Goal: Task Accomplishment & Management: Manage account settings

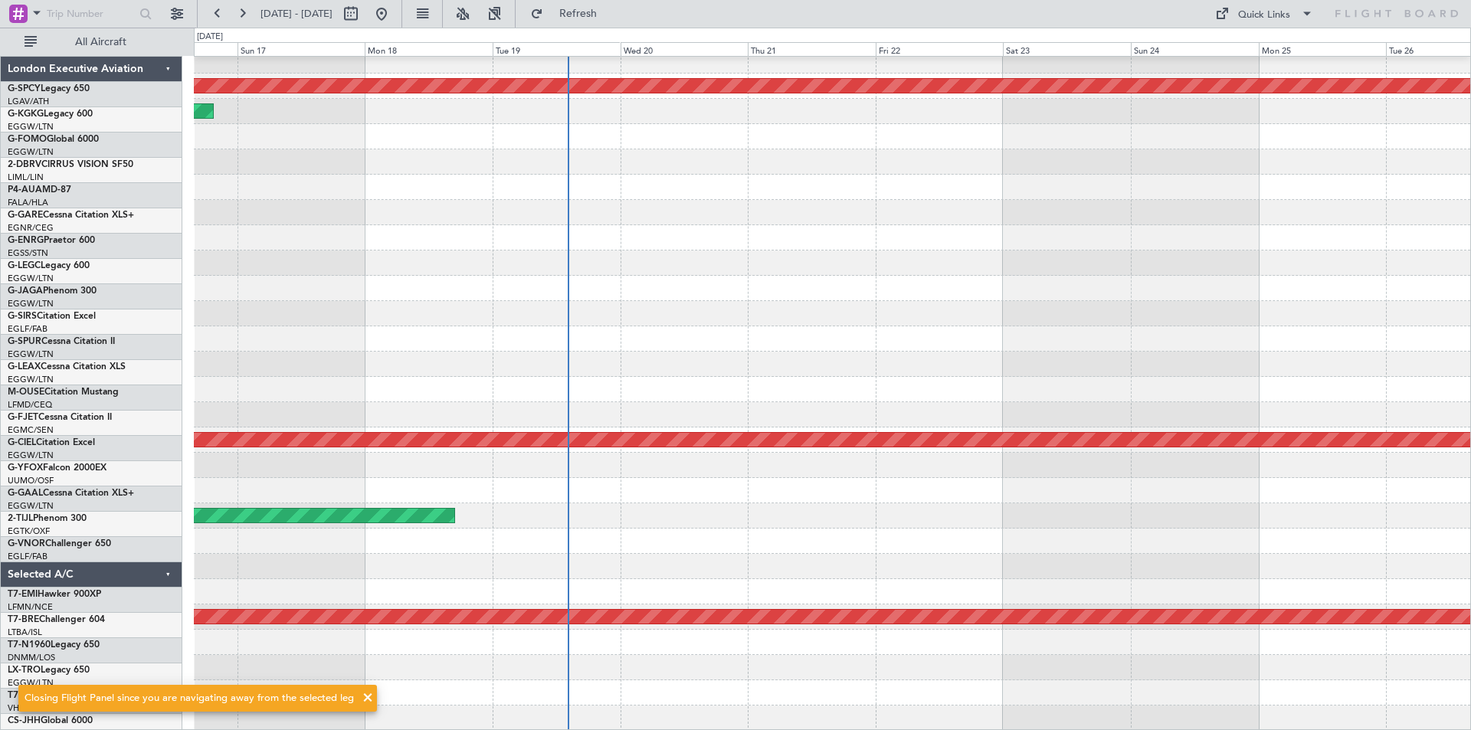
scroll to position [34, 0]
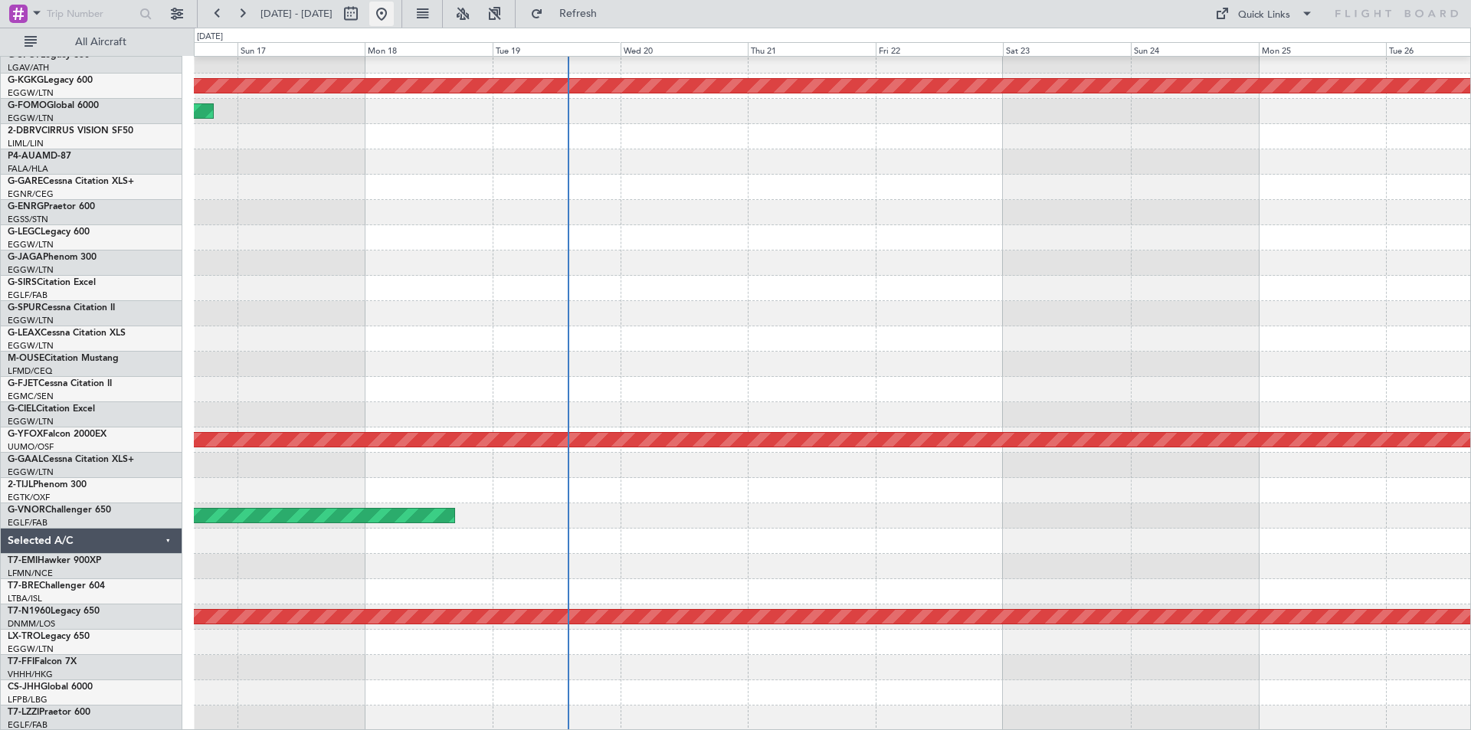
click at [394, 7] on button at bounding box center [381, 14] width 25 height 25
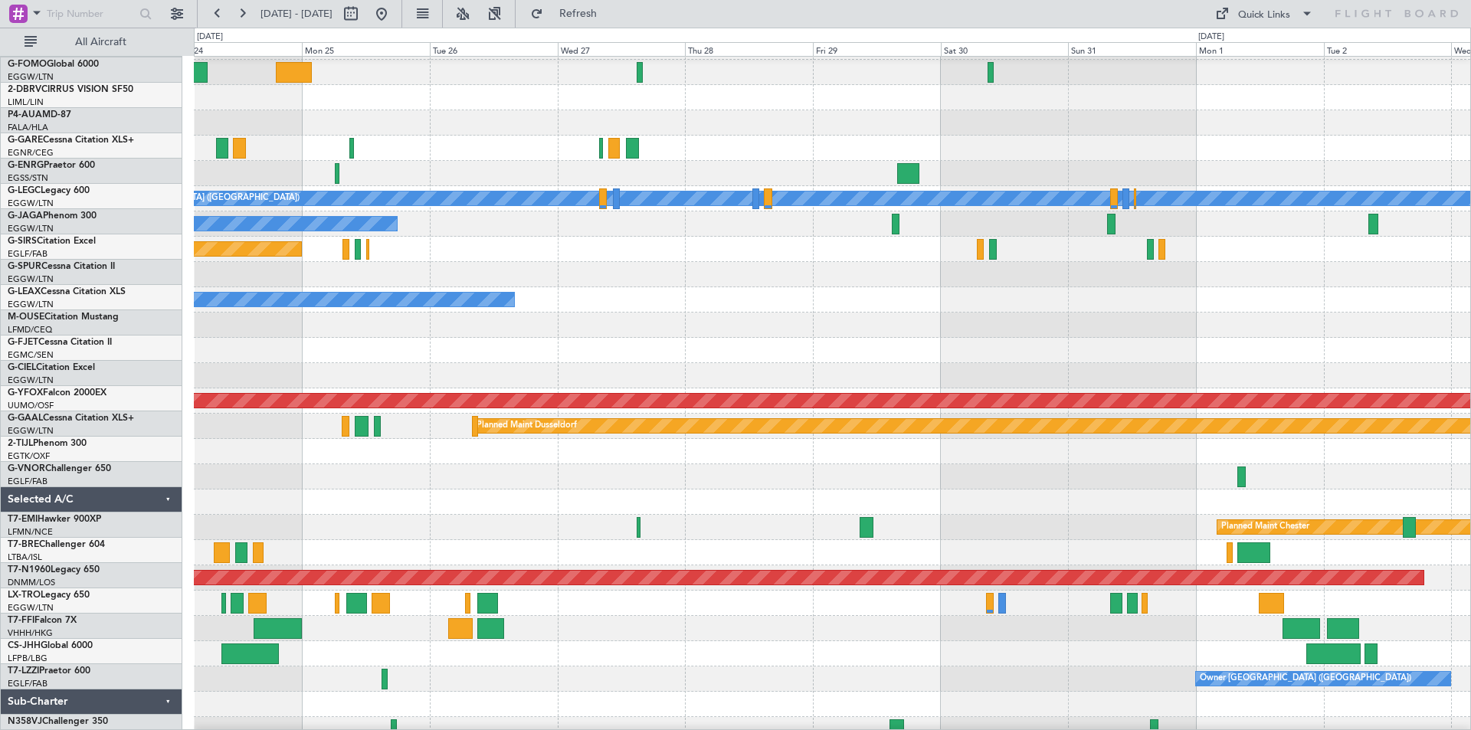
scroll to position [71, 0]
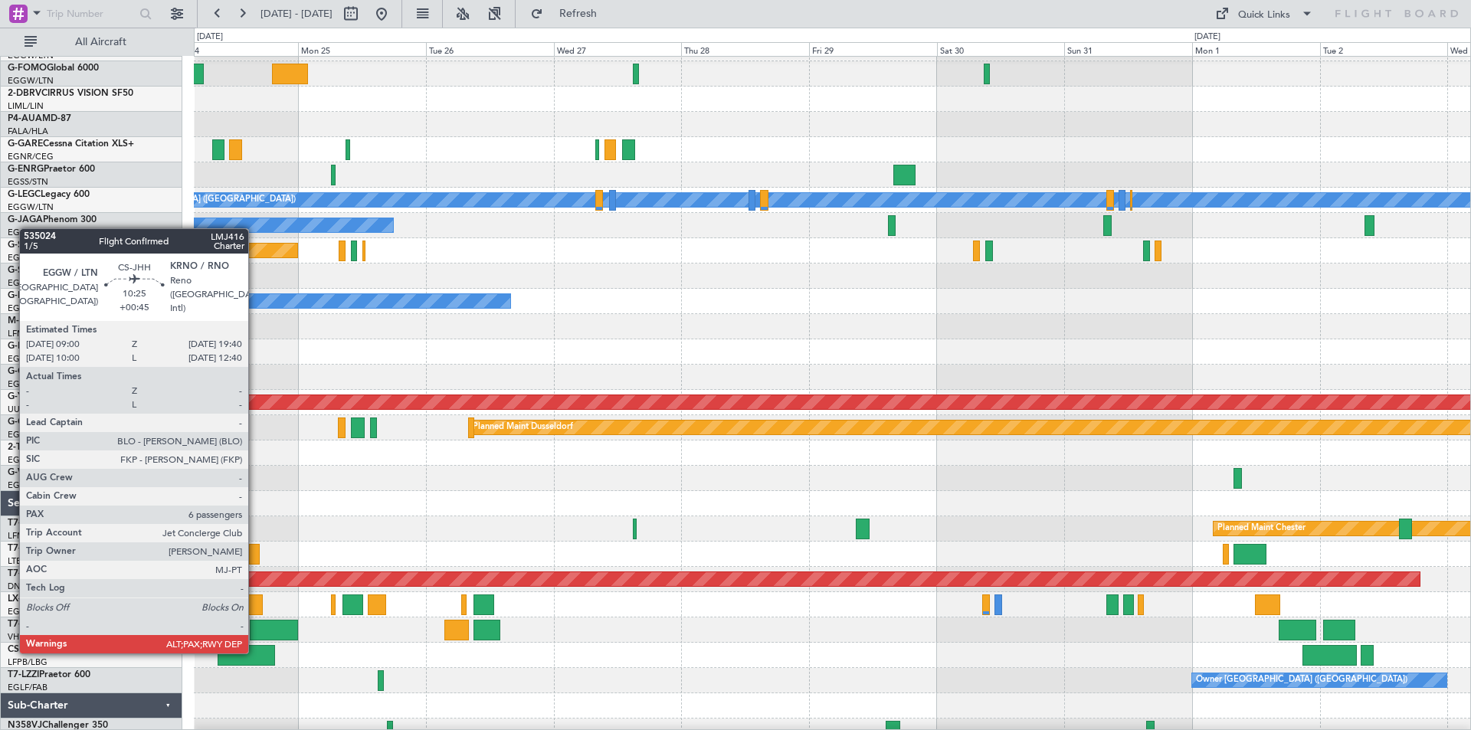
click at [255, 652] on div at bounding box center [246, 655] width 57 height 21
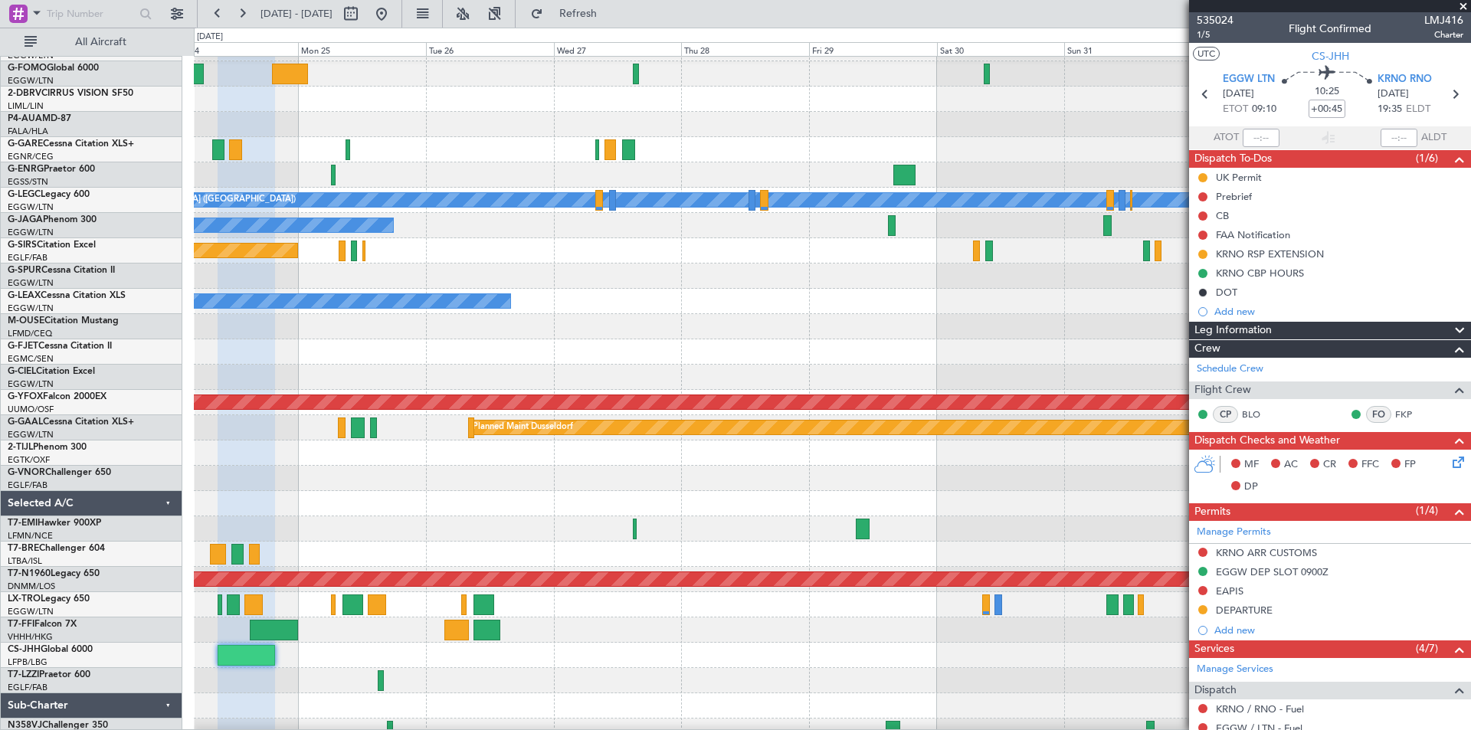
click at [359, 677] on div "Owner [GEOGRAPHIC_DATA] ([GEOGRAPHIC_DATA])" at bounding box center [832, 680] width 1277 height 25
click at [394, 7] on button at bounding box center [381, 14] width 25 height 25
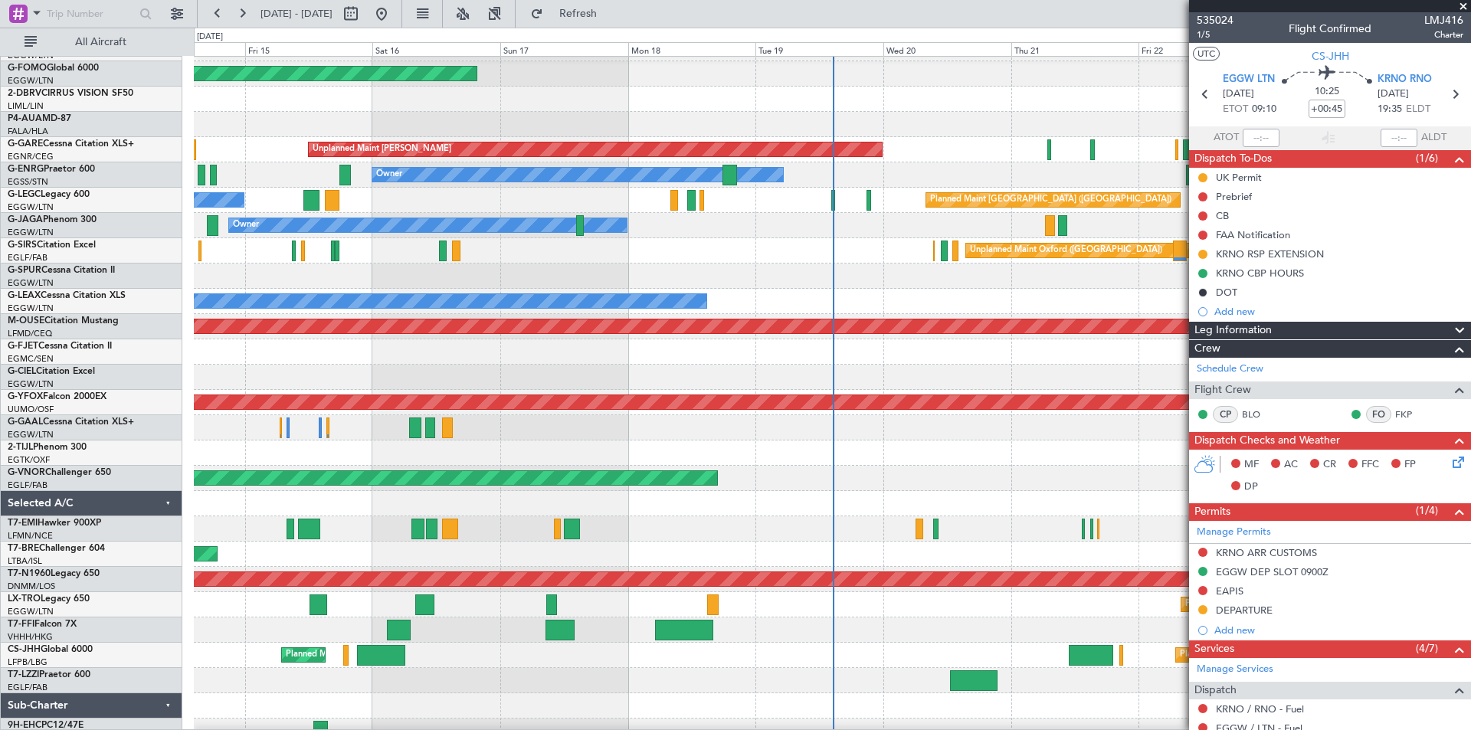
click at [1465, 5] on span at bounding box center [1463, 7] width 15 height 14
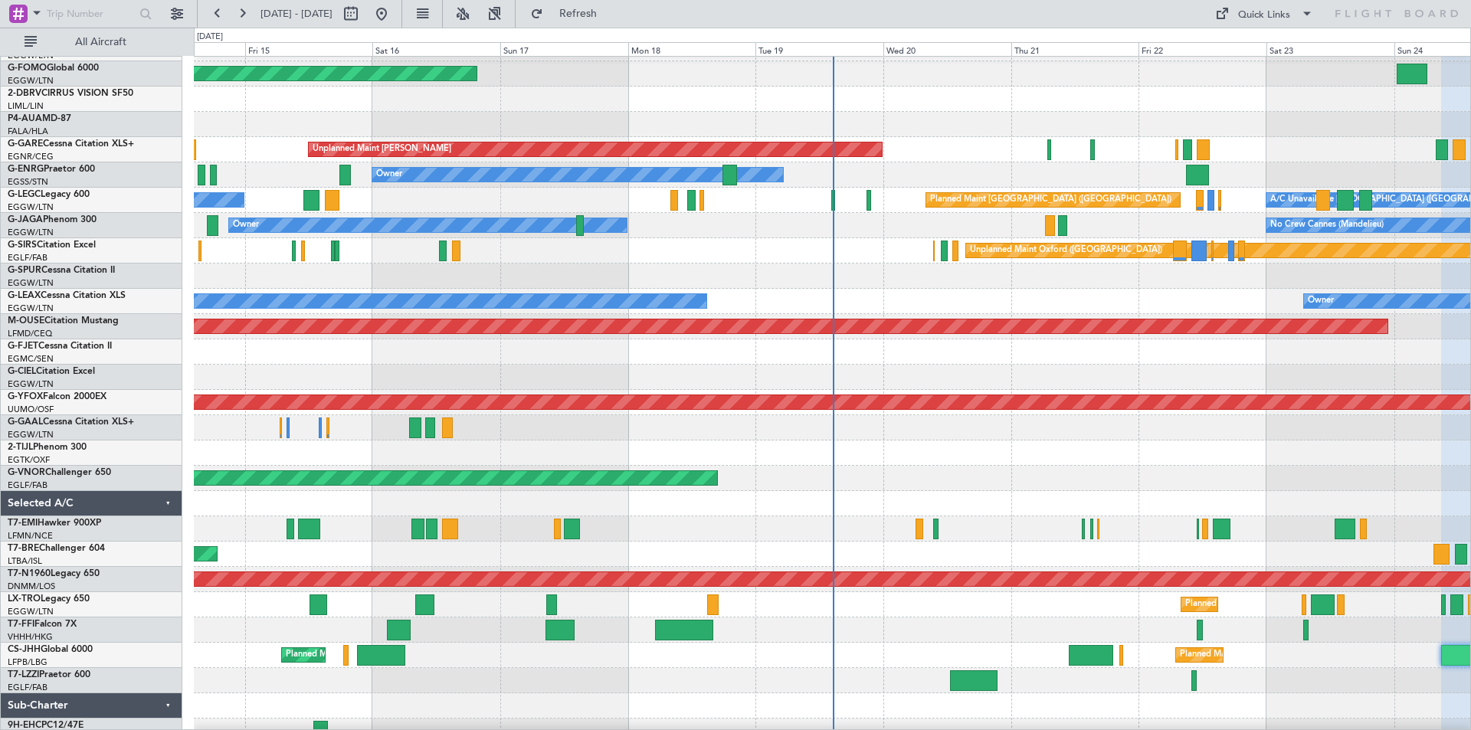
type input "0"
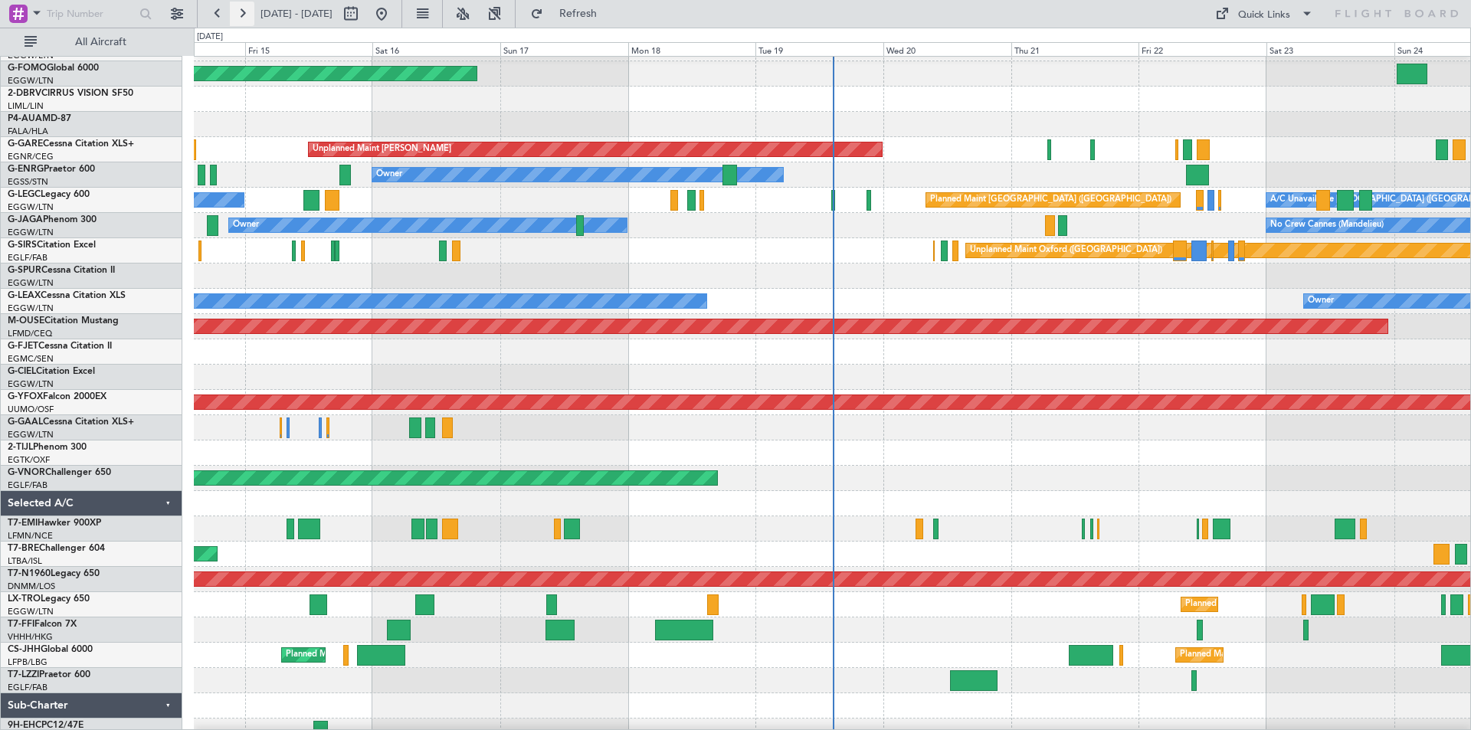
click at [231, 17] on button at bounding box center [242, 14] width 25 height 25
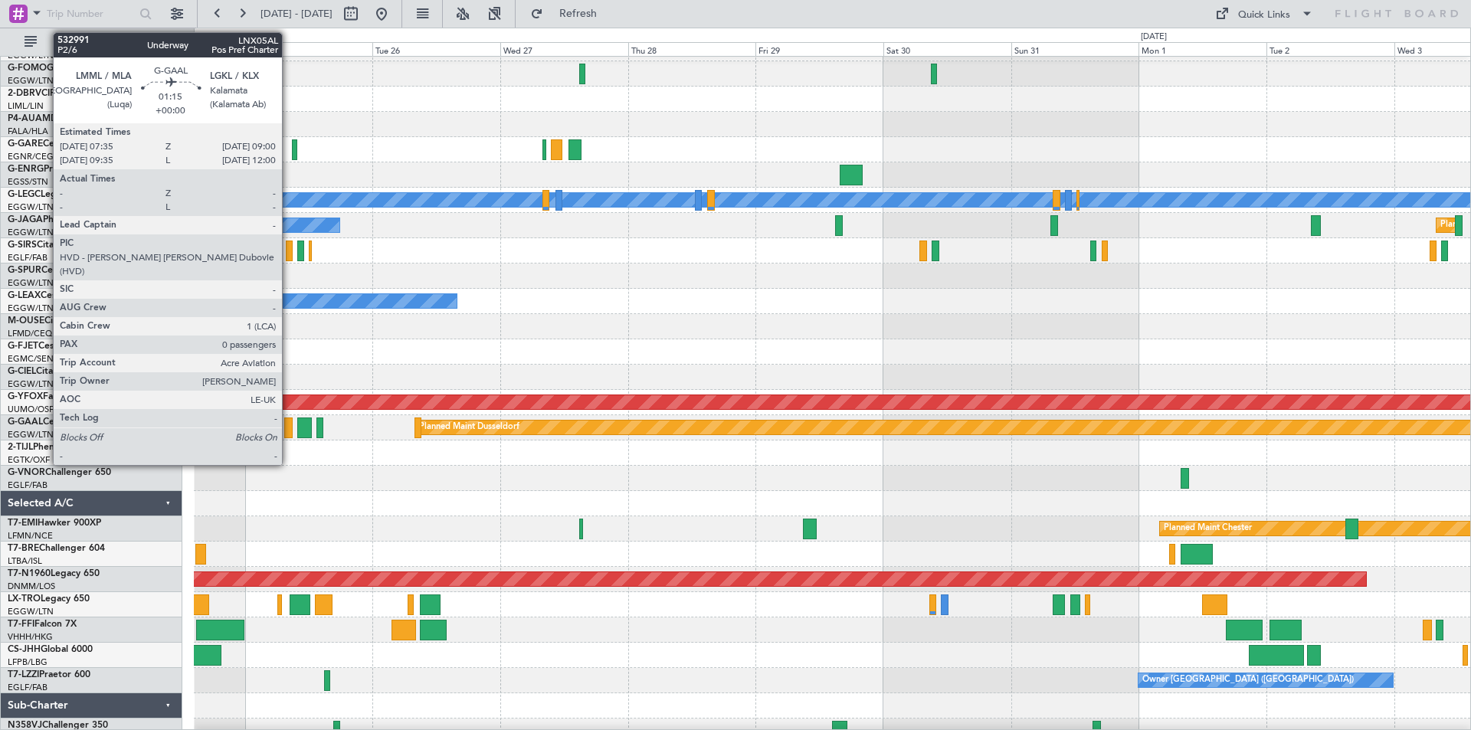
click at [289, 431] on div at bounding box center [288, 428] width 8 height 21
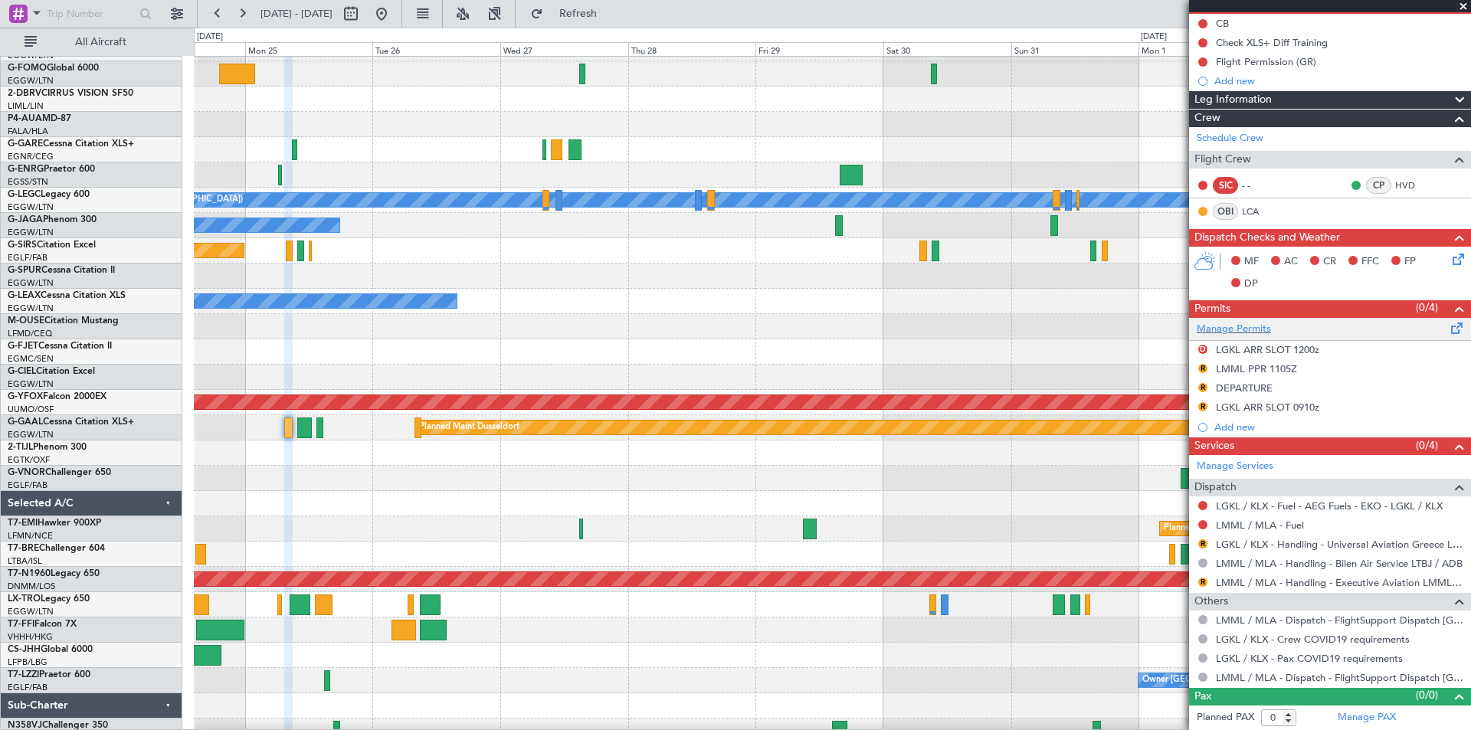
scroll to position [0, 0]
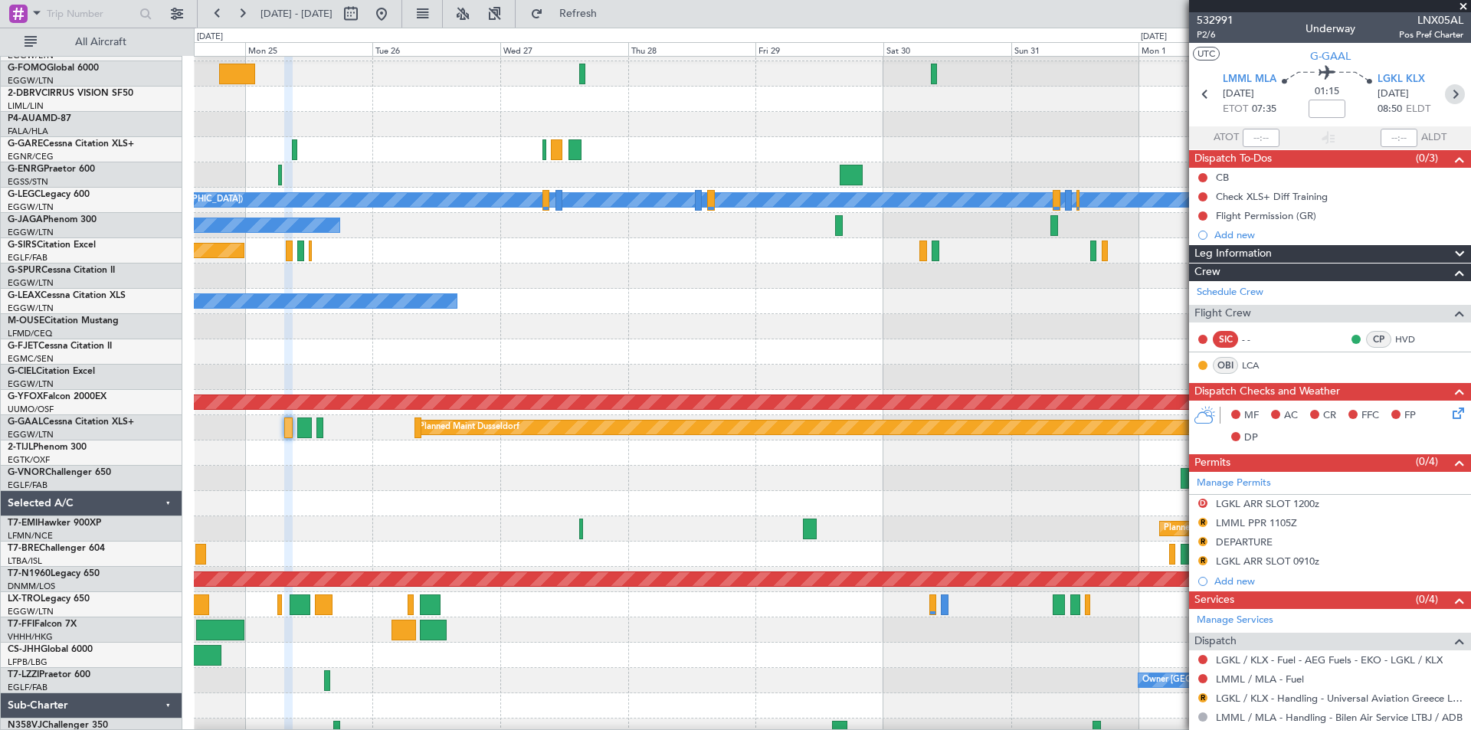
click at [1452, 91] on icon at bounding box center [1455, 94] width 20 height 20
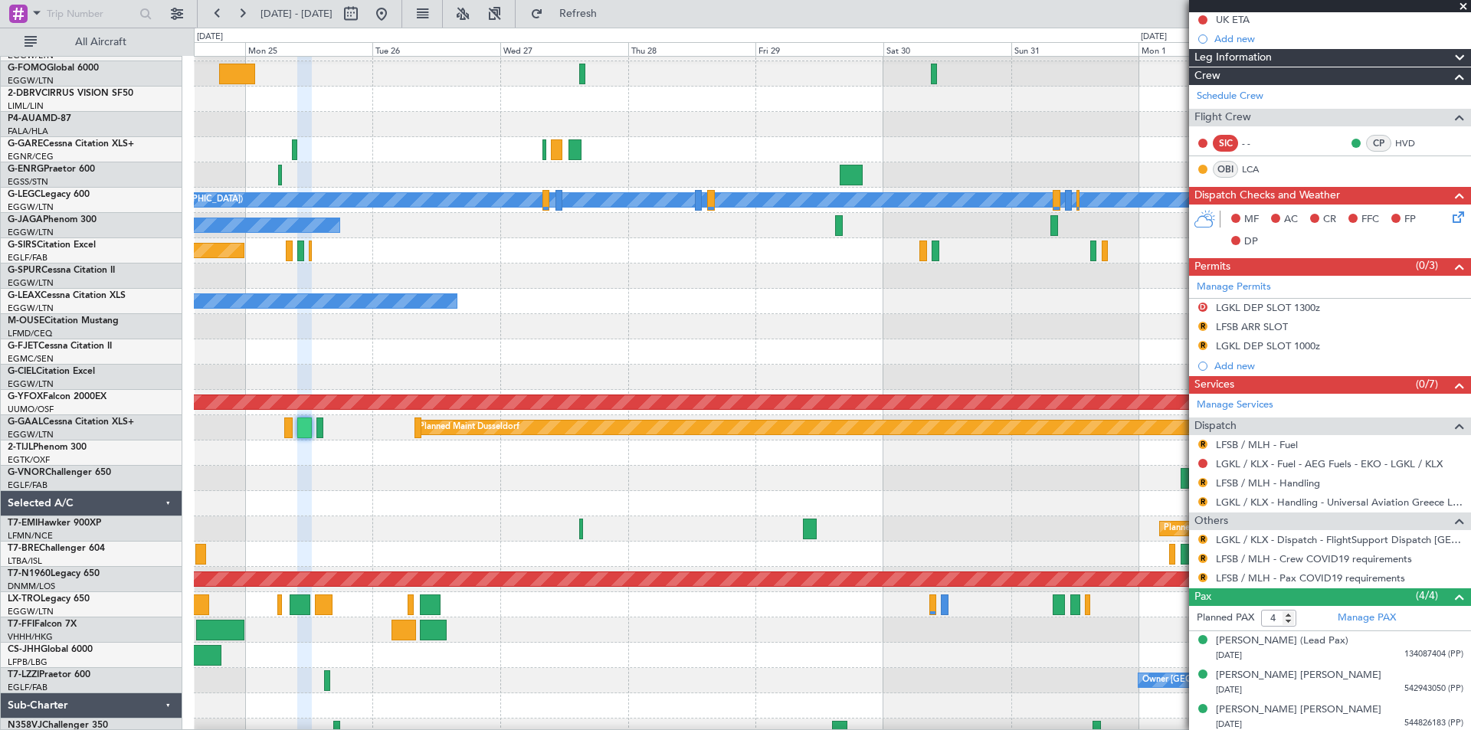
scroll to position [220, 0]
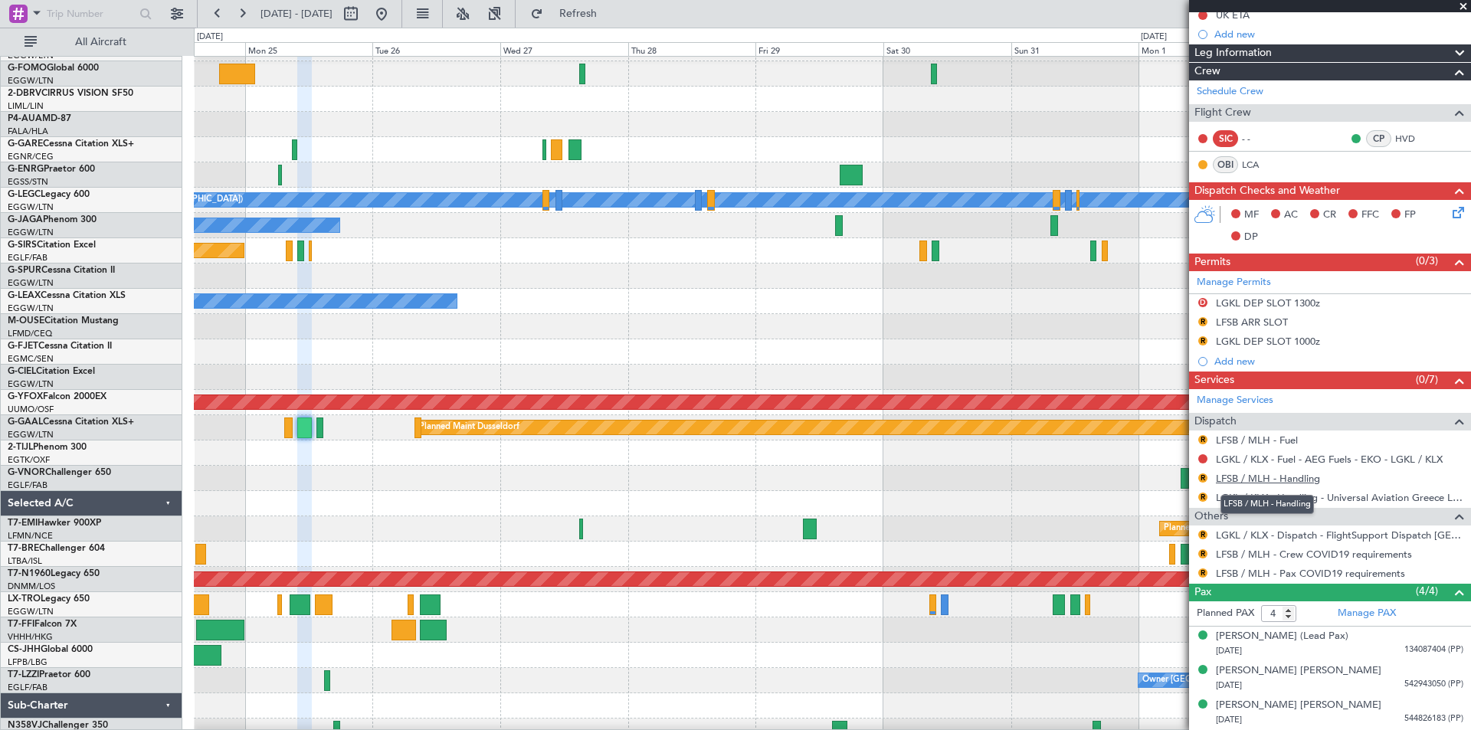
click at [1296, 478] on link "LFSB / MLH - Handling" at bounding box center [1268, 478] width 104 height 13
click at [605, 20] on button "Refresh" at bounding box center [569, 14] width 92 height 25
click at [1282, 438] on link "LFSB / MLH - Fuel" at bounding box center [1257, 440] width 82 height 13
click at [612, 21] on button "Refresh" at bounding box center [569, 14] width 92 height 25
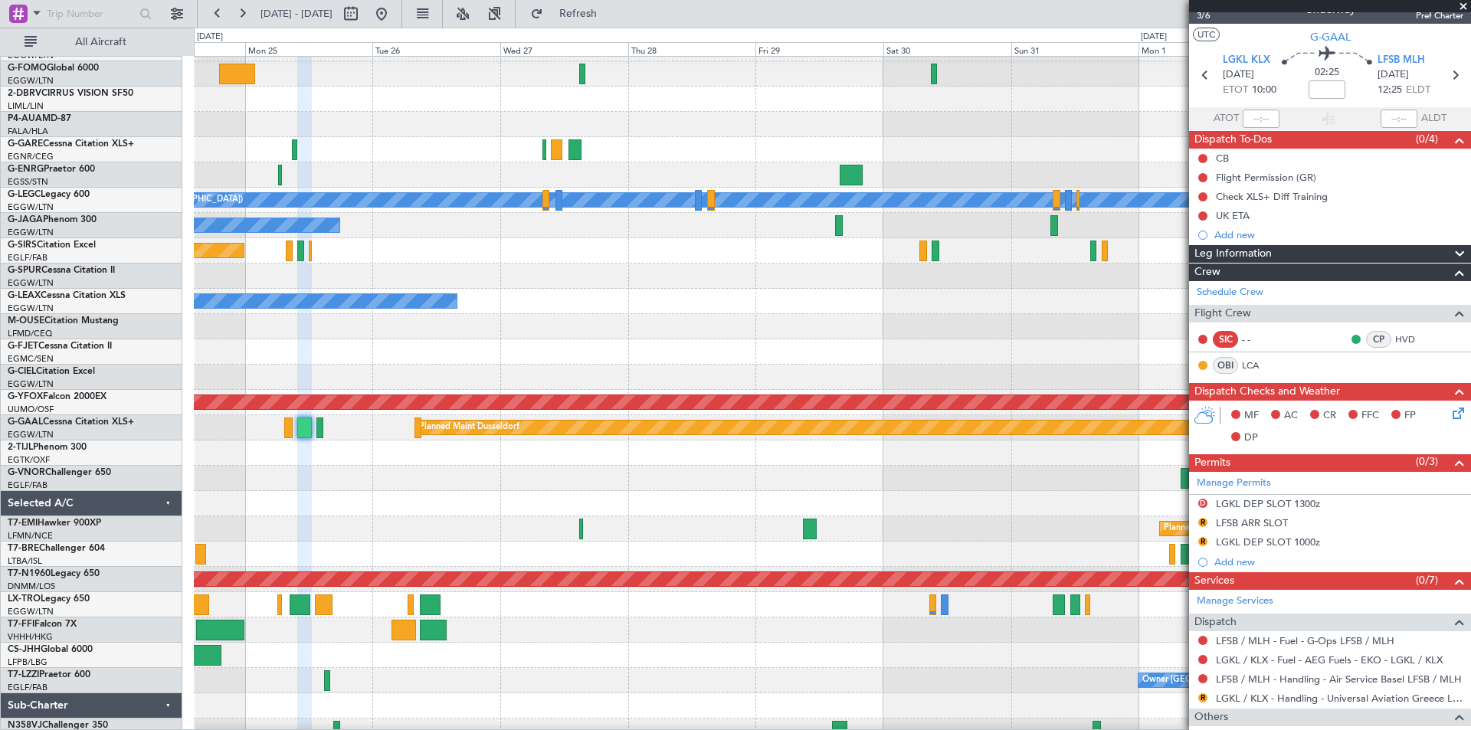
scroll to position [0, 0]
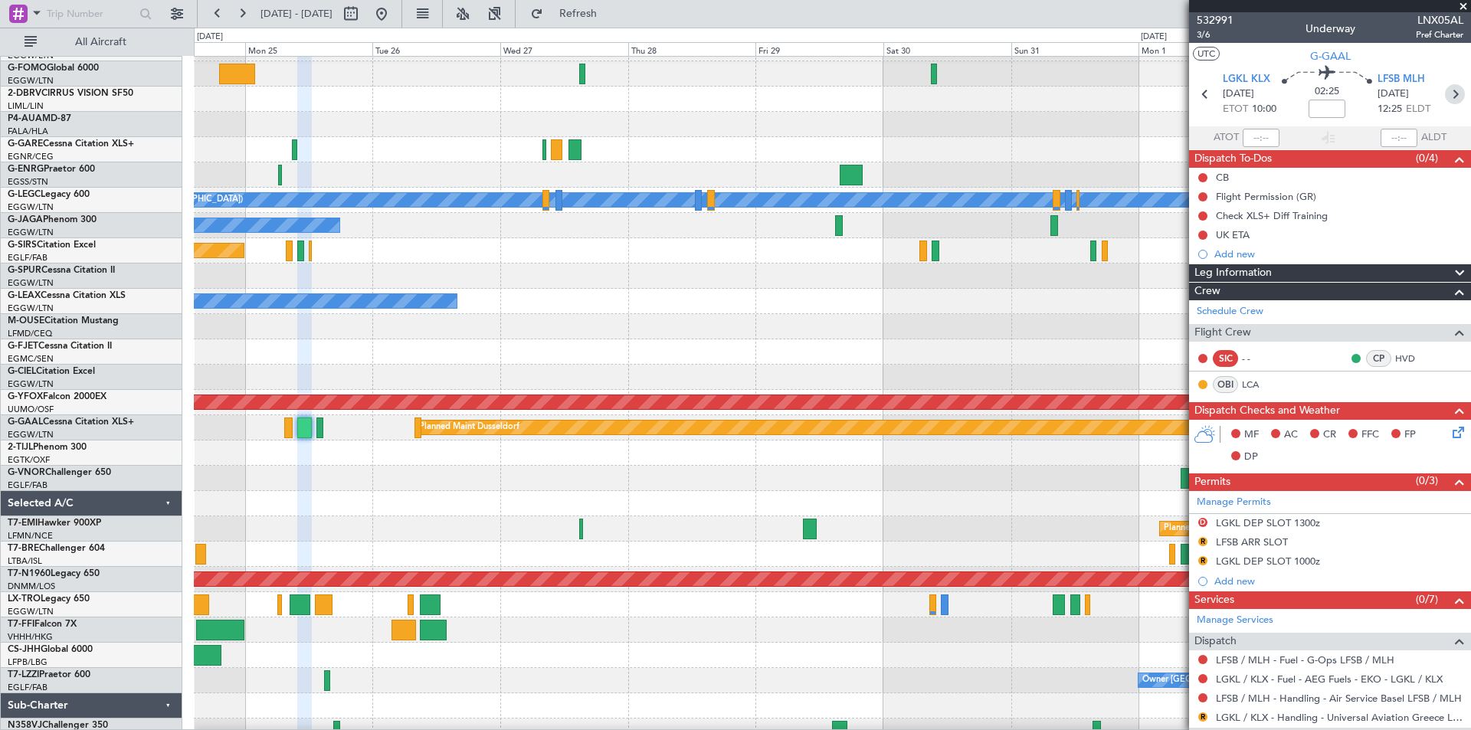
click at [1450, 94] on icon at bounding box center [1455, 94] width 20 height 20
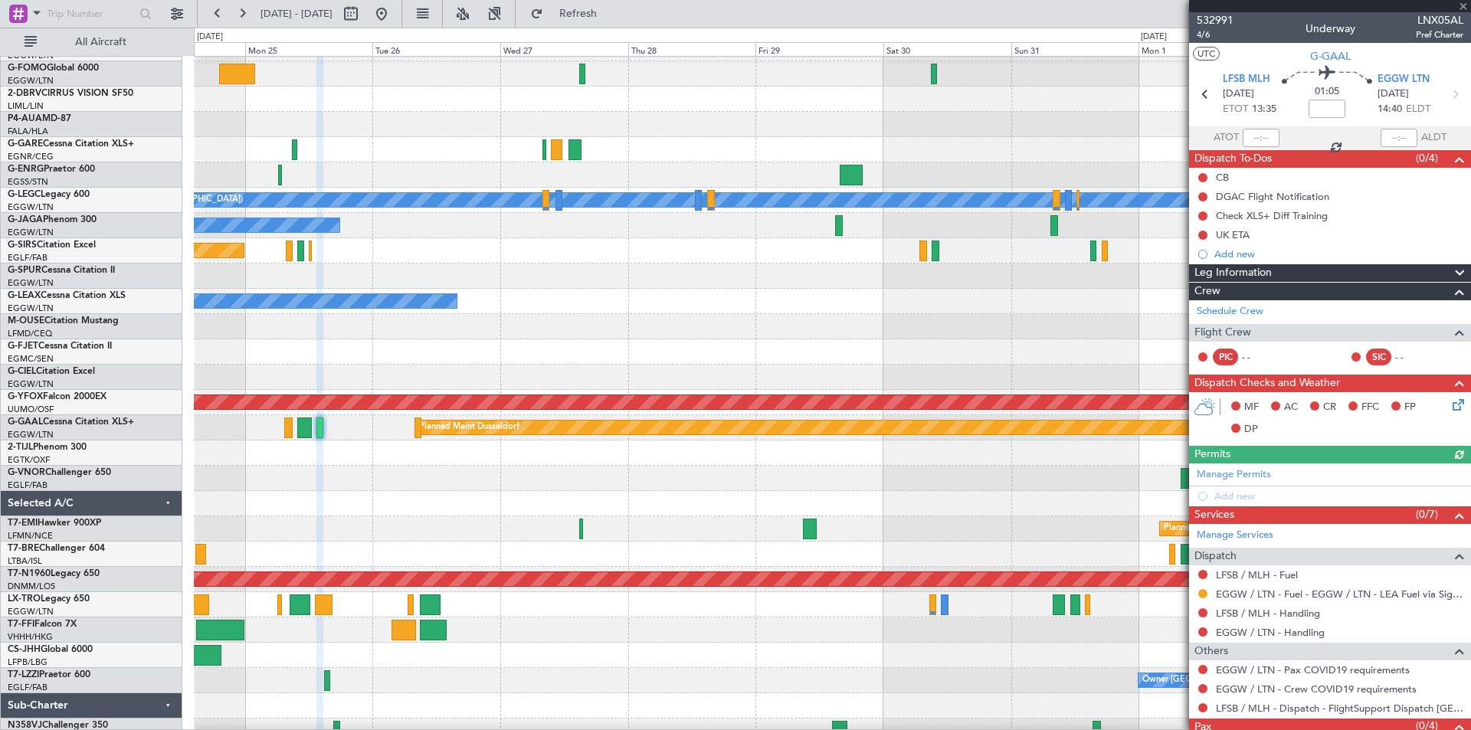
scroll to position [50, 0]
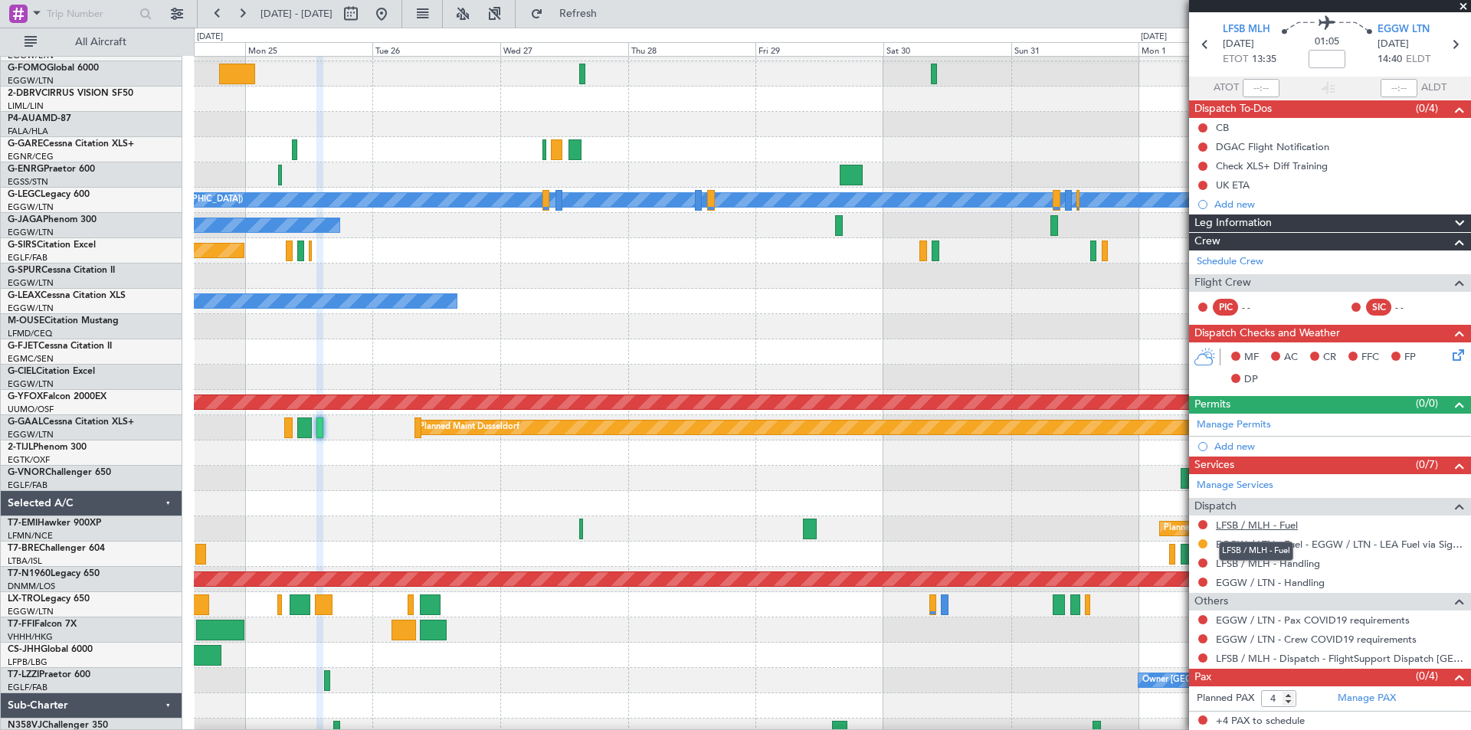
click at [1284, 524] on link "LFSB / MLH - Fuel" at bounding box center [1257, 525] width 82 height 13
click at [611, 14] on span "Refresh" at bounding box center [578, 13] width 64 height 11
click at [1288, 563] on link "LFSB / MLH - Handling" at bounding box center [1268, 563] width 104 height 13
click at [611, 18] on span "Refresh" at bounding box center [578, 13] width 64 height 11
click at [1299, 585] on link "EGGW / LTN - Handling" at bounding box center [1270, 582] width 109 height 13
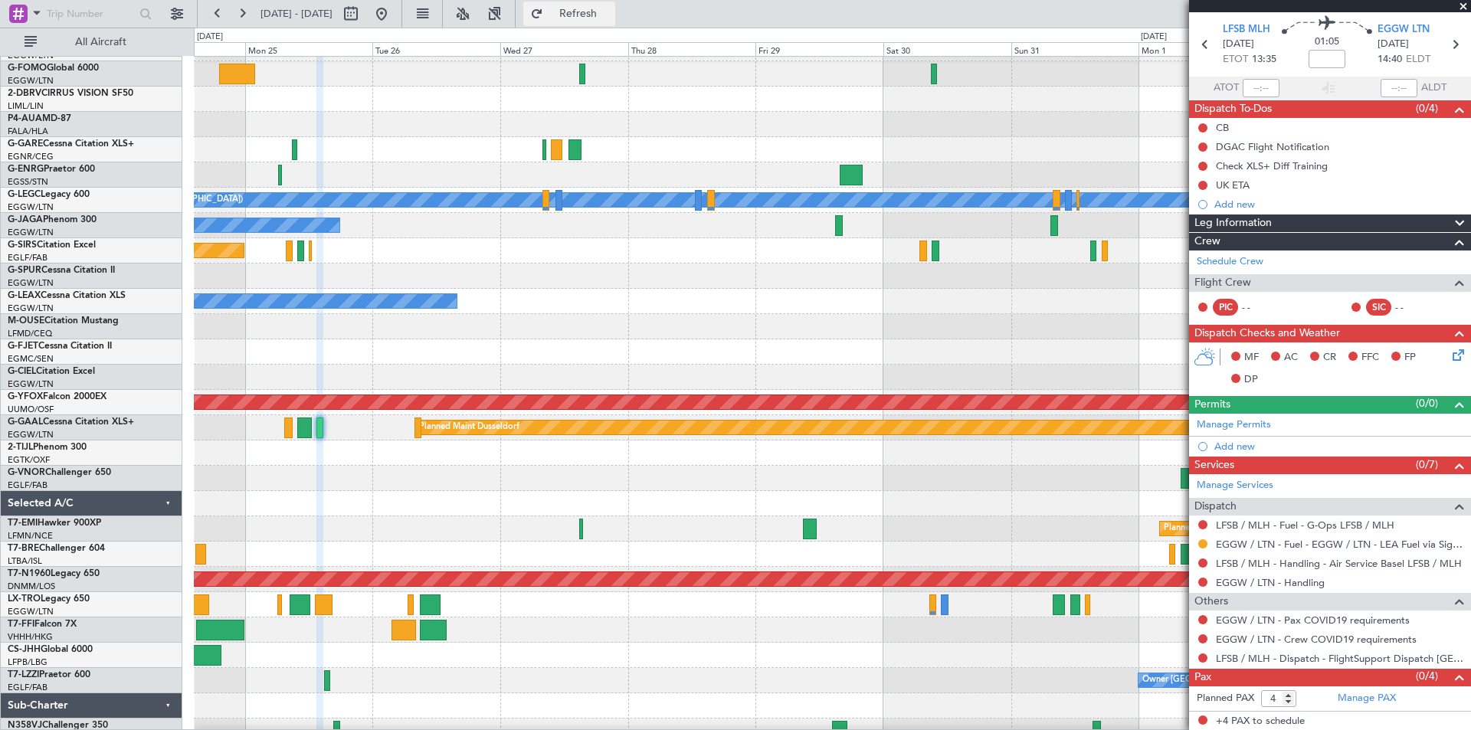
click at [611, 19] on span "Refresh" at bounding box center [578, 13] width 64 height 11
click at [1255, 257] on link "Schedule Crew" at bounding box center [1230, 261] width 67 height 15
click at [611, 16] on span "Refresh" at bounding box center [578, 13] width 64 height 11
click at [1258, 264] on link "Schedule Crew" at bounding box center [1230, 261] width 67 height 15
click at [1344, 695] on link "Manage PAX" at bounding box center [1367, 698] width 58 height 15
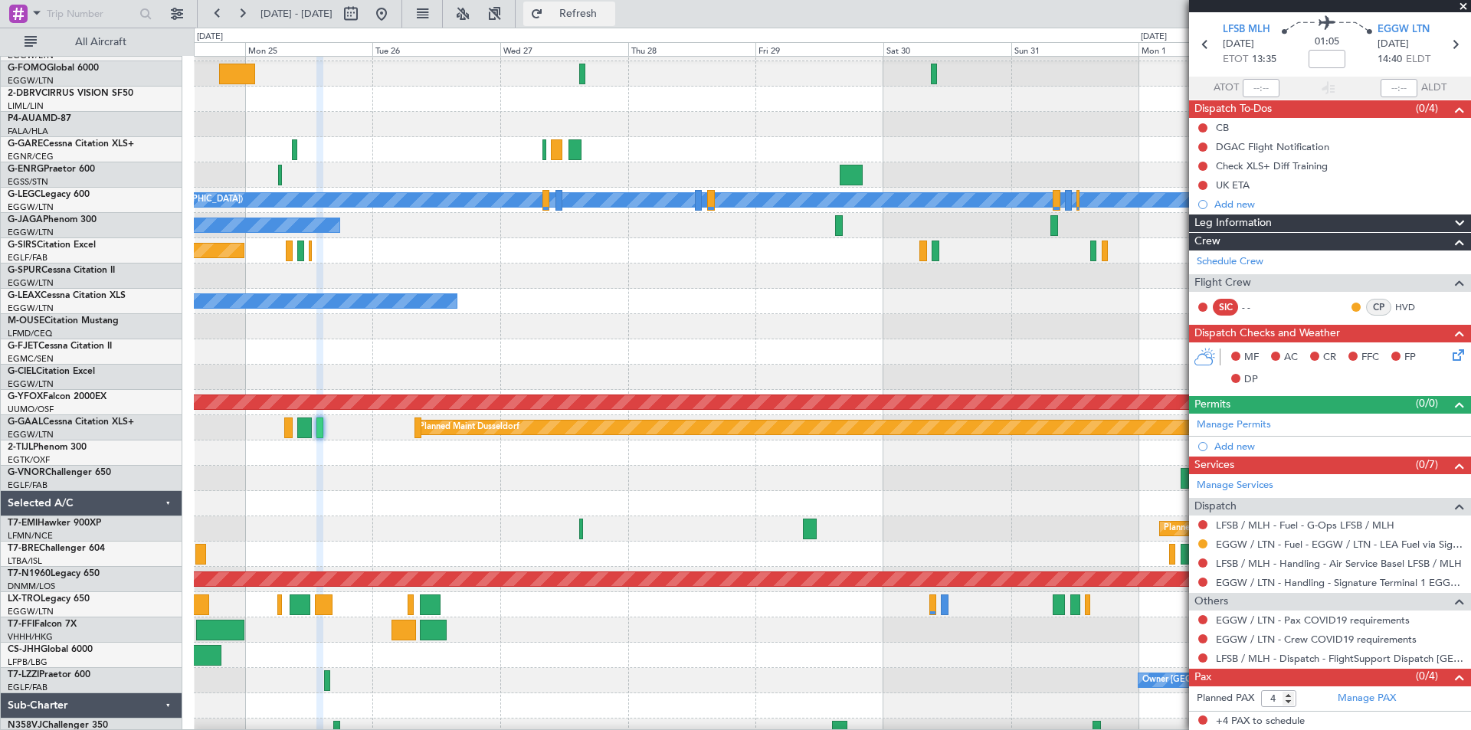
click at [615, 4] on button "Refresh" at bounding box center [569, 14] width 92 height 25
click at [1363, 697] on link "Manage PAX" at bounding box center [1367, 698] width 58 height 15
click at [1252, 261] on link "Schedule Crew" at bounding box center [1230, 261] width 67 height 15
click at [50, 94] on link "2-DBRV CIRRUS VISION SF50" at bounding box center [71, 93] width 126 height 9
click at [61, 92] on link "2-DBRV CIRRUS VISION SF50" at bounding box center [71, 93] width 126 height 9
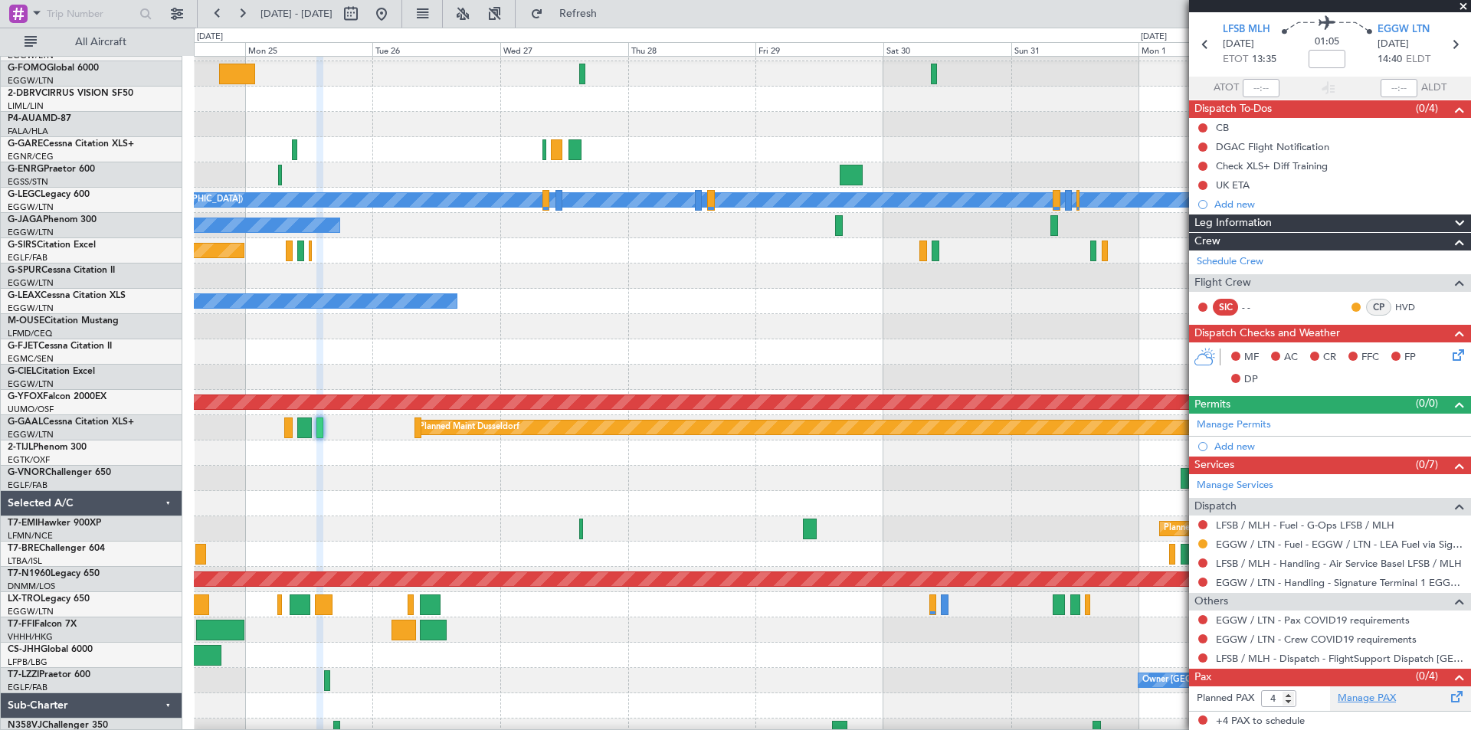
click at [1355, 698] on link "Manage PAX" at bounding box center [1367, 698] width 58 height 15
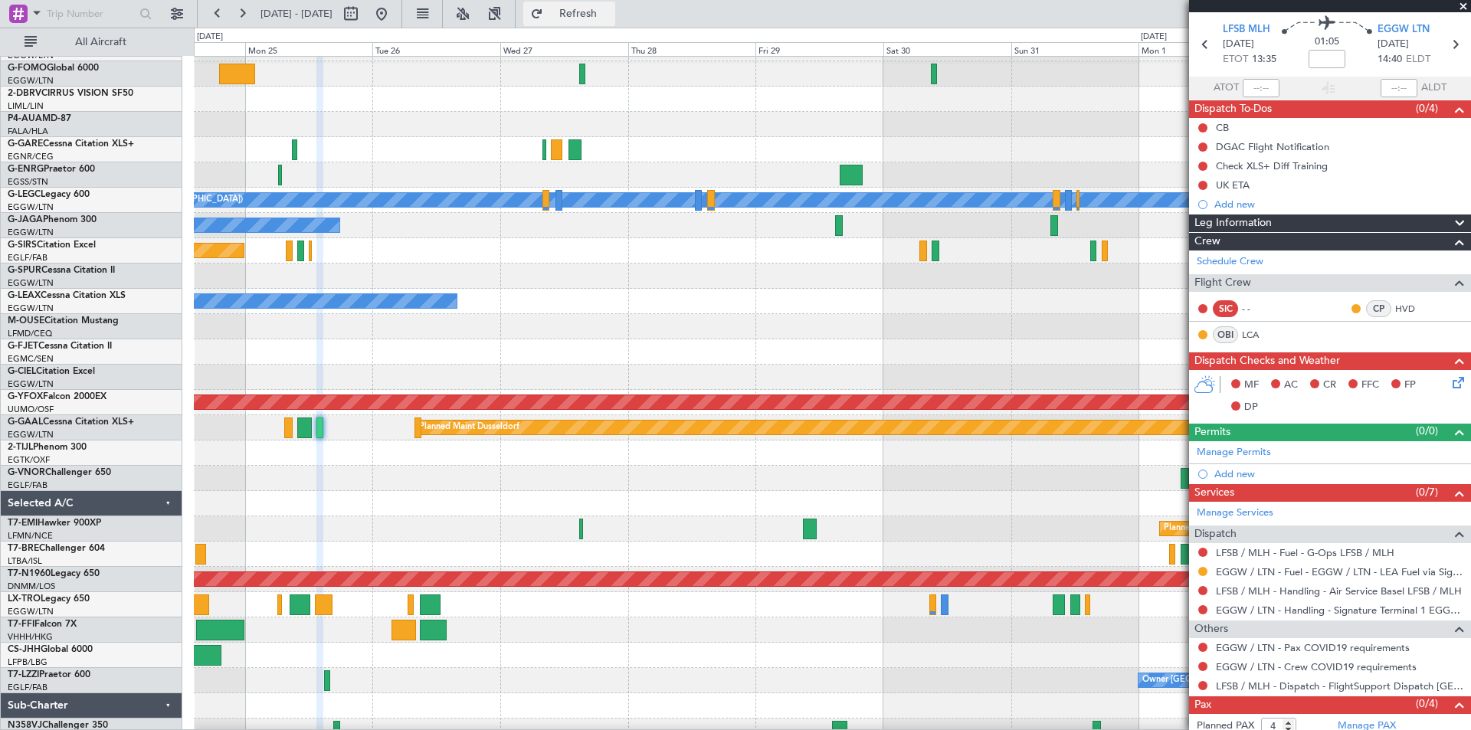
click at [615, 3] on button "Refresh" at bounding box center [569, 14] width 92 height 25
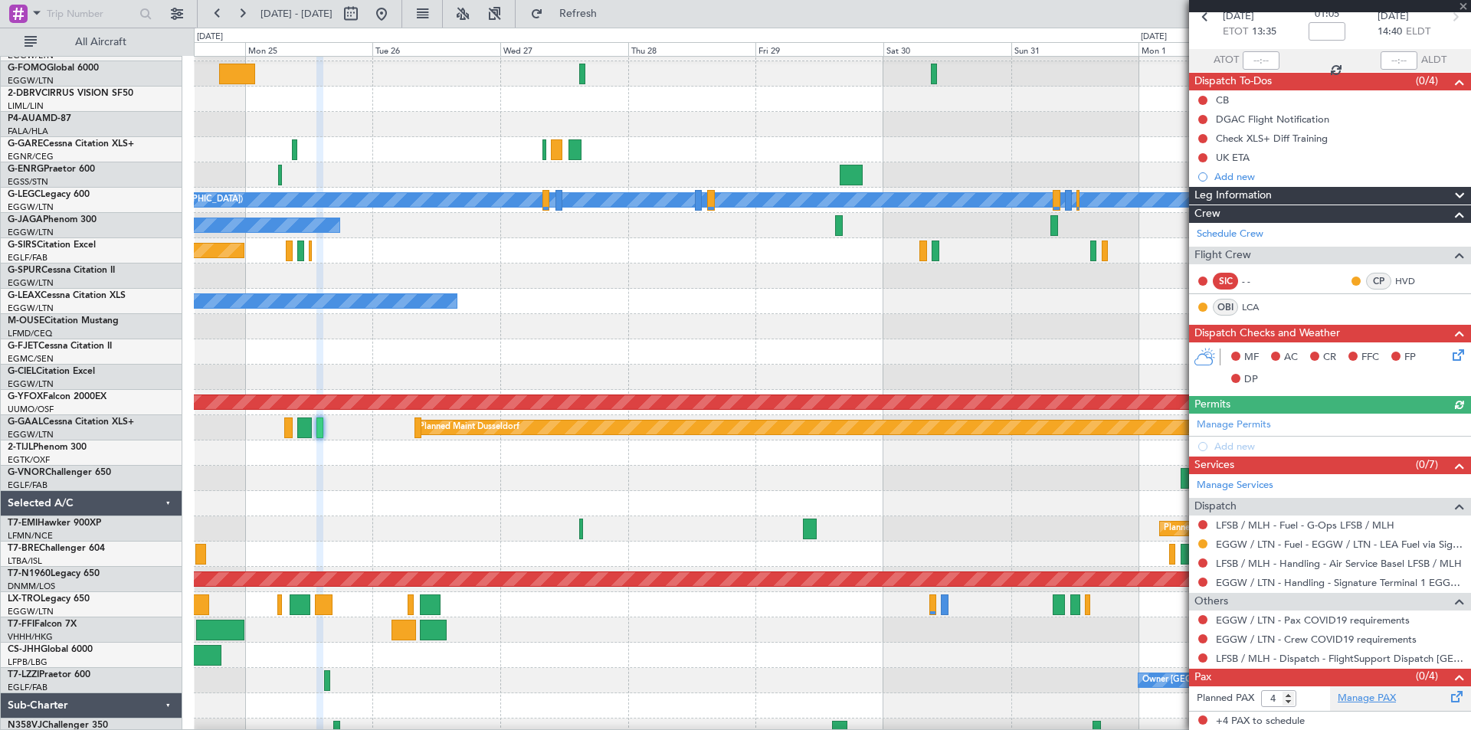
click at [1350, 697] on link "Manage PAX" at bounding box center [1367, 698] width 58 height 15
click at [607, 12] on span "Refresh" at bounding box center [578, 13] width 64 height 11
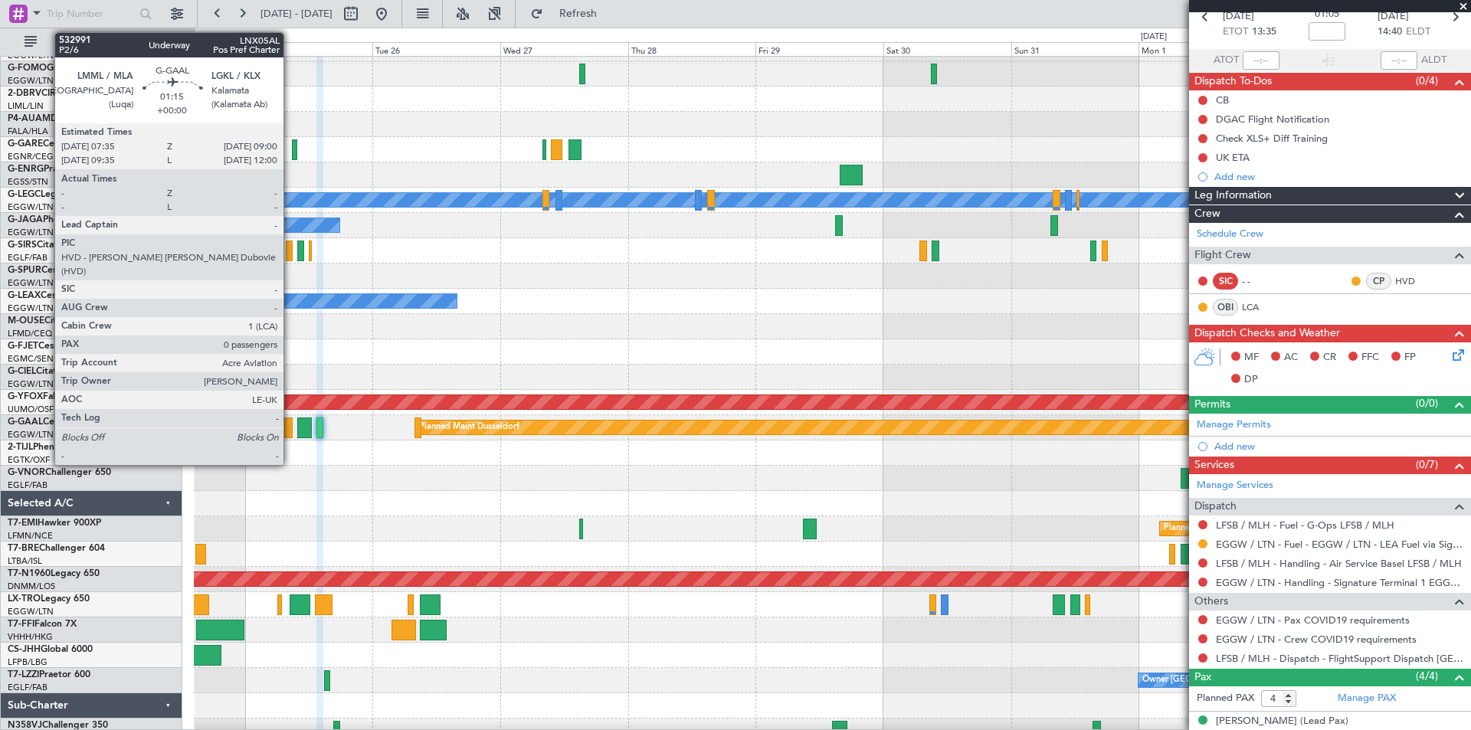
click at [290, 432] on div at bounding box center [288, 428] width 8 height 21
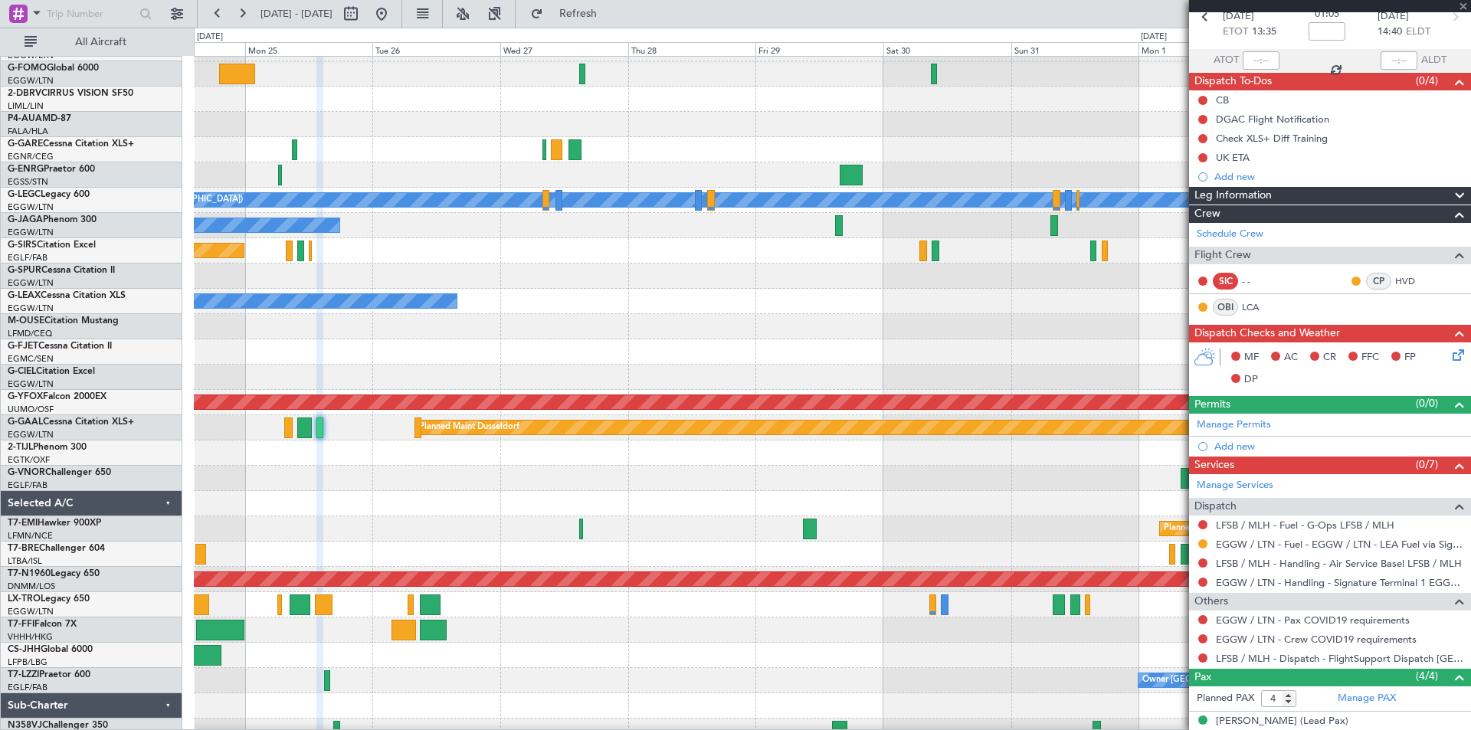
type input "0"
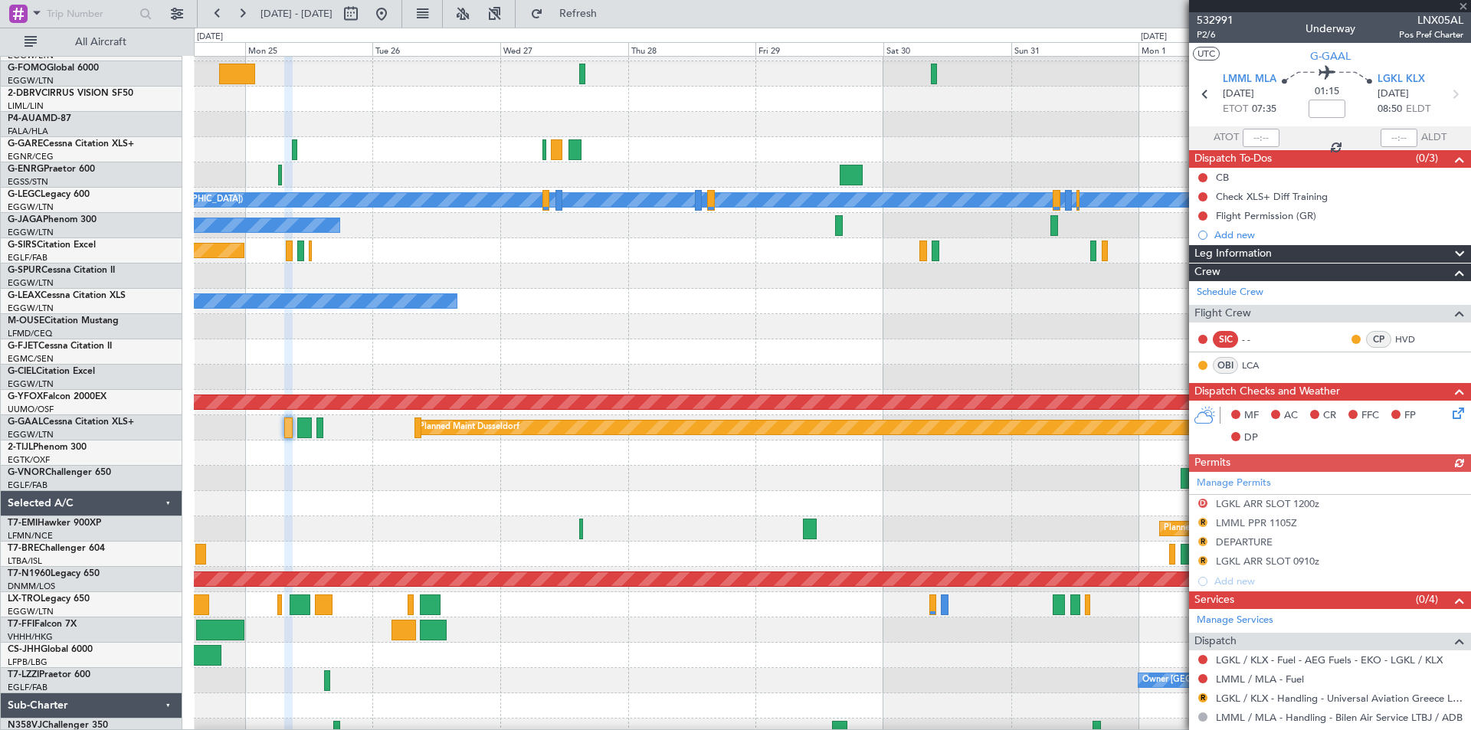
scroll to position [154, 0]
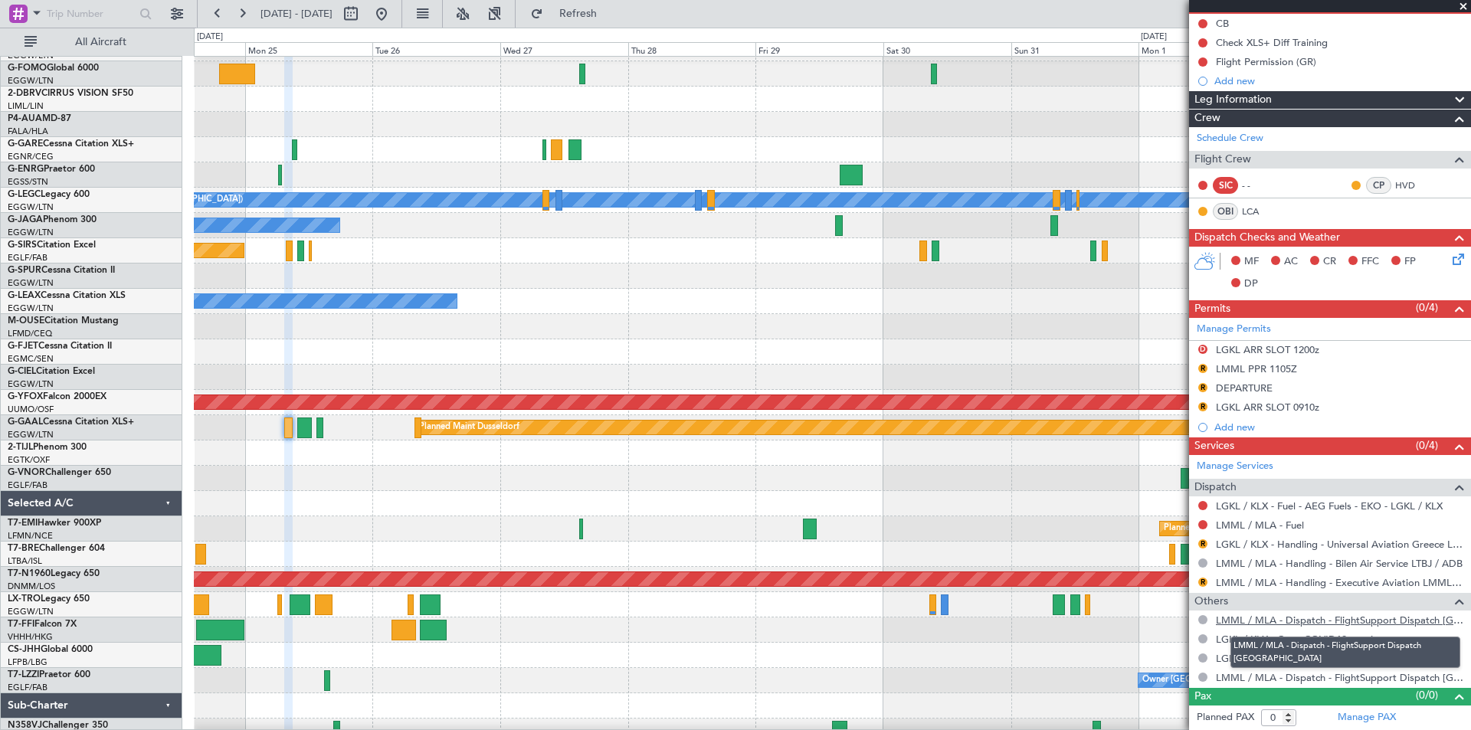
click at [1305, 622] on link "LMML / MLA - Dispatch - FlightSupport Dispatch [GEOGRAPHIC_DATA]" at bounding box center [1340, 620] width 248 height 13
click at [1464, 8] on span at bounding box center [1463, 7] width 15 height 14
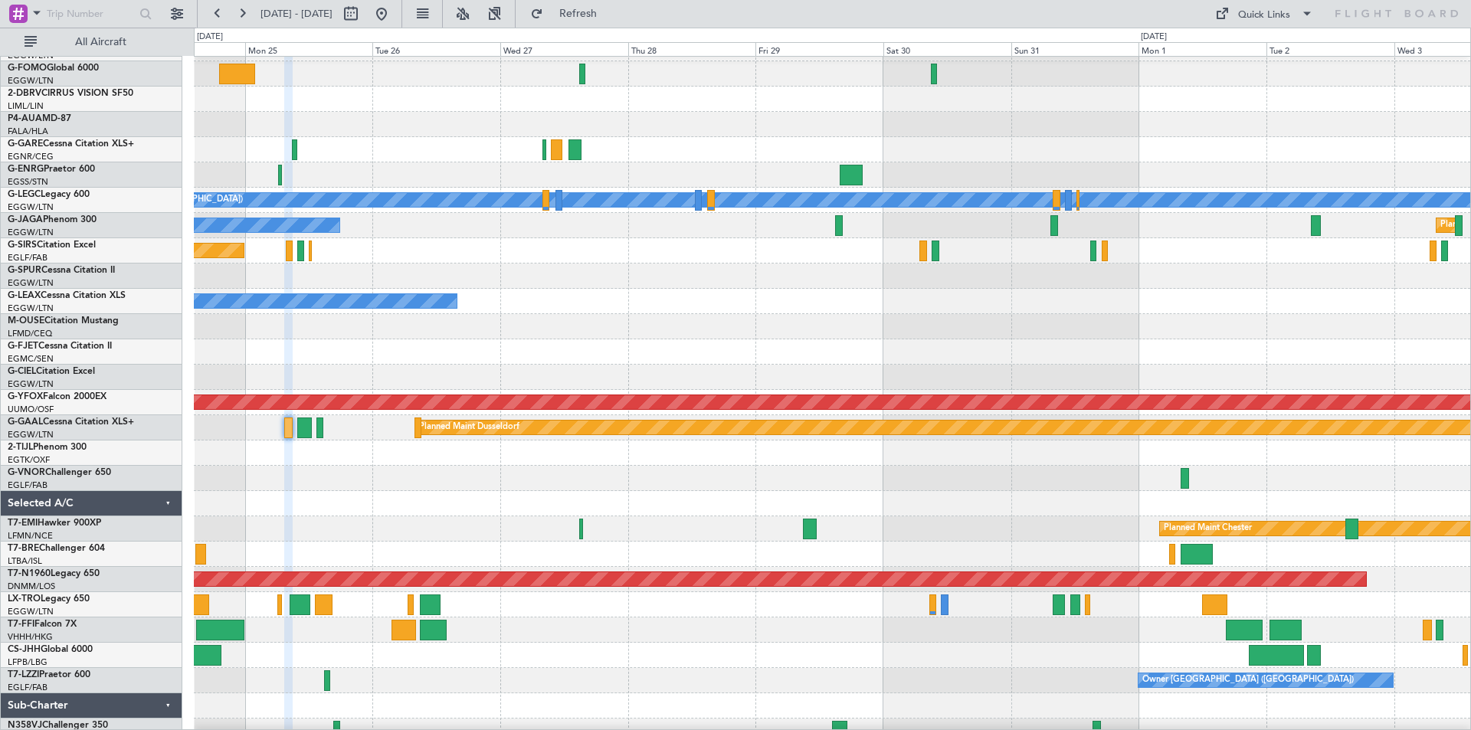
scroll to position [0, 0]
click at [394, 10] on button at bounding box center [381, 14] width 25 height 25
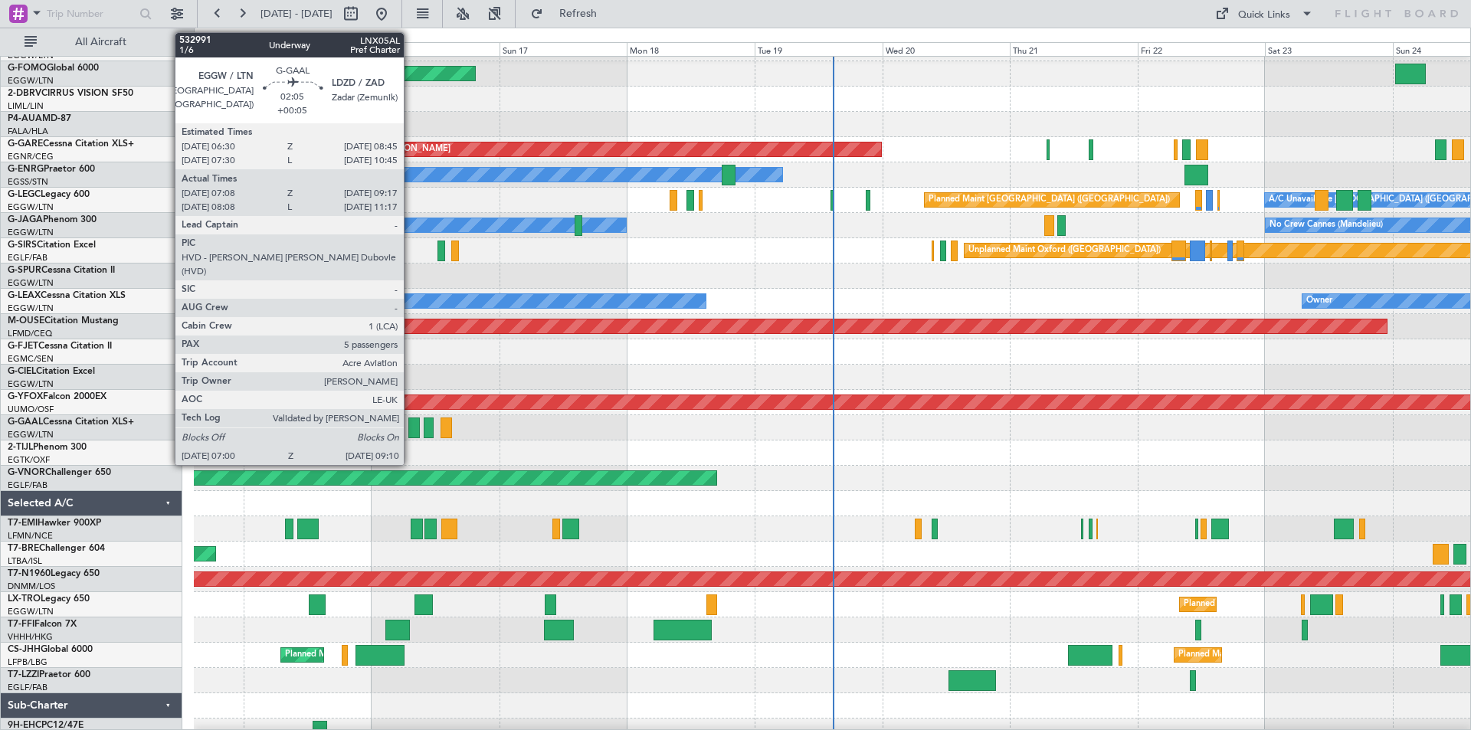
click at [411, 428] on div at bounding box center [414, 428] width 12 height 21
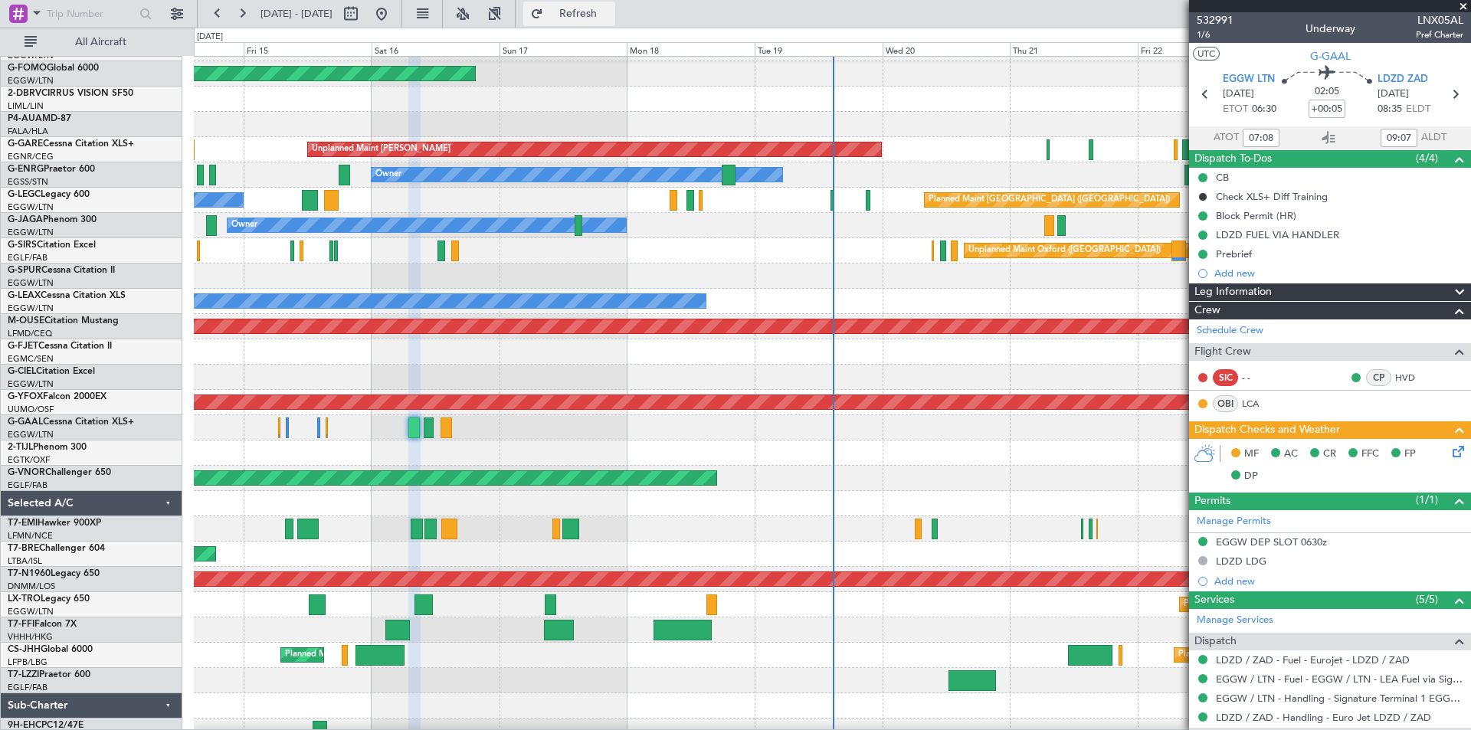
click at [614, 22] on button "Refresh" at bounding box center [569, 14] width 92 height 25
click at [1465, 8] on span at bounding box center [1463, 7] width 15 height 14
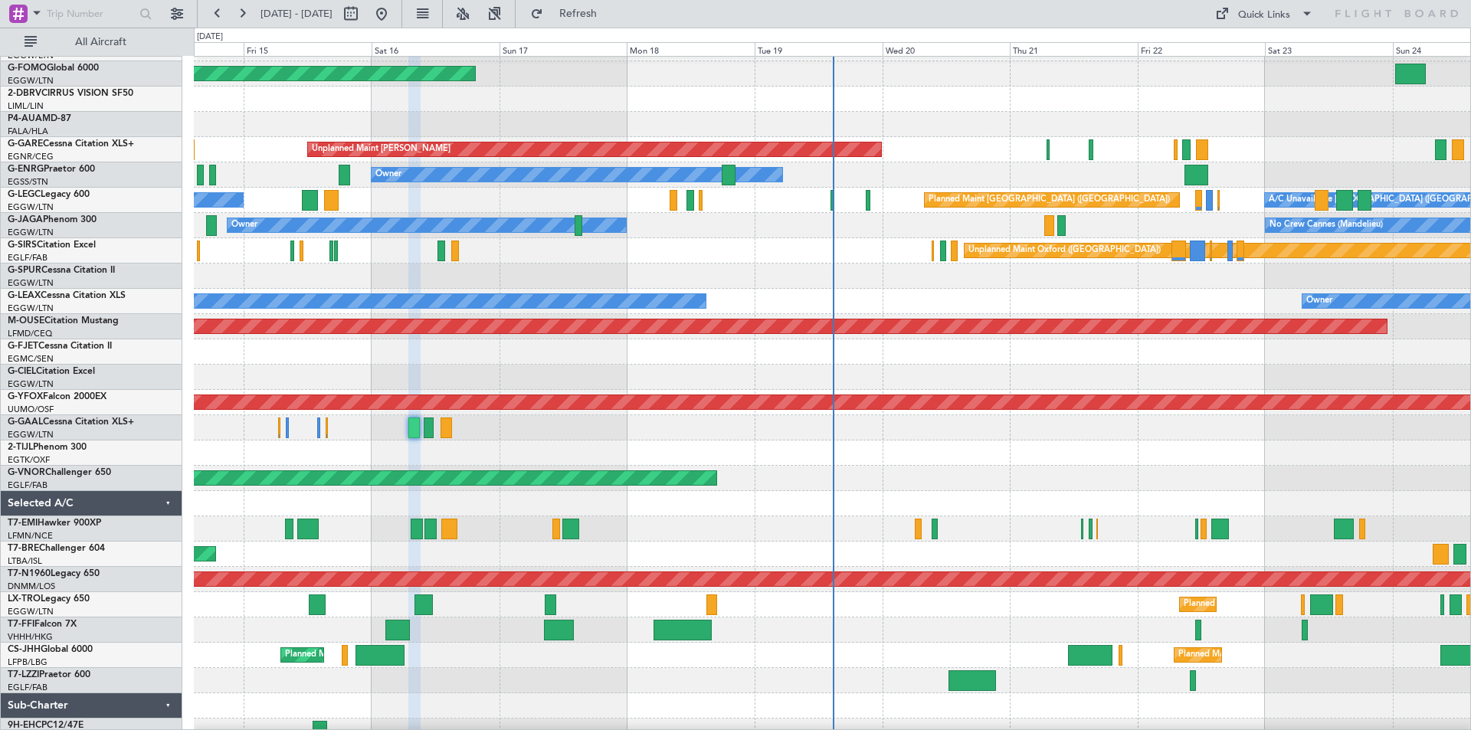
type input "0"
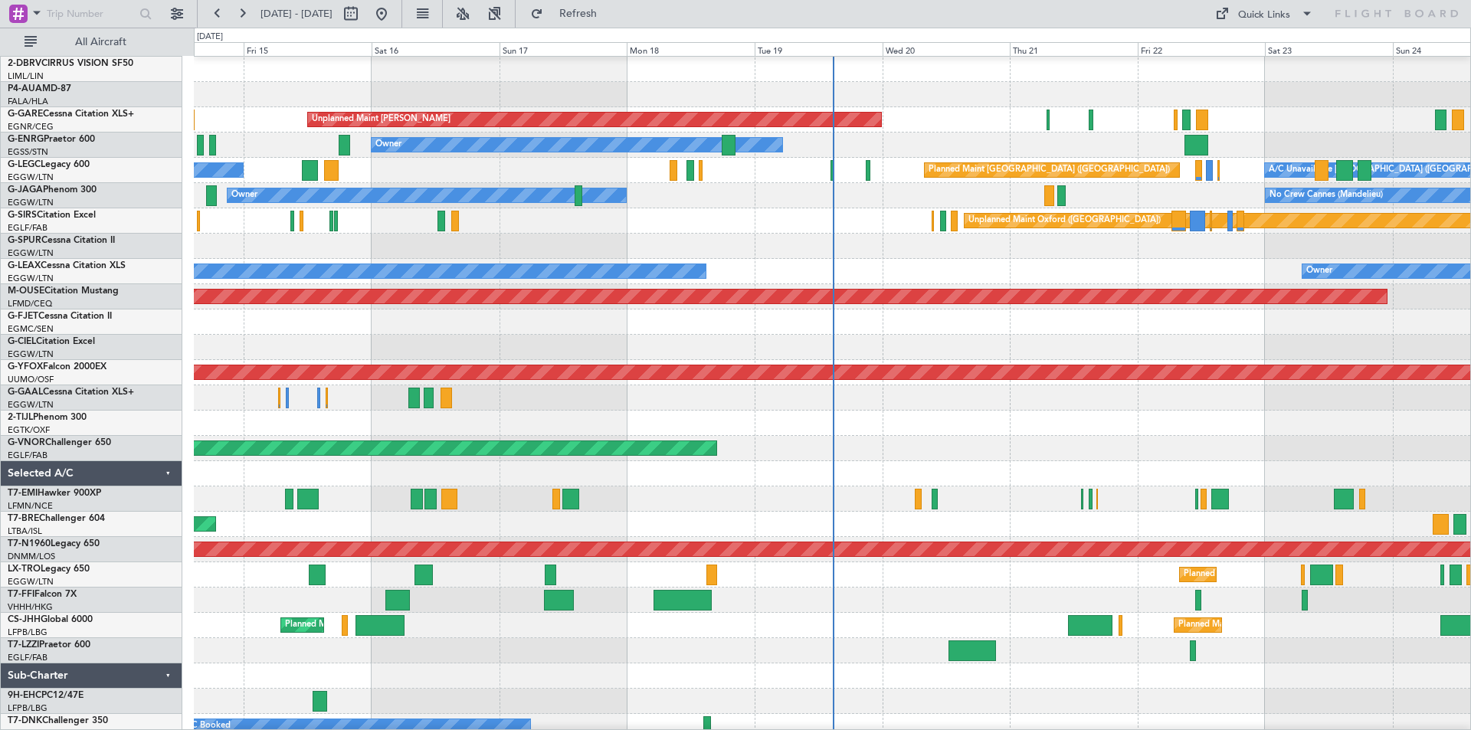
scroll to position [100, 0]
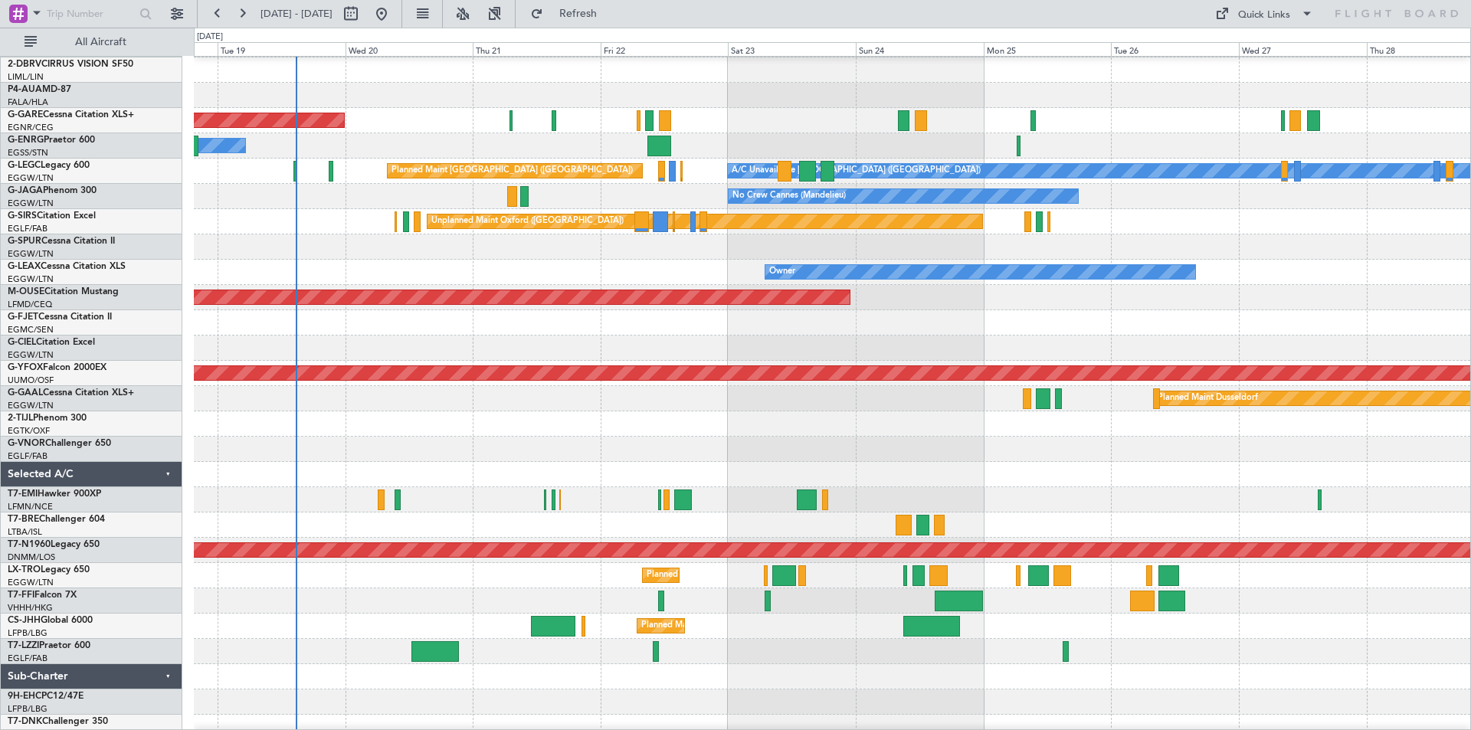
click at [511, 425] on div at bounding box center [832, 424] width 1277 height 25
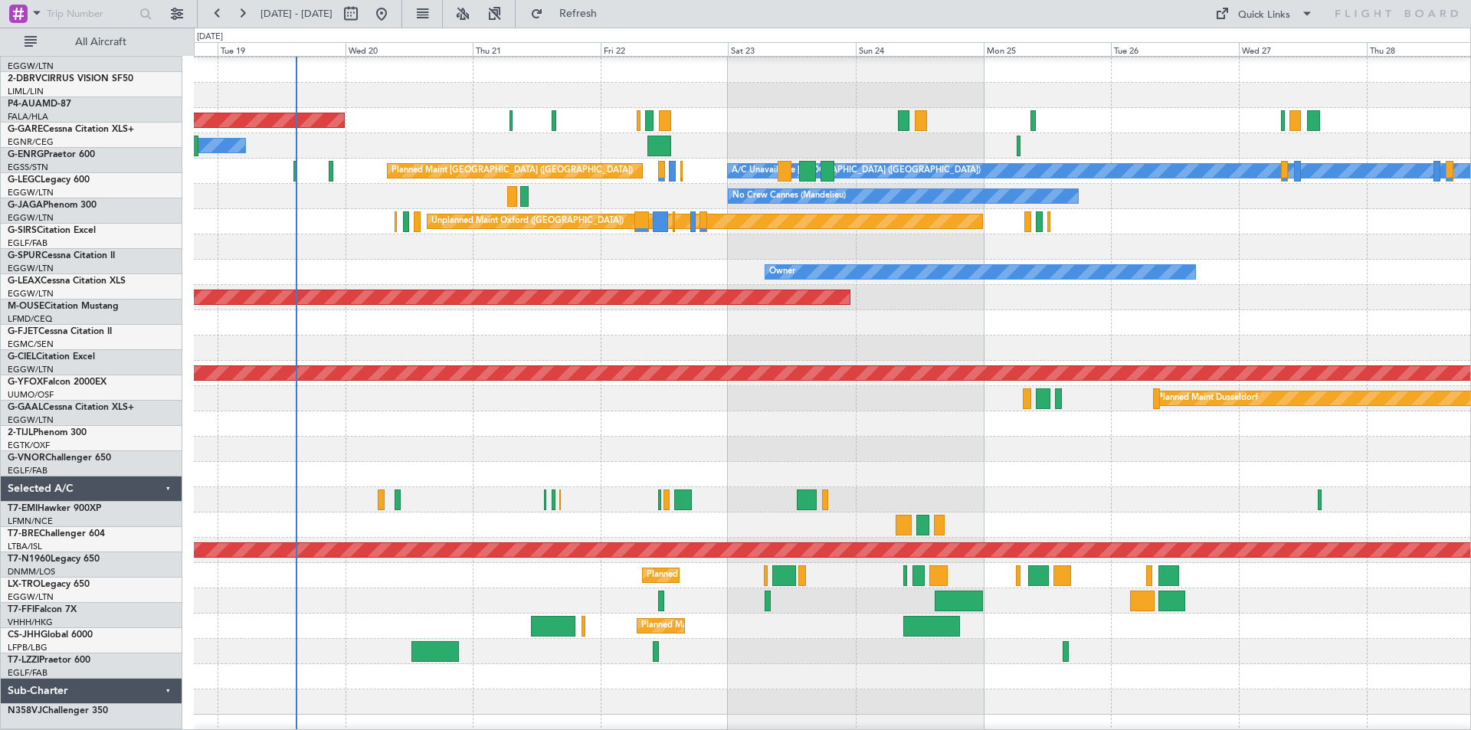
scroll to position [84, 0]
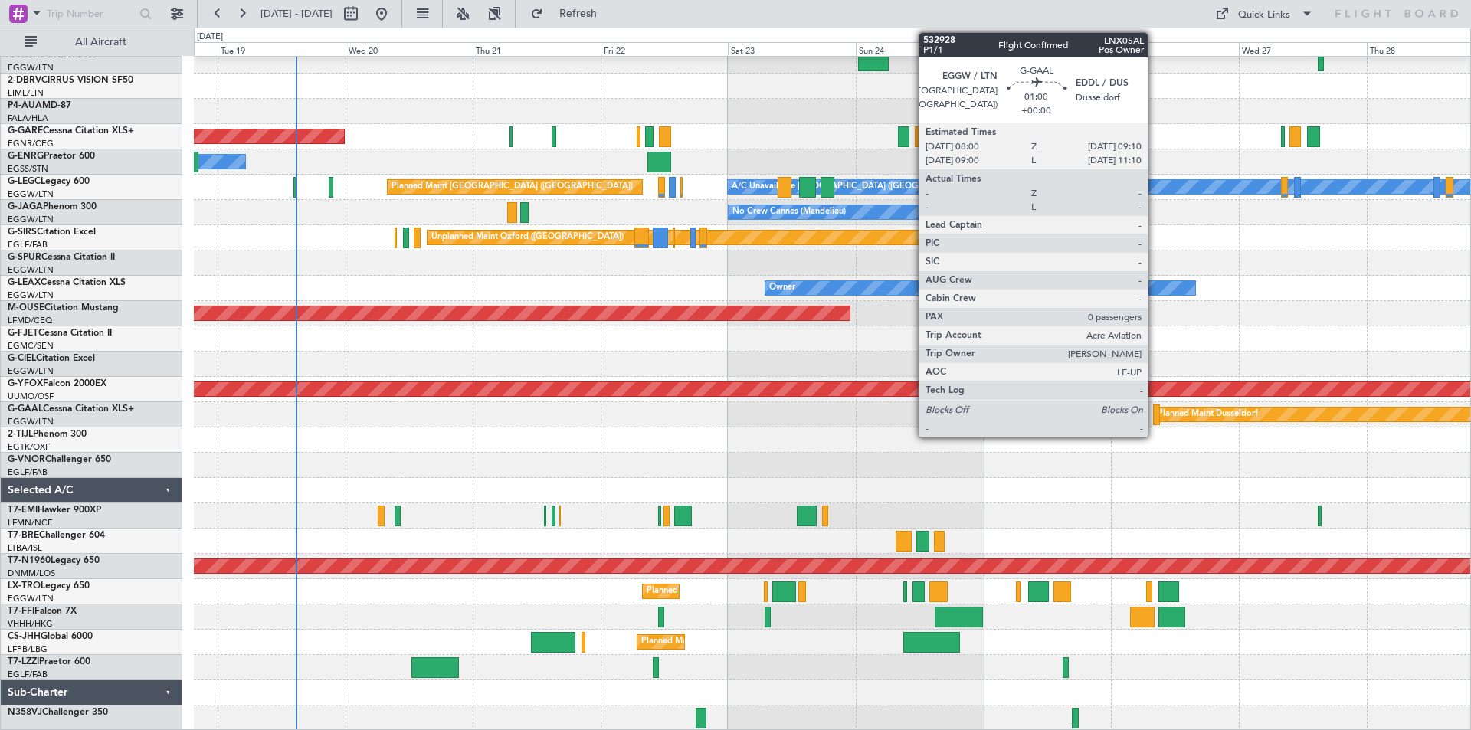
click at [1155, 411] on div at bounding box center [1156, 415] width 7 height 21
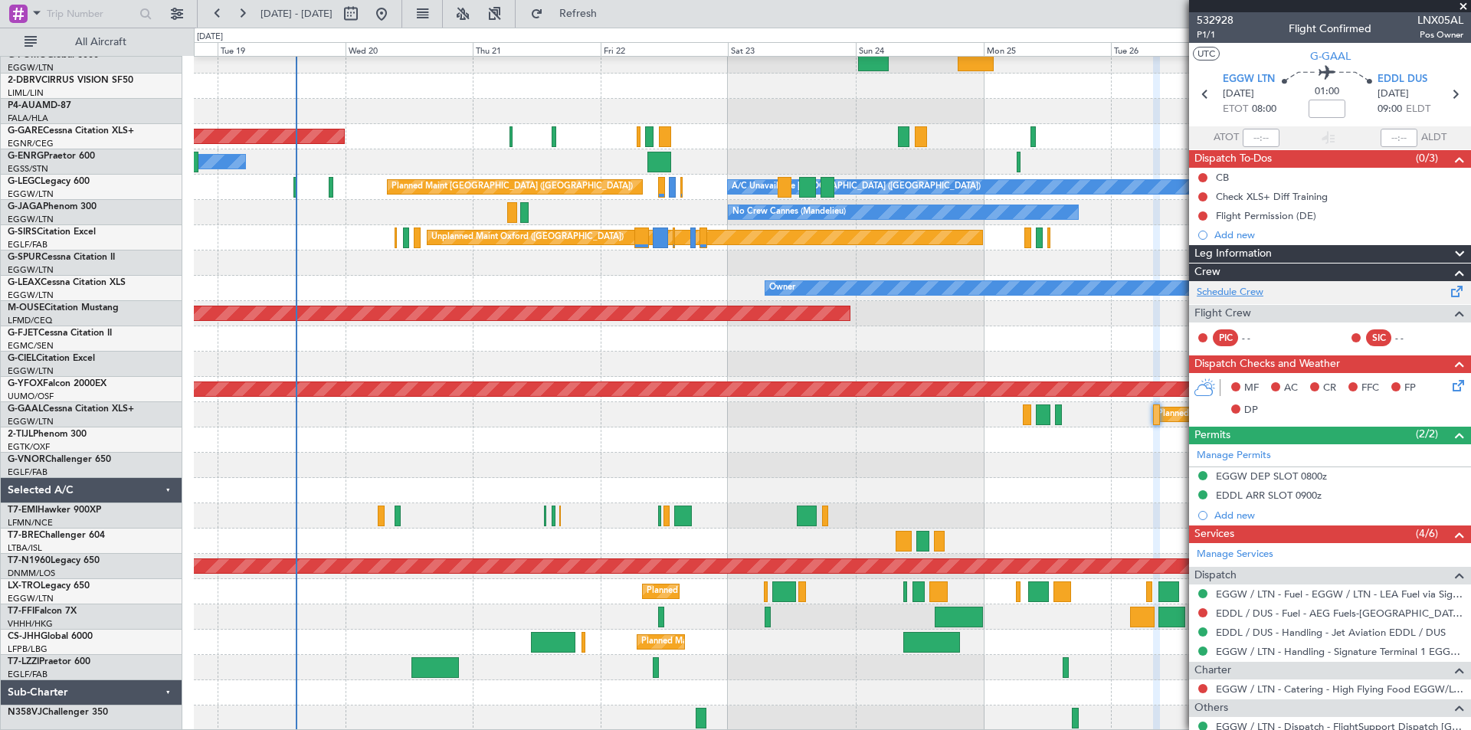
click at [1255, 296] on link "Schedule Crew" at bounding box center [1230, 292] width 67 height 15
click at [1462, 8] on span at bounding box center [1463, 7] width 15 height 14
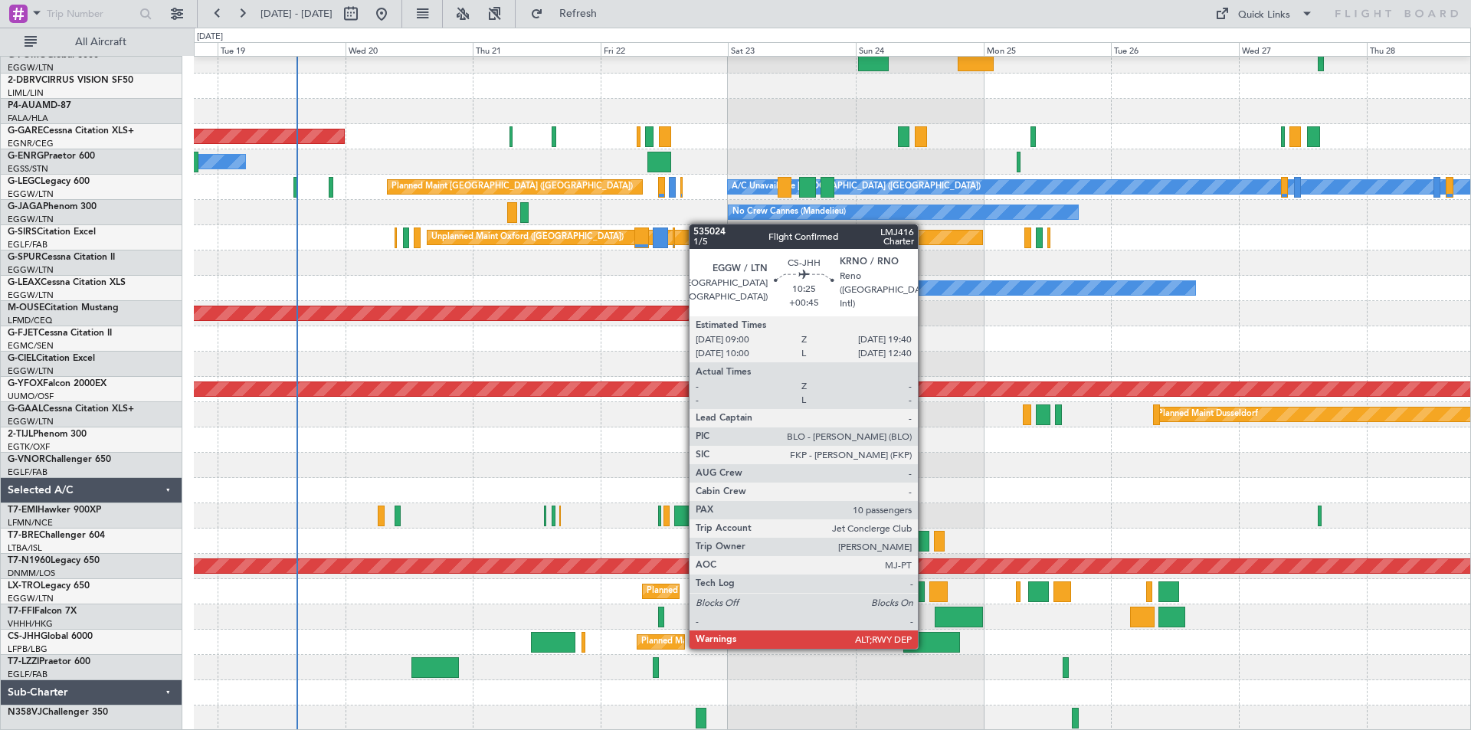
click at [925, 648] on div at bounding box center [932, 642] width 57 height 21
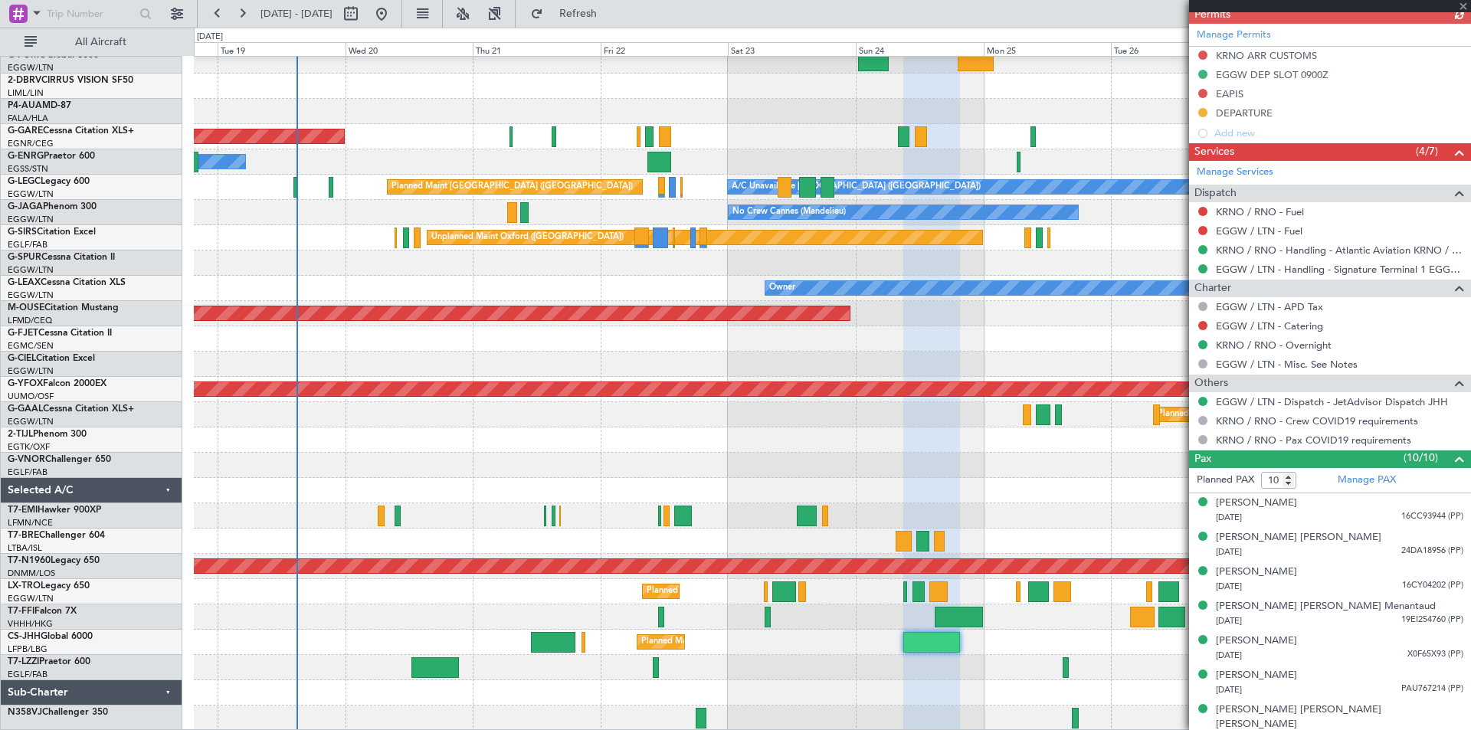
scroll to position [605, 0]
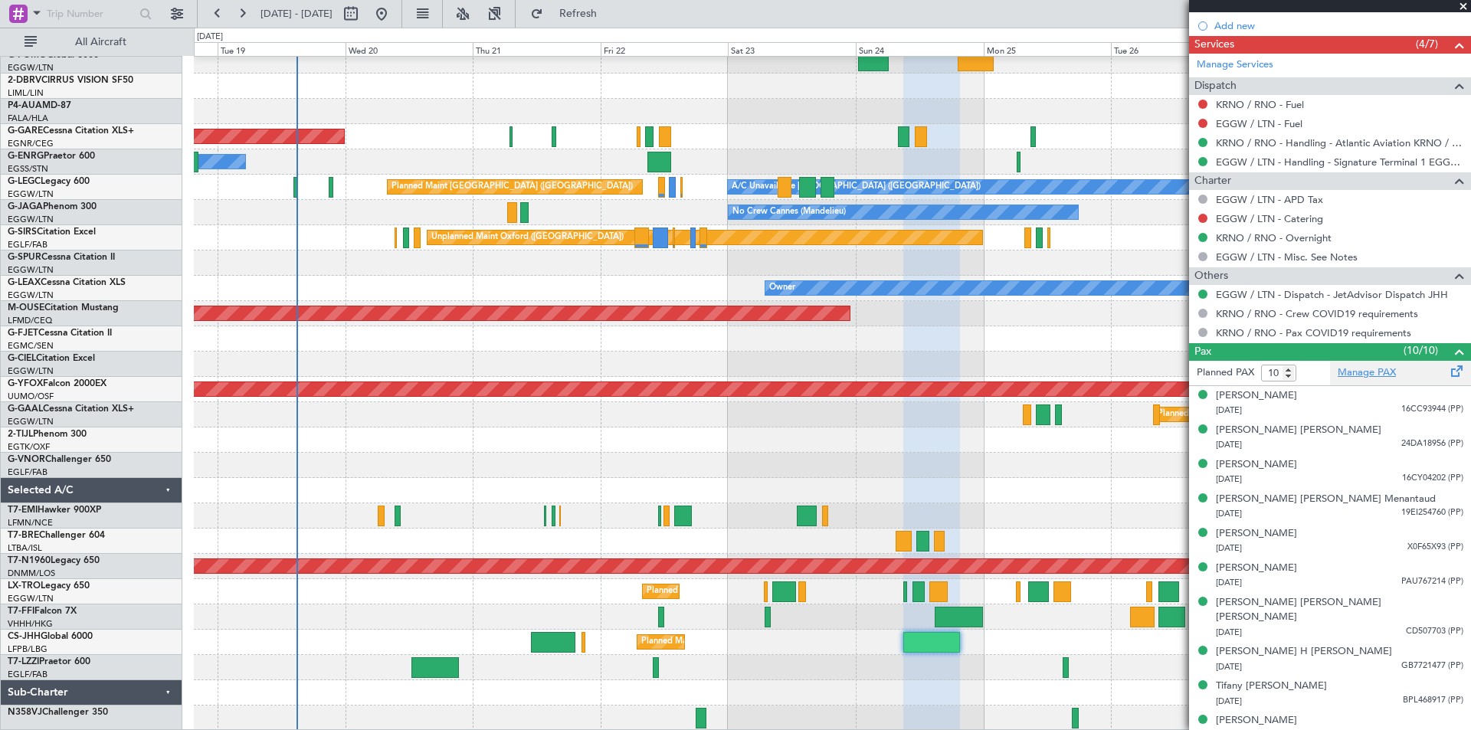
click at [1361, 370] on link "Manage PAX" at bounding box center [1367, 373] width 58 height 15
click at [611, 15] on span "Refresh" at bounding box center [578, 13] width 64 height 11
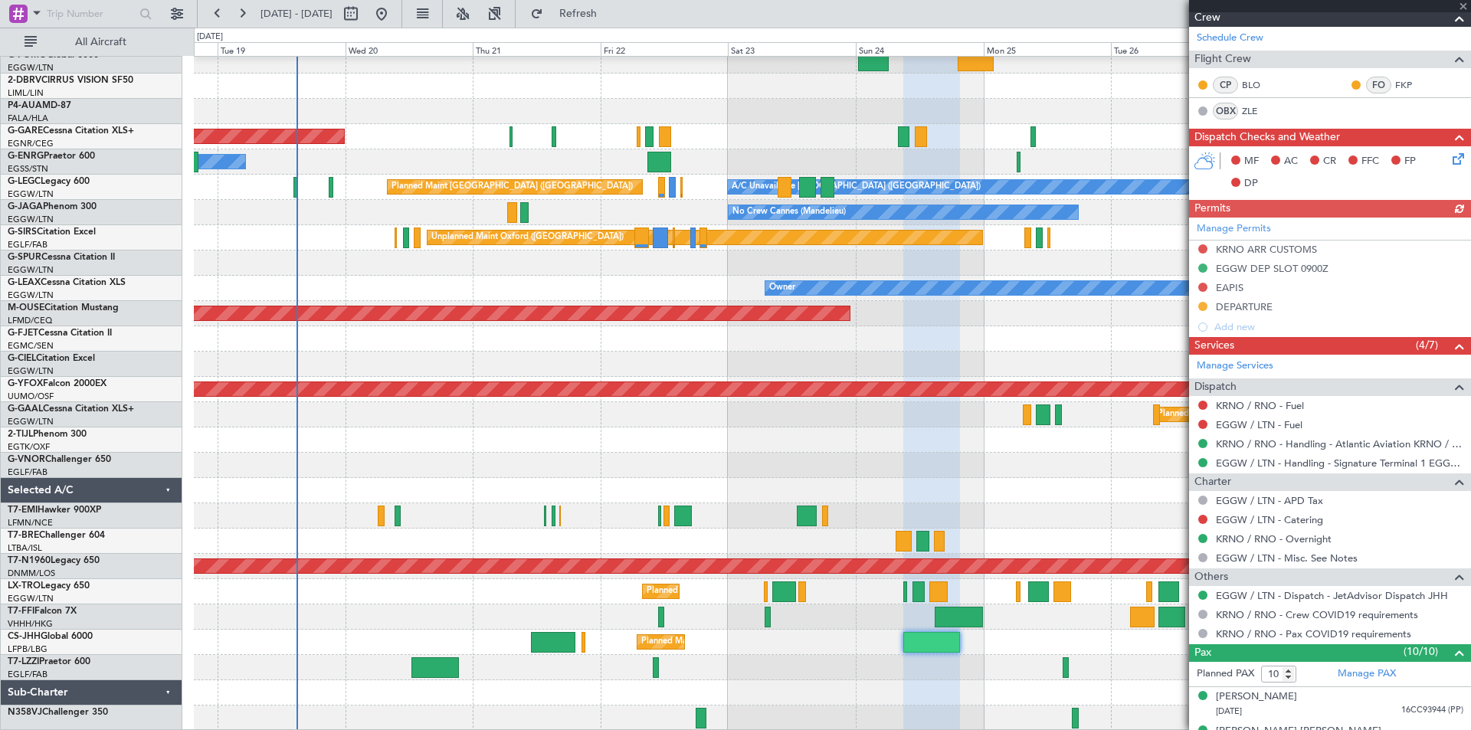
scroll to position [330, 0]
click at [1468, 5] on span at bounding box center [1463, 7] width 15 height 14
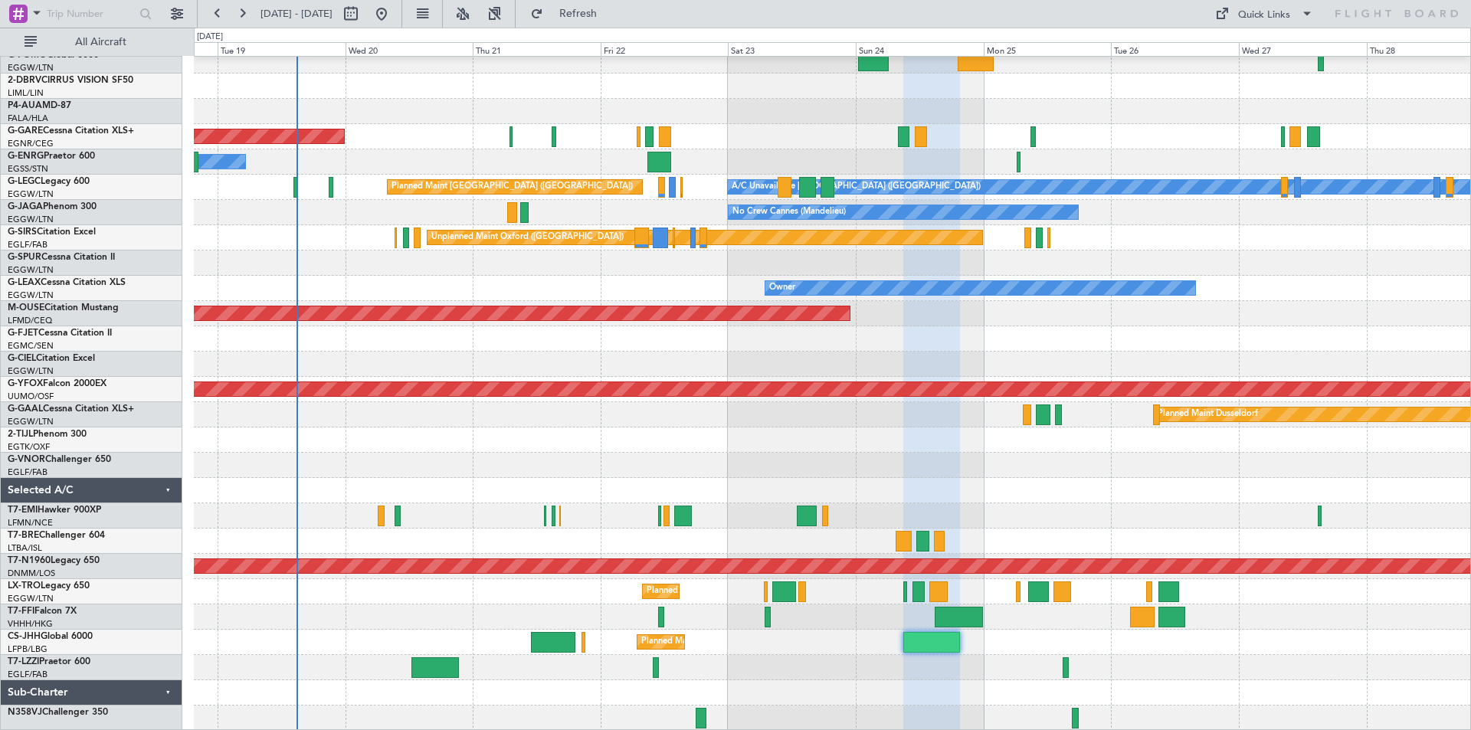
type input "0"
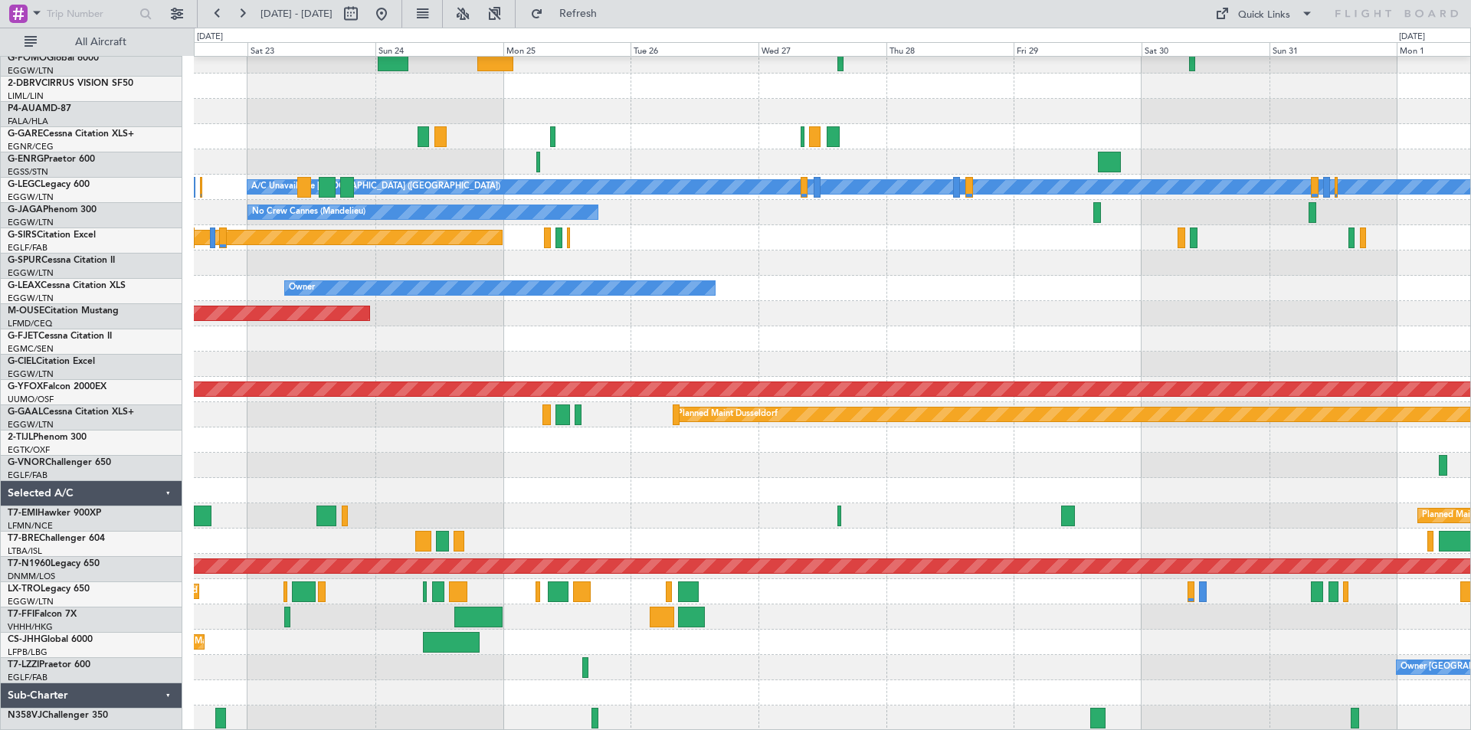
scroll to position [84, 0]
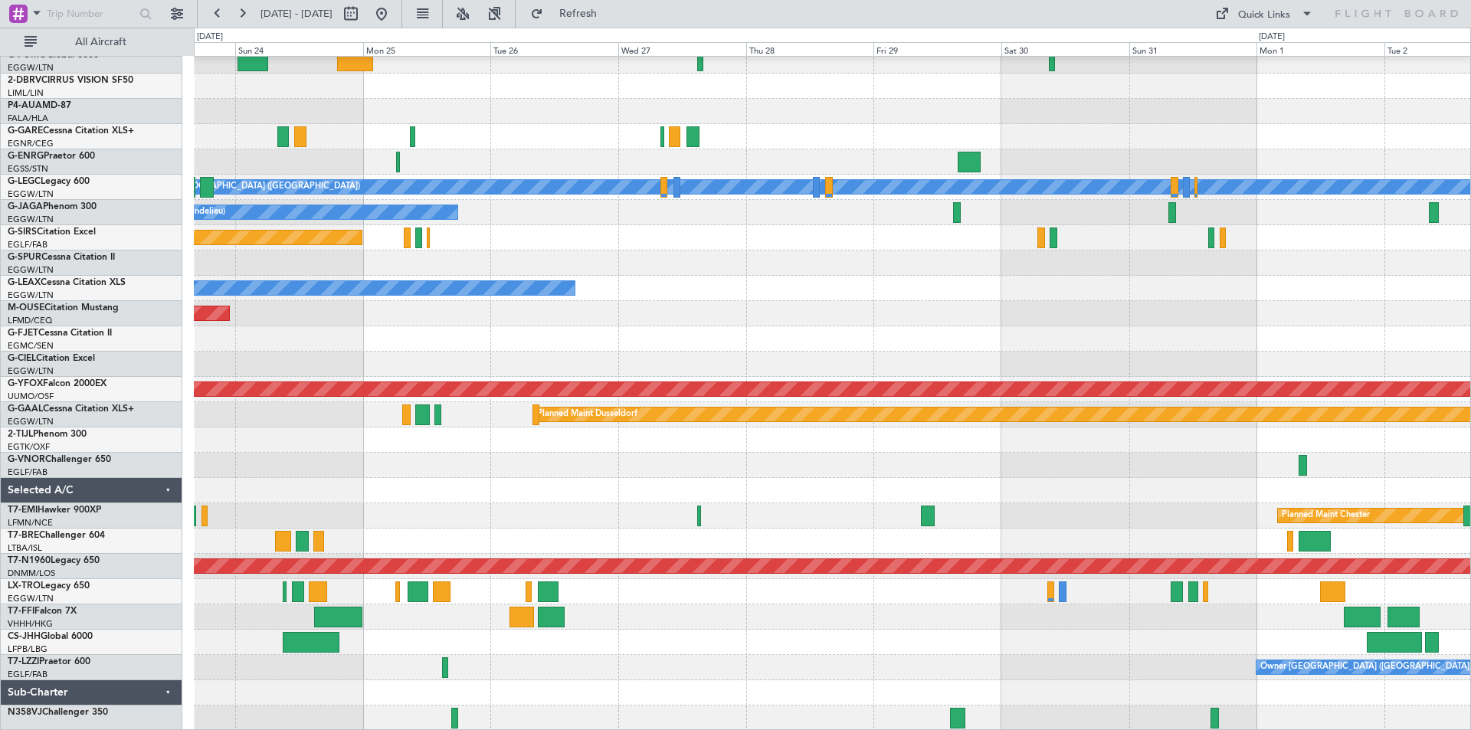
click at [592, 622] on div "AOG Maint Istanbul (Ataturk) A/C Unavailable London (Luton) Planned Maint Londo…" at bounding box center [832, 351] width 1277 height 759
click at [1177, 638] on div "Planned Maint [GEOGRAPHIC_DATA] ([GEOGRAPHIC_DATA])" at bounding box center [832, 642] width 1277 height 25
click at [394, 18] on button at bounding box center [381, 14] width 25 height 25
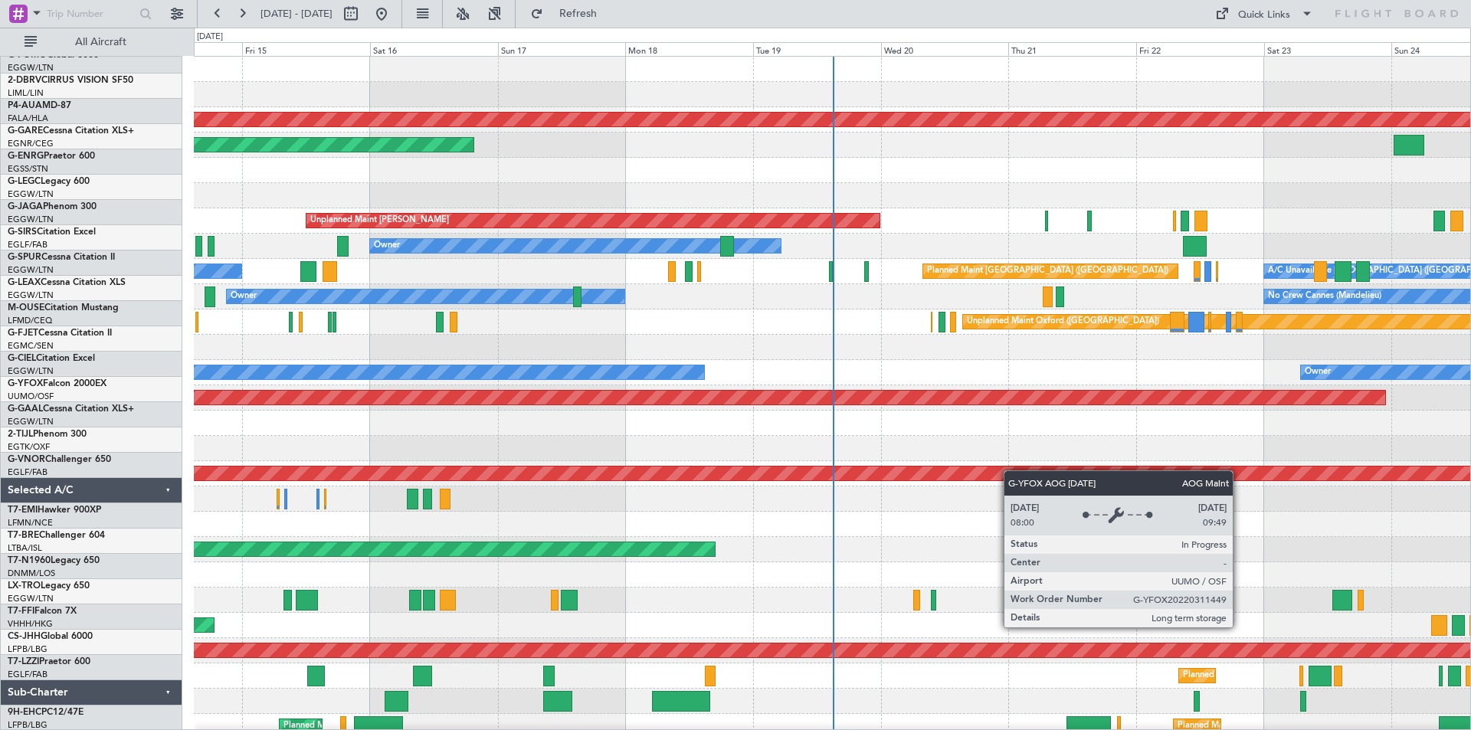
scroll to position [0, 0]
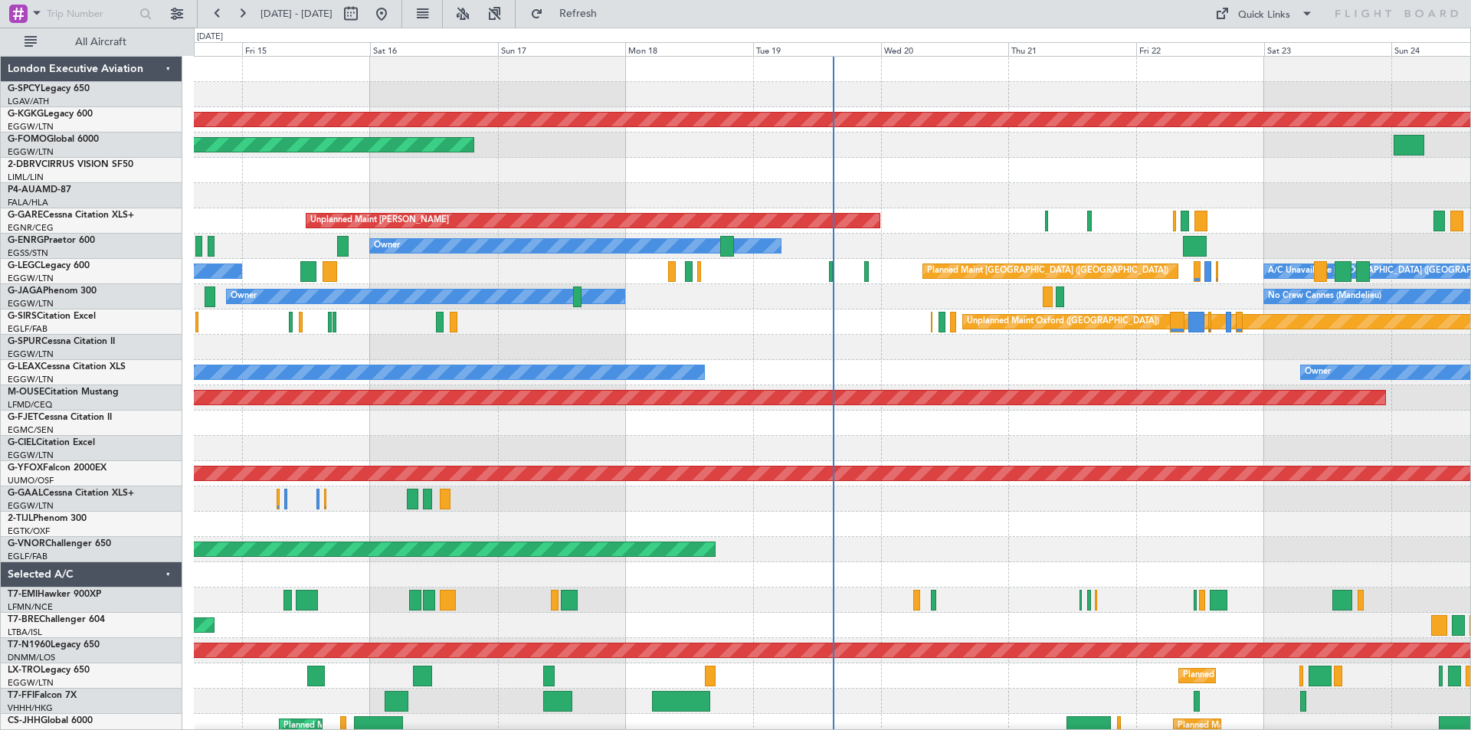
click at [402, 12] on fb-range-datepicker "[DATE] - [DATE]" at bounding box center [299, 14] width 205 height 28
click at [394, 11] on button at bounding box center [381, 14] width 25 height 25
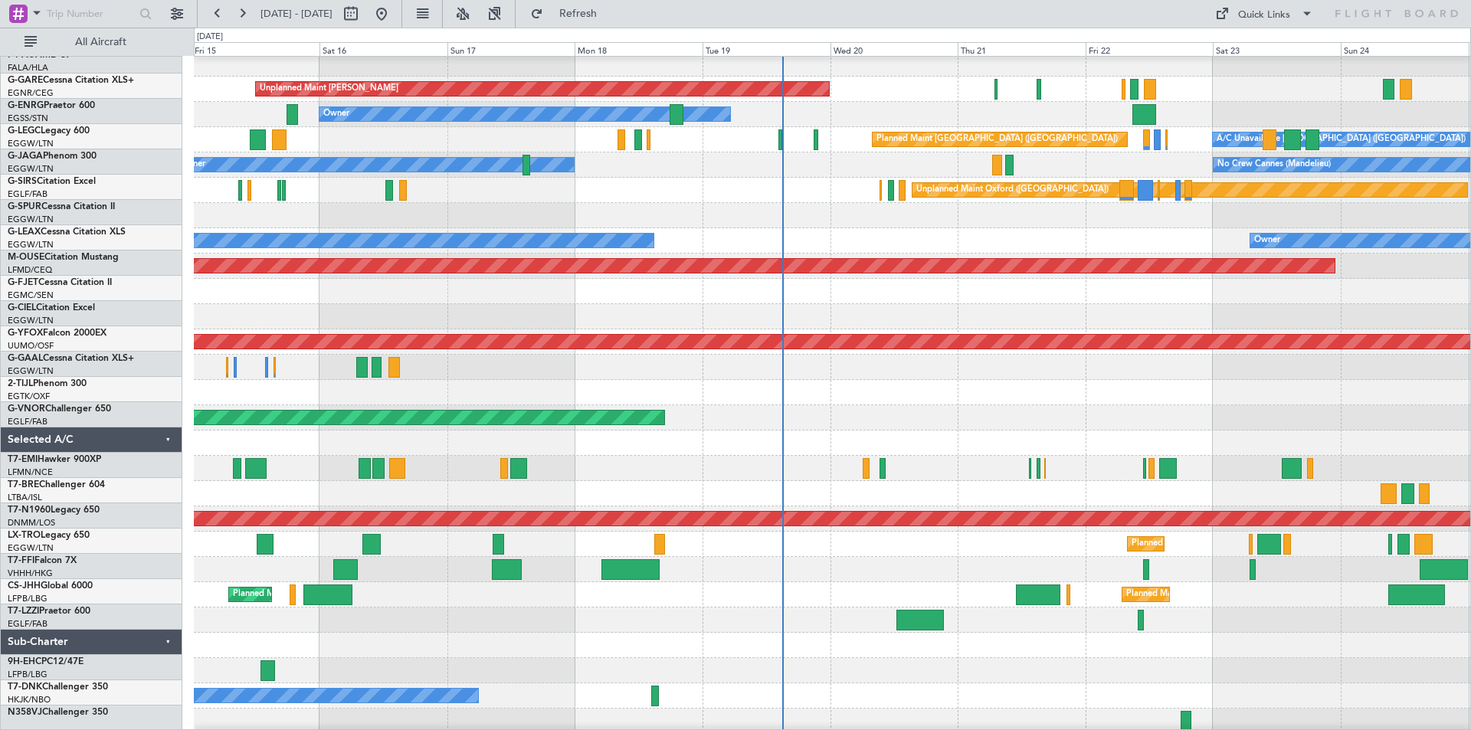
scroll to position [135, 0]
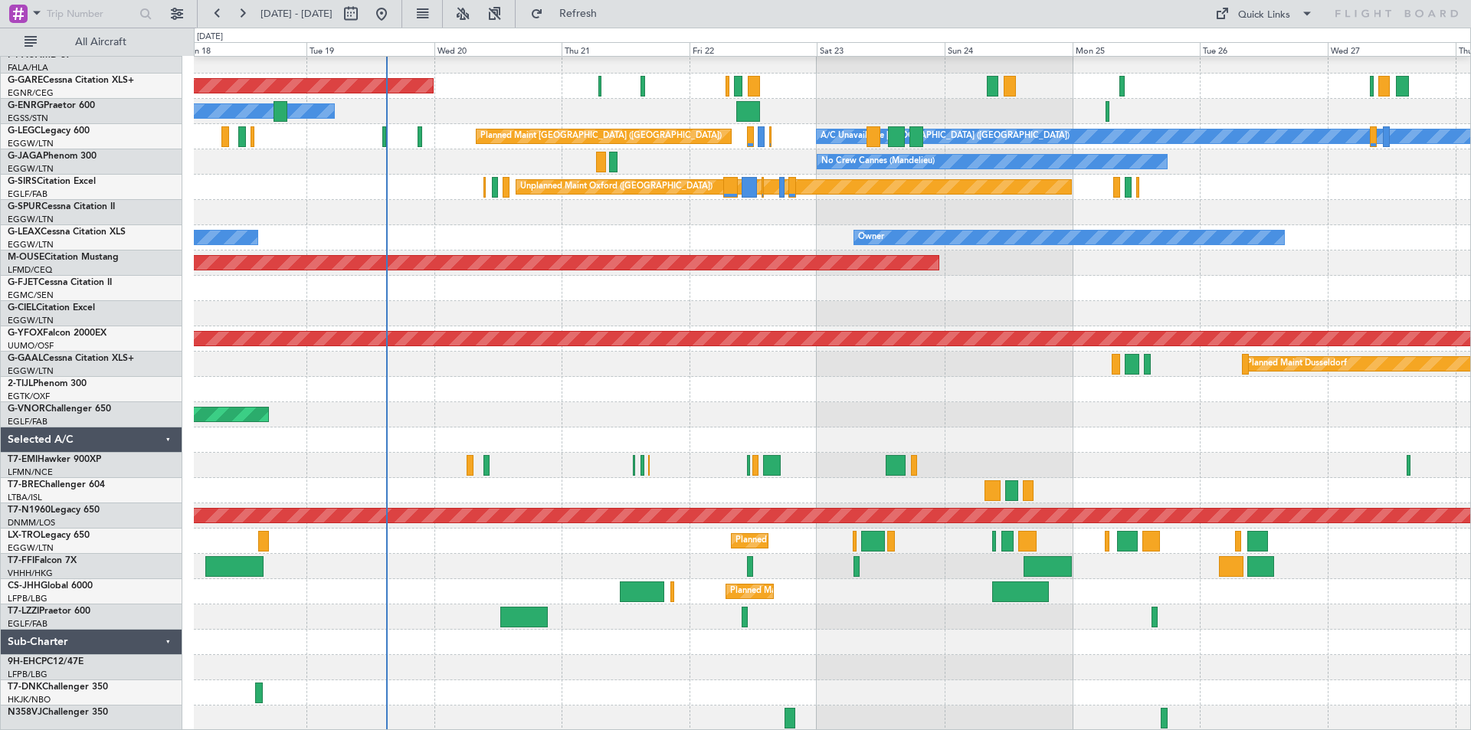
click at [529, 594] on div "Unplanned Maint Chester Owner A/C Unavailable London (Luton) Planned Maint Lond…" at bounding box center [832, 326] width 1277 height 809
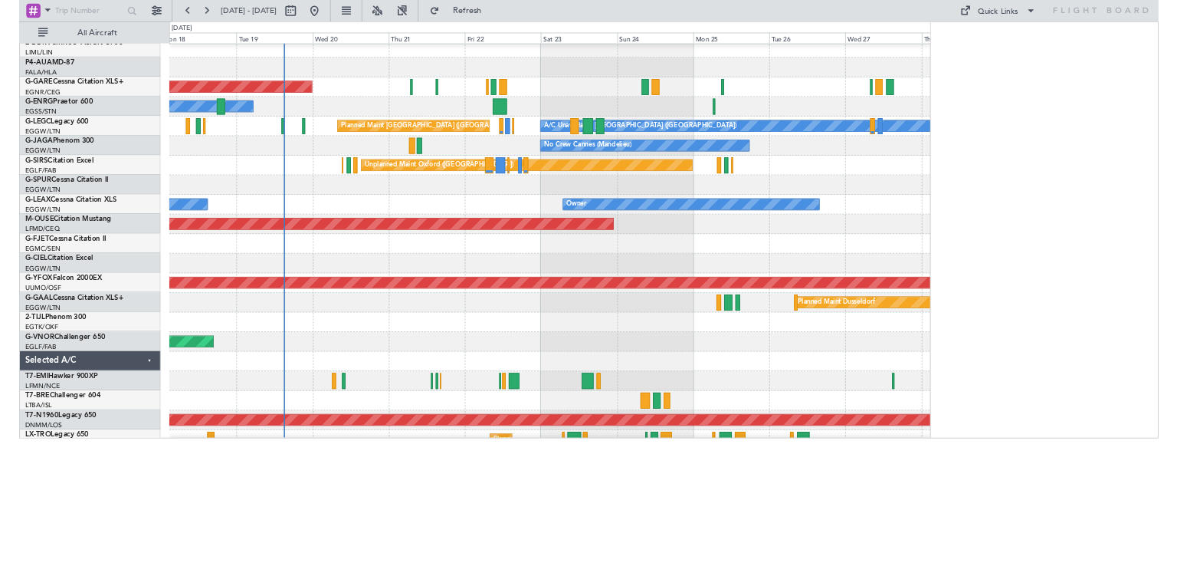
scroll to position [109, 0]
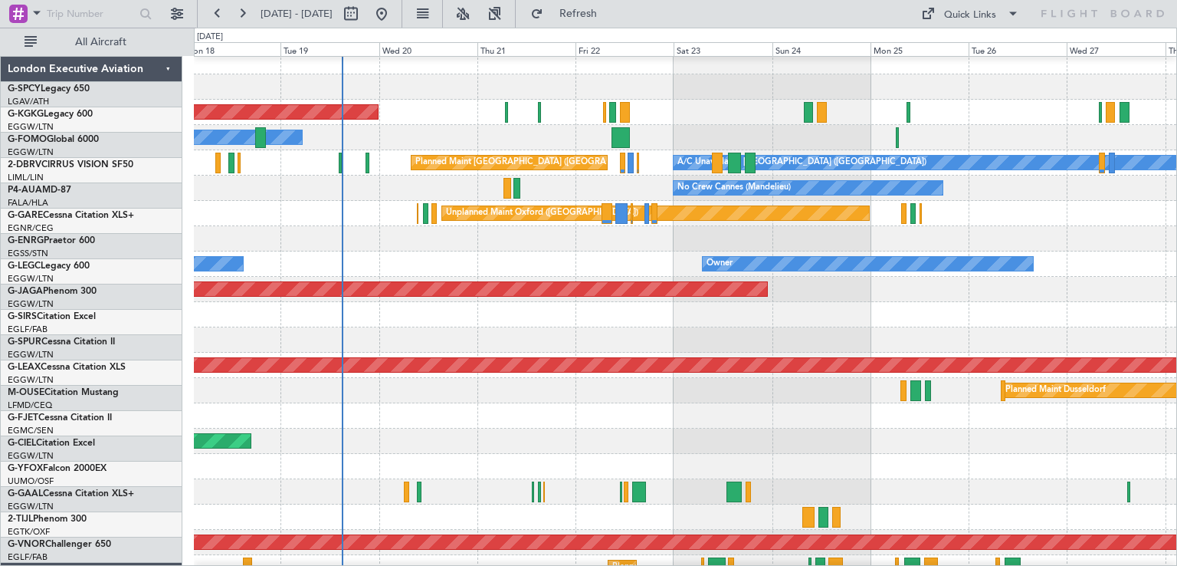
scroll to position [109, 0]
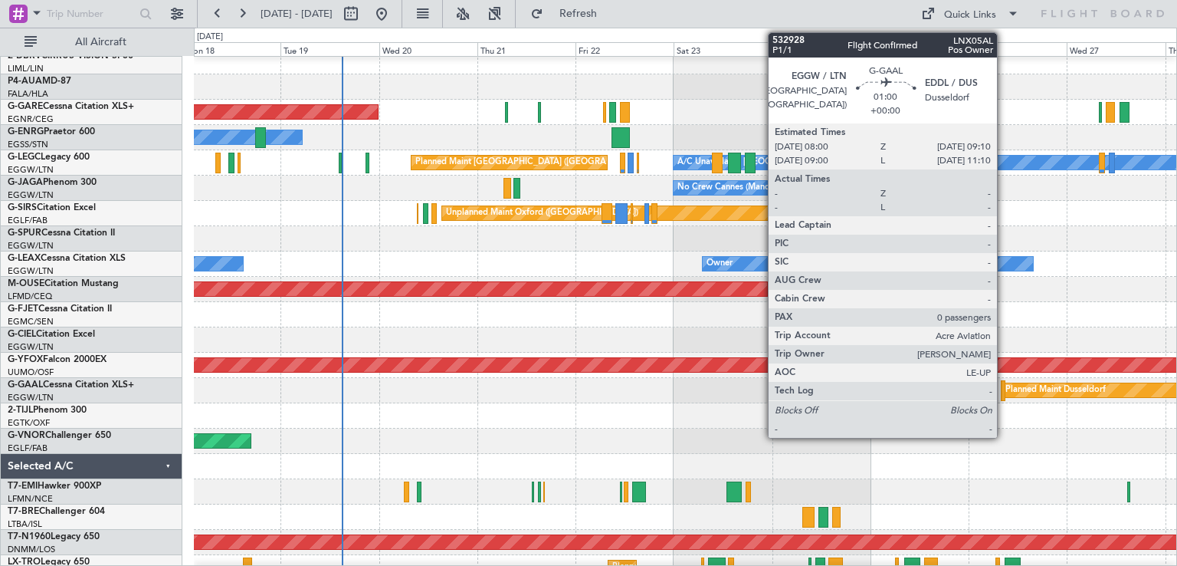
click at [1003, 388] on div at bounding box center [1003, 390] width 5 height 21
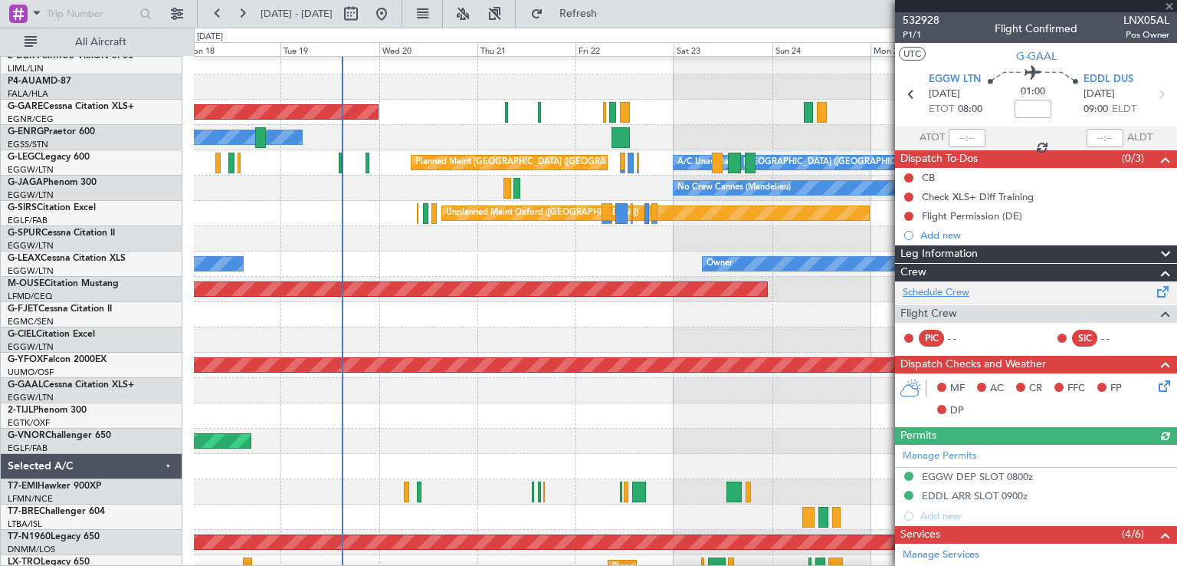
click at [954, 293] on link "Schedule Crew" at bounding box center [936, 292] width 67 height 15
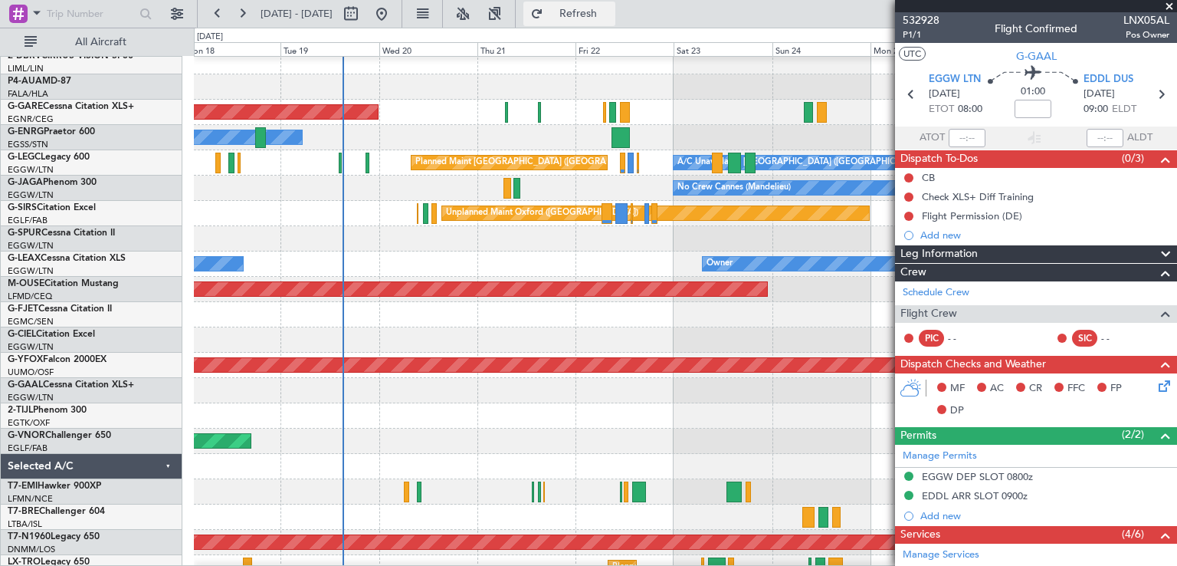
click at [615, 4] on button "Refresh" at bounding box center [569, 14] width 92 height 25
click at [1168, 7] on span at bounding box center [1169, 7] width 15 height 14
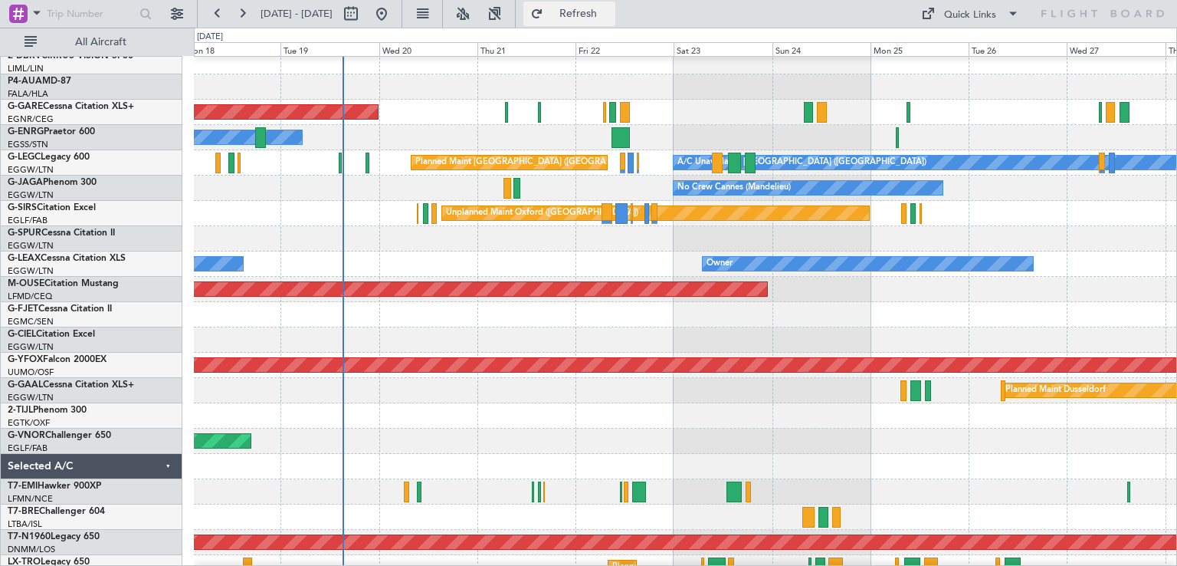
click at [576, 11] on button "Refresh" at bounding box center [569, 14] width 92 height 25
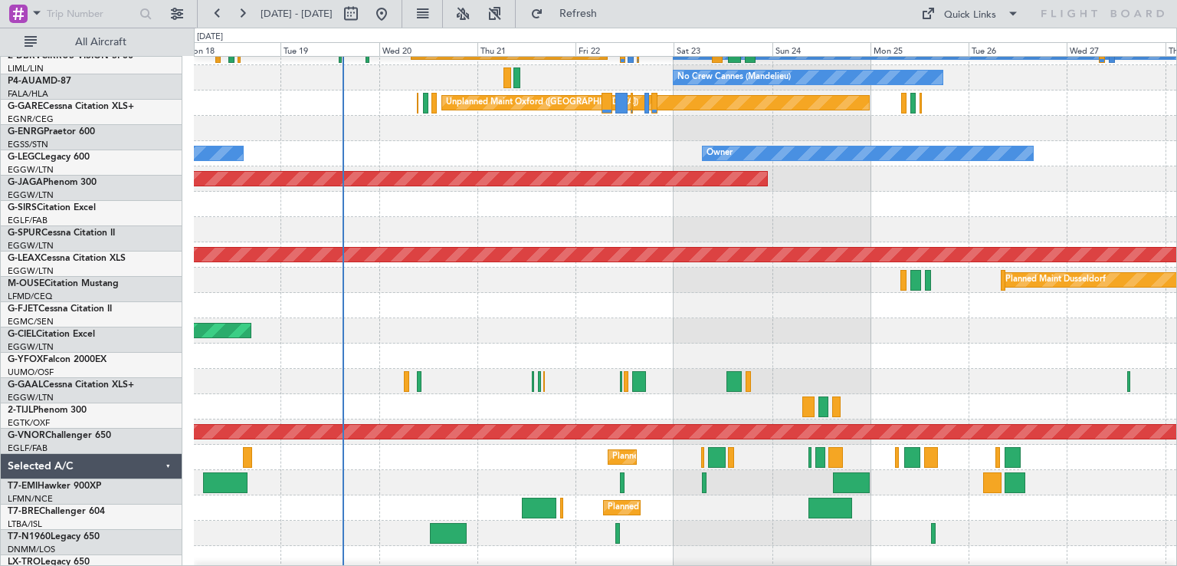
scroll to position [227, 0]
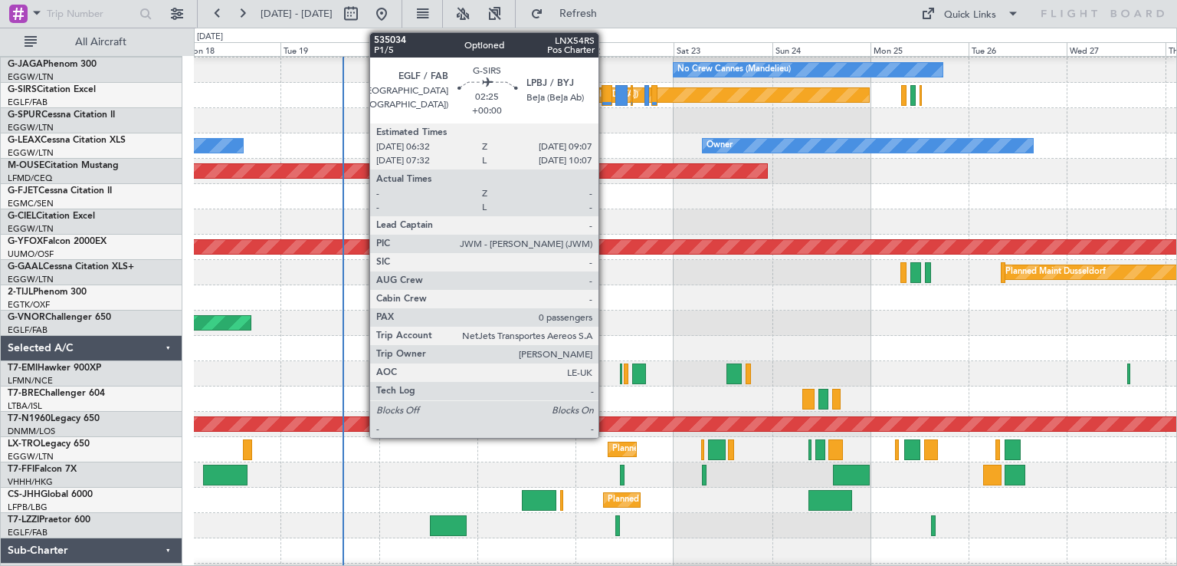
click at [605, 102] on div at bounding box center [607, 95] width 11 height 21
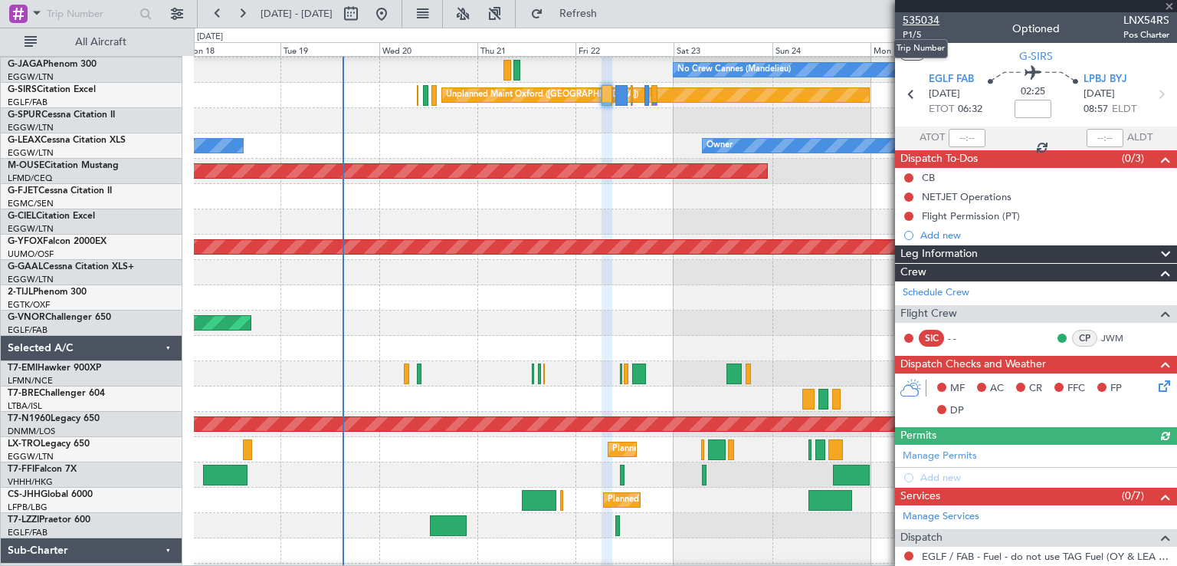
click at [924, 21] on span "535034" at bounding box center [921, 20] width 37 height 16
click at [925, 21] on span "535034" at bounding box center [921, 20] width 37 height 16
click at [611, 16] on span "Refresh" at bounding box center [578, 13] width 64 height 11
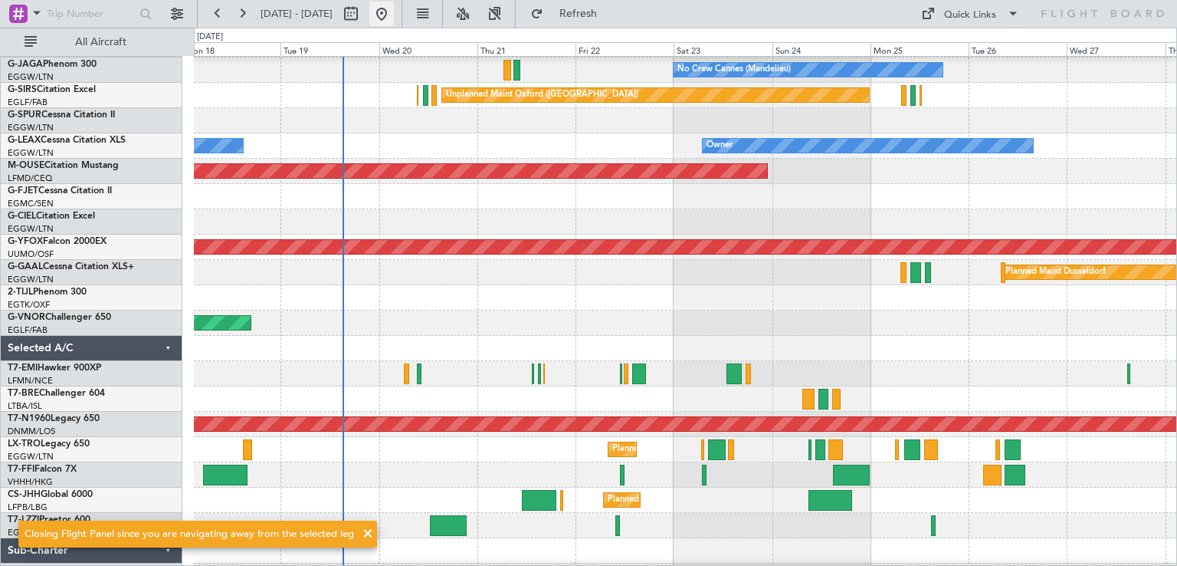
click at [394, 19] on button at bounding box center [381, 14] width 25 height 25
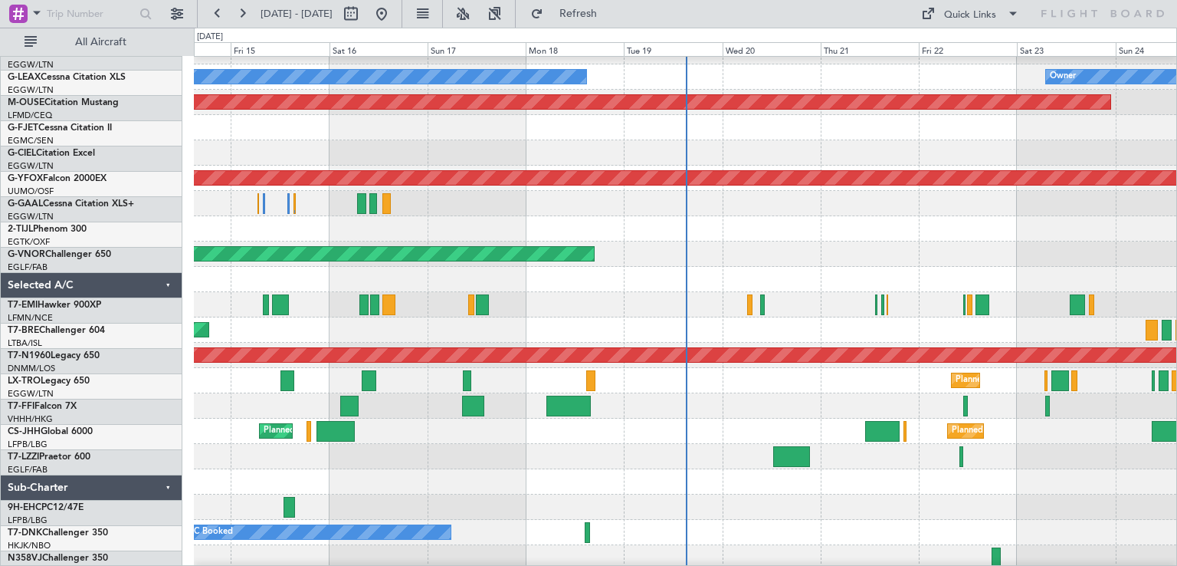
scroll to position [300, 0]
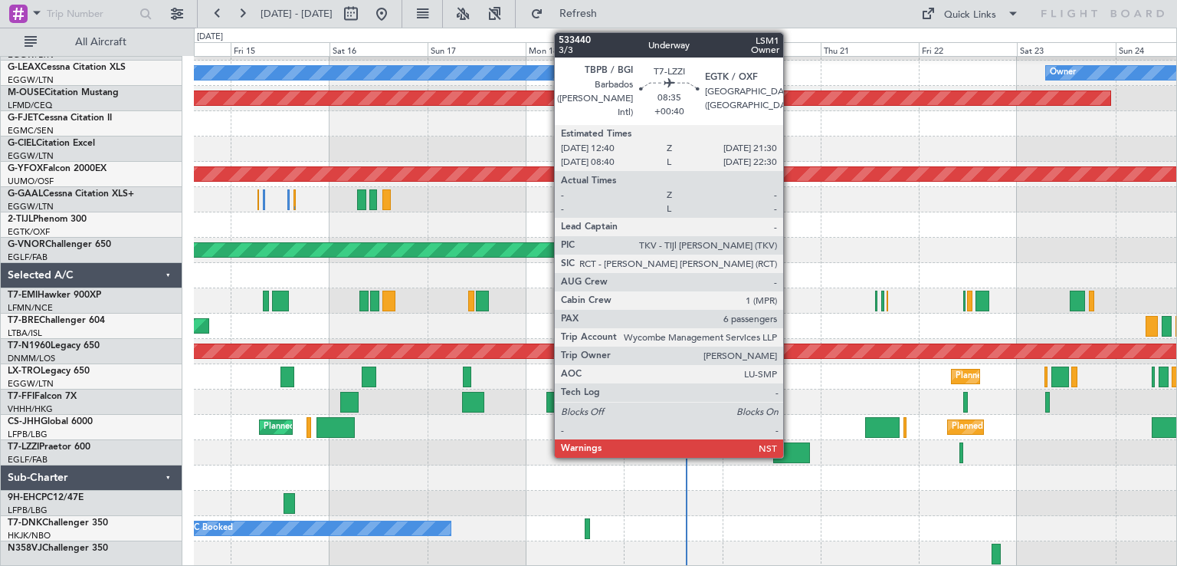
click at [790, 454] on div at bounding box center [791, 452] width 37 height 21
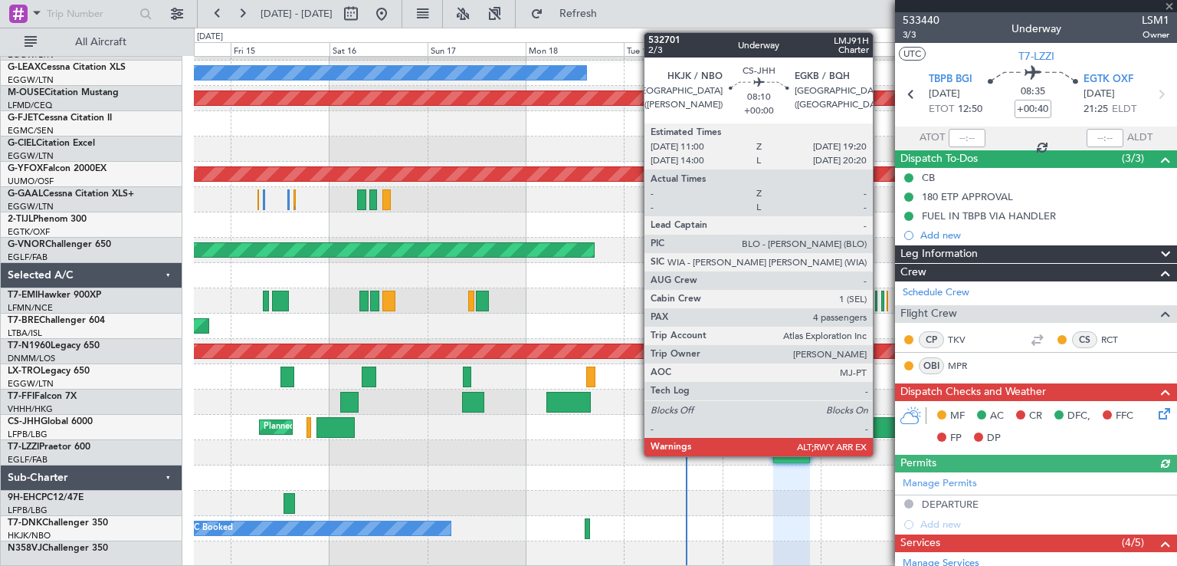
click at [880, 424] on div at bounding box center [882, 427] width 34 height 21
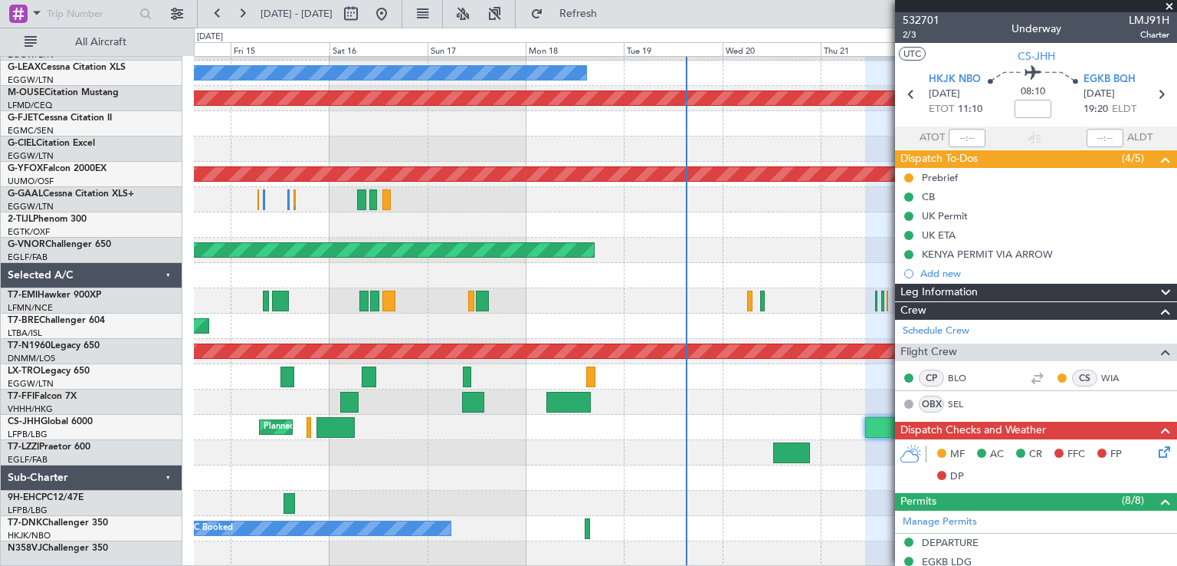
click at [1170, 3] on span at bounding box center [1169, 7] width 15 height 14
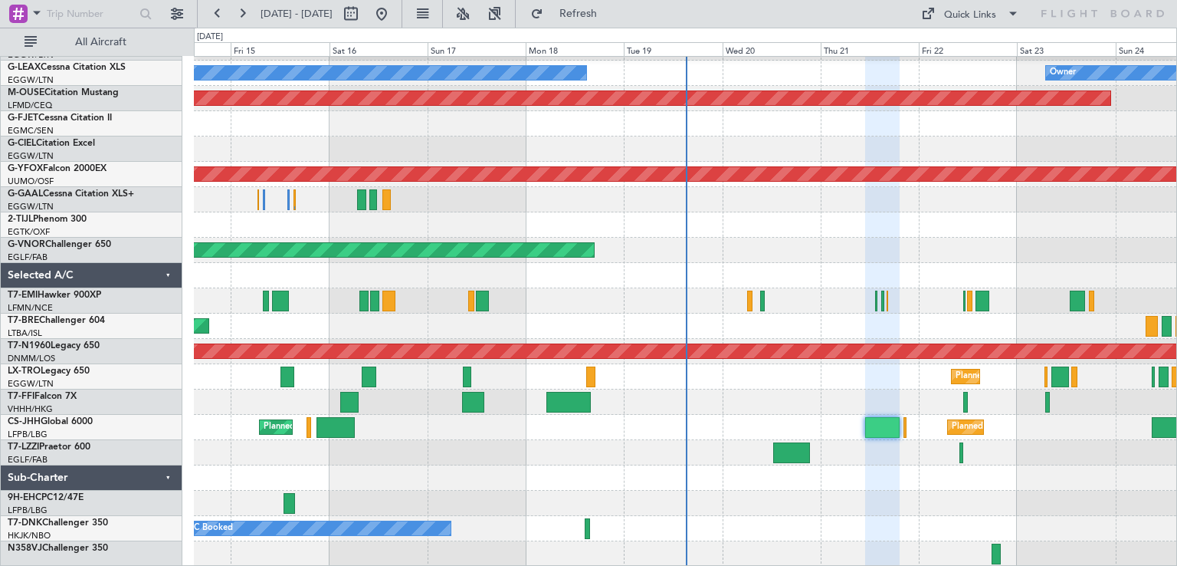
type input "0"
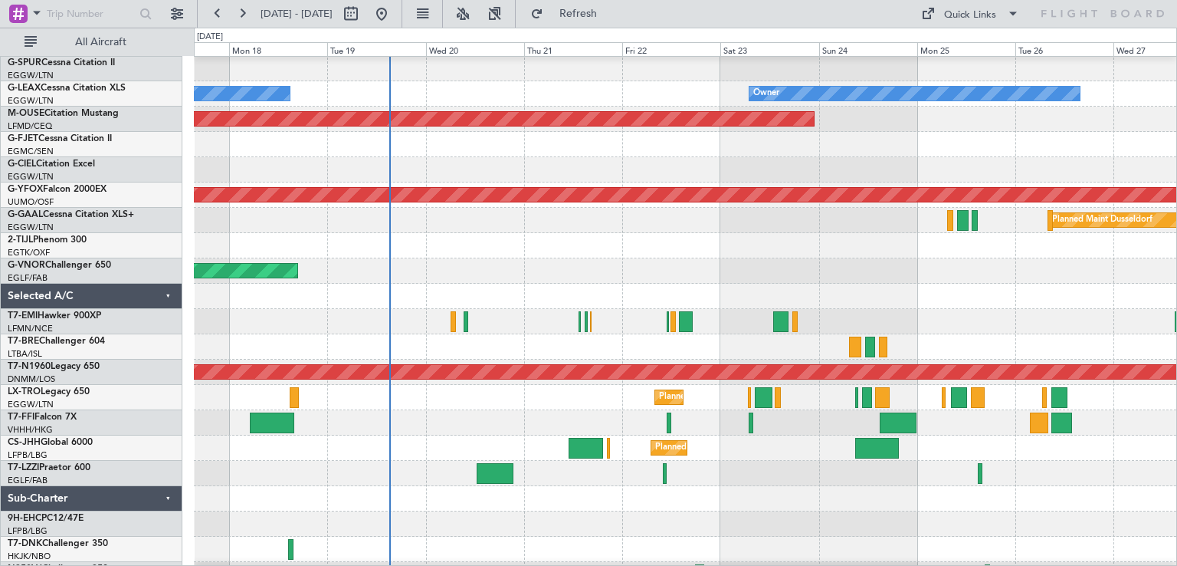
click at [778, 478] on div at bounding box center [685, 473] width 983 height 25
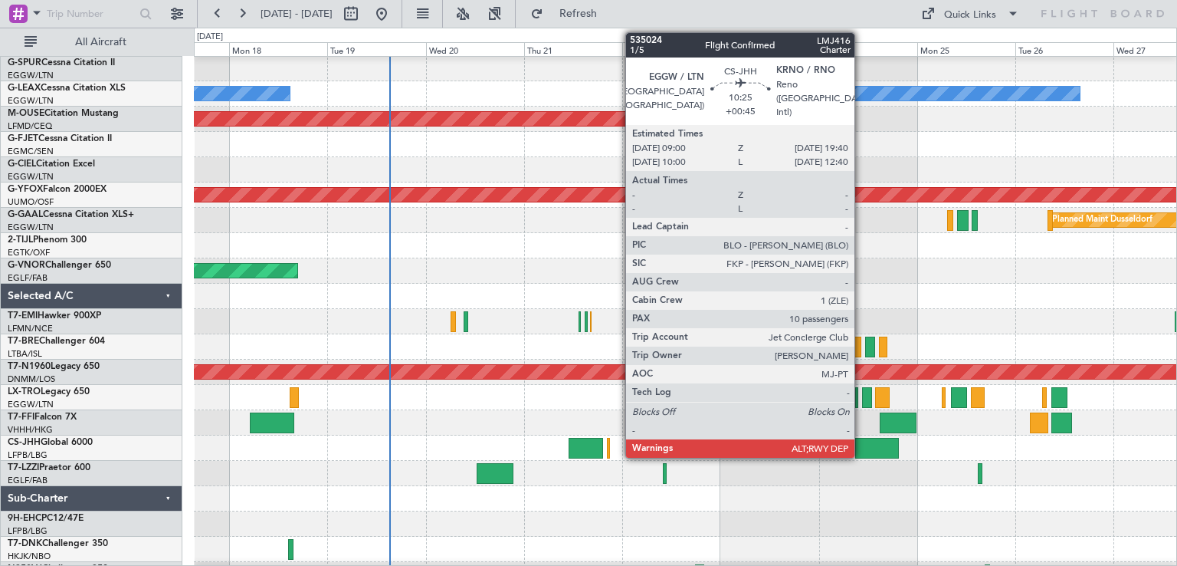
scroll to position [274, 0]
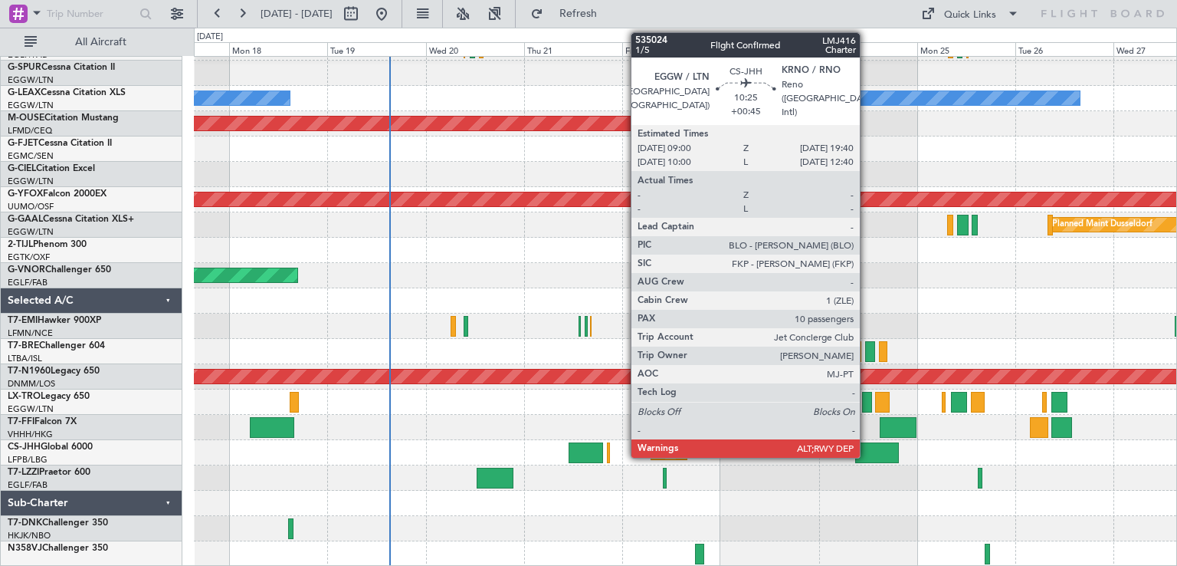
click at [867, 448] on div at bounding box center [877, 452] width 44 height 21
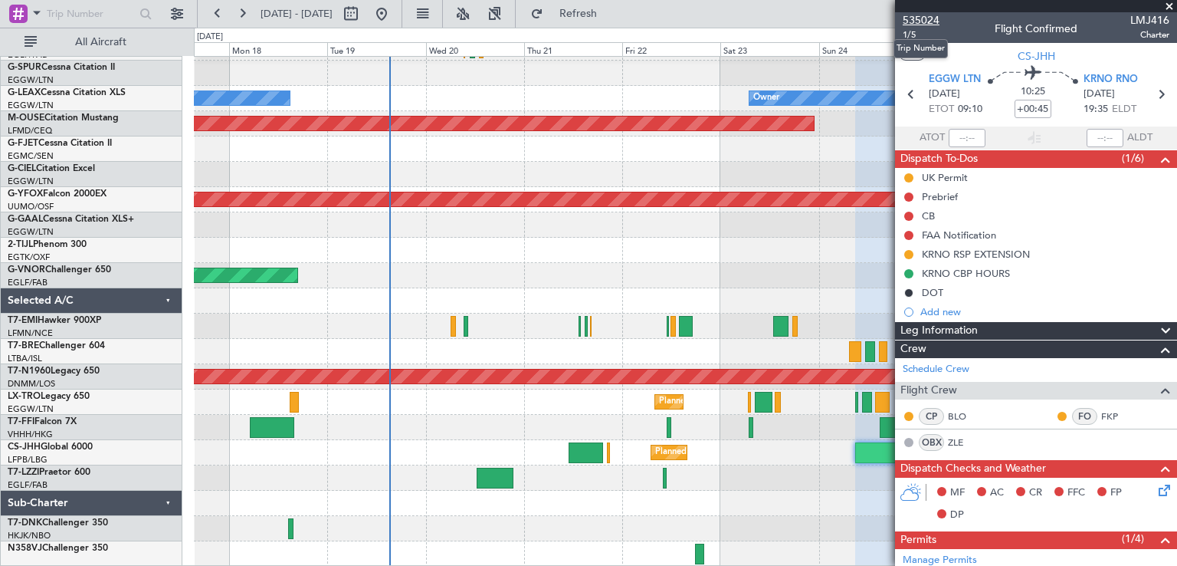
click at [933, 24] on span "535024" at bounding box center [921, 20] width 37 height 16
click at [1167, 5] on span at bounding box center [1169, 7] width 15 height 14
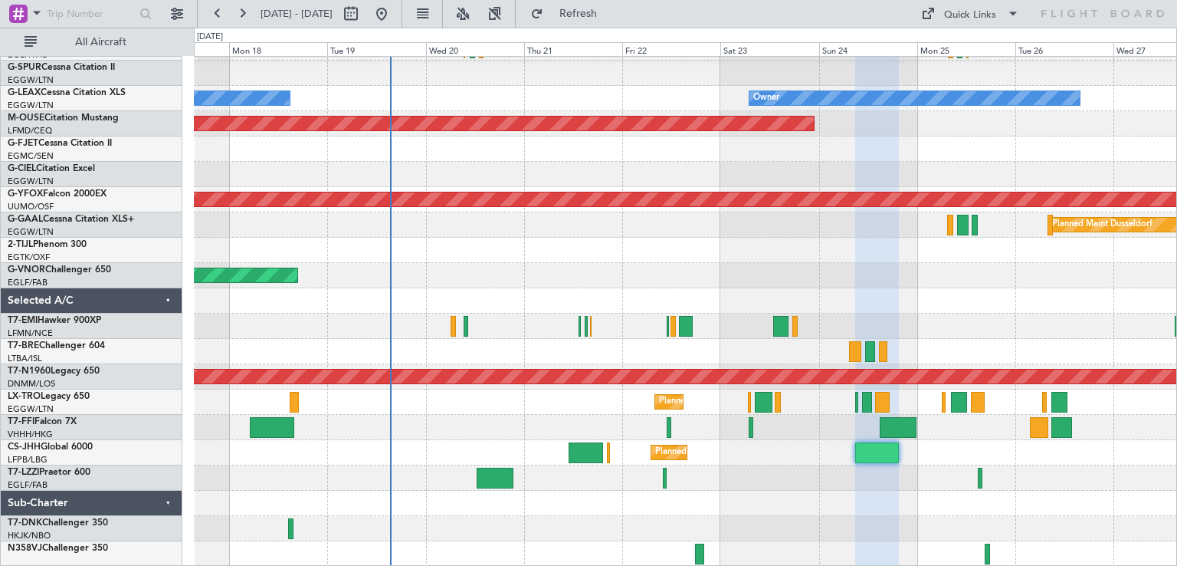
type input "0"
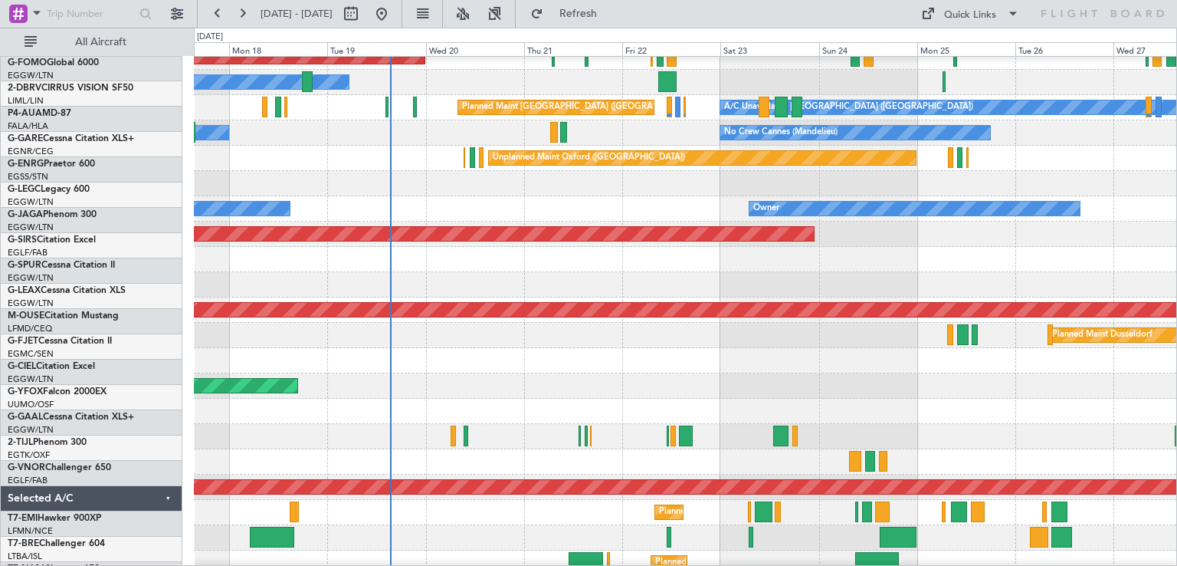
scroll to position [163, 0]
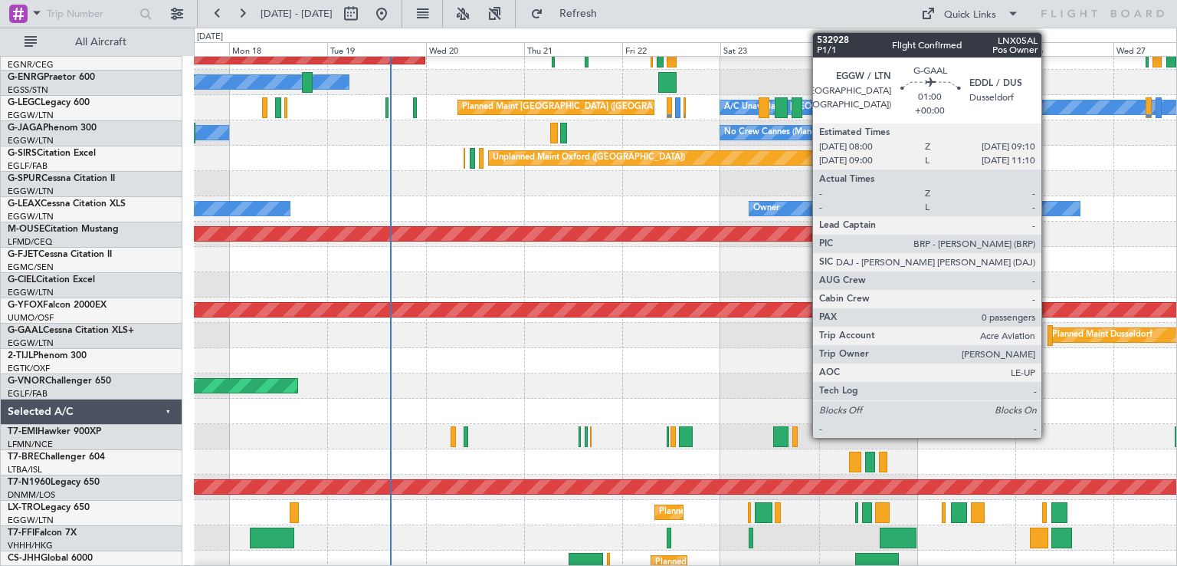
click at [1048, 338] on div at bounding box center [1050, 335] width 5 height 21
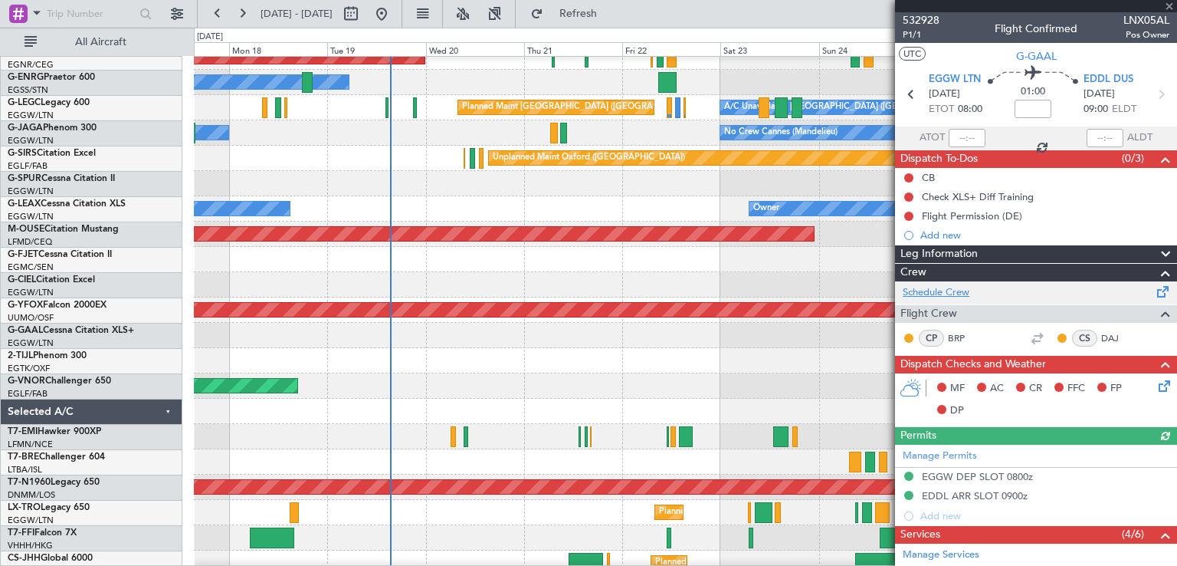
click at [958, 290] on link "Schedule Crew" at bounding box center [936, 292] width 67 height 15
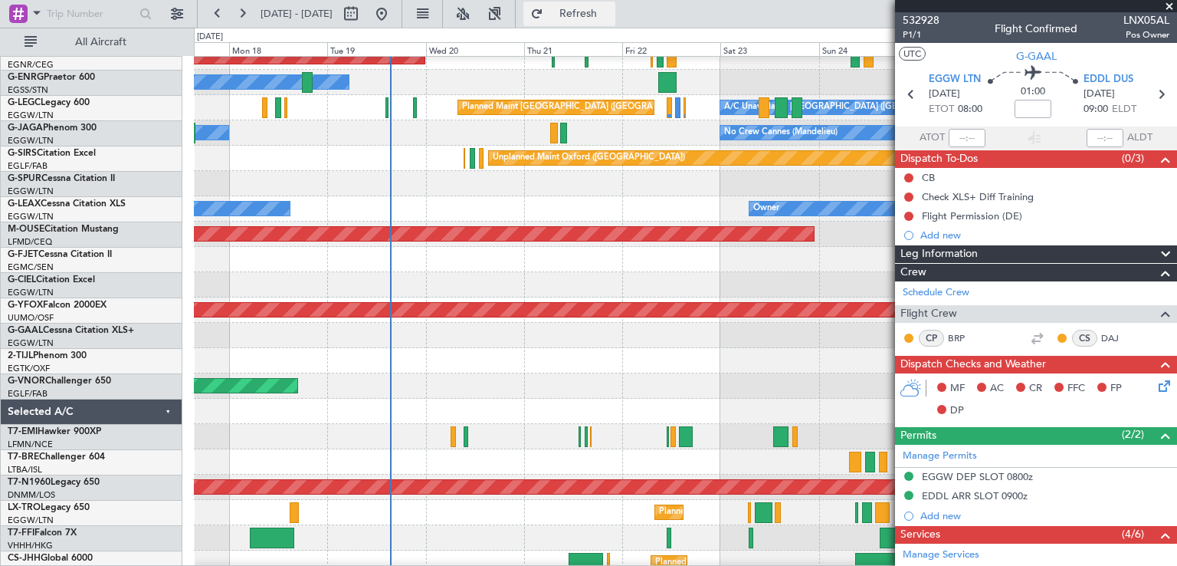
click at [615, 25] on button "Refresh" at bounding box center [569, 14] width 92 height 25
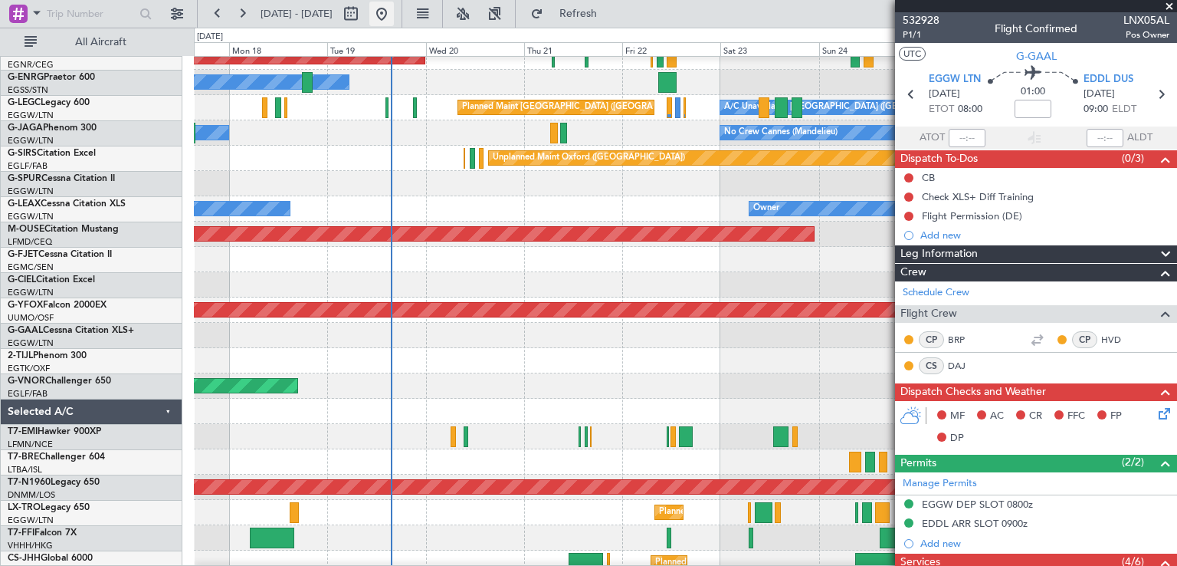
click at [394, 17] on button at bounding box center [381, 14] width 25 height 25
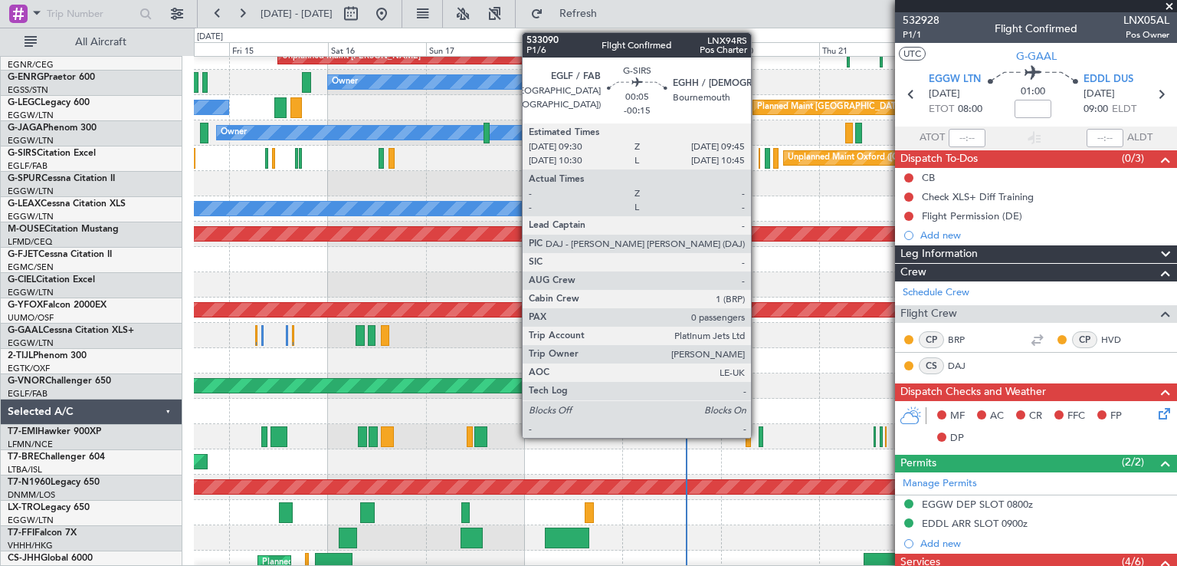
click at [759, 160] on div at bounding box center [760, 158] width 2 height 21
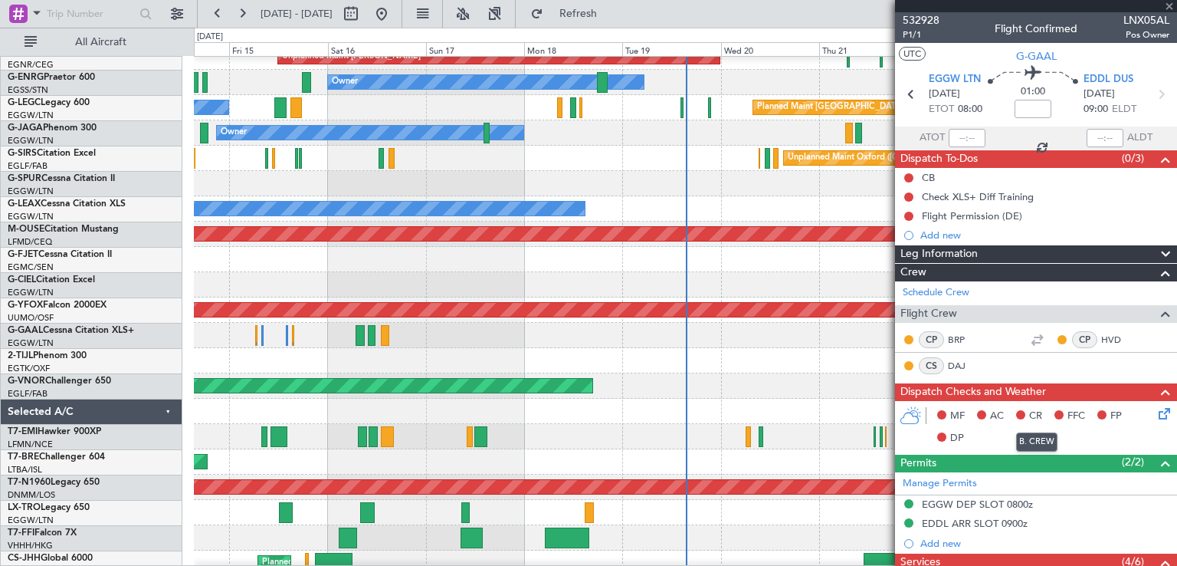
type input "-00:15"
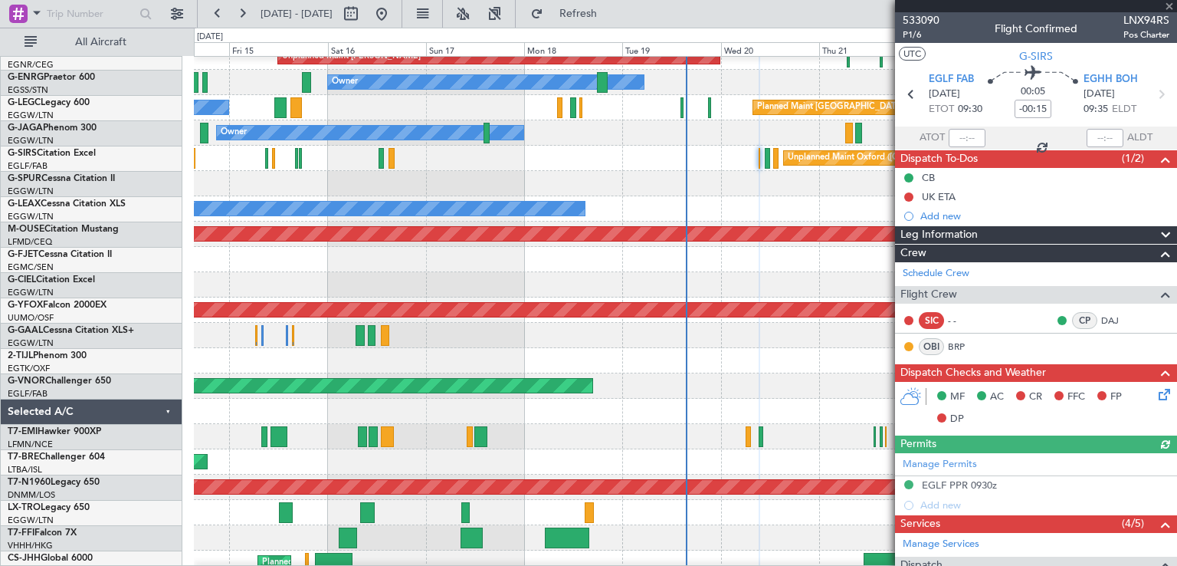
scroll to position [239, 0]
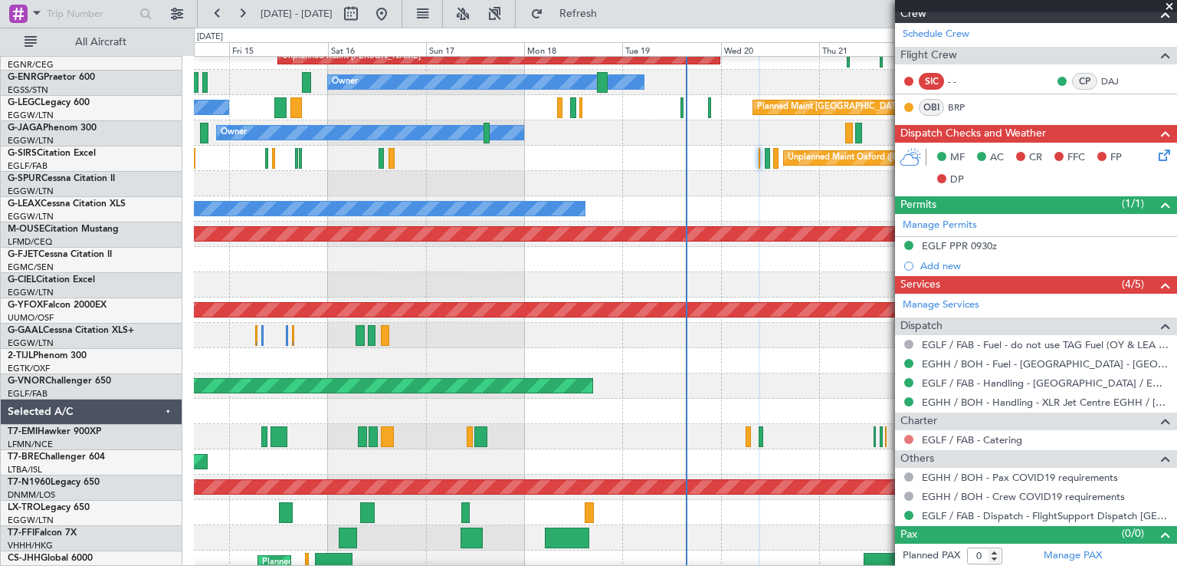
click at [908, 438] on button at bounding box center [908, 439] width 9 height 9
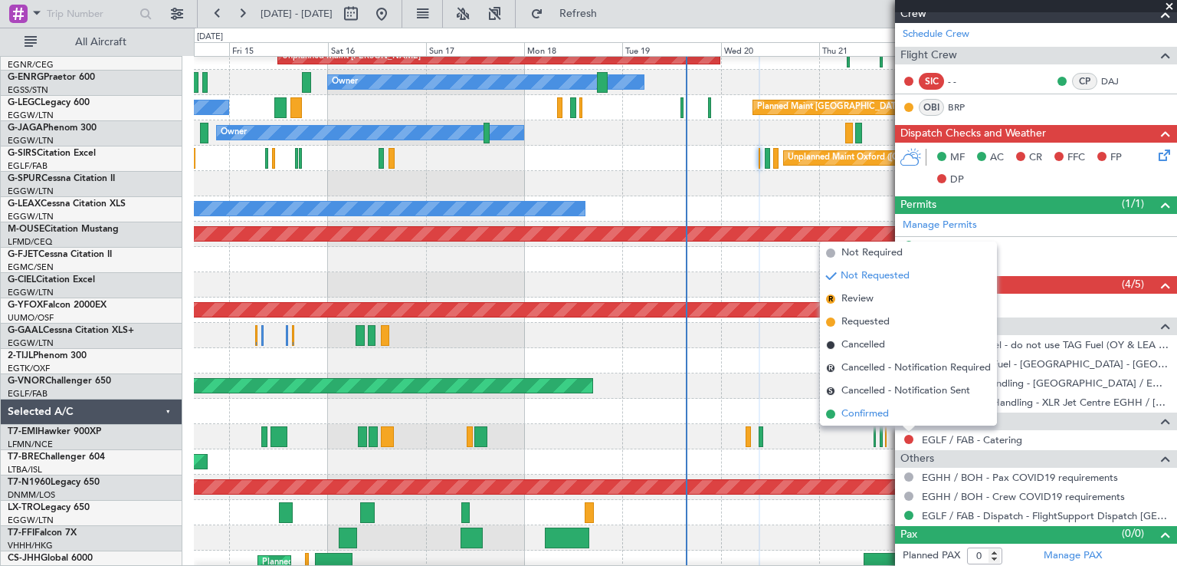
click at [859, 417] on span "Confirmed" at bounding box center [865, 413] width 48 height 15
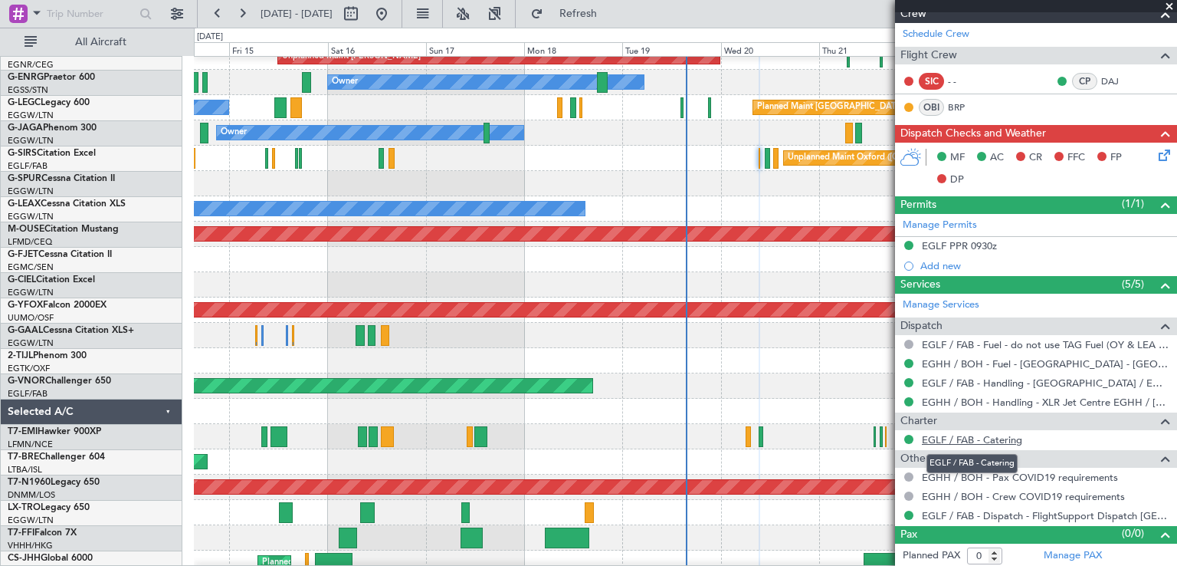
click at [964, 434] on link "EGLF / FAB - Catering" at bounding box center [972, 439] width 100 height 13
click at [611, 19] on span "Refresh" at bounding box center [578, 13] width 64 height 11
click at [1172, 5] on span at bounding box center [1169, 7] width 15 height 14
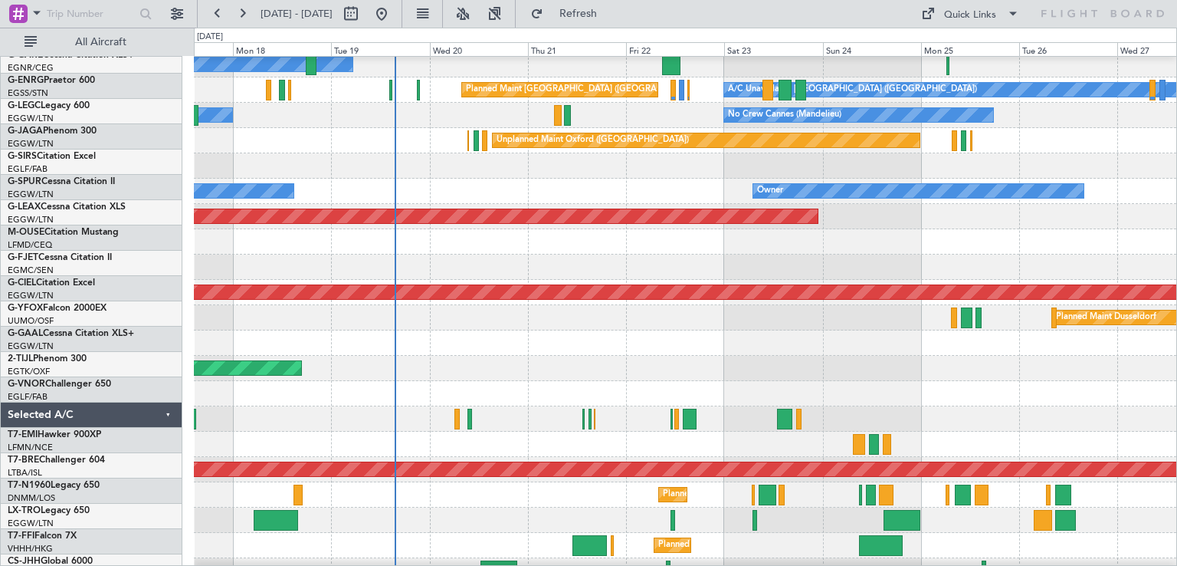
scroll to position [181, 0]
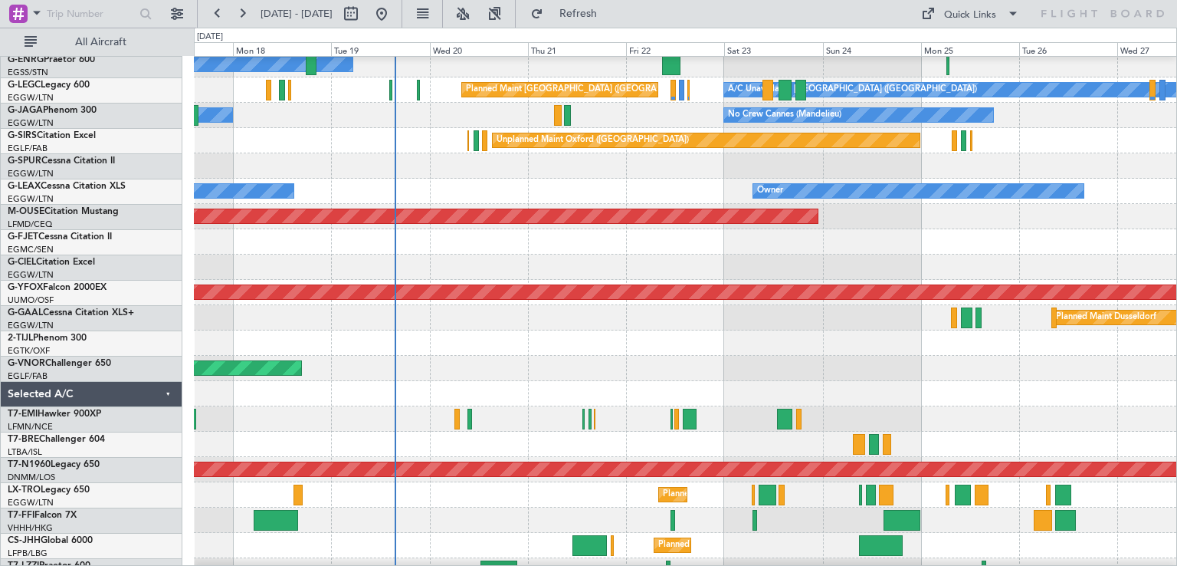
click at [688, 181] on div "Owner Owner" at bounding box center [685, 191] width 983 height 25
click at [394, 15] on button at bounding box center [381, 14] width 25 height 25
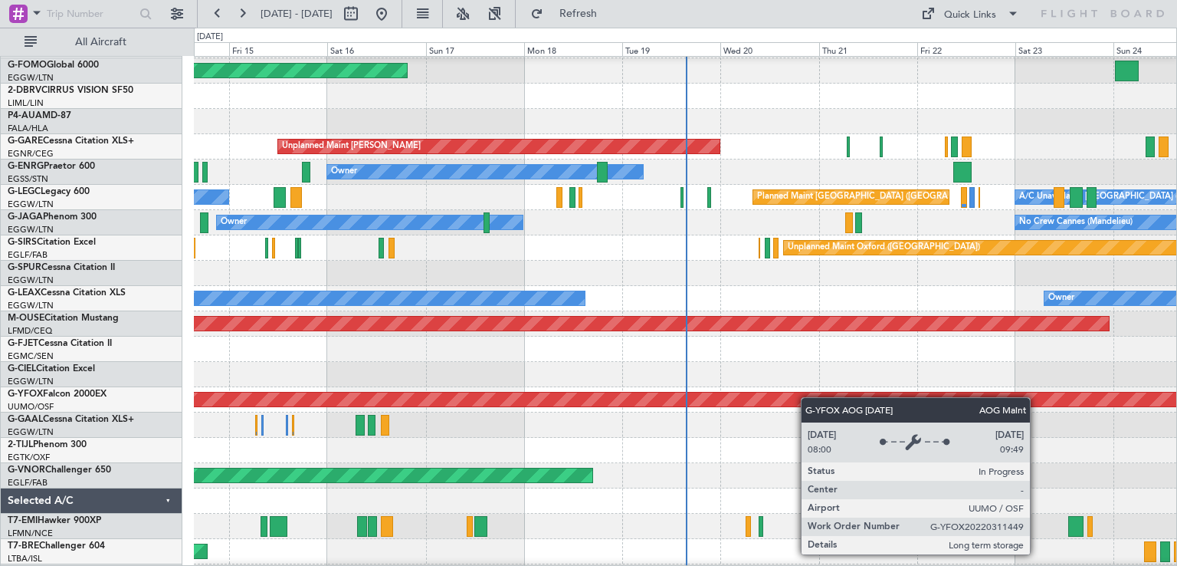
scroll to position [74, 0]
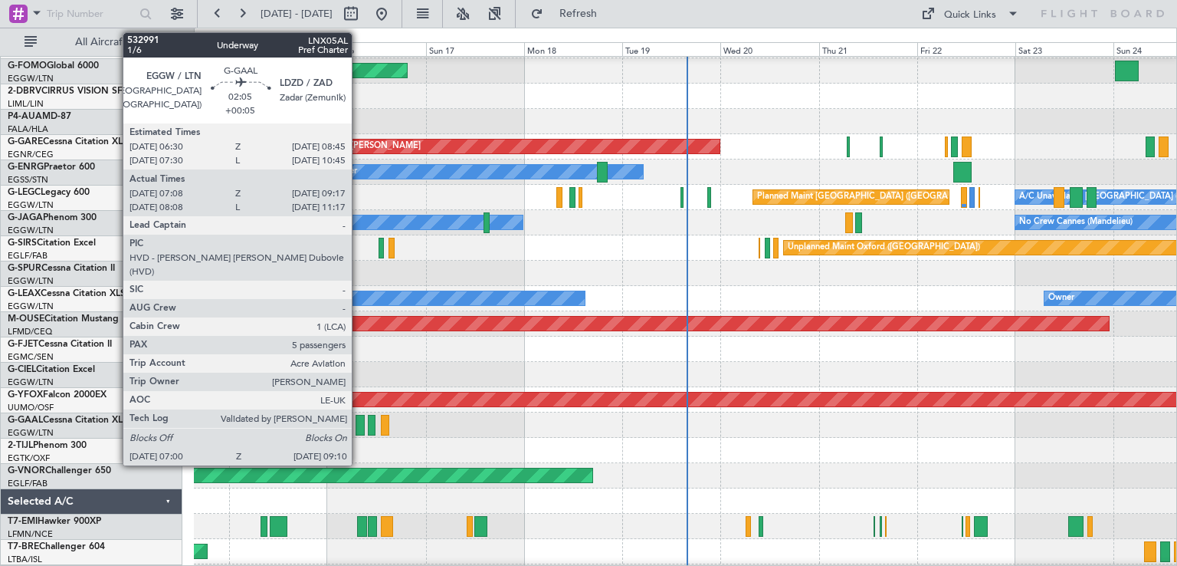
click at [359, 431] on div at bounding box center [360, 425] width 9 height 21
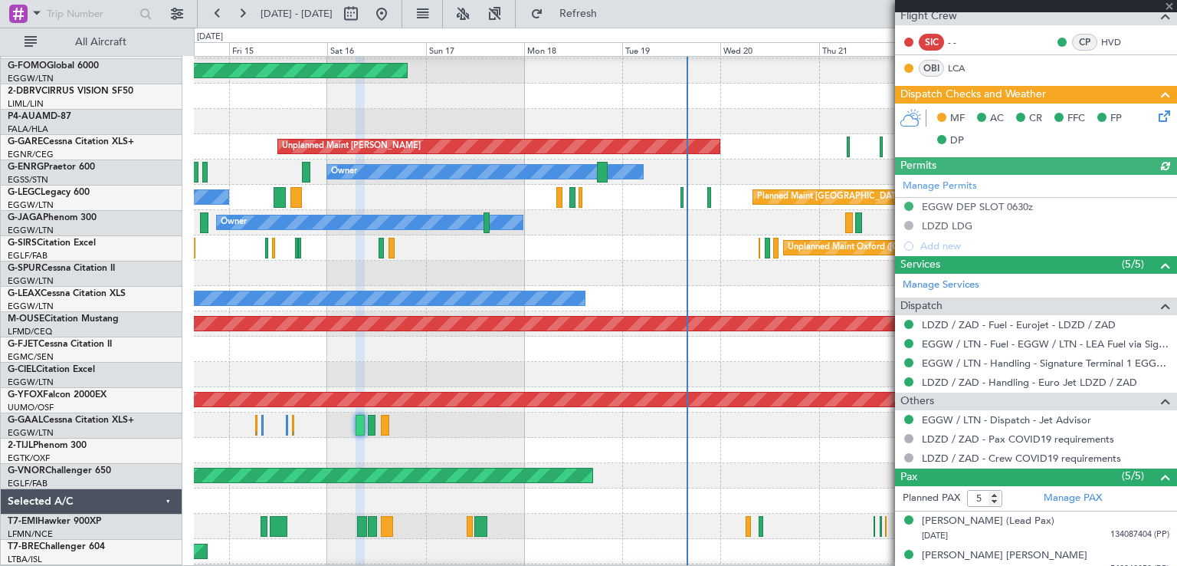
scroll to position [451, 0]
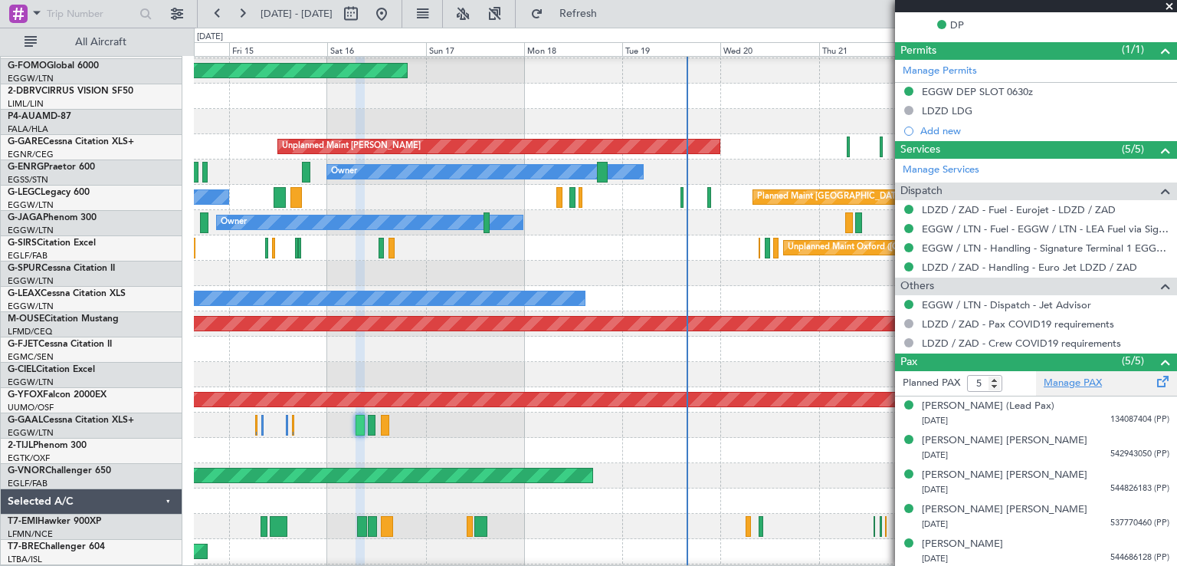
click at [1061, 382] on link "Manage PAX" at bounding box center [1073, 383] width 58 height 15
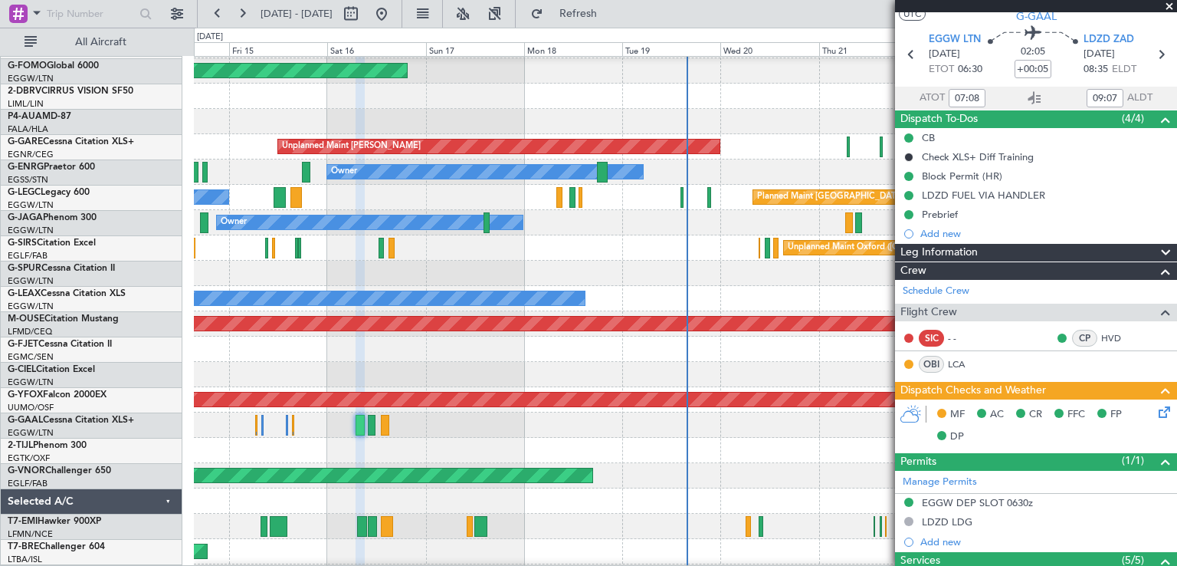
scroll to position [0, 0]
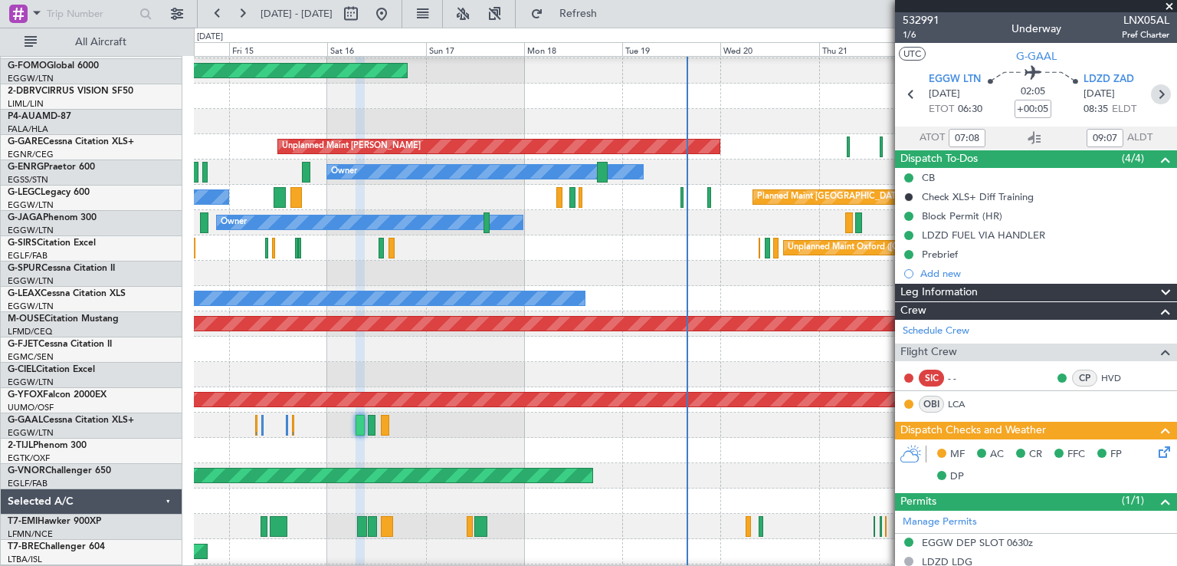
click at [1153, 92] on icon at bounding box center [1161, 94] width 20 height 20
type input "+00:25"
type input "10:03"
type input "11:41"
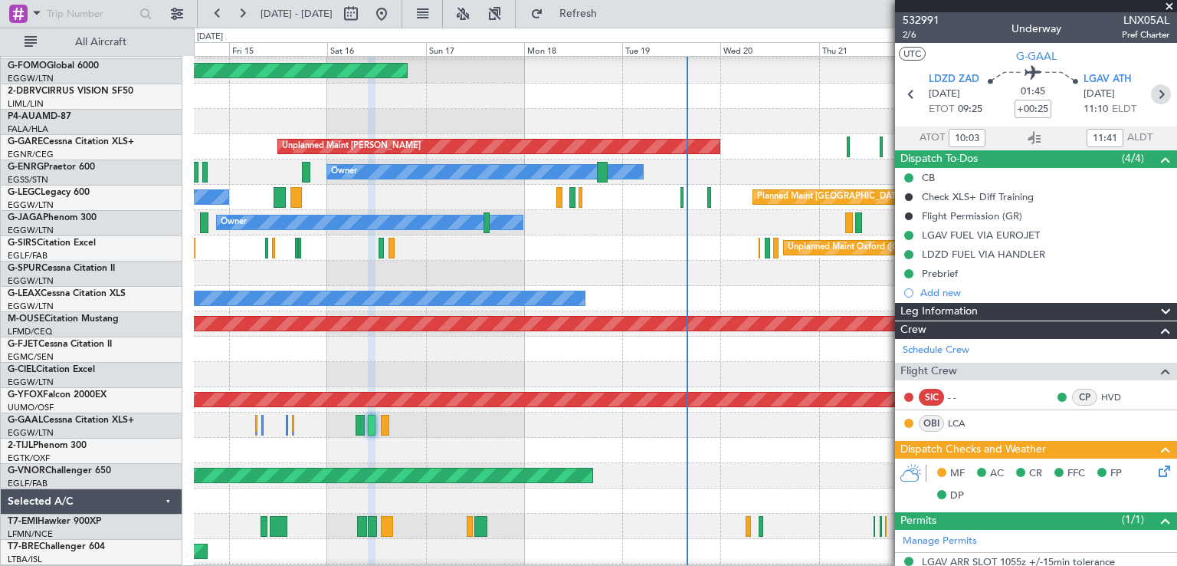
click at [1156, 95] on icon at bounding box center [1161, 94] width 20 height 20
type input "+00:05"
type input "13:30"
type input "15:04"
type input "0"
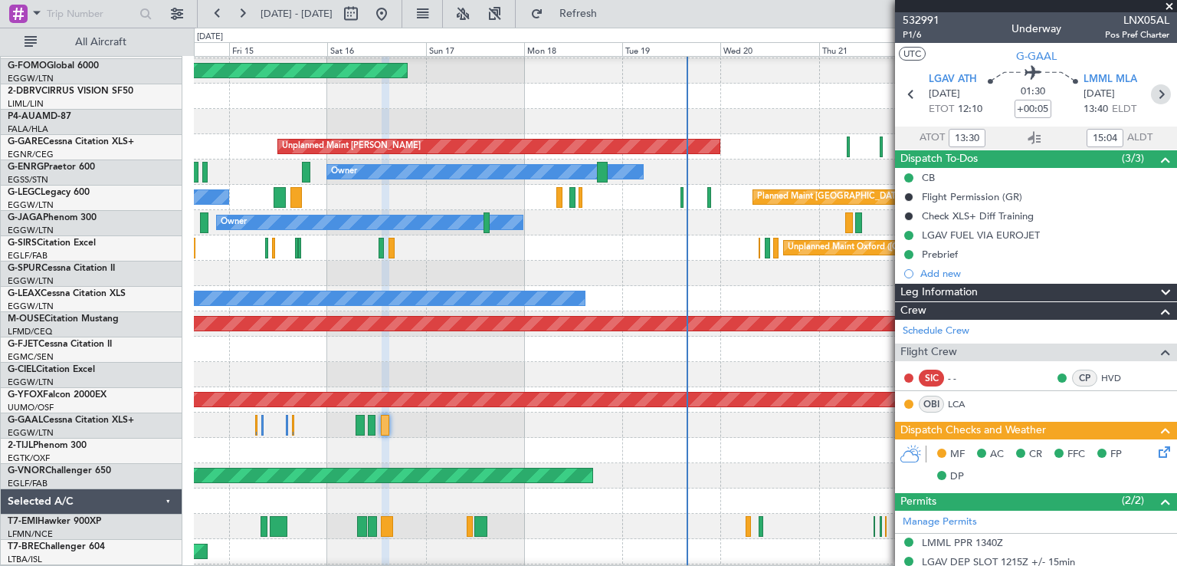
click at [1153, 92] on icon at bounding box center [1161, 94] width 20 height 20
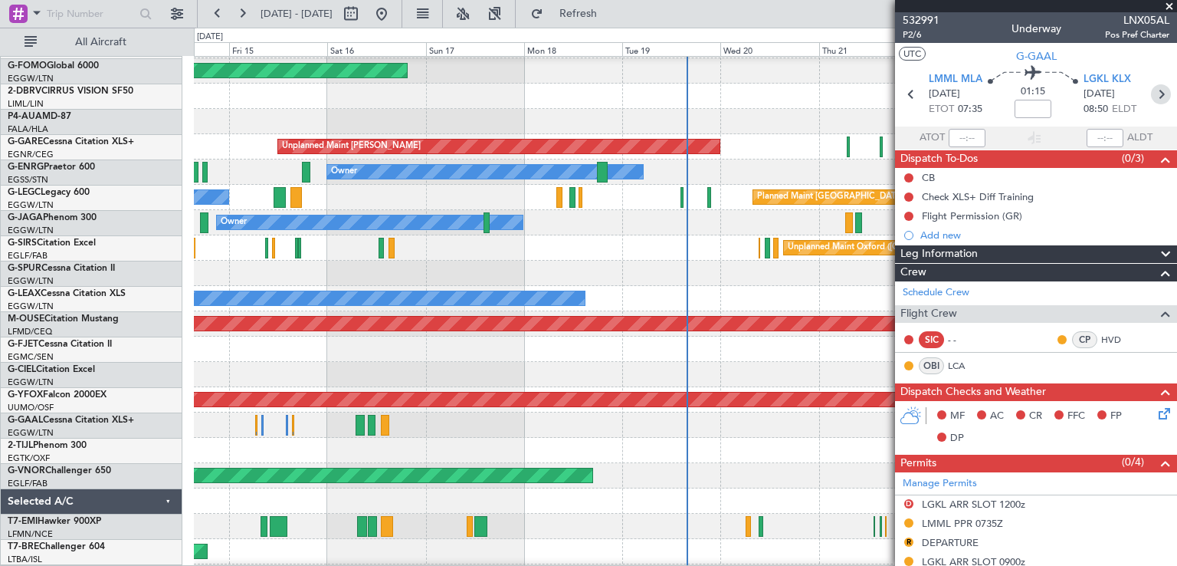
click at [1151, 102] on icon at bounding box center [1161, 94] width 20 height 20
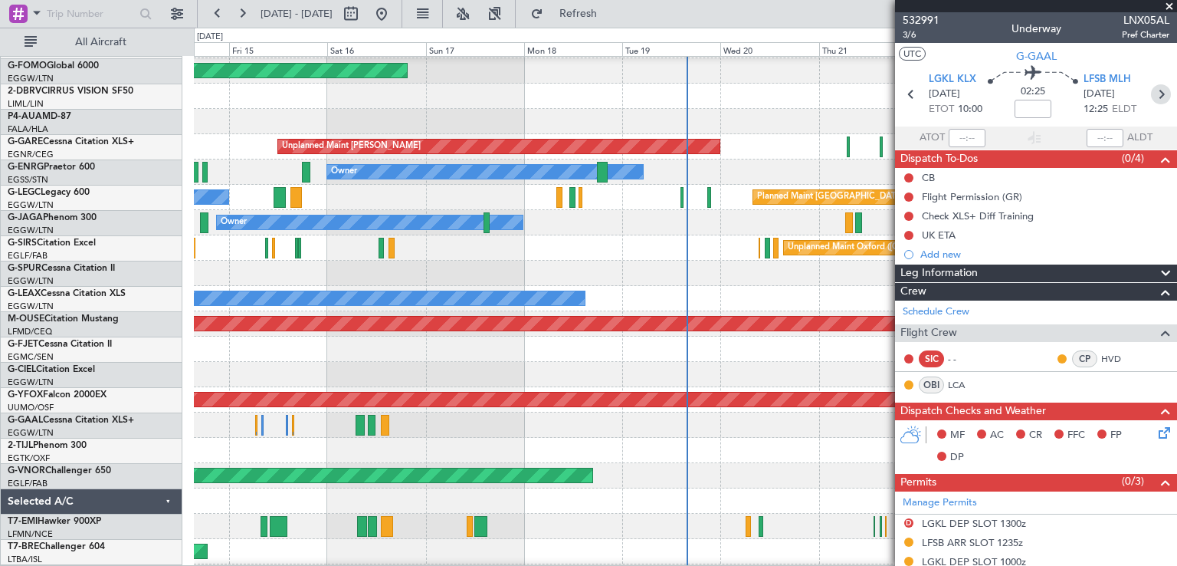
click at [1151, 100] on icon at bounding box center [1161, 94] width 20 height 20
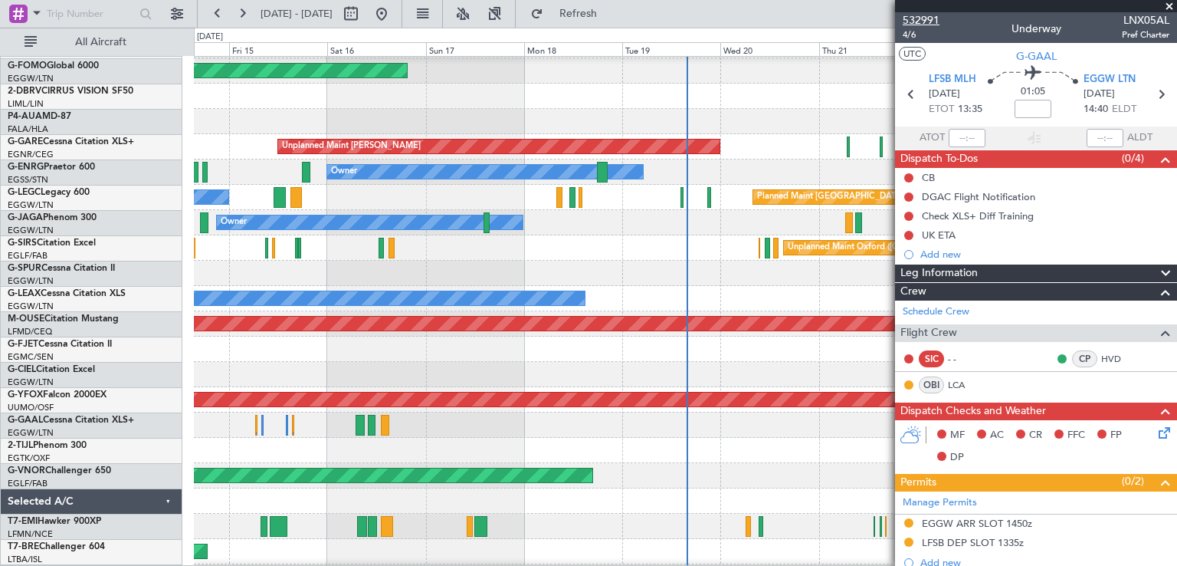
click at [933, 22] on span "532991" at bounding box center [921, 20] width 37 height 16
click at [909, 93] on icon at bounding box center [911, 94] width 20 height 20
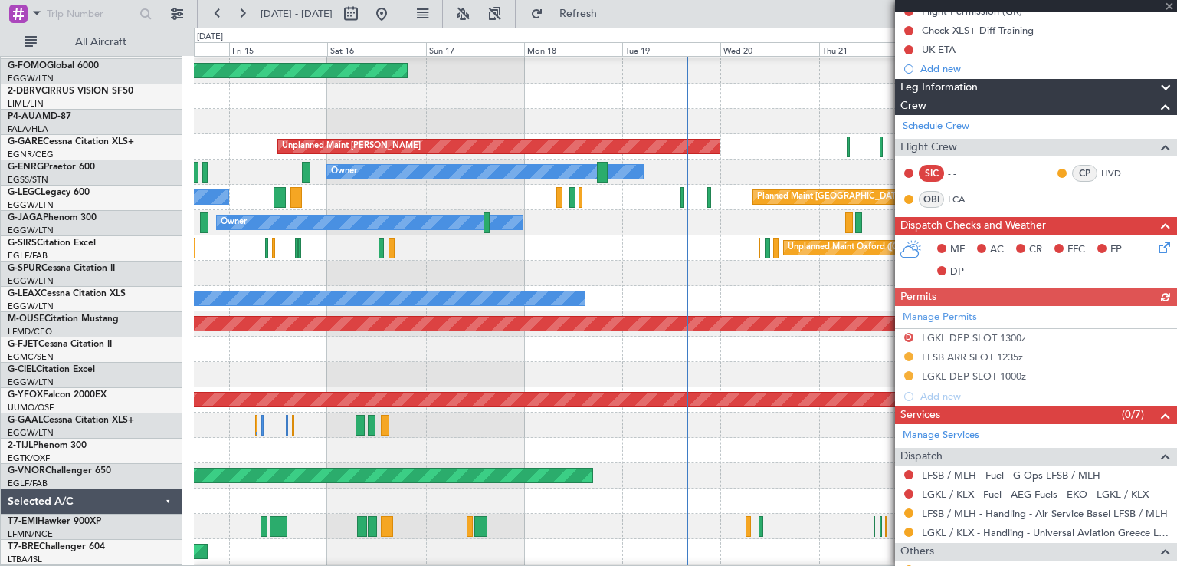
scroll to position [186, 0]
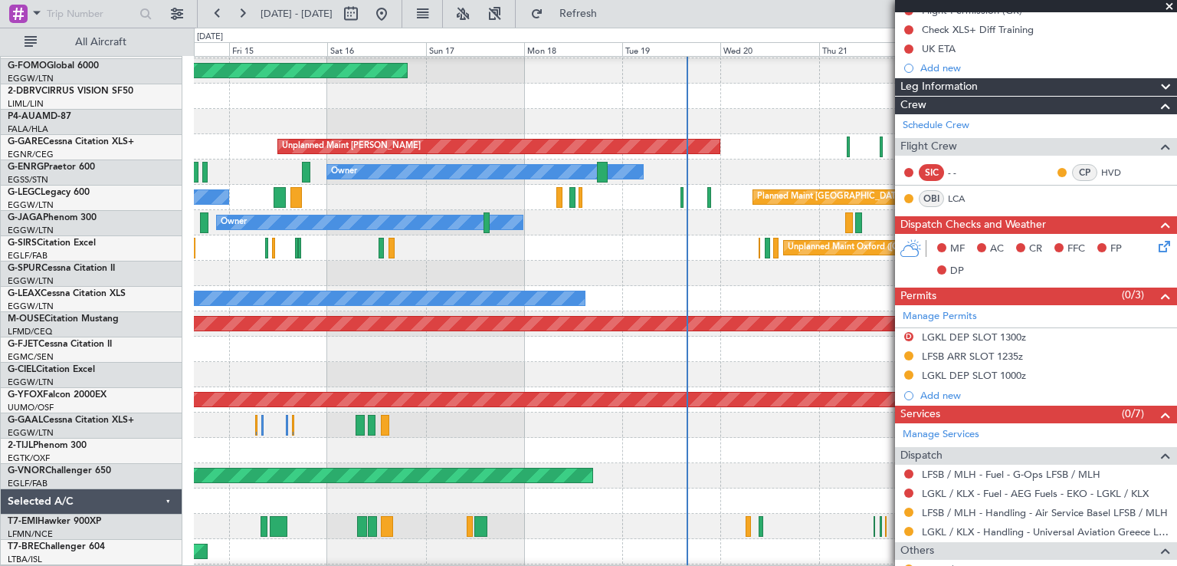
click at [1171, 3] on span at bounding box center [1169, 7] width 15 height 14
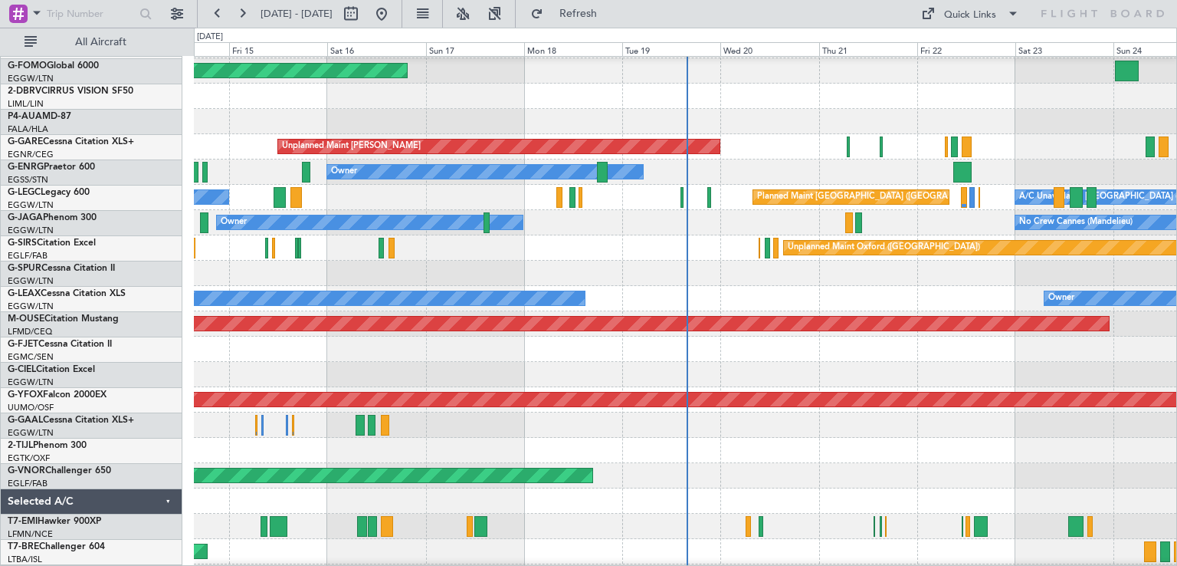
type input "0"
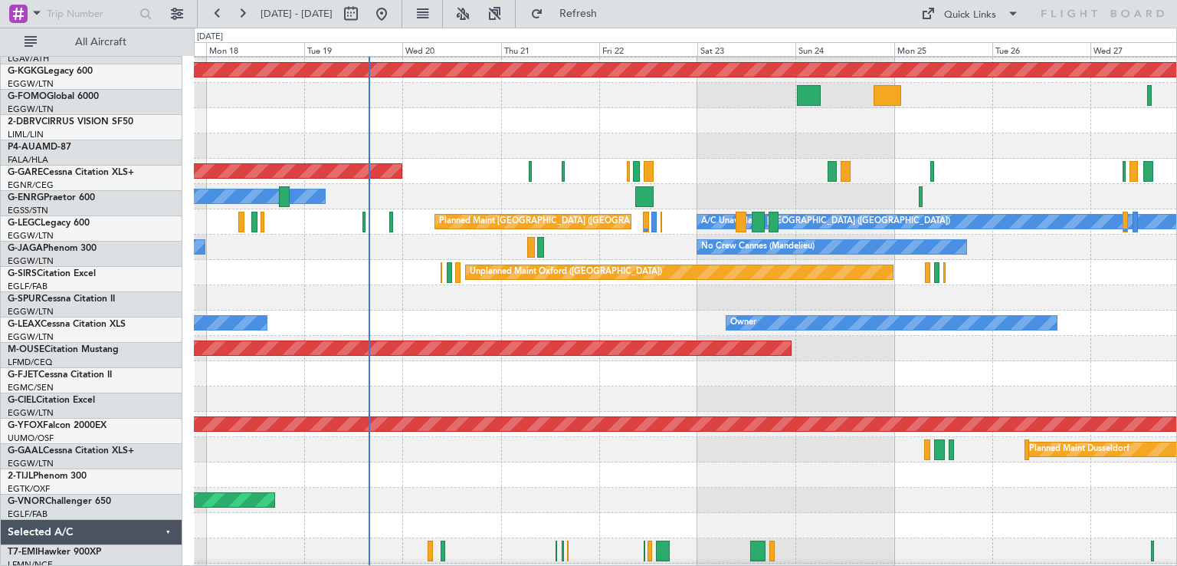
click at [648, 388] on div at bounding box center [685, 398] width 983 height 25
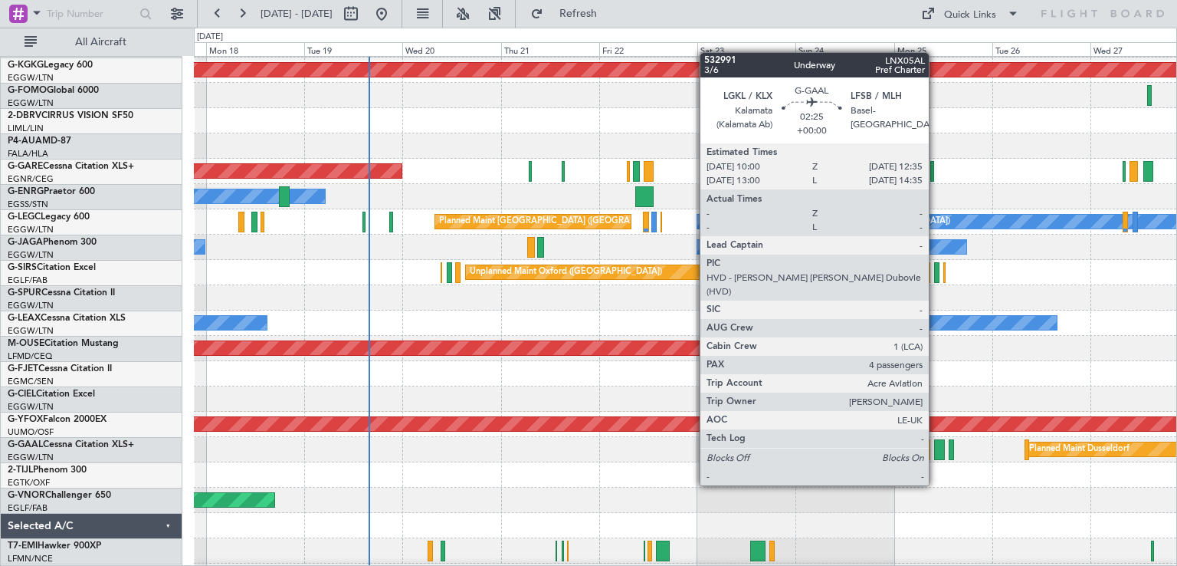
click at [936, 456] on div at bounding box center [939, 449] width 11 height 21
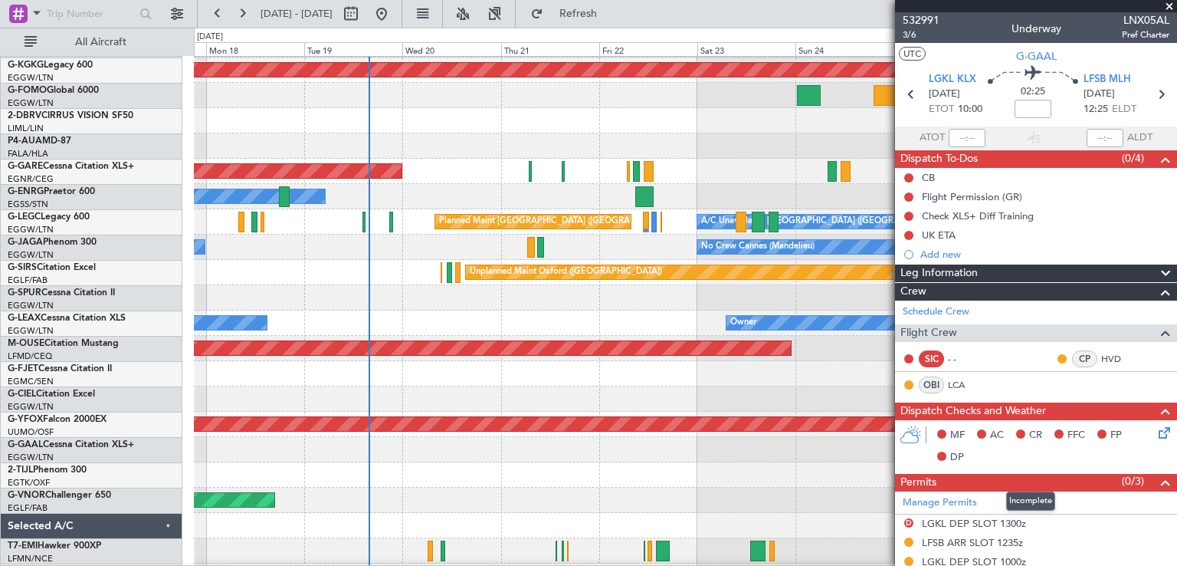
scroll to position [417, 0]
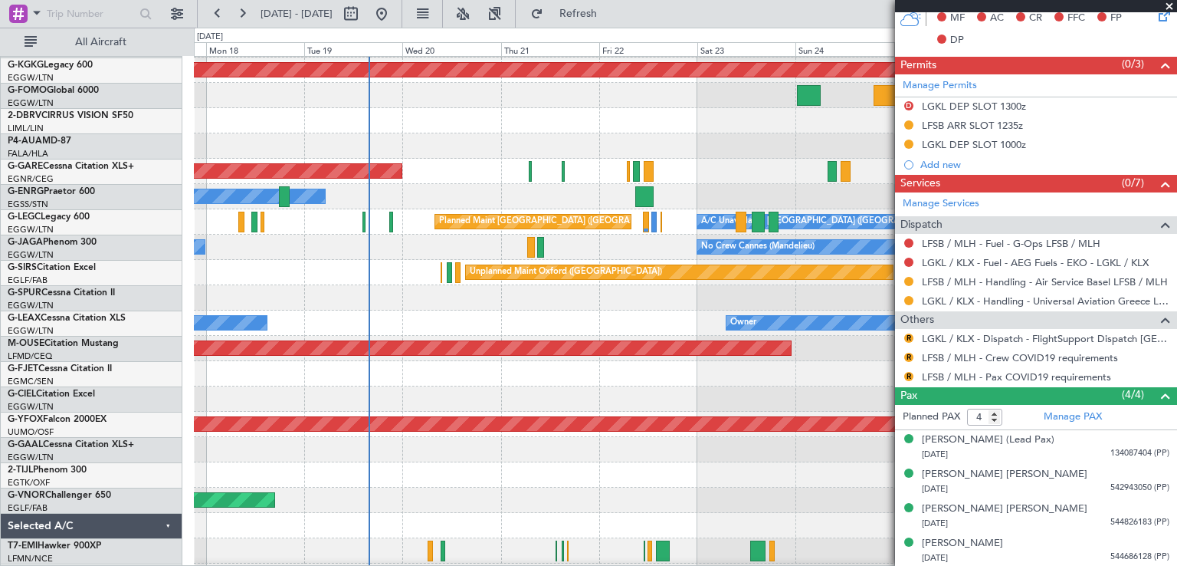
click at [1168, 8] on span at bounding box center [1169, 7] width 15 height 14
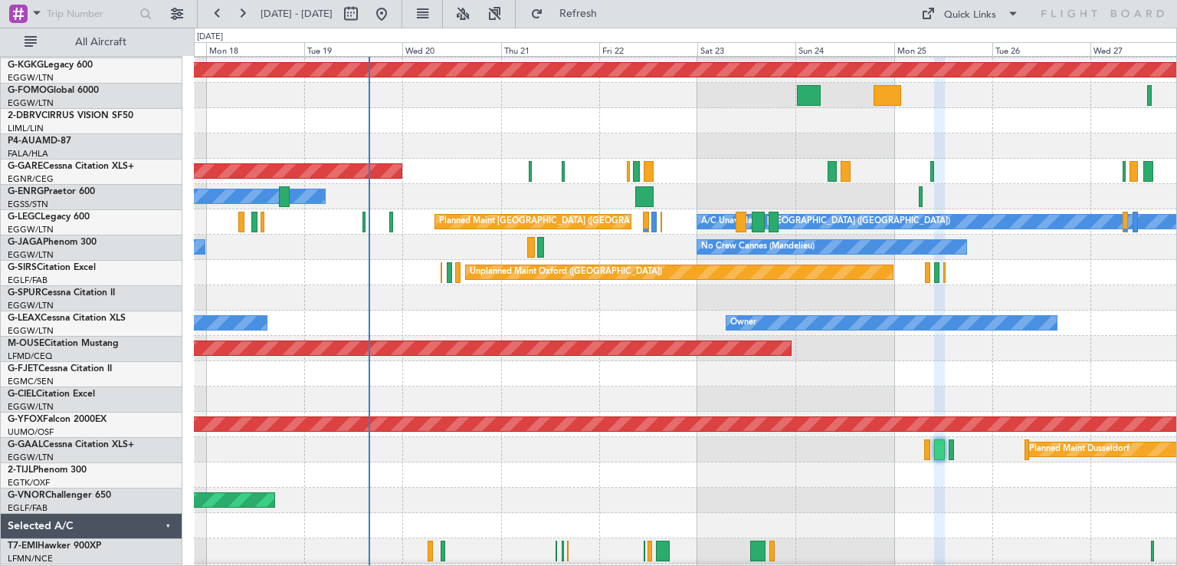
type input "0"
click at [394, 18] on button at bounding box center [381, 14] width 25 height 25
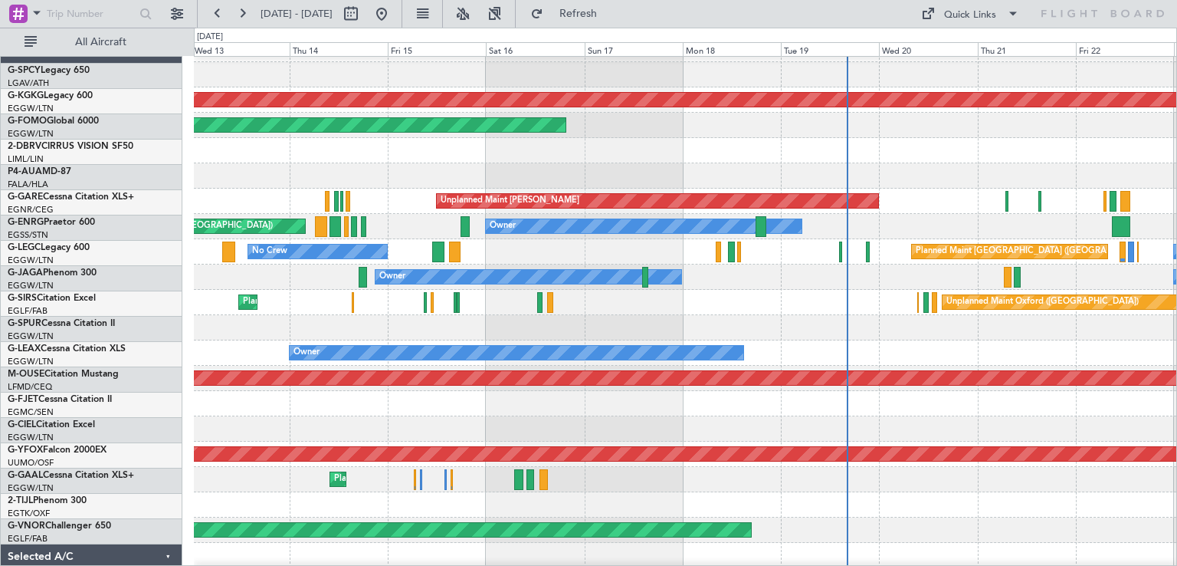
scroll to position [19, 0]
click at [487, 240] on div "A/C Unavailable [GEOGRAPHIC_DATA] ([GEOGRAPHIC_DATA]) Planned Maint [GEOGRAPHIC…" at bounding box center [685, 251] width 983 height 25
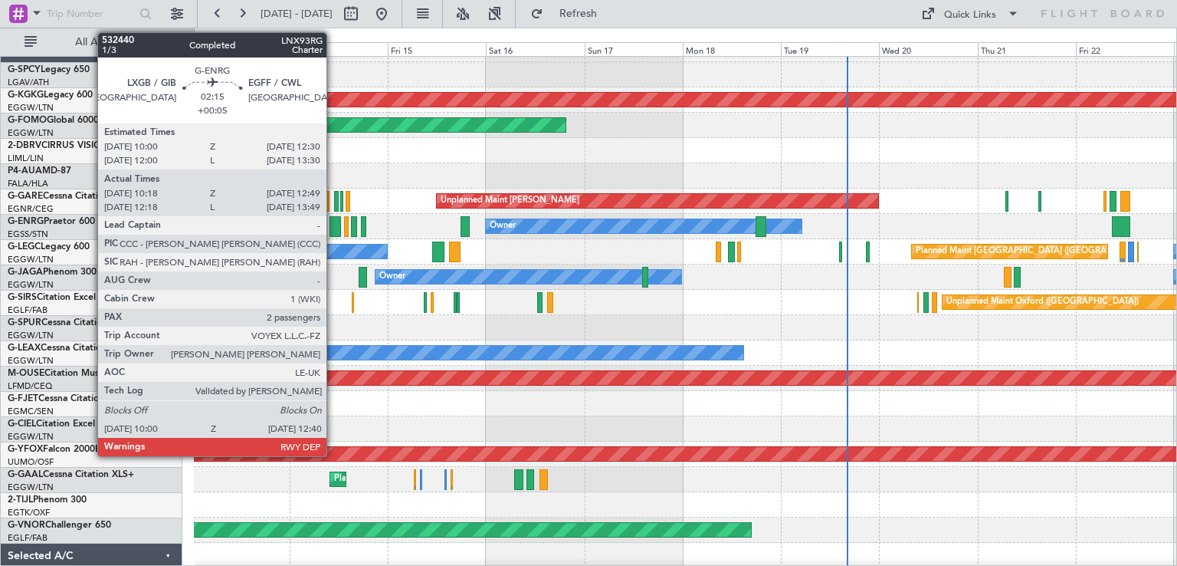
click at [333, 227] on div at bounding box center [335, 226] width 11 height 21
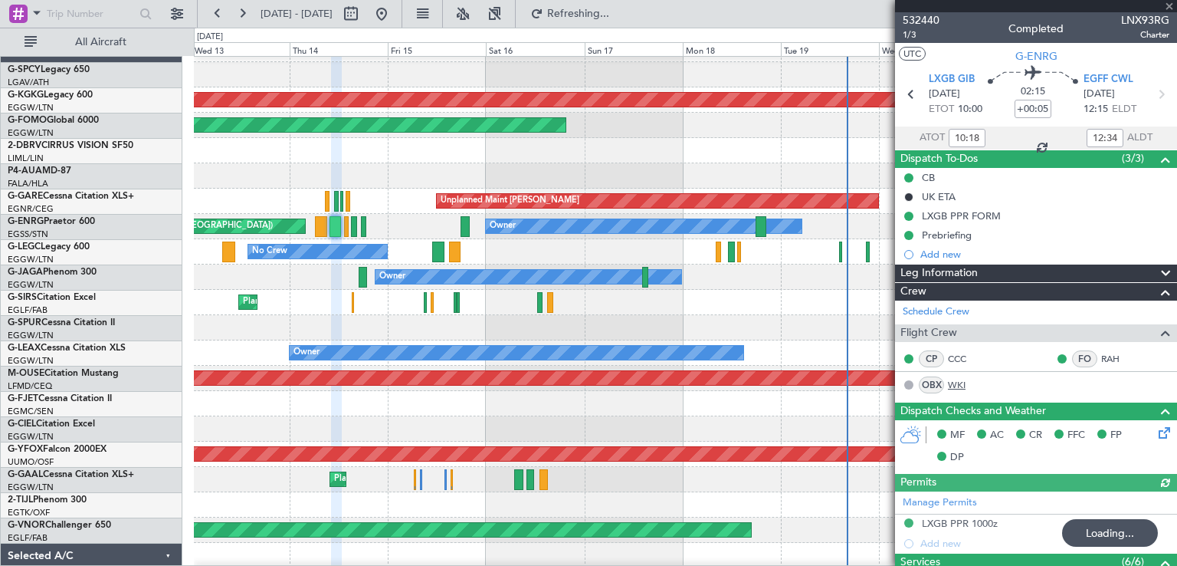
click at [954, 382] on link "WKI" at bounding box center [965, 385] width 34 height 14
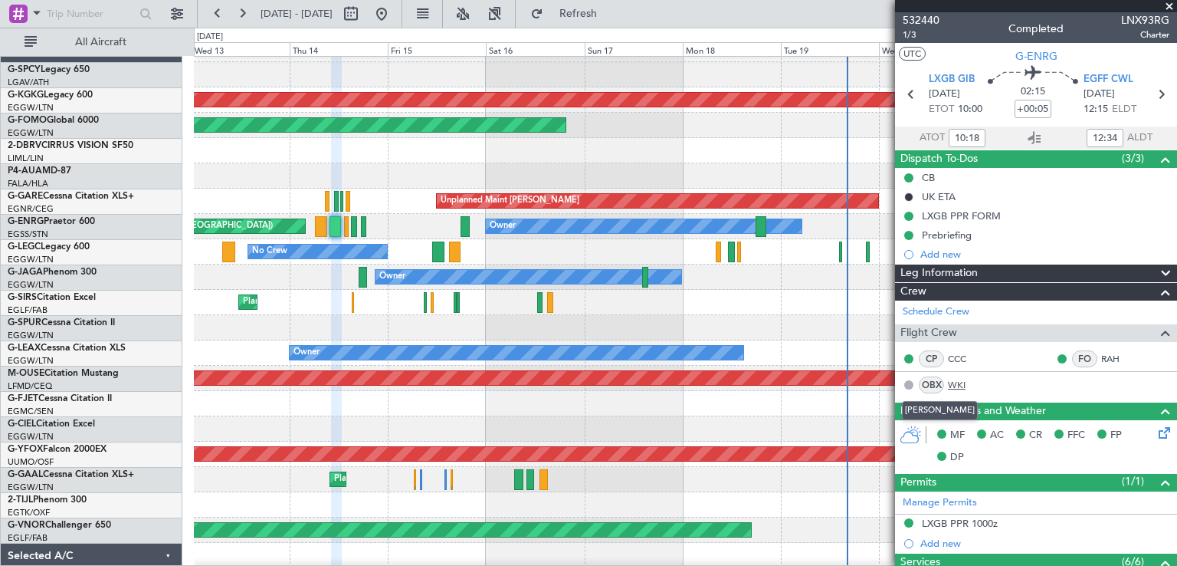
click at [956, 386] on link "WKI" at bounding box center [965, 385] width 34 height 14
click at [611, 13] on span "Refresh" at bounding box center [578, 13] width 64 height 11
click at [394, 13] on button at bounding box center [381, 14] width 25 height 25
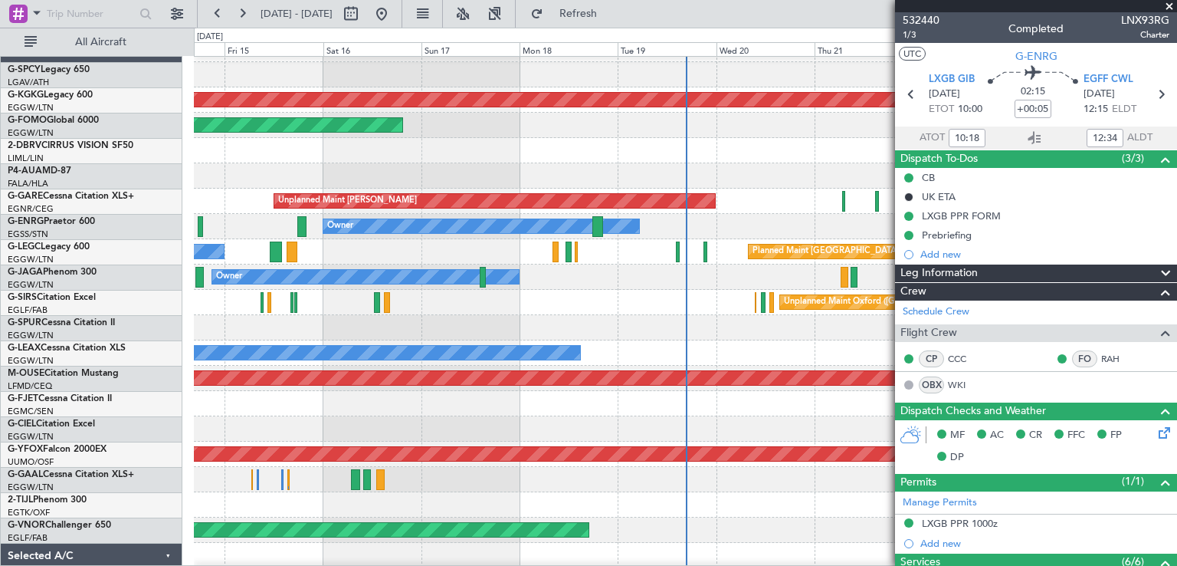
click at [1170, 1] on span at bounding box center [1169, 7] width 15 height 14
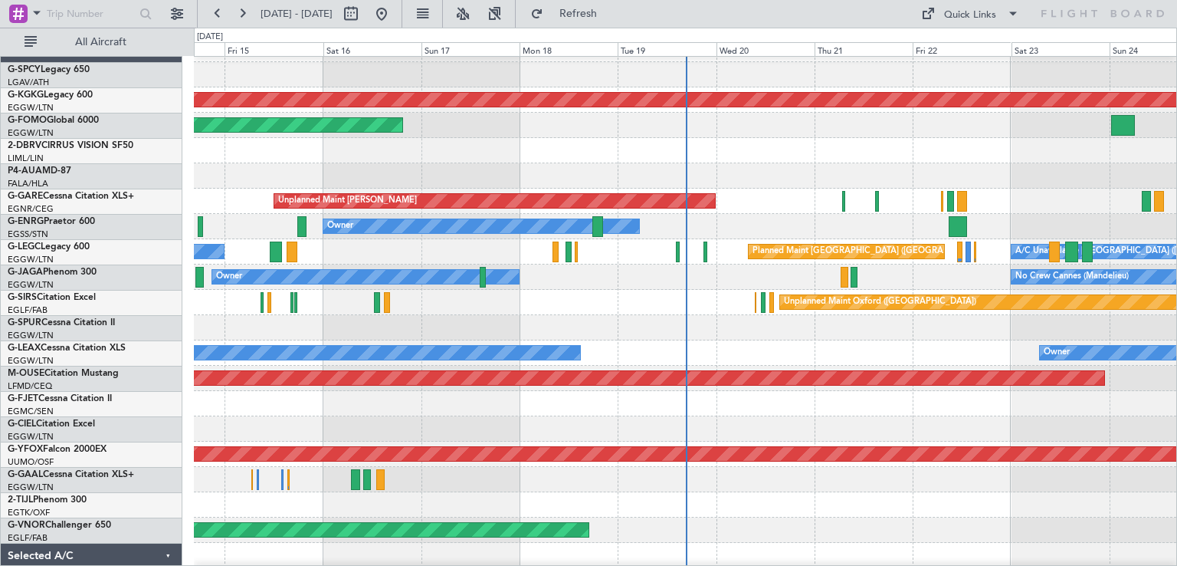
type input "0"
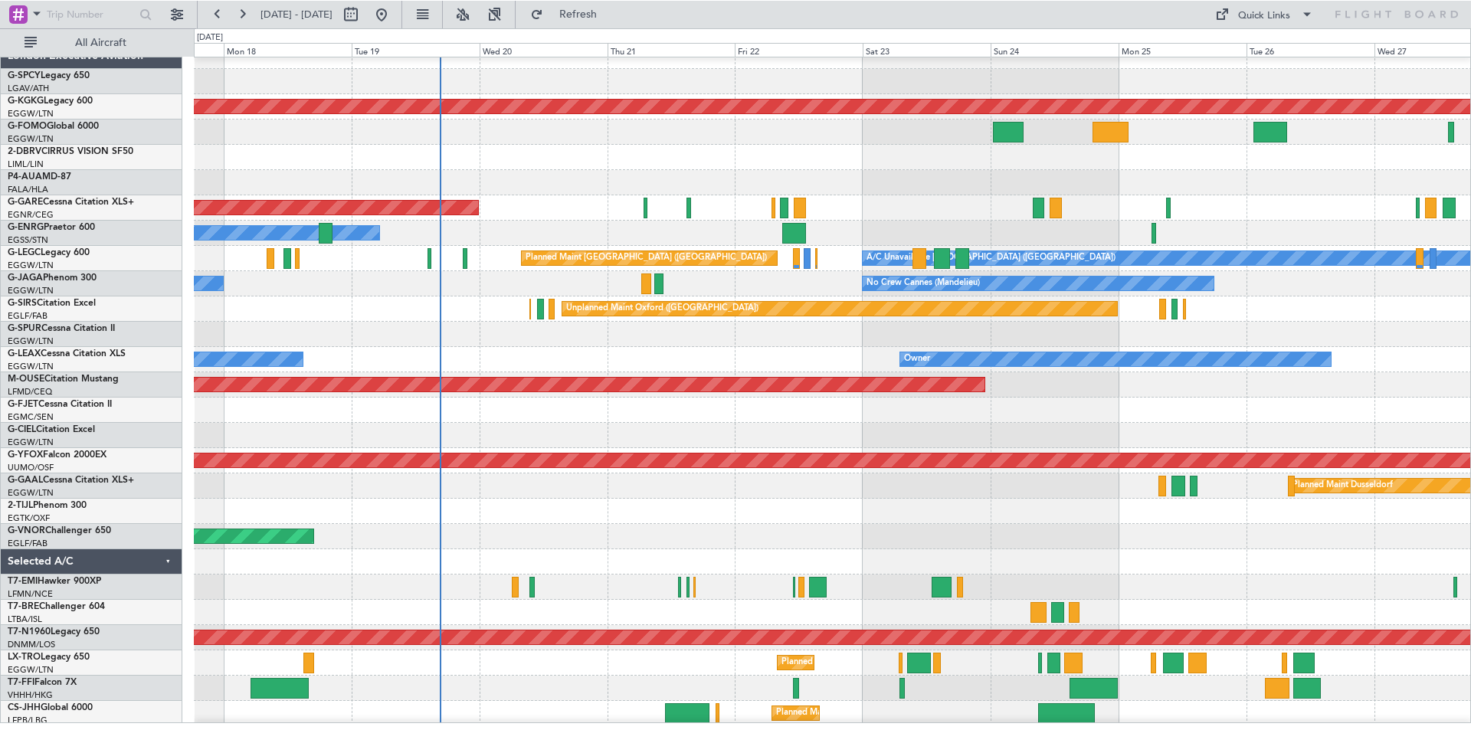
scroll to position [14, 0]
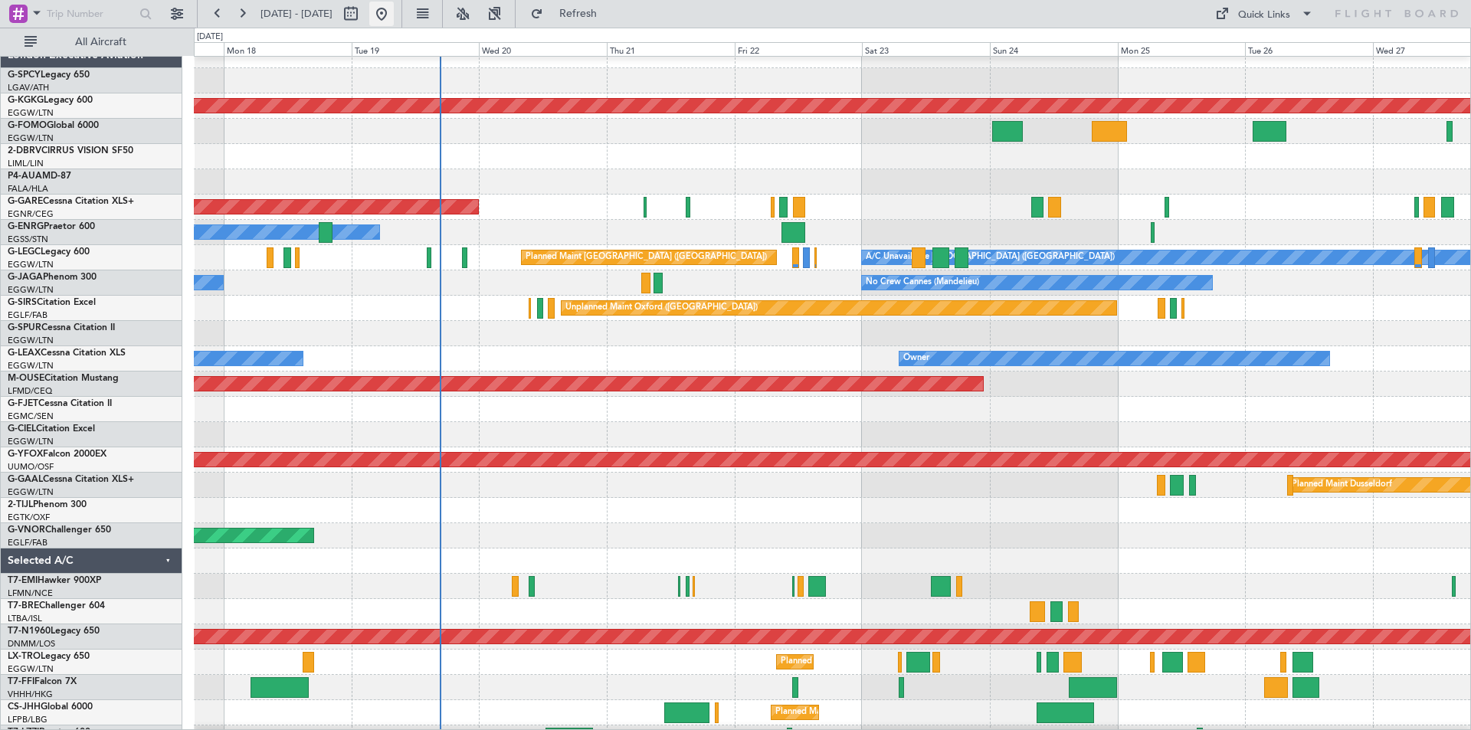
click at [394, 11] on button at bounding box center [381, 14] width 25 height 25
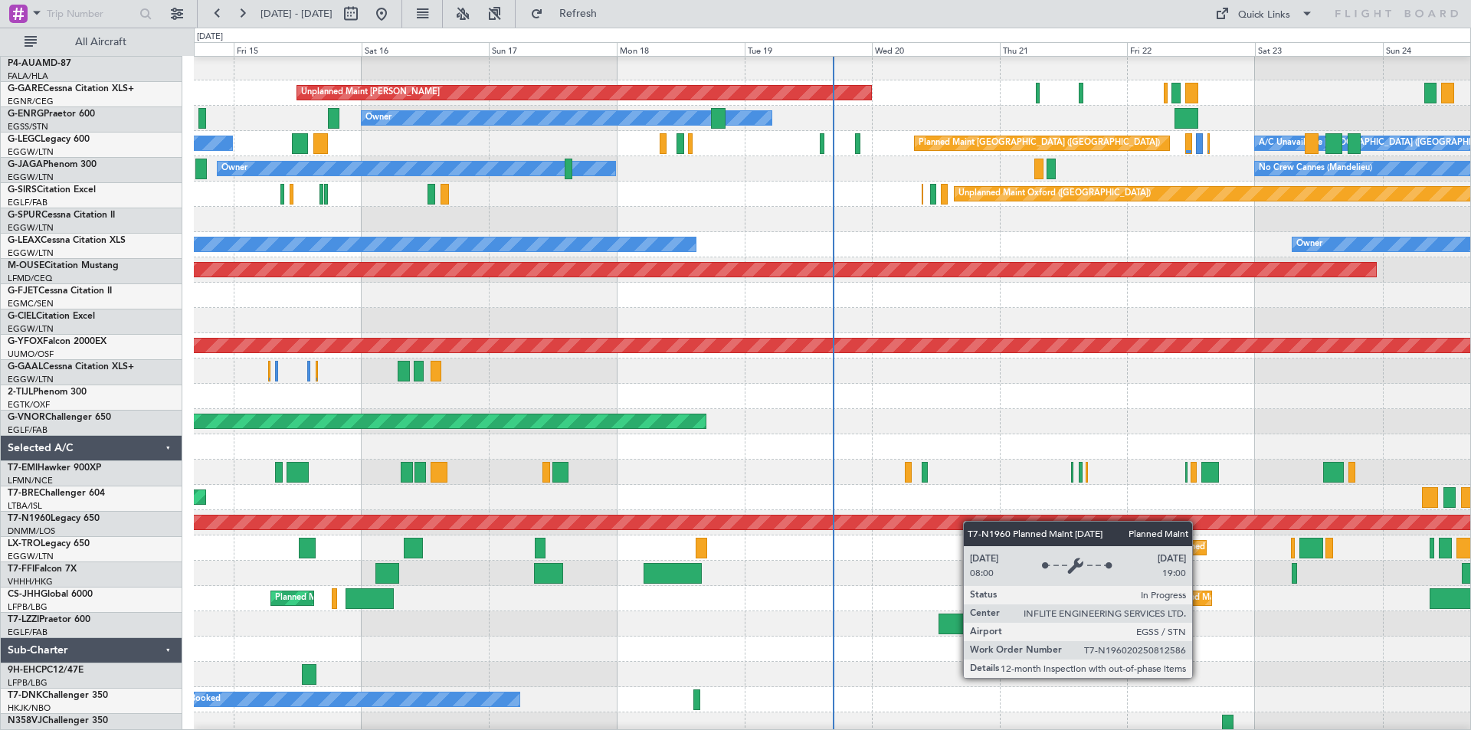
scroll to position [129, 0]
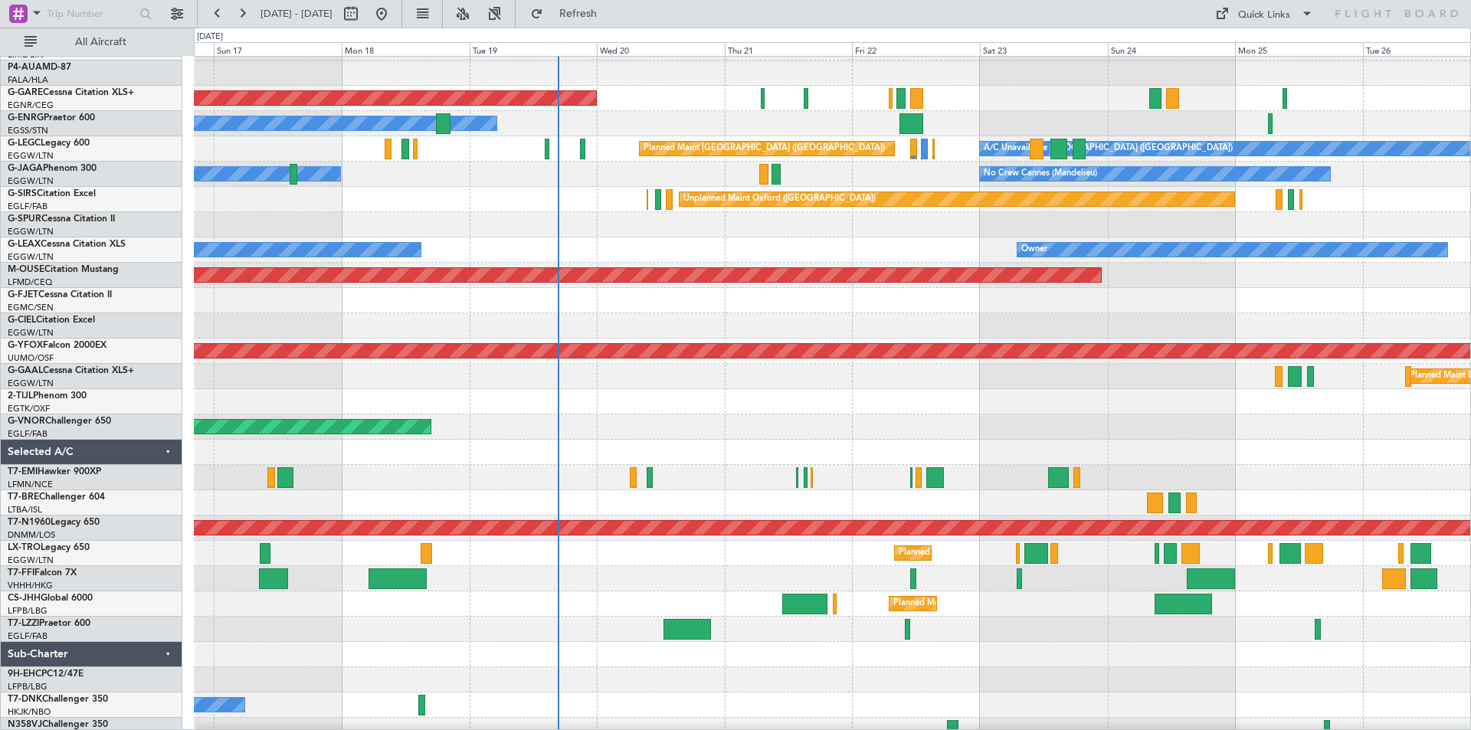
click at [1022, 565] on div "Planned Maint [GEOGRAPHIC_DATA] ([GEOGRAPHIC_DATA]) Planned Maint [GEOGRAPHIC_D…" at bounding box center [832, 604] width 1277 height 25
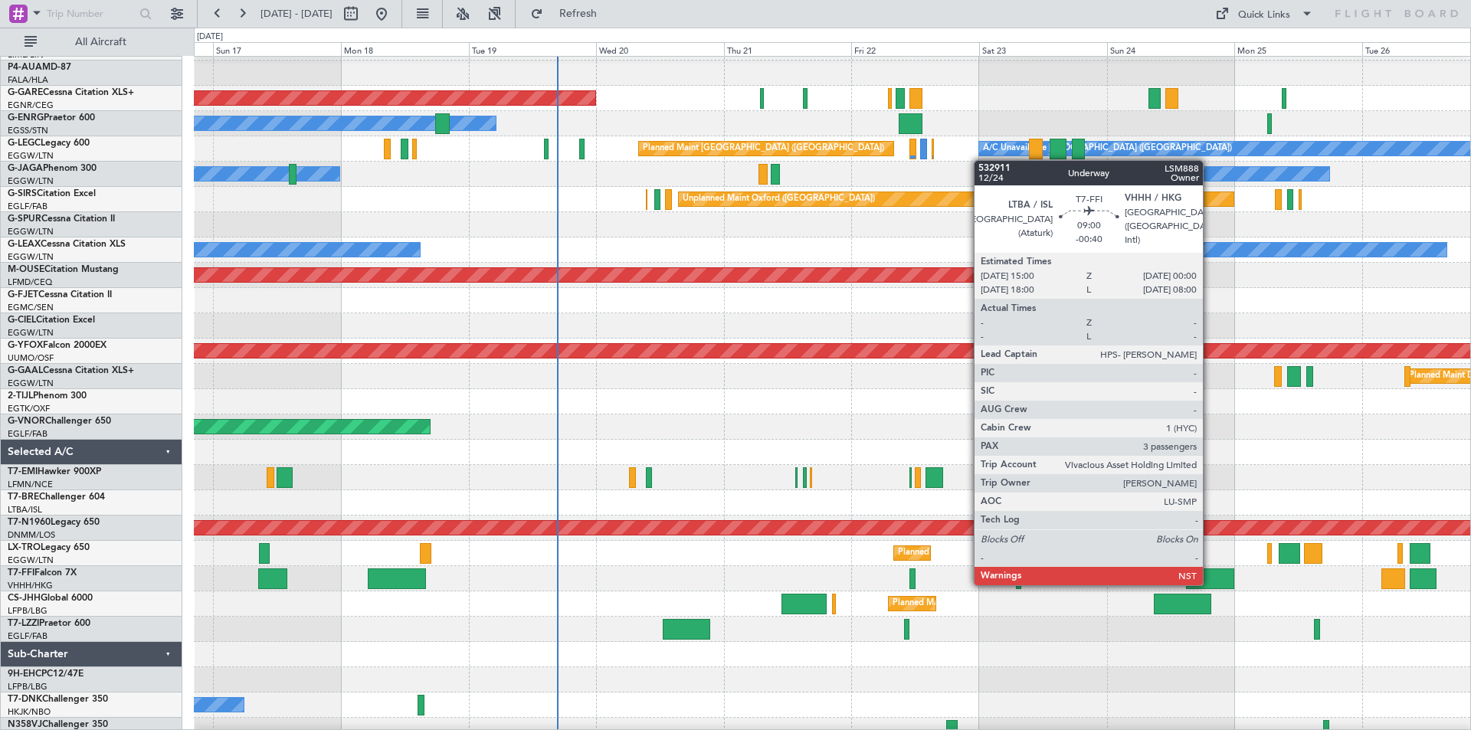
scroll to position [110, 0]
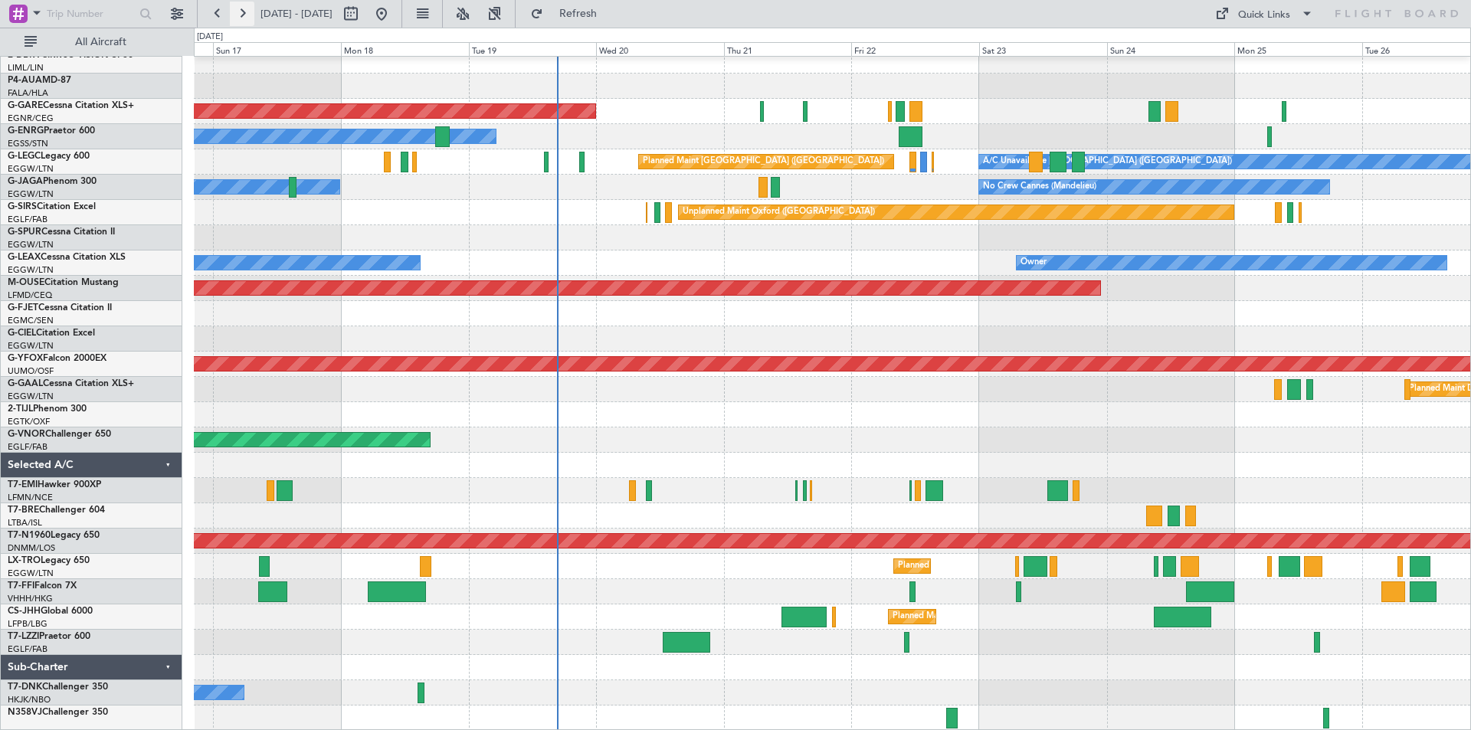
click at [239, 8] on button at bounding box center [242, 14] width 25 height 25
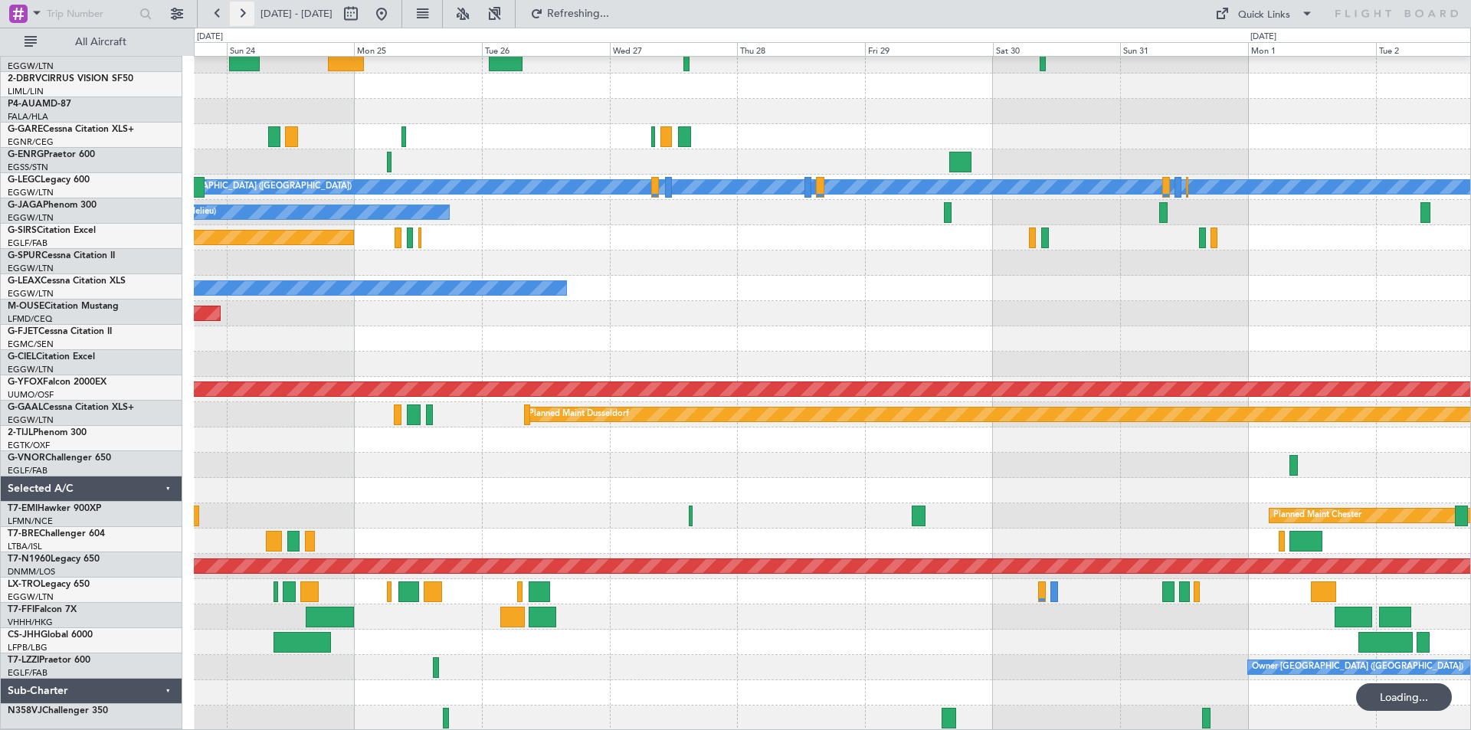
scroll to position [84, 0]
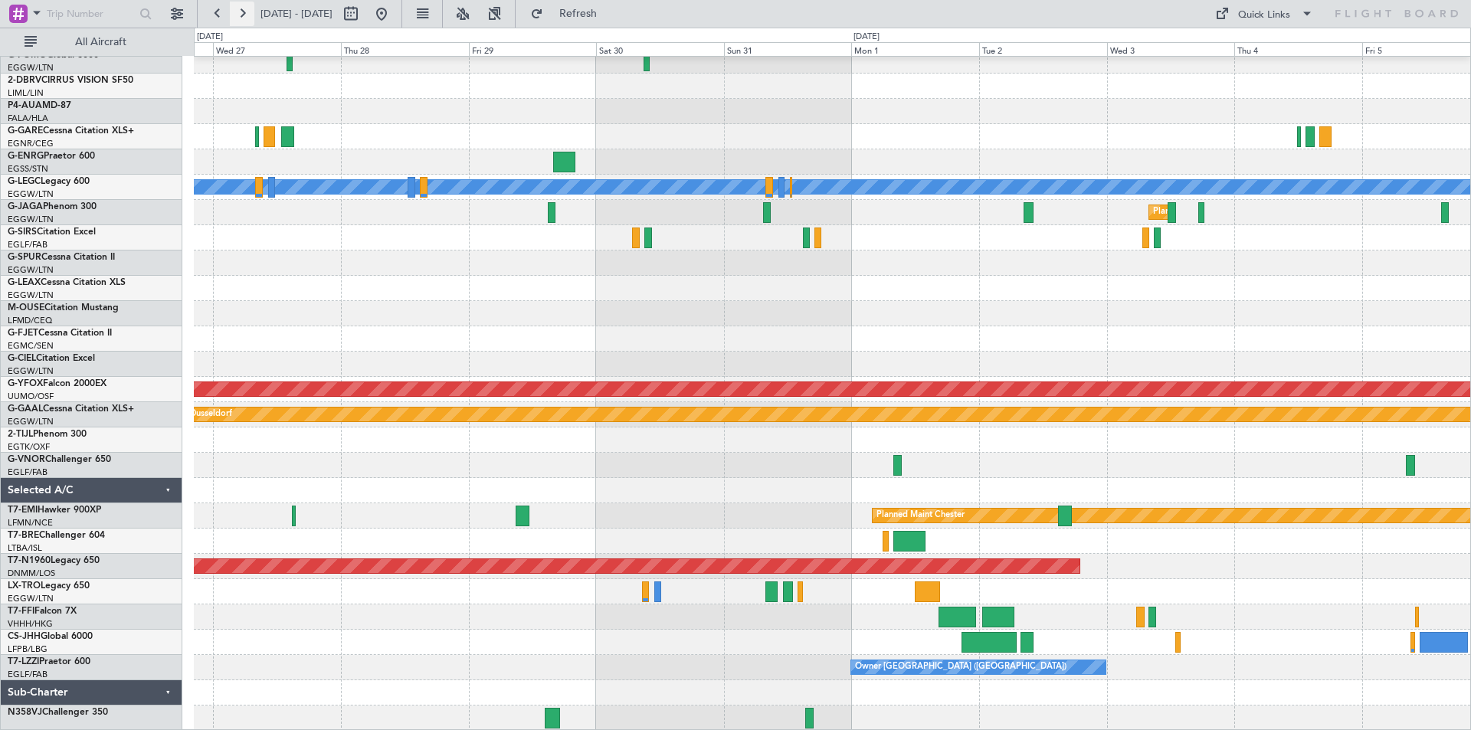
click at [239, 8] on button at bounding box center [242, 14] width 25 height 25
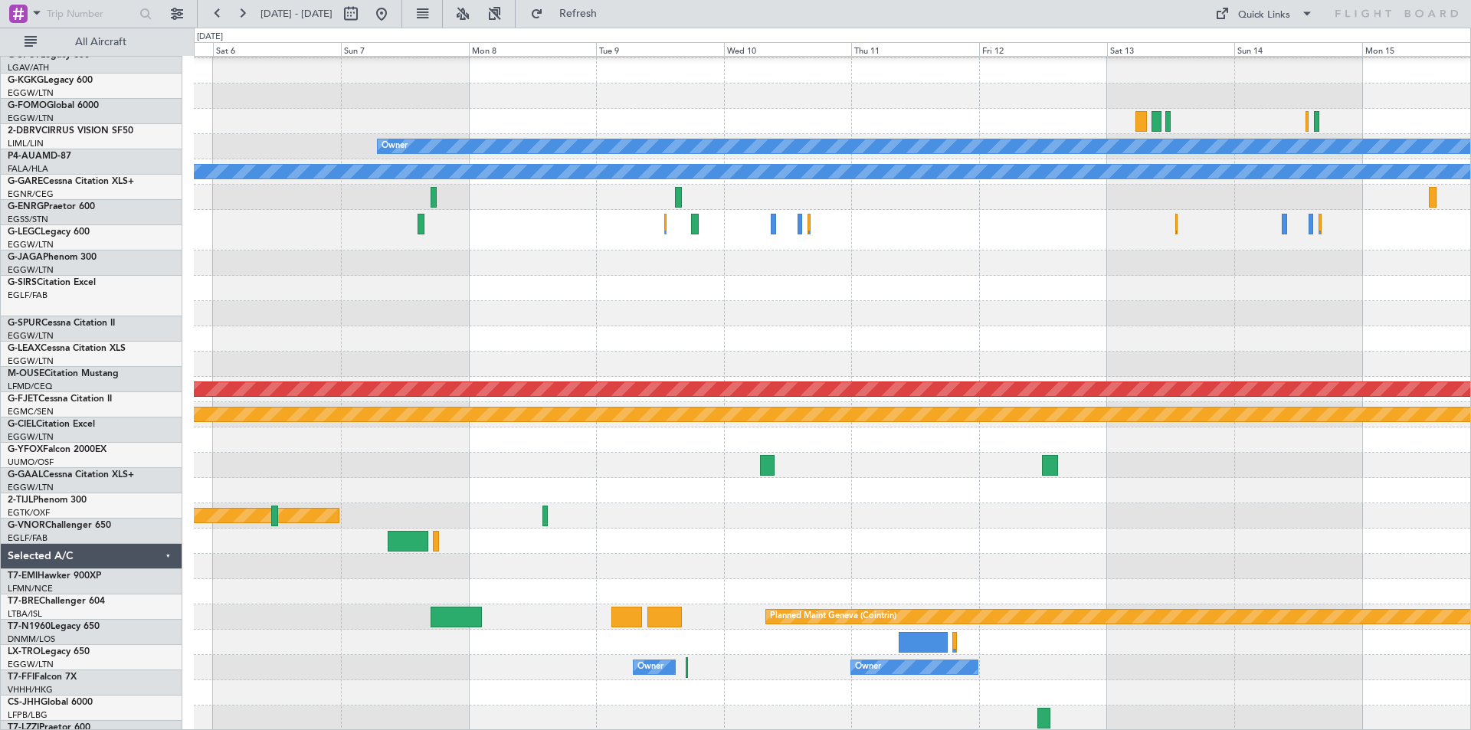
scroll to position [100, 0]
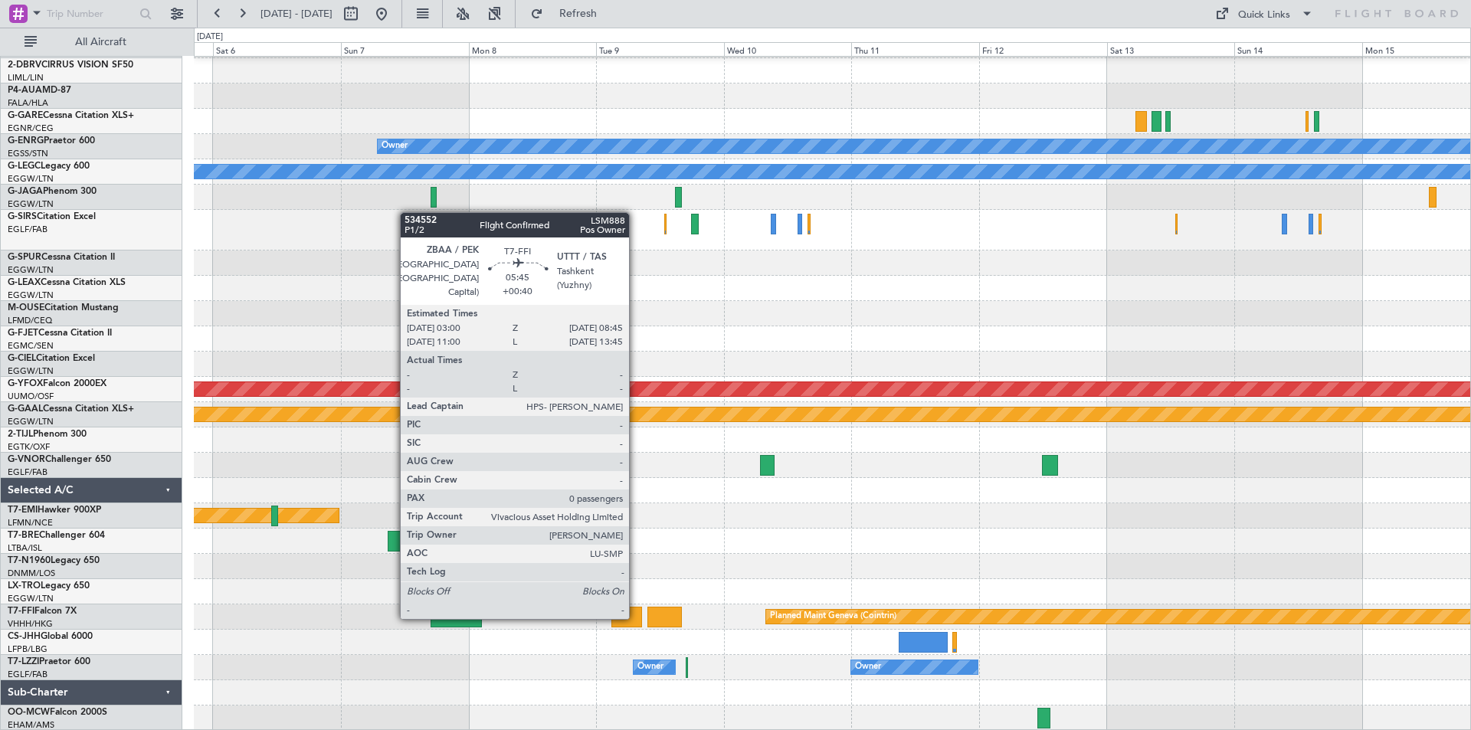
click at [636, 565] on div at bounding box center [627, 617] width 31 height 21
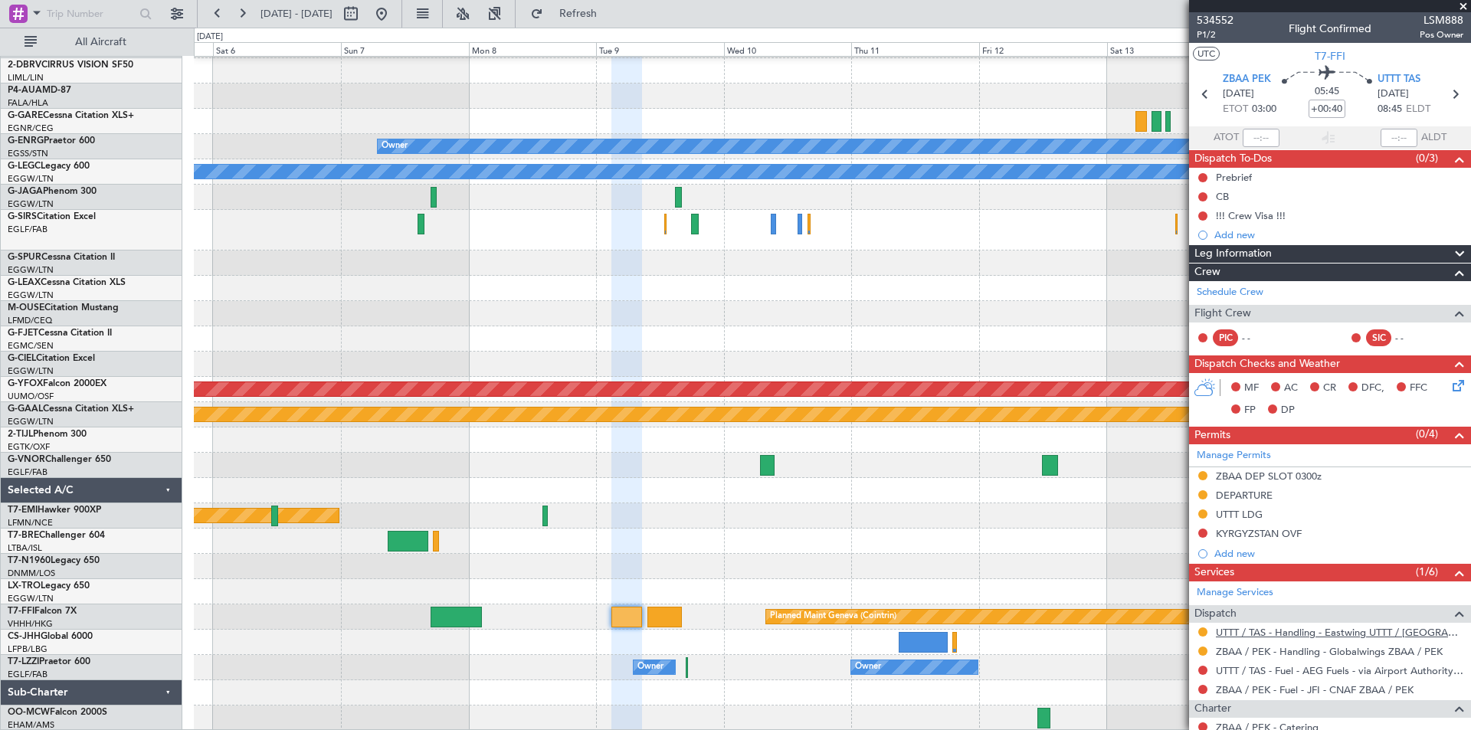
click at [1176, 565] on link "UTTT / TAS - Handling - Eastwing UTTT / [GEOGRAPHIC_DATA]" at bounding box center [1340, 632] width 248 height 13
click at [1176, 101] on icon at bounding box center [1455, 94] width 20 height 20
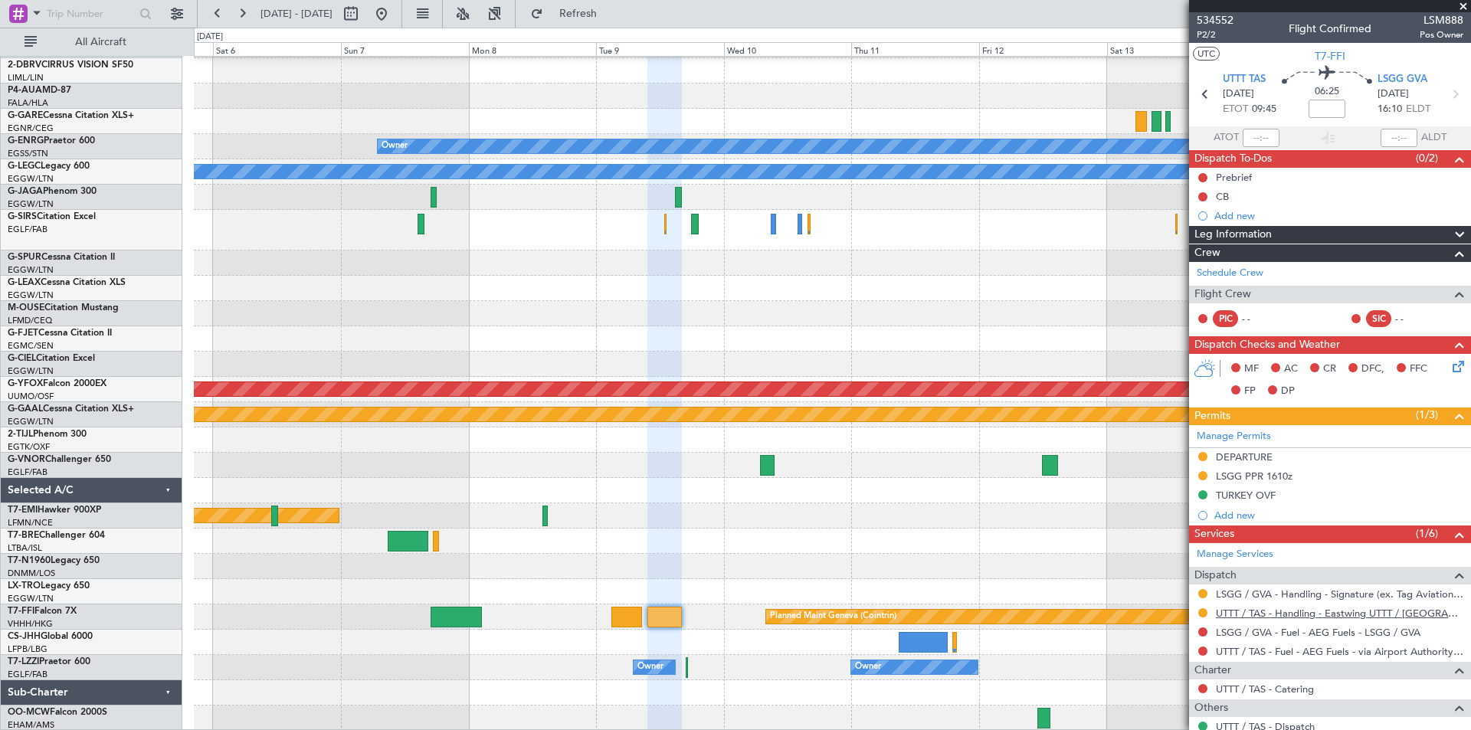
click at [1176, 565] on link "UTTT / TAS - Handling - Eastwing UTTT / [GEOGRAPHIC_DATA]" at bounding box center [1340, 613] width 248 height 13
click at [615, 5] on button "Refresh" at bounding box center [569, 14] width 92 height 25
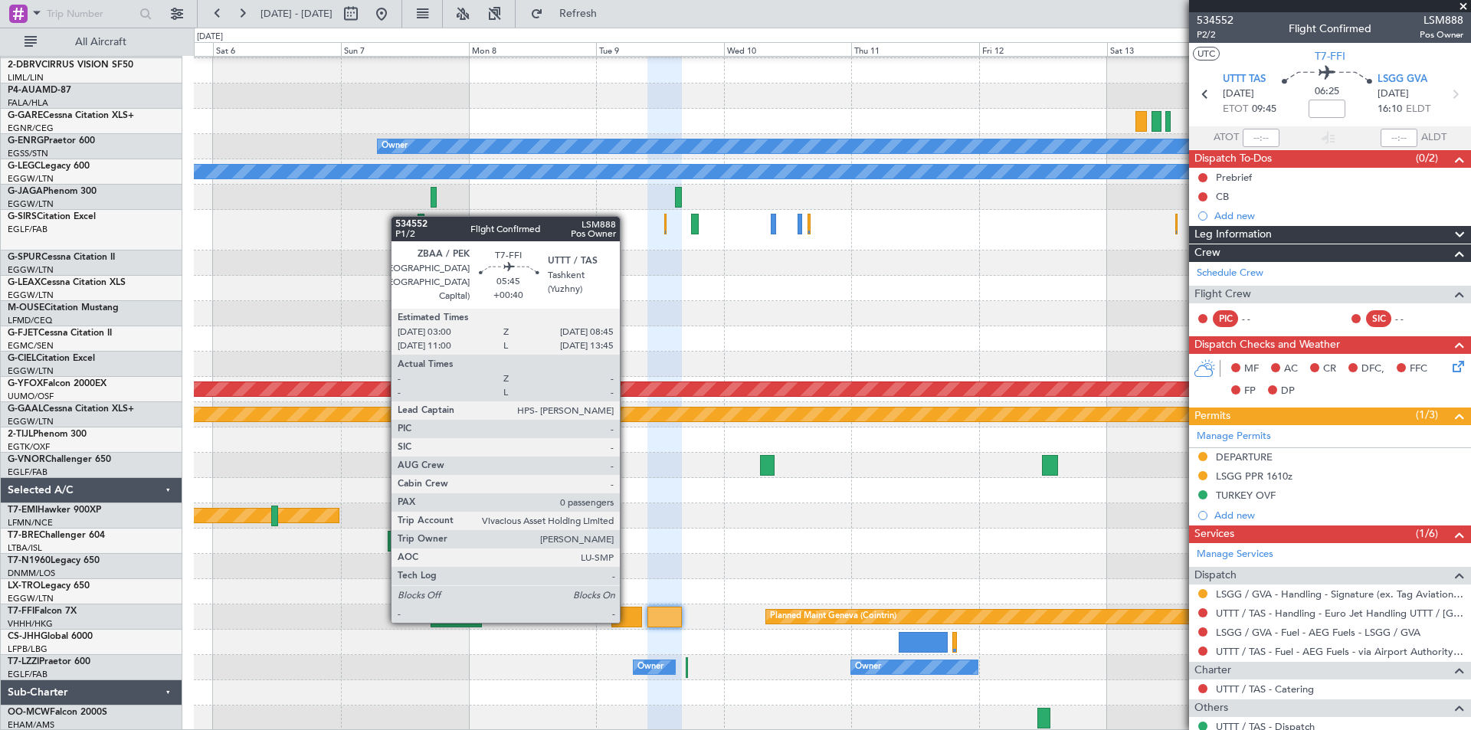
click at [626, 565] on div at bounding box center [627, 617] width 31 height 21
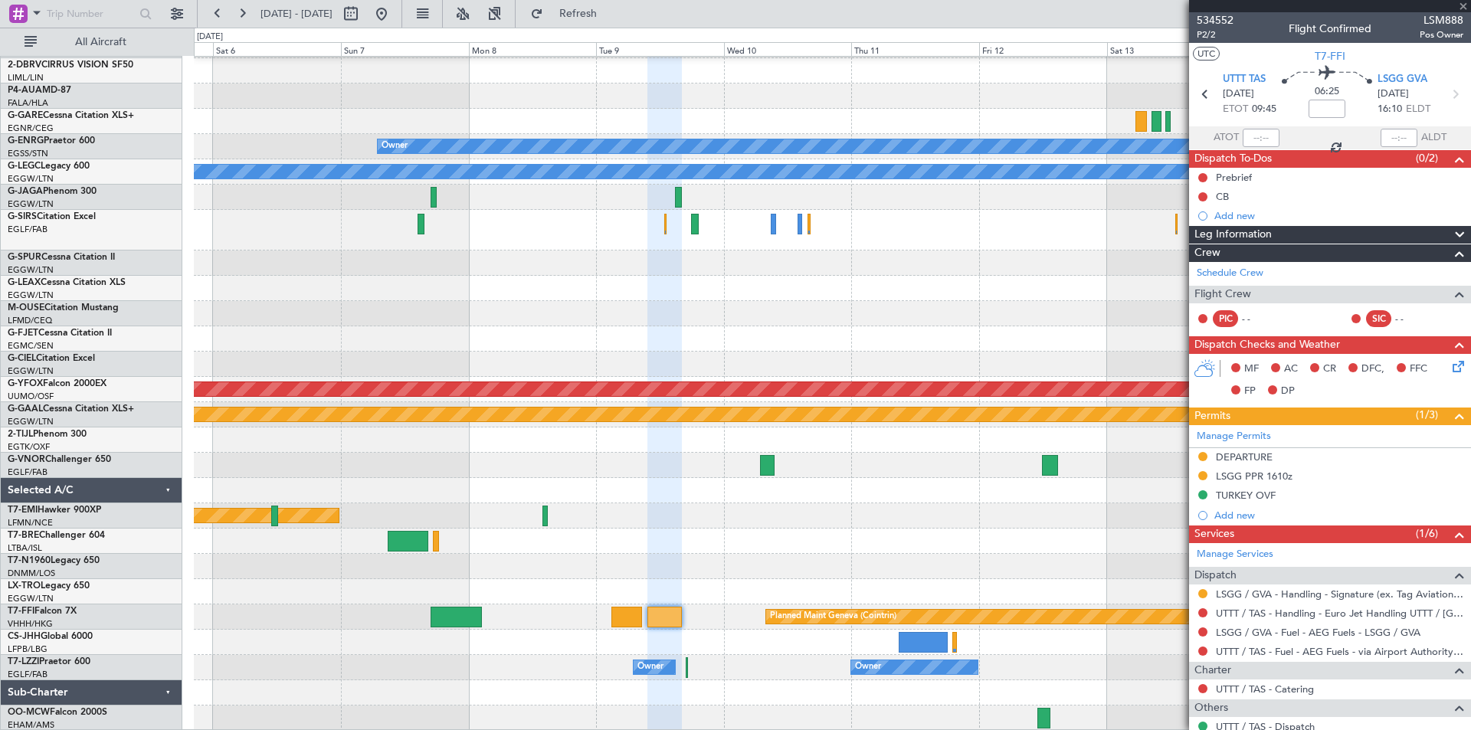
type input "+00:40"
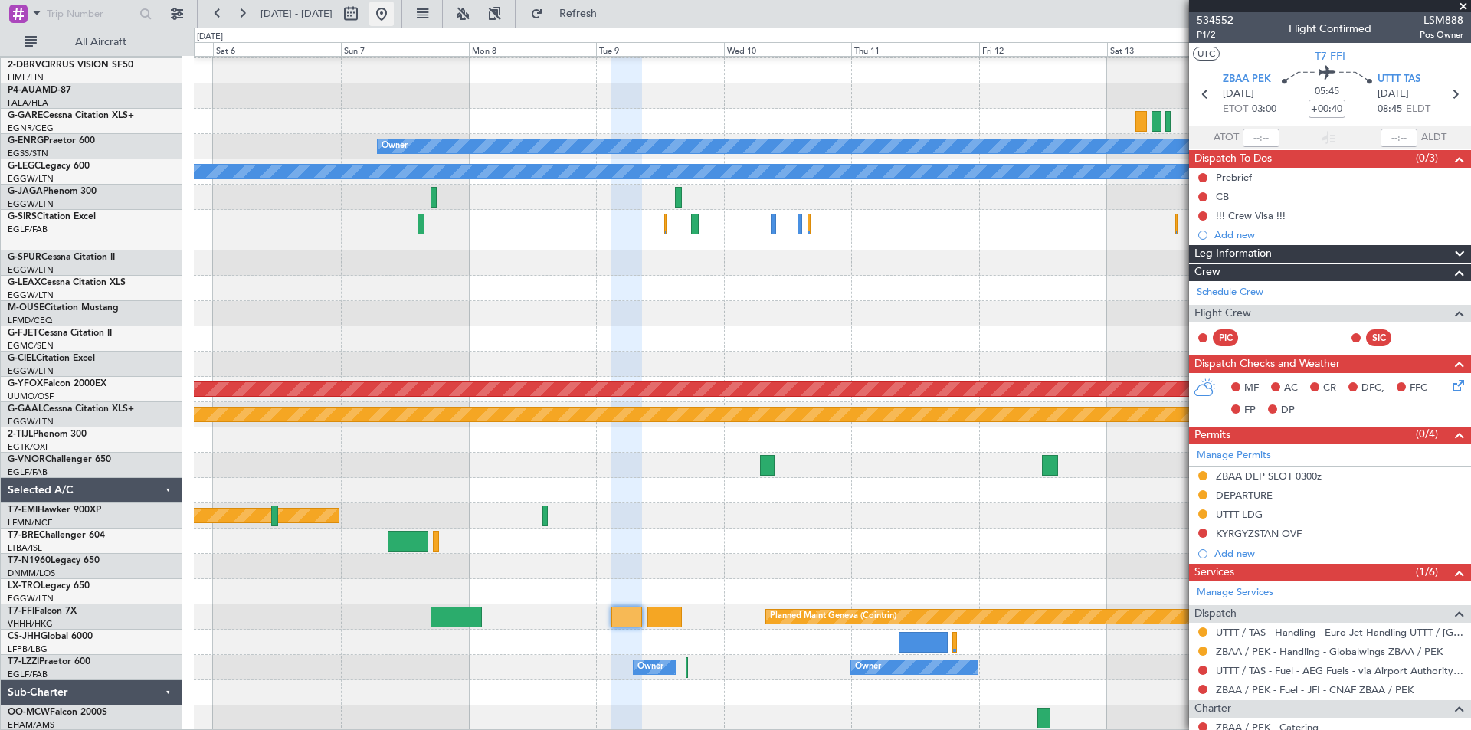
click at [394, 14] on button at bounding box center [381, 14] width 25 height 25
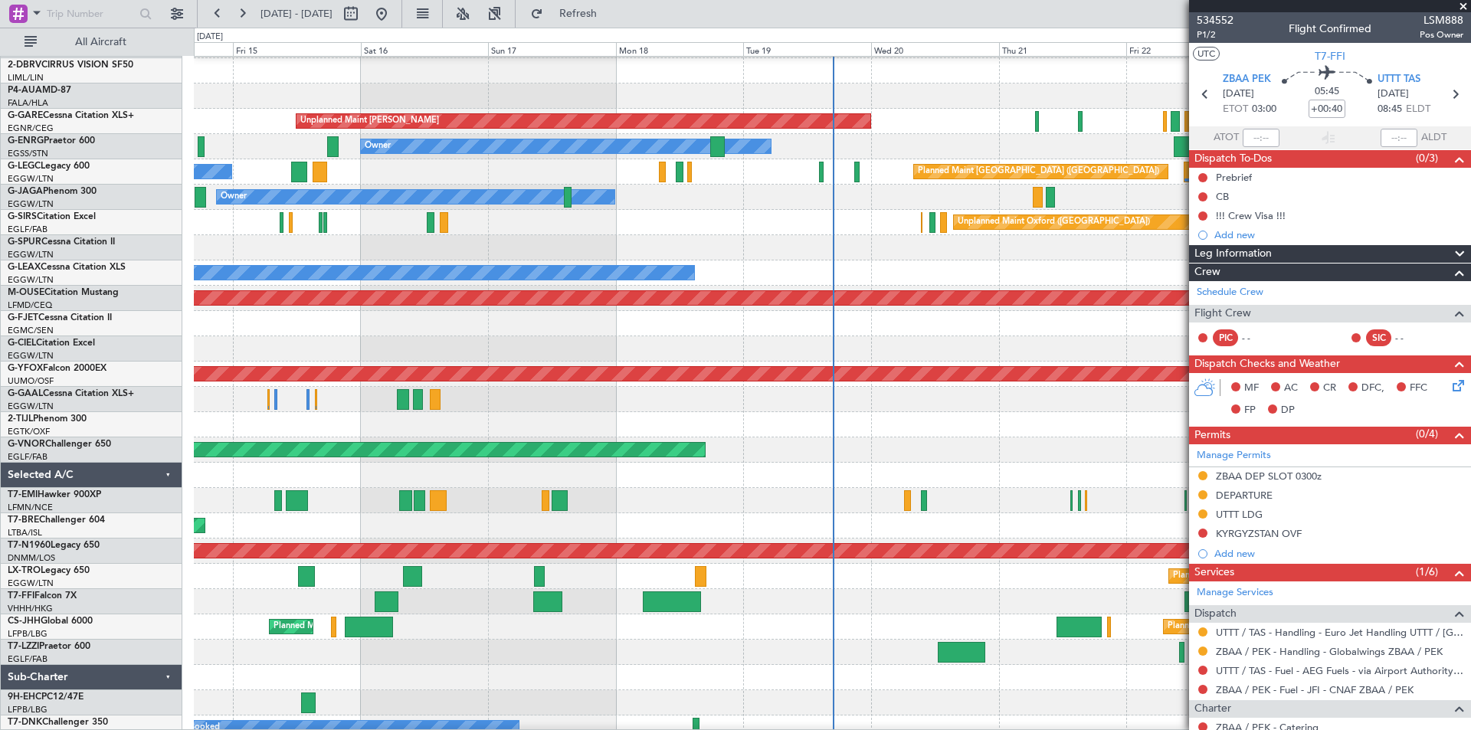
click at [1176, 3] on span at bounding box center [1463, 7] width 15 height 14
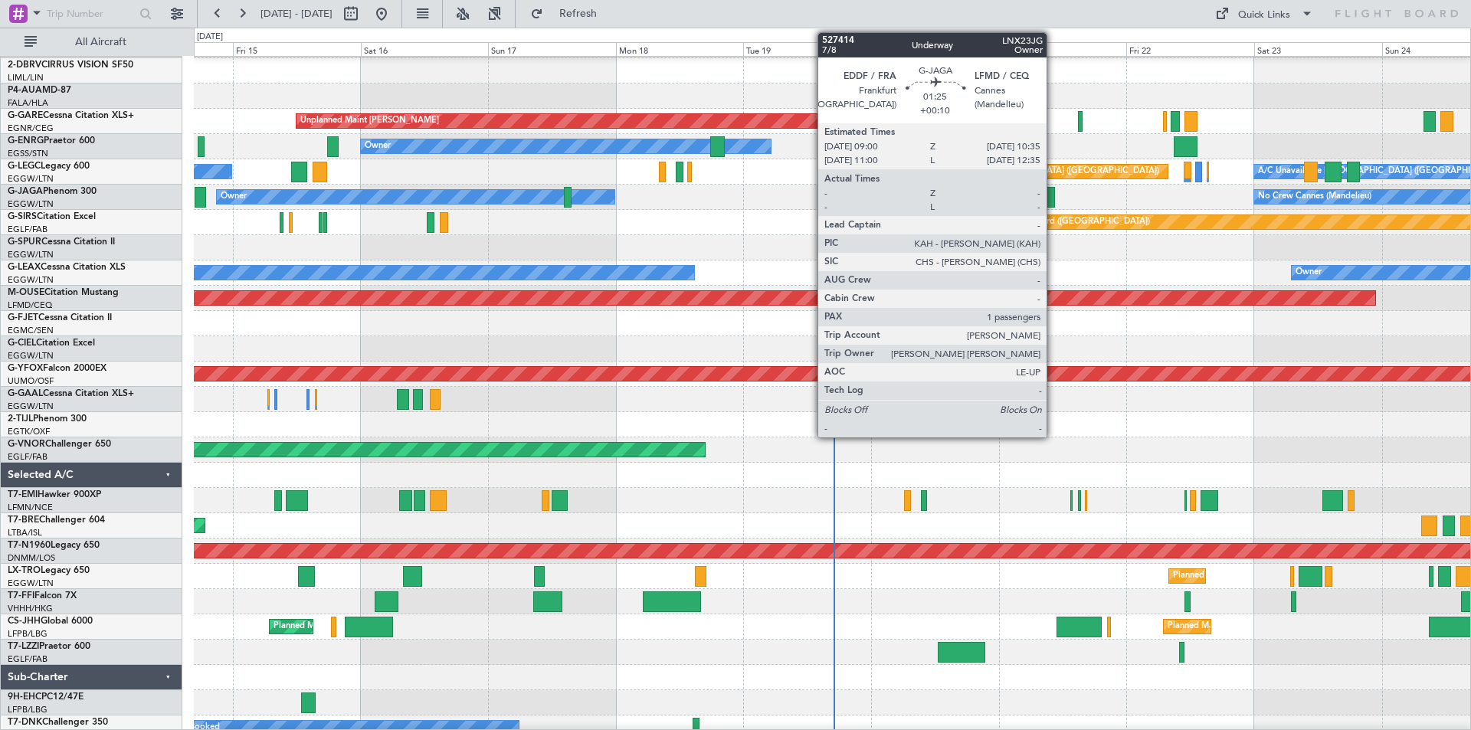
click at [1054, 193] on div at bounding box center [1050, 197] width 8 height 21
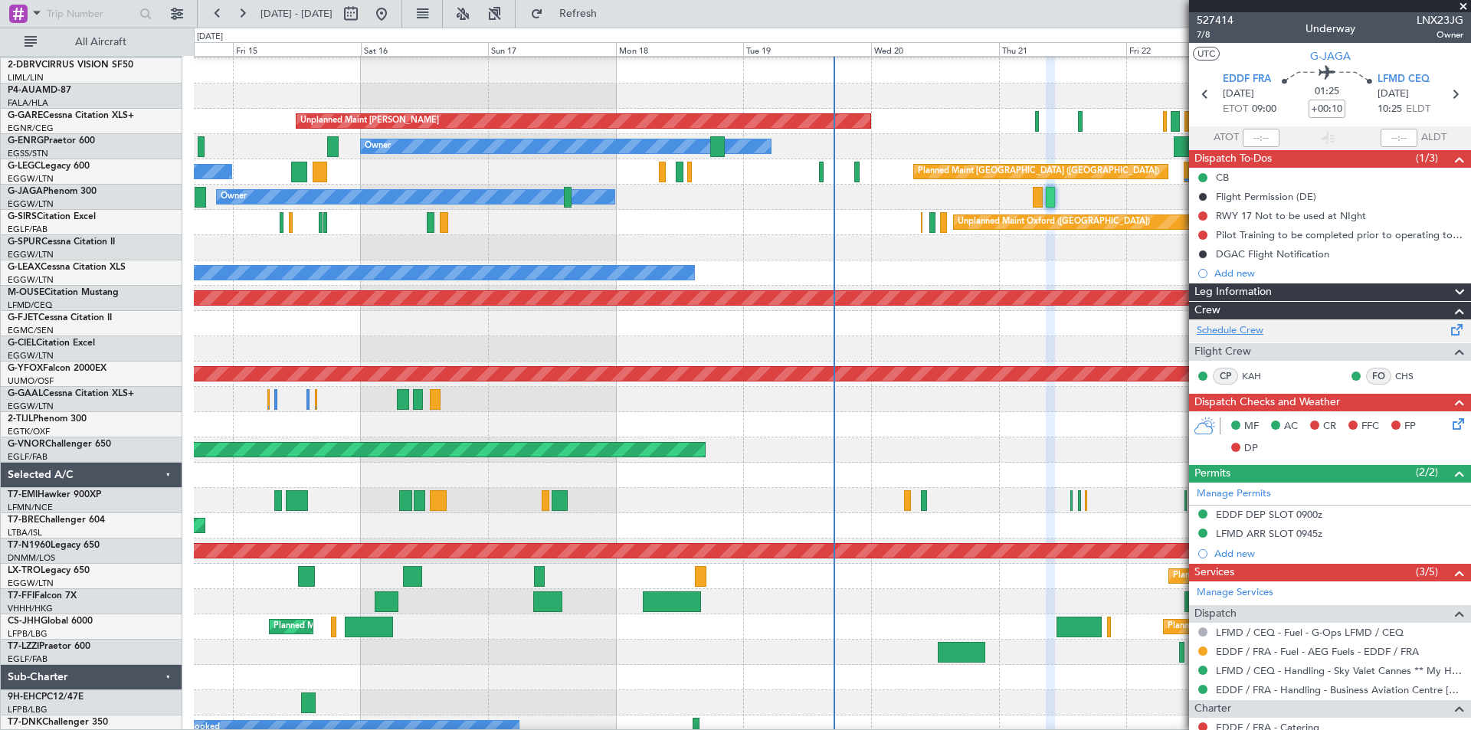
click at [1176, 331] on link "Schedule Crew" at bounding box center [1230, 330] width 67 height 15
click at [1176, 5] on span at bounding box center [1463, 7] width 15 height 14
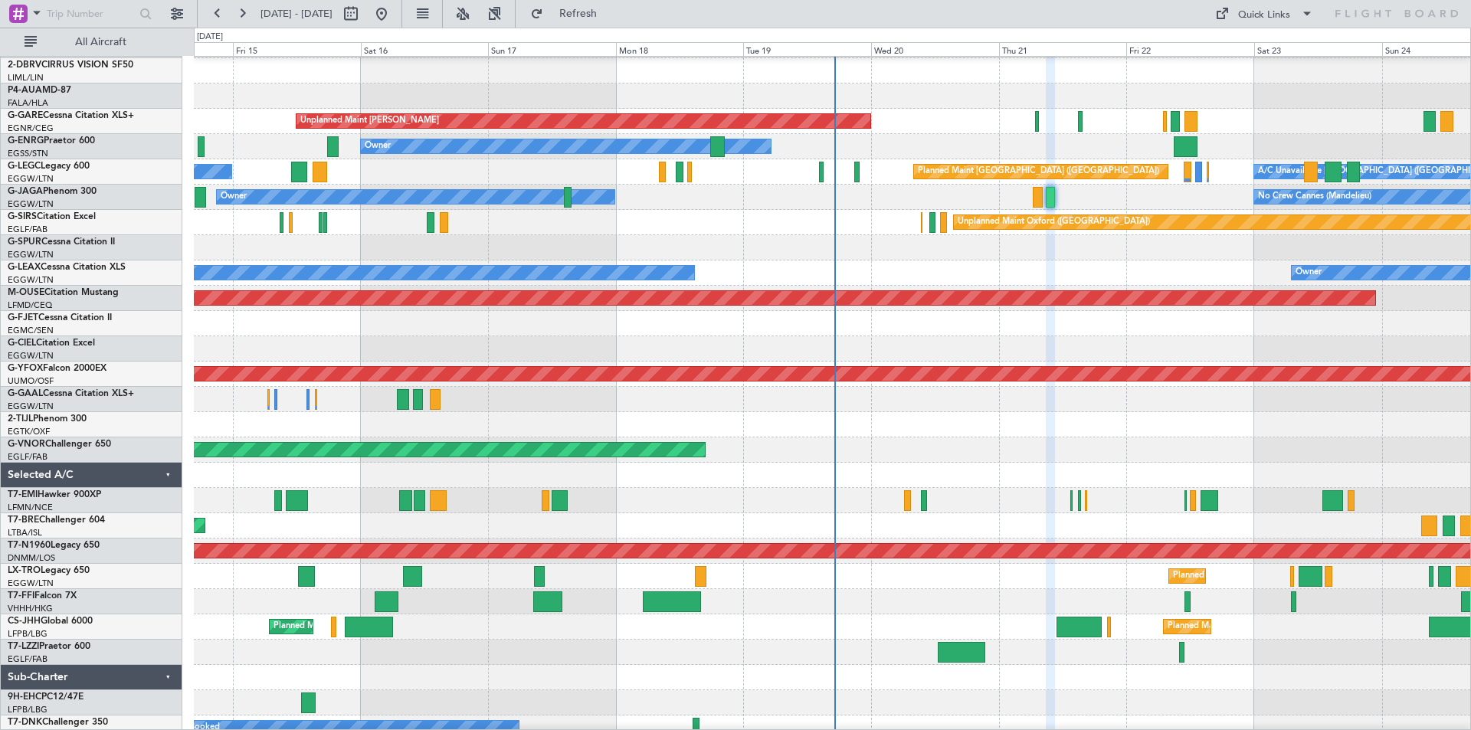
type input "0"
click at [241, 19] on button at bounding box center [242, 14] width 25 height 25
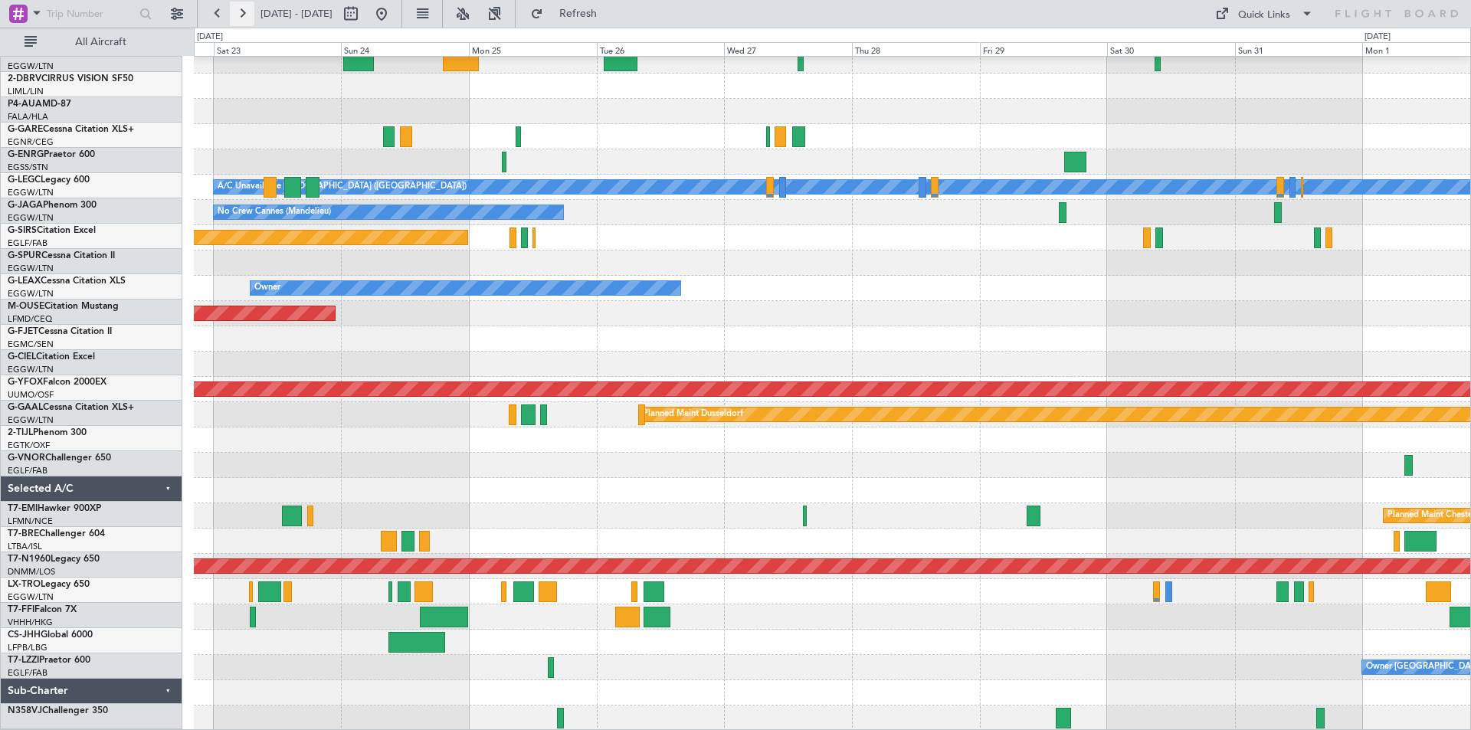
scroll to position [84, 0]
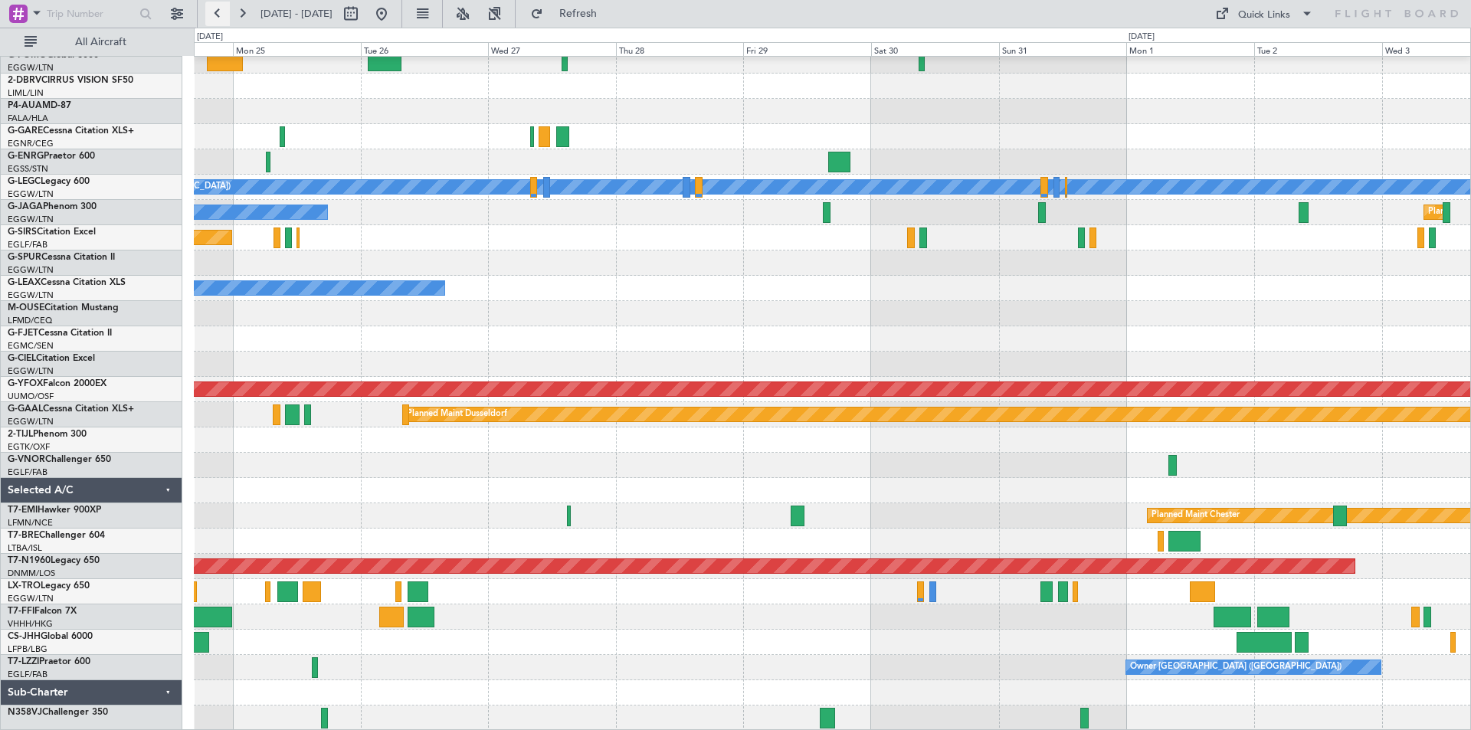
click at [216, 12] on button at bounding box center [217, 14] width 25 height 25
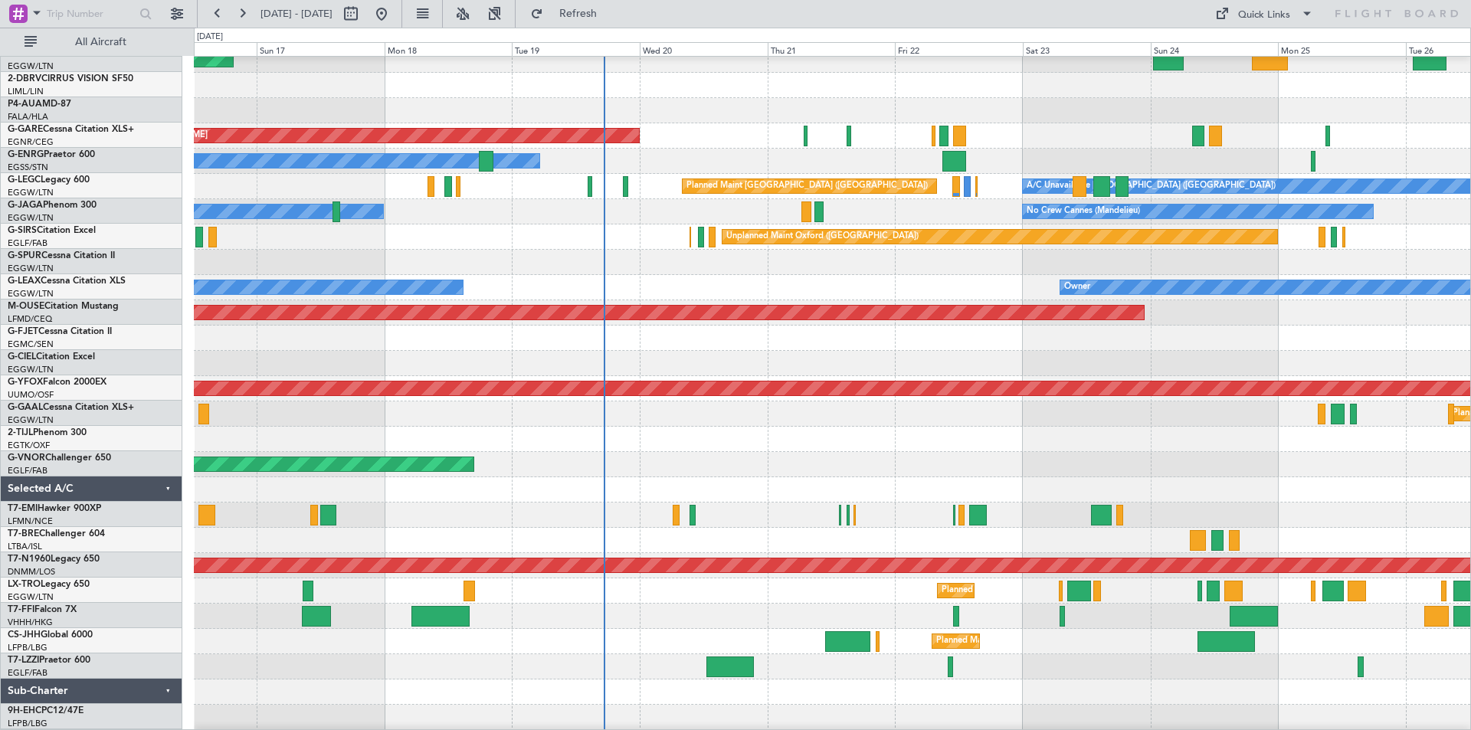
scroll to position [85, 0]
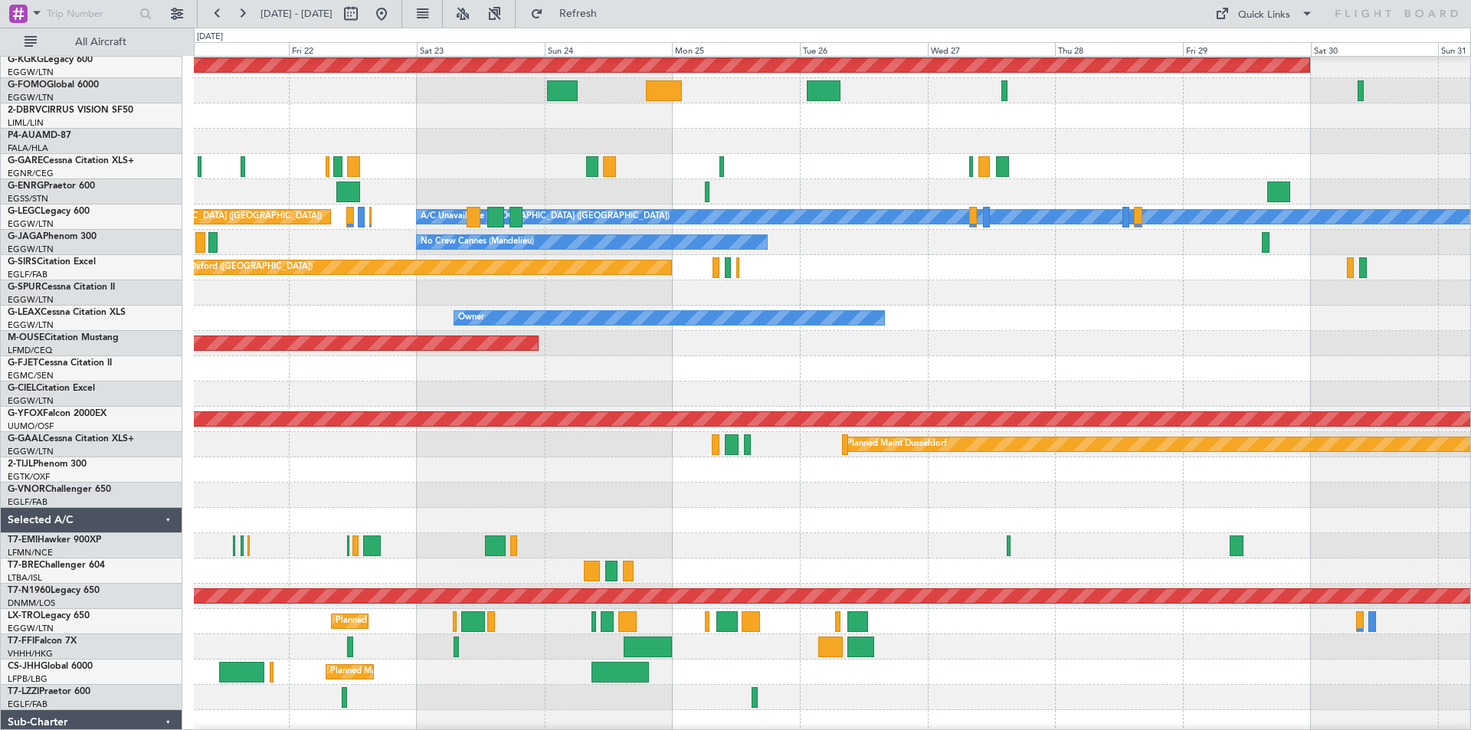
click at [411, 264] on div "AOG Maint [GEOGRAPHIC_DATA] (Ataturk) Unplanned Maint [PERSON_NAME] Owner A/C U…" at bounding box center [832, 394] width 1277 height 784
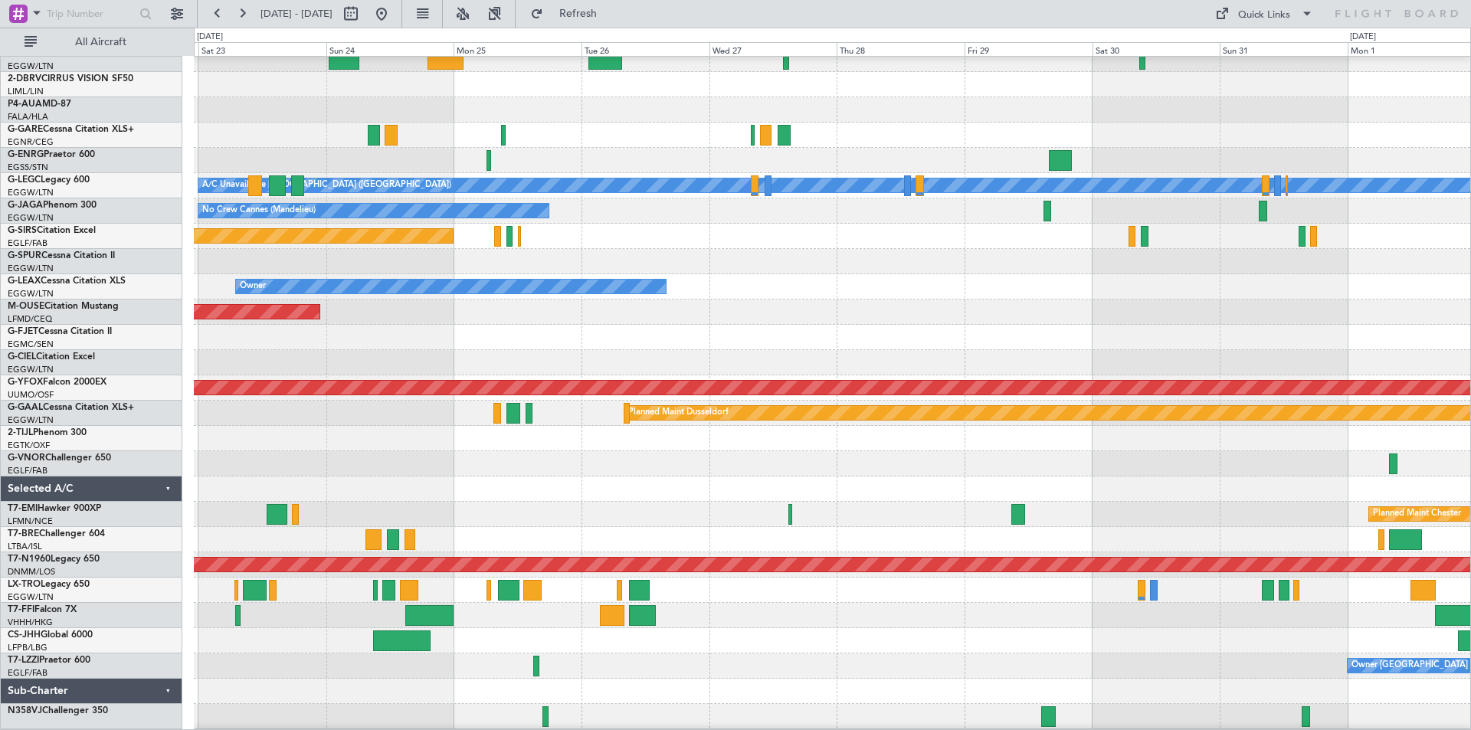
scroll to position [84, 0]
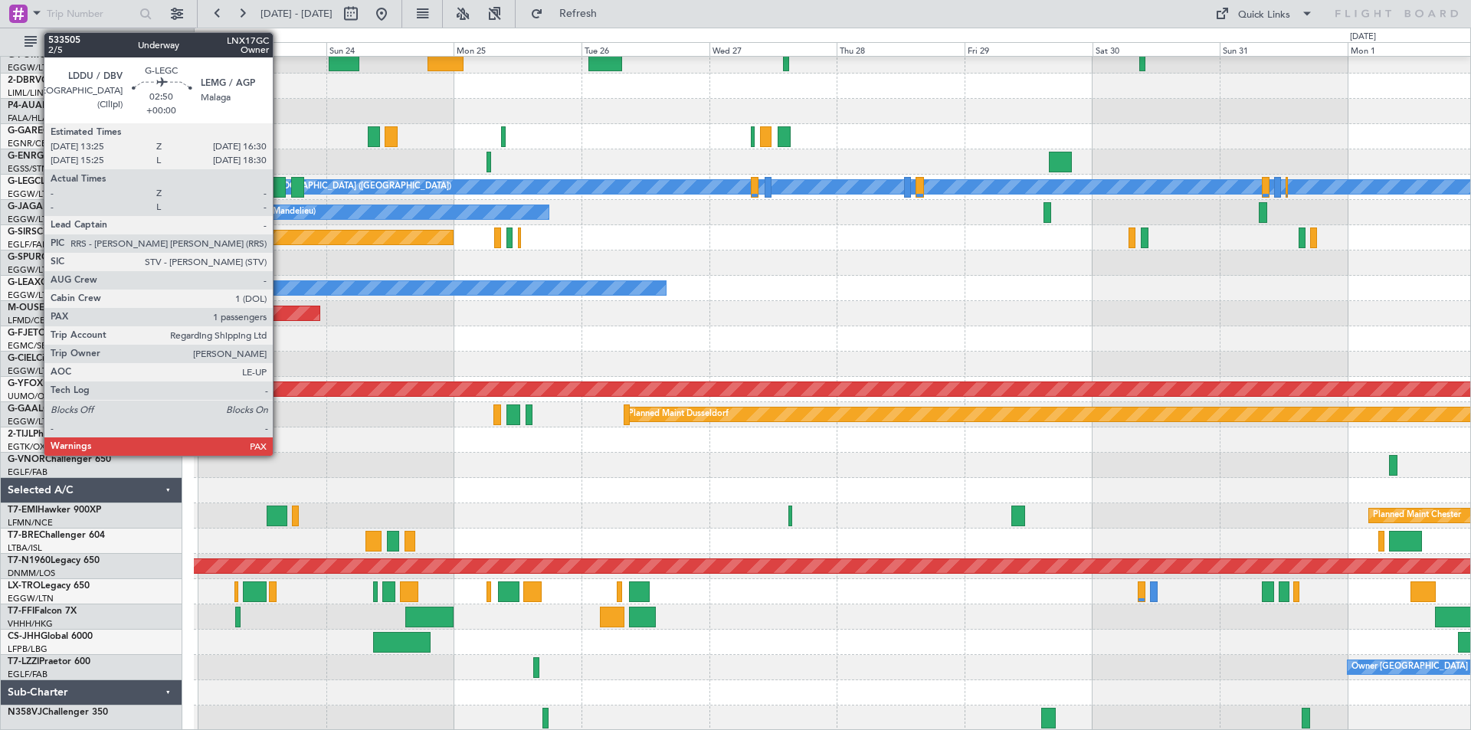
click at [280, 180] on div at bounding box center [277, 187] width 17 height 21
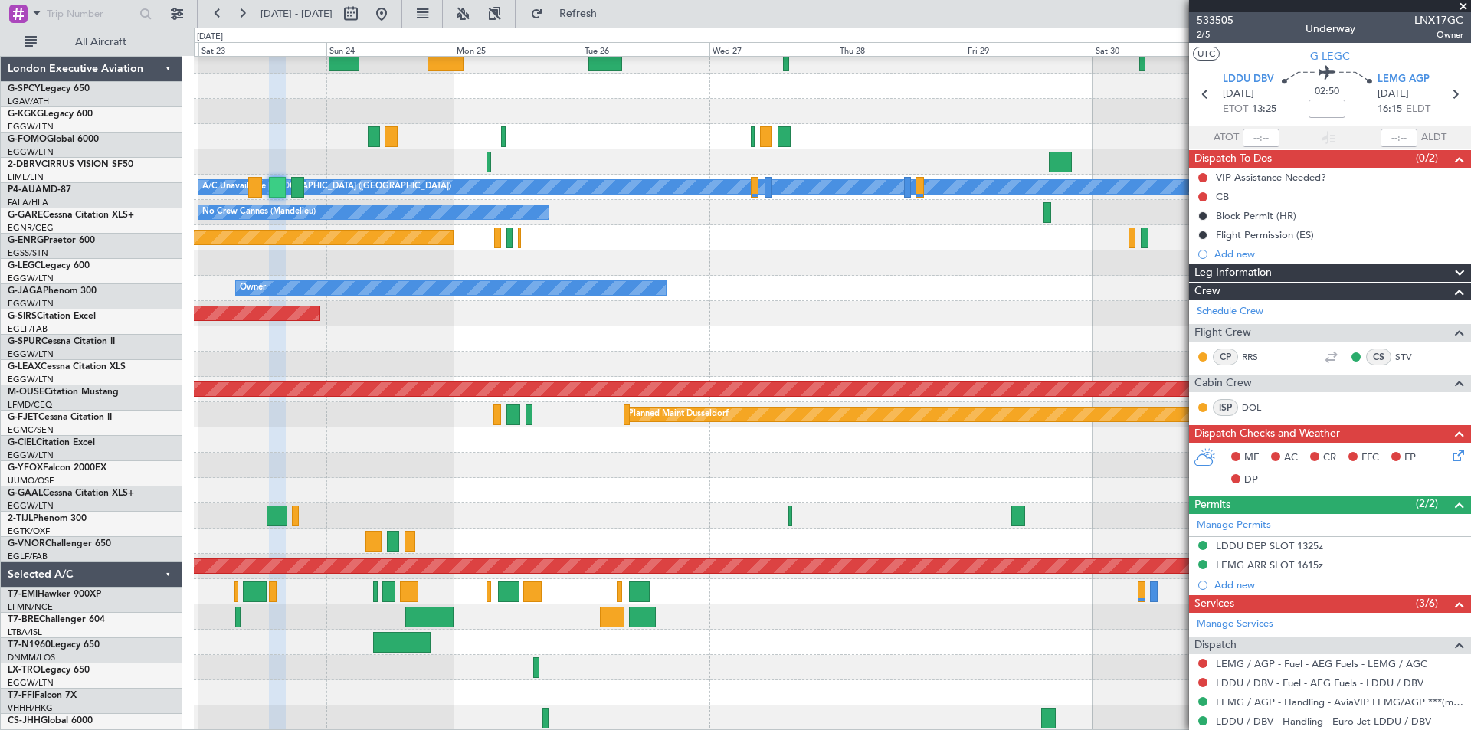
scroll to position [176, 0]
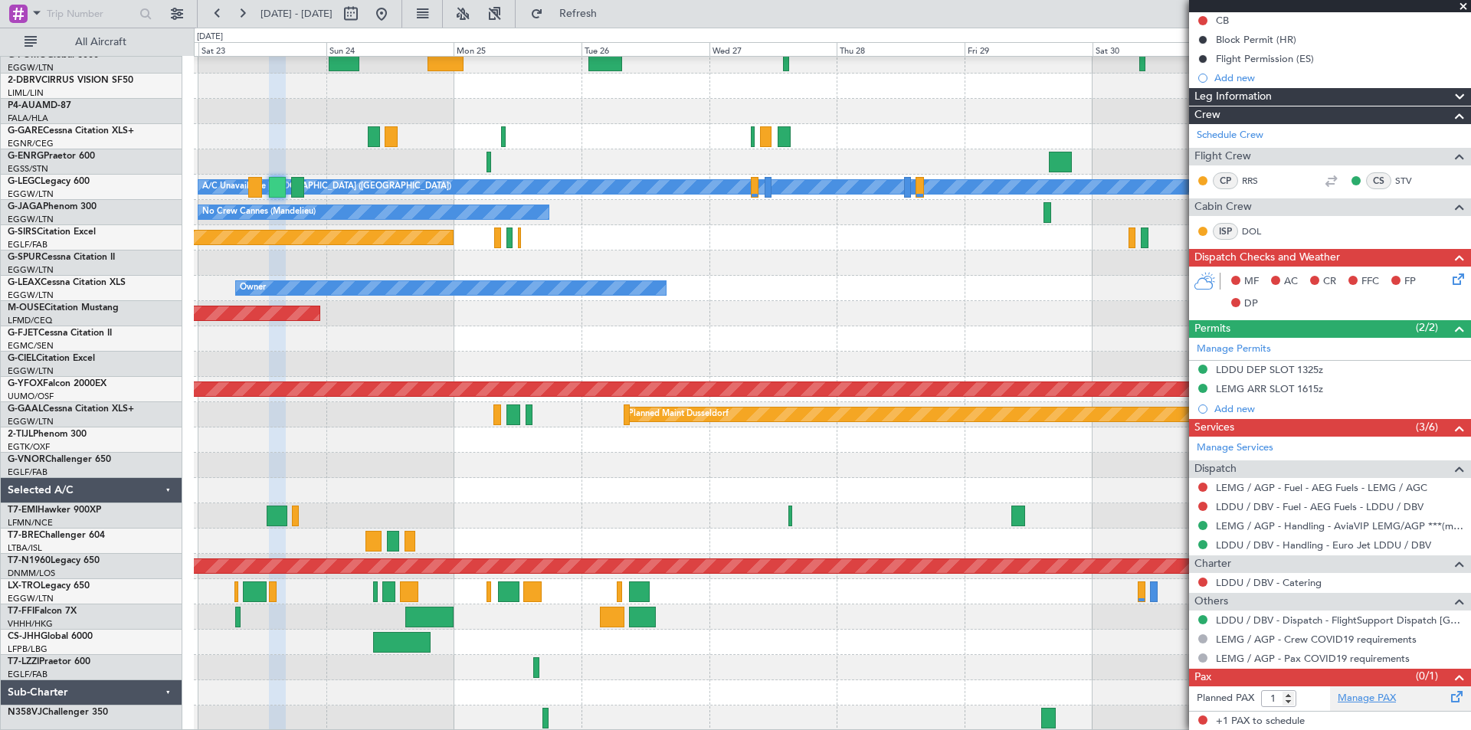
click at [1369, 697] on link "Manage PAX" at bounding box center [1367, 698] width 58 height 15
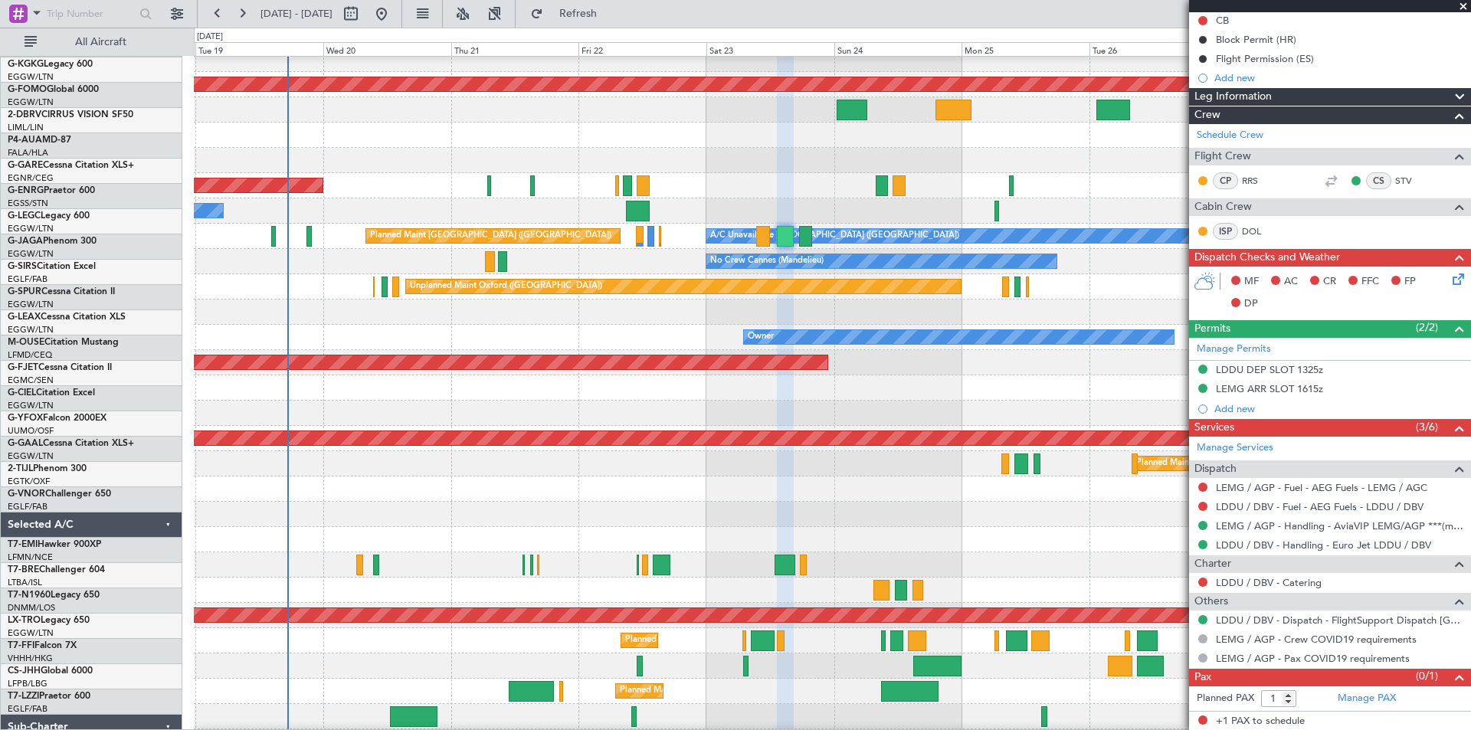
scroll to position [38, 0]
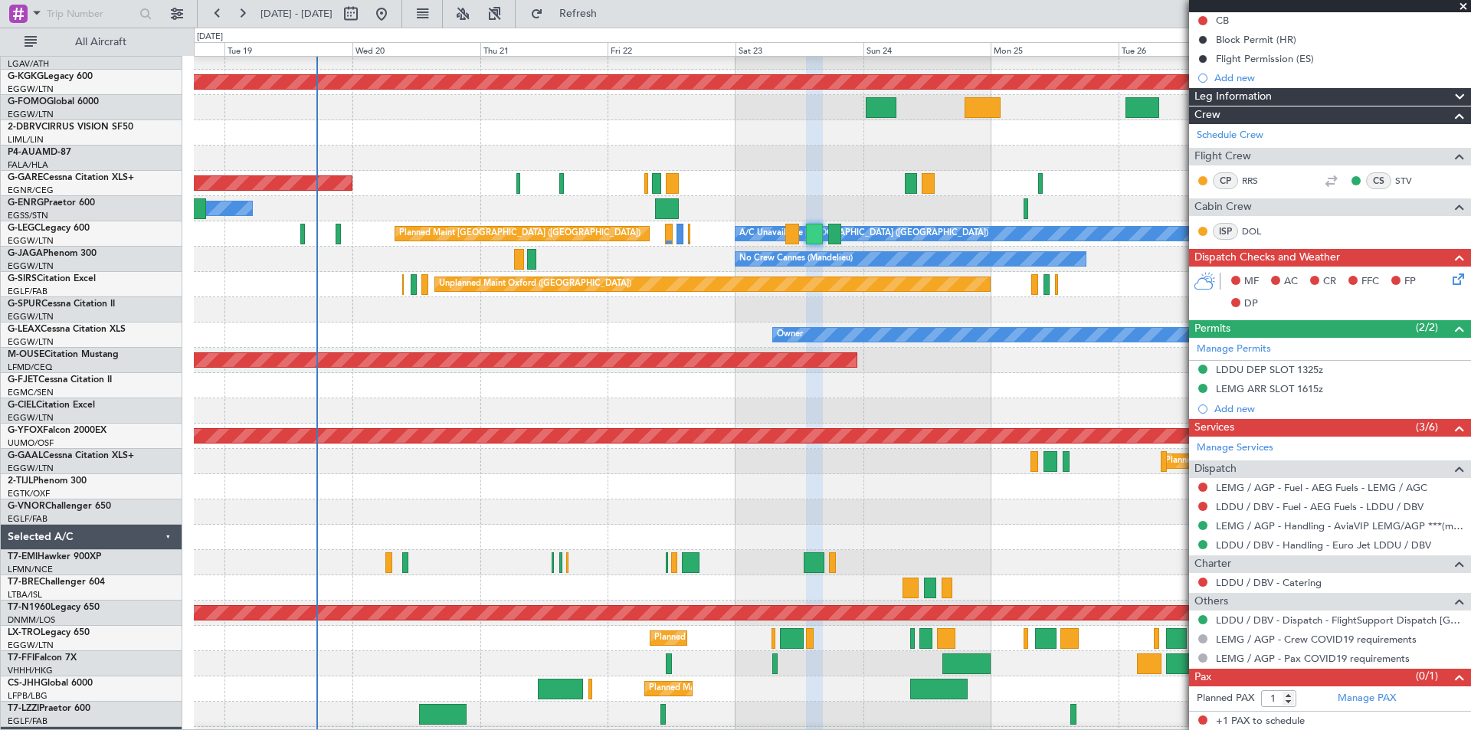
click at [1147, 294] on div "Unplanned Maint Oxford ([GEOGRAPHIC_DATA])" at bounding box center [832, 284] width 1277 height 25
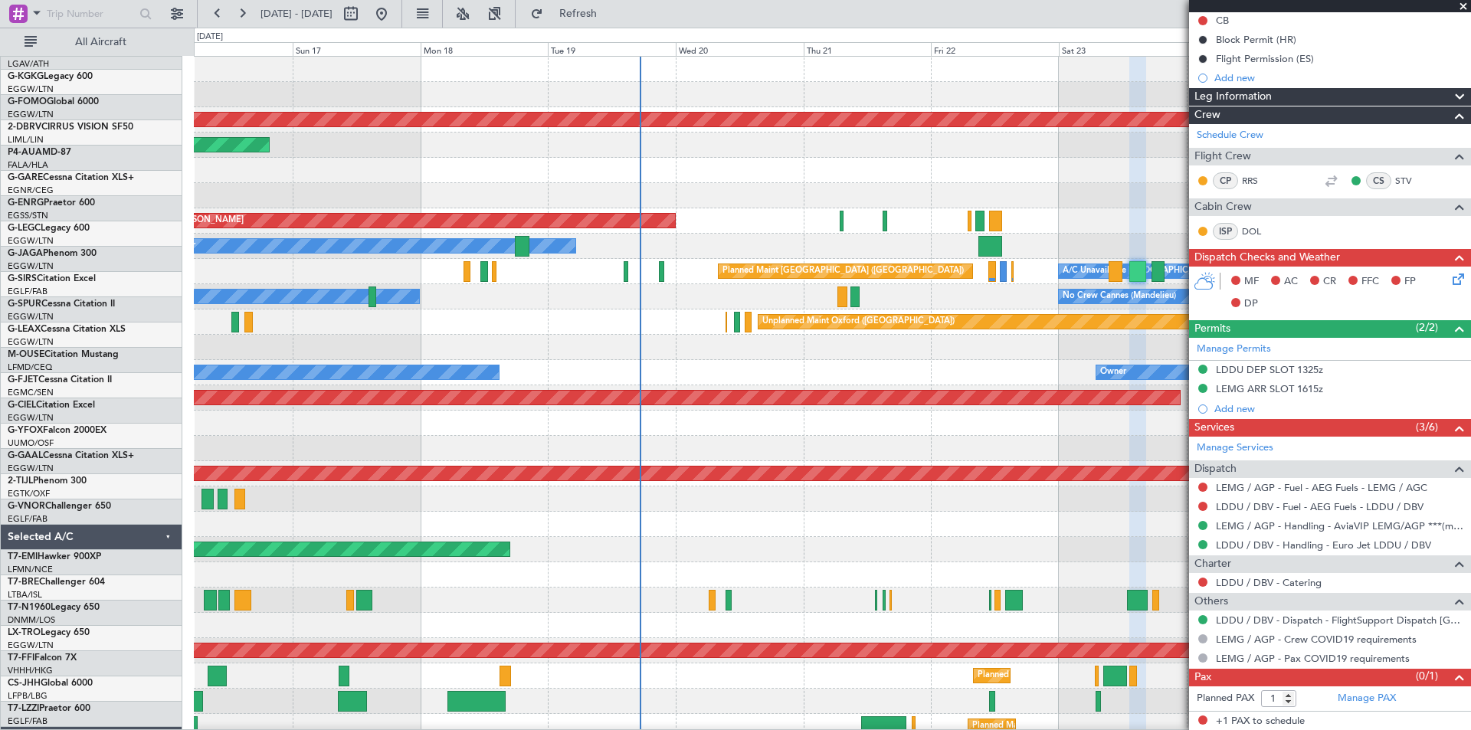
scroll to position [0, 0]
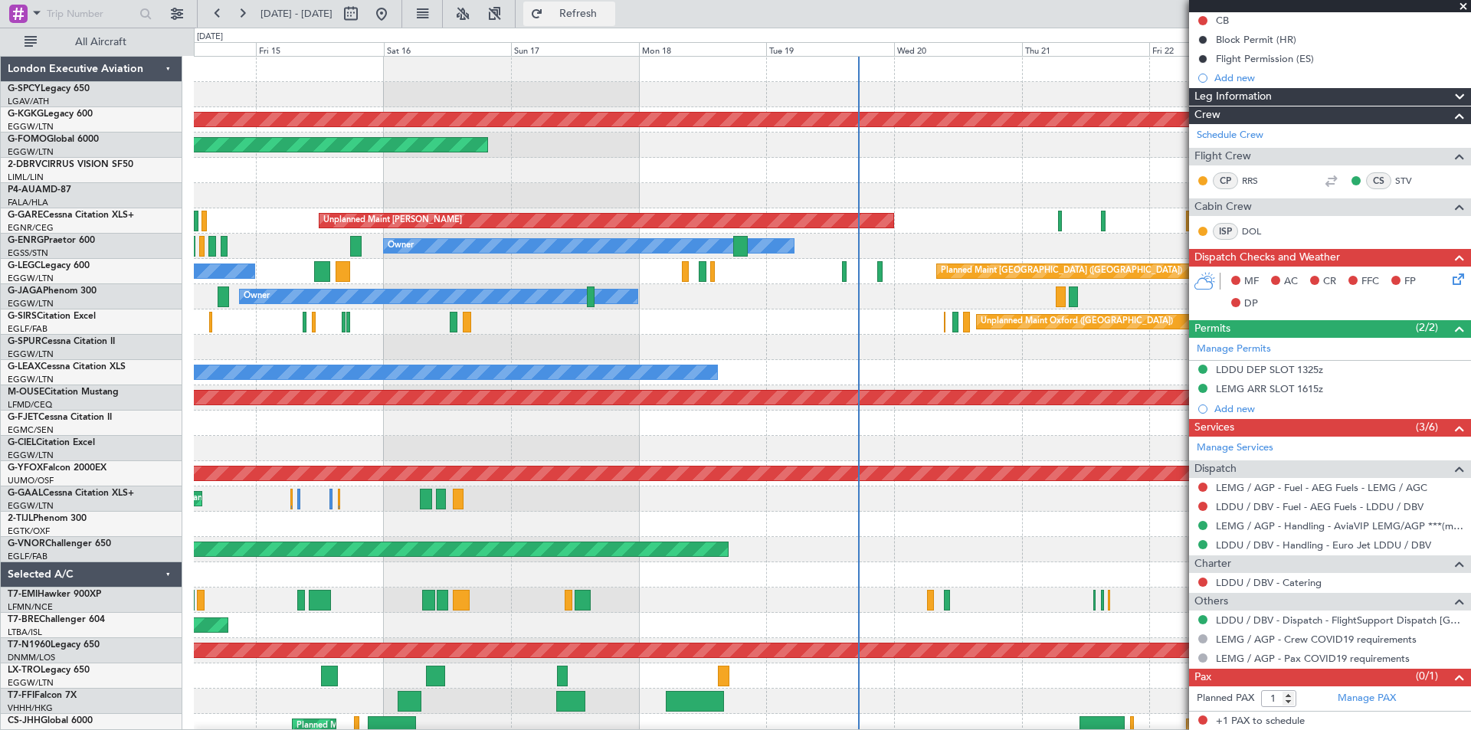
click at [611, 12] on span "Refresh" at bounding box center [578, 13] width 64 height 11
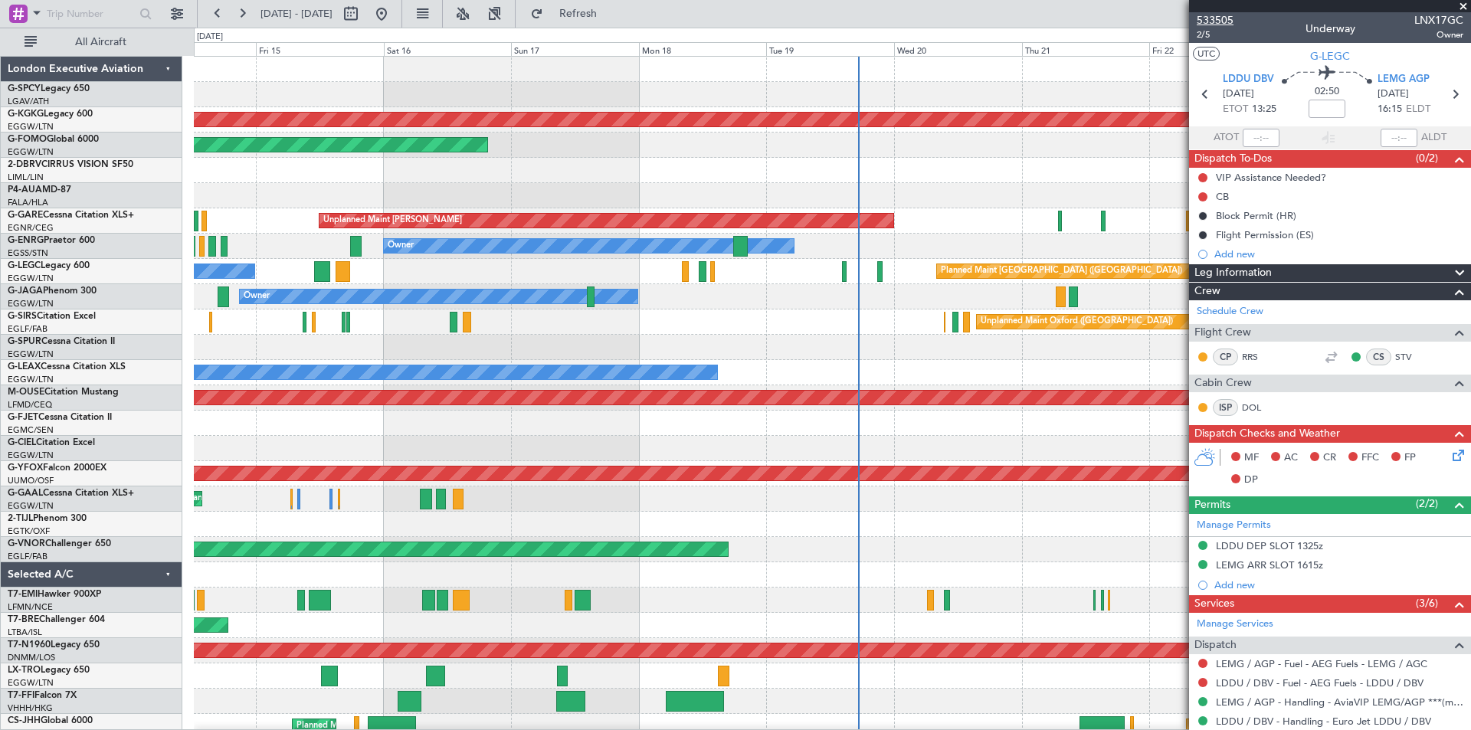
click at [1229, 18] on span "533505" at bounding box center [1215, 20] width 37 height 16
click at [611, 16] on span "Refresh" at bounding box center [578, 13] width 64 height 11
click at [615, 5] on button "Refresh" at bounding box center [569, 14] width 92 height 25
click at [1466, 2] on span at bounding box center [1463, 7] width 15 height 14
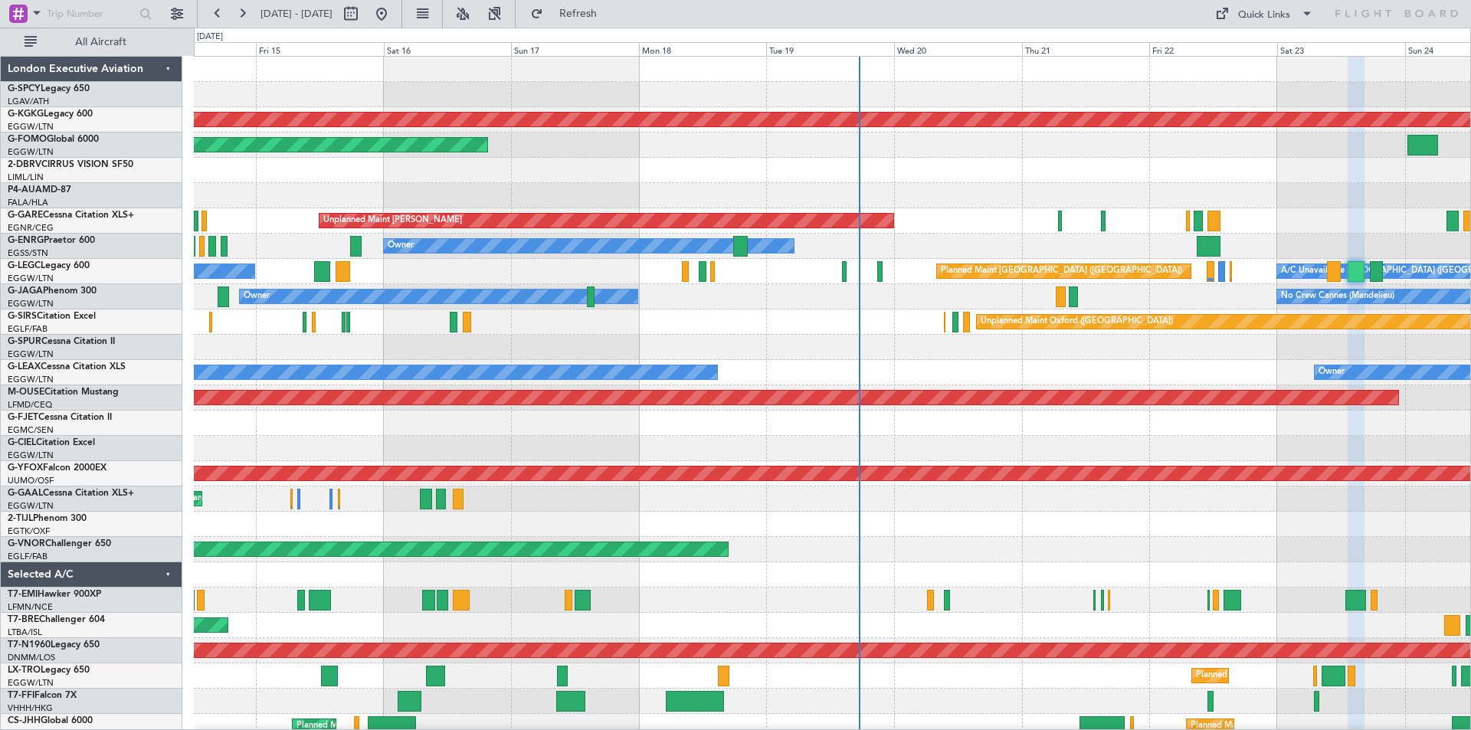
type input "0"
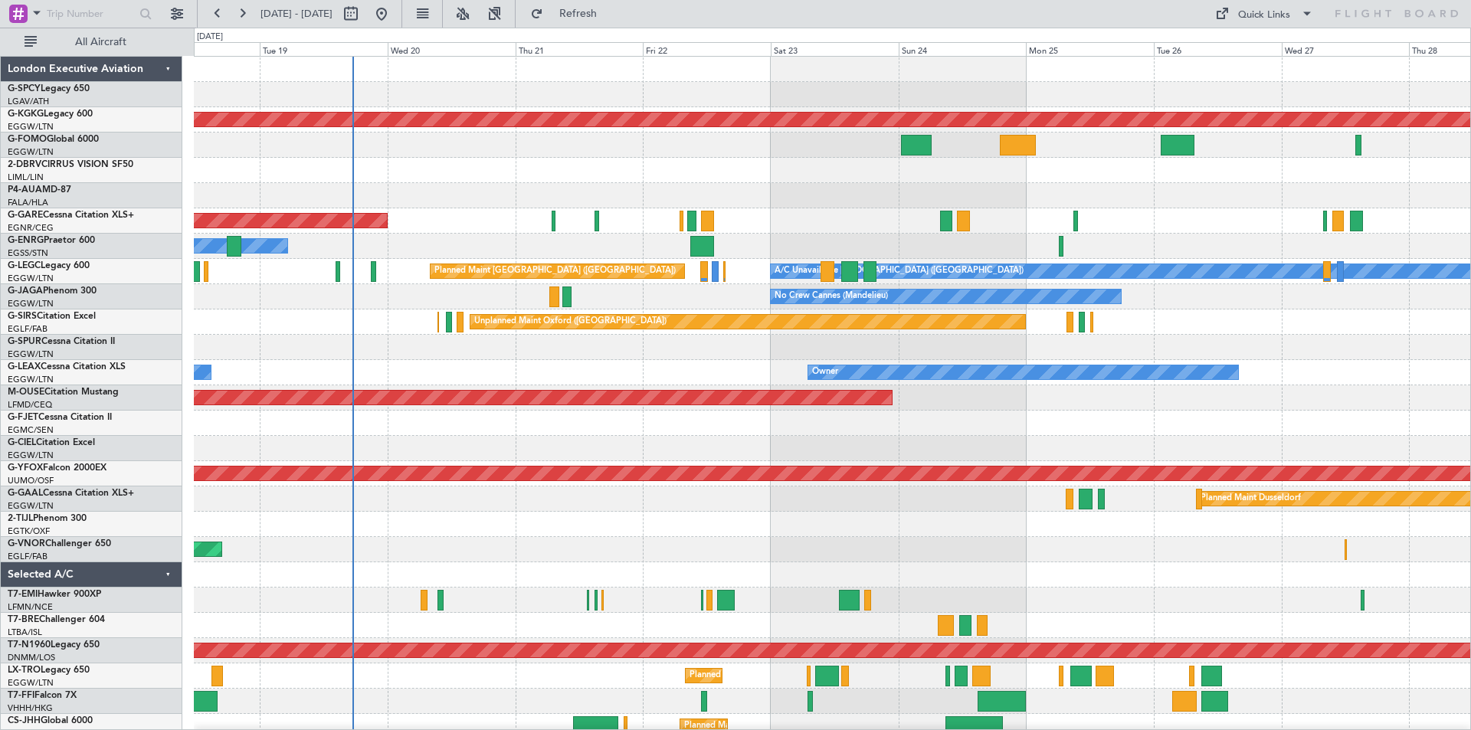
click at [717, 550] on div "Planned Maint London ([GEOGRAPHIC_DATA])" at bounding box center [832, 549] width 1277 height 25
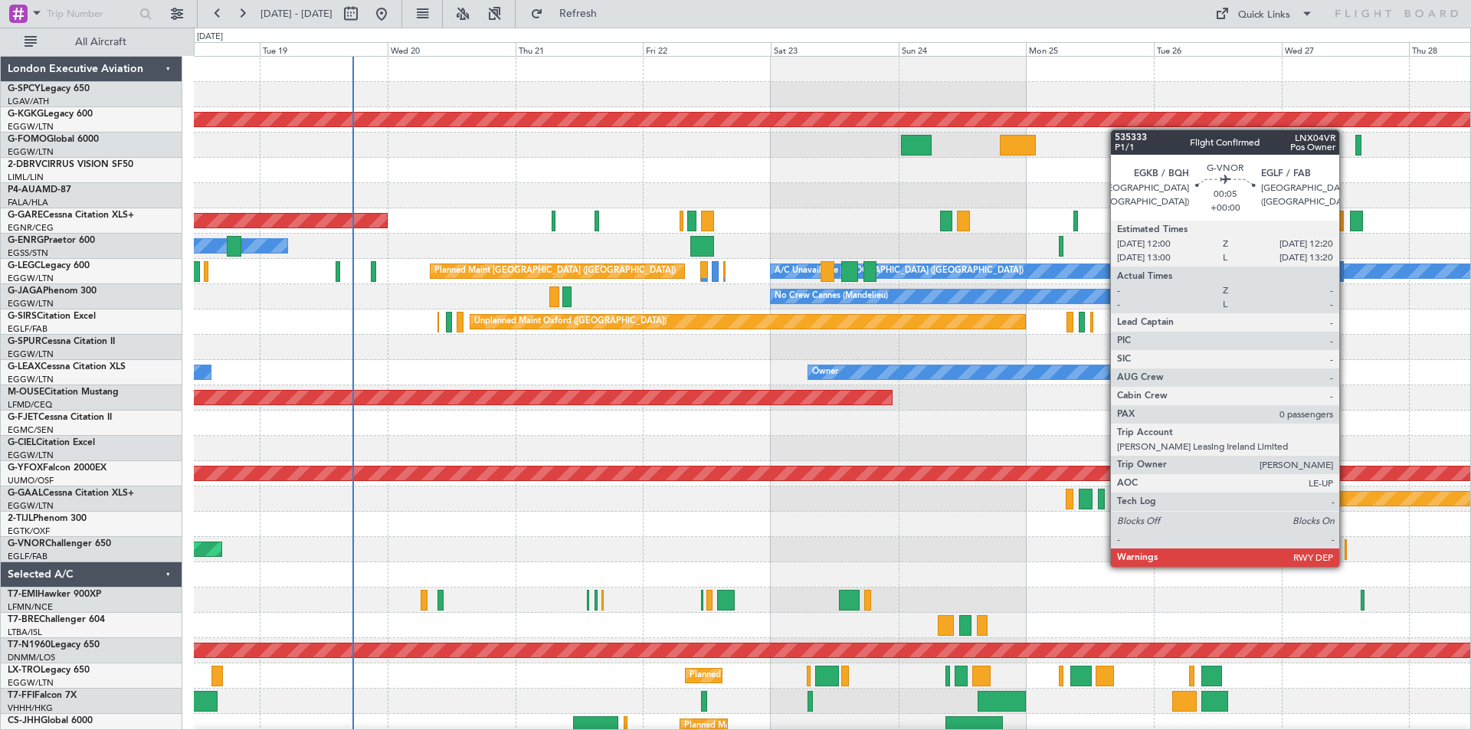
click at [1347, 552] on div at bounding box center [1346, 550] width 2 height 21
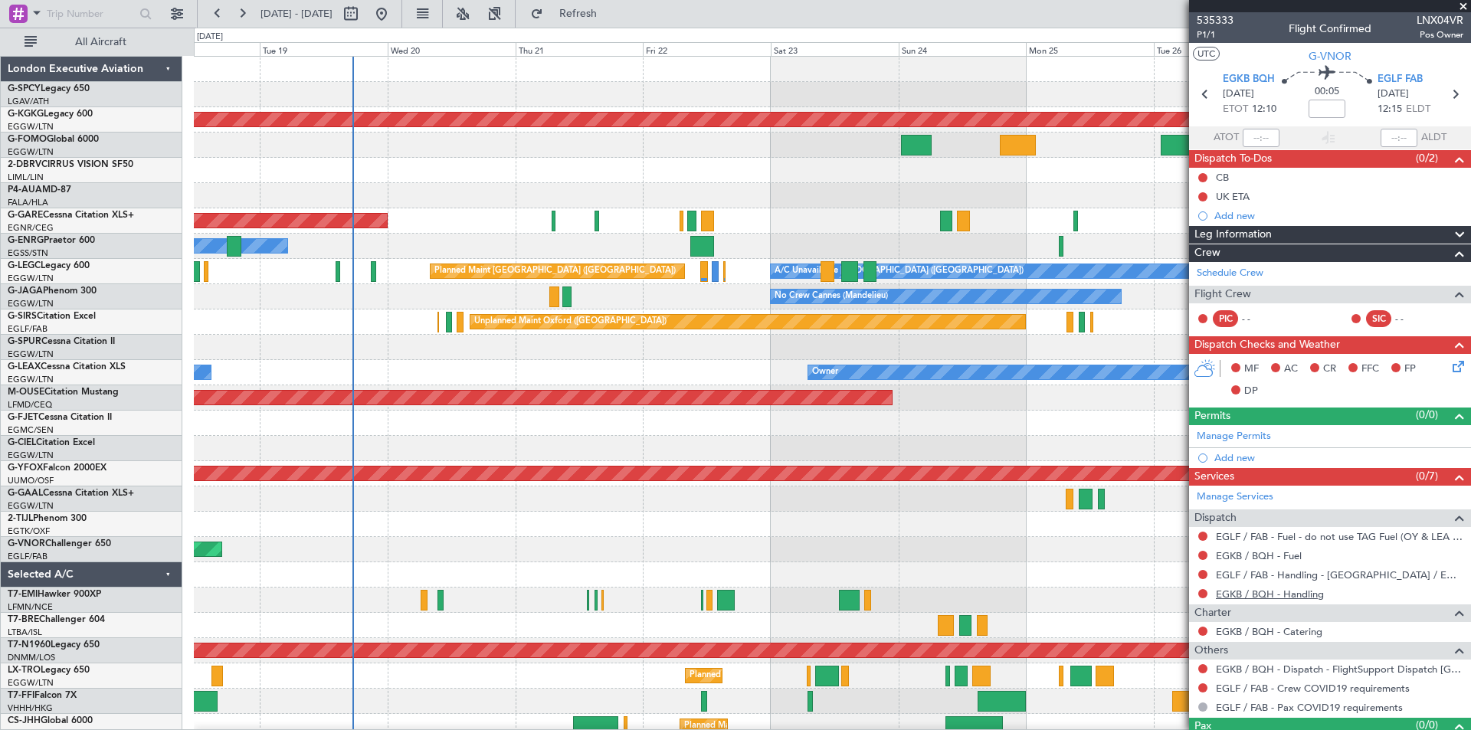
click at [1259, 595] on link "EGKB / BQH - Handling" at bounding box center [1270, 594] width 108 height 13
click at [1238, 596] on link "EGKB / BQH - Handling" at bounding box center [1270, 594] width 108 height 13
click at [611, 15] on span "Refresh" at bounding box center [578, 13] width 64 height 11
click at [1297, 553] on link "EGKB / BQH - Fuel" at bounding box center [1259, 556] width 86 height 13
click at [611, 16] on span "Refresh" at bounding box center [578, 13] width 64 height 11
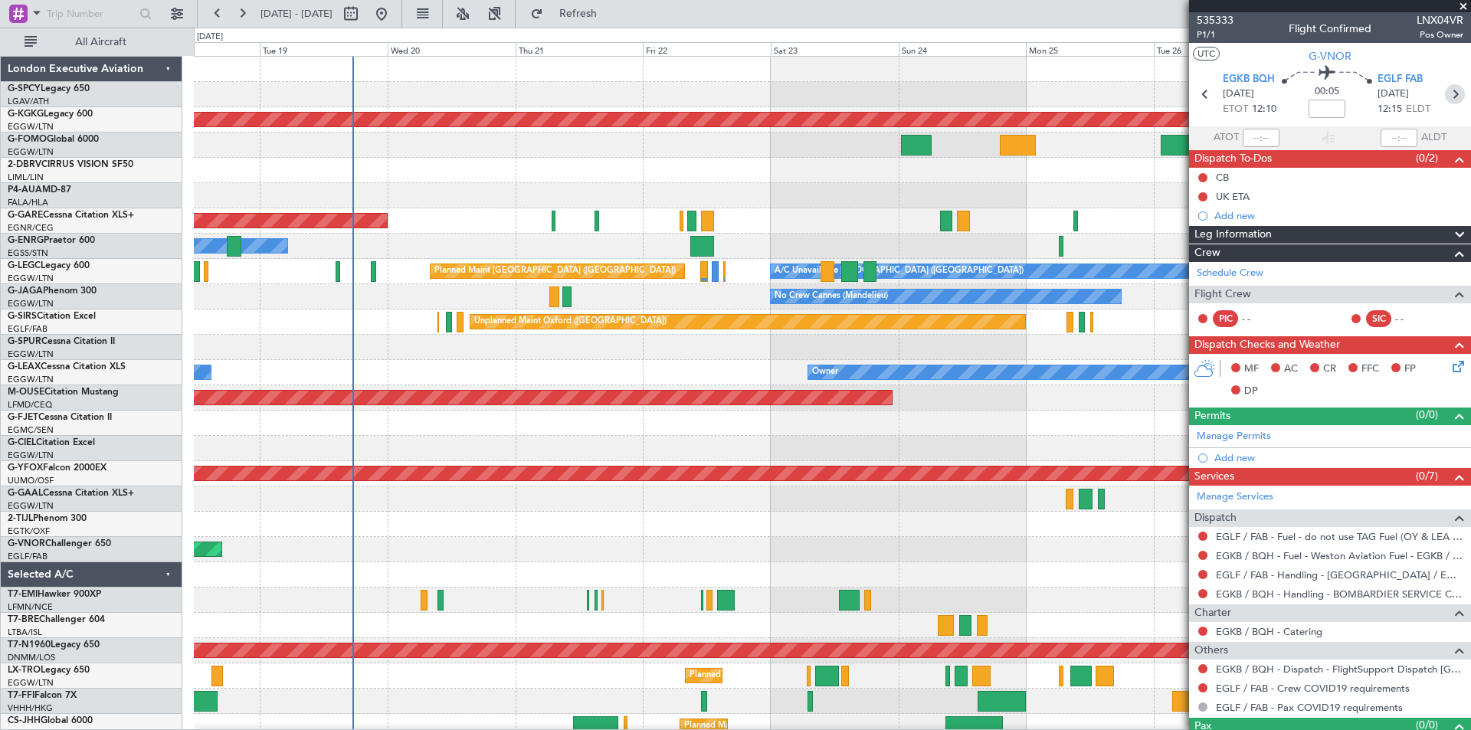
click at [1445, 100] on icon at bounding box center [1455, 94] width 20 height 20
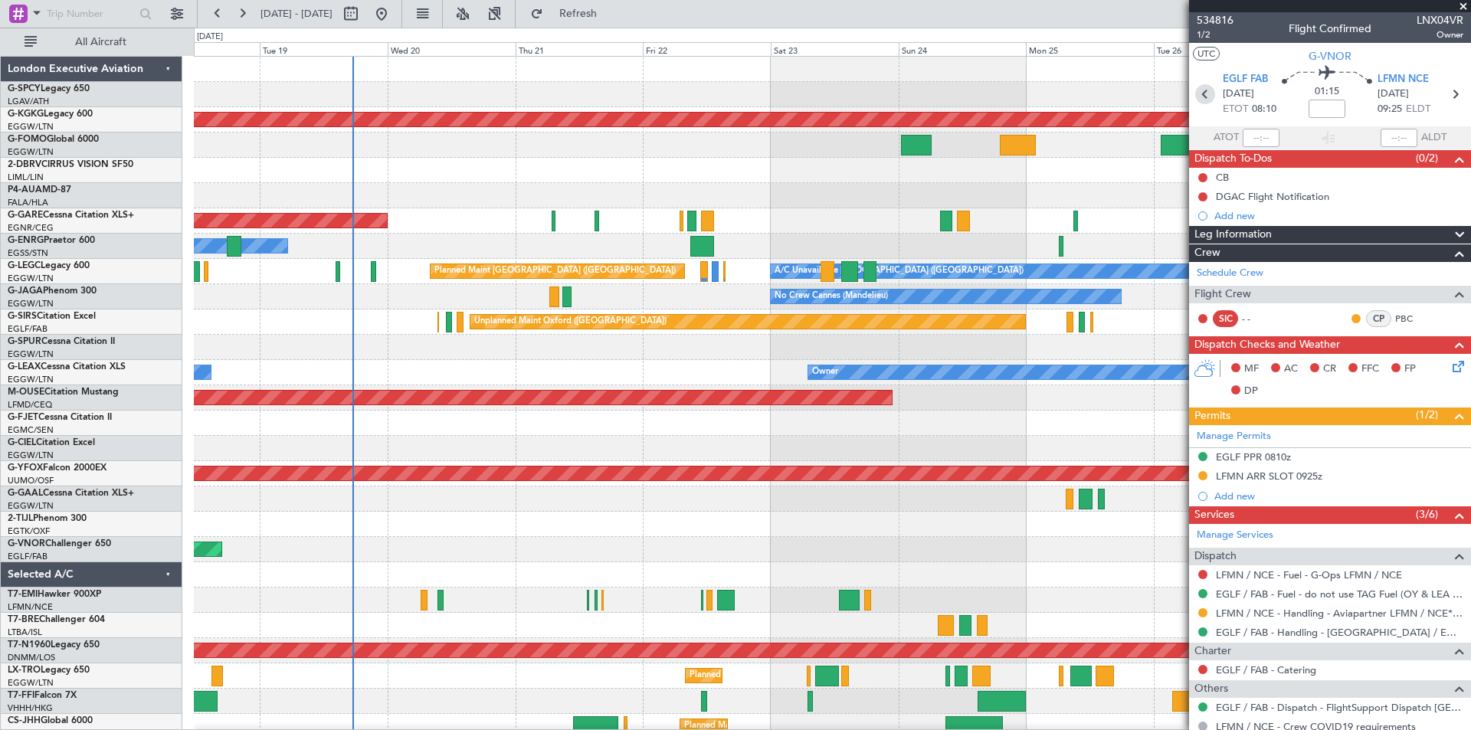
click at [1202, 92] on icon at bounding box center [1206, 94] width 20 height 20
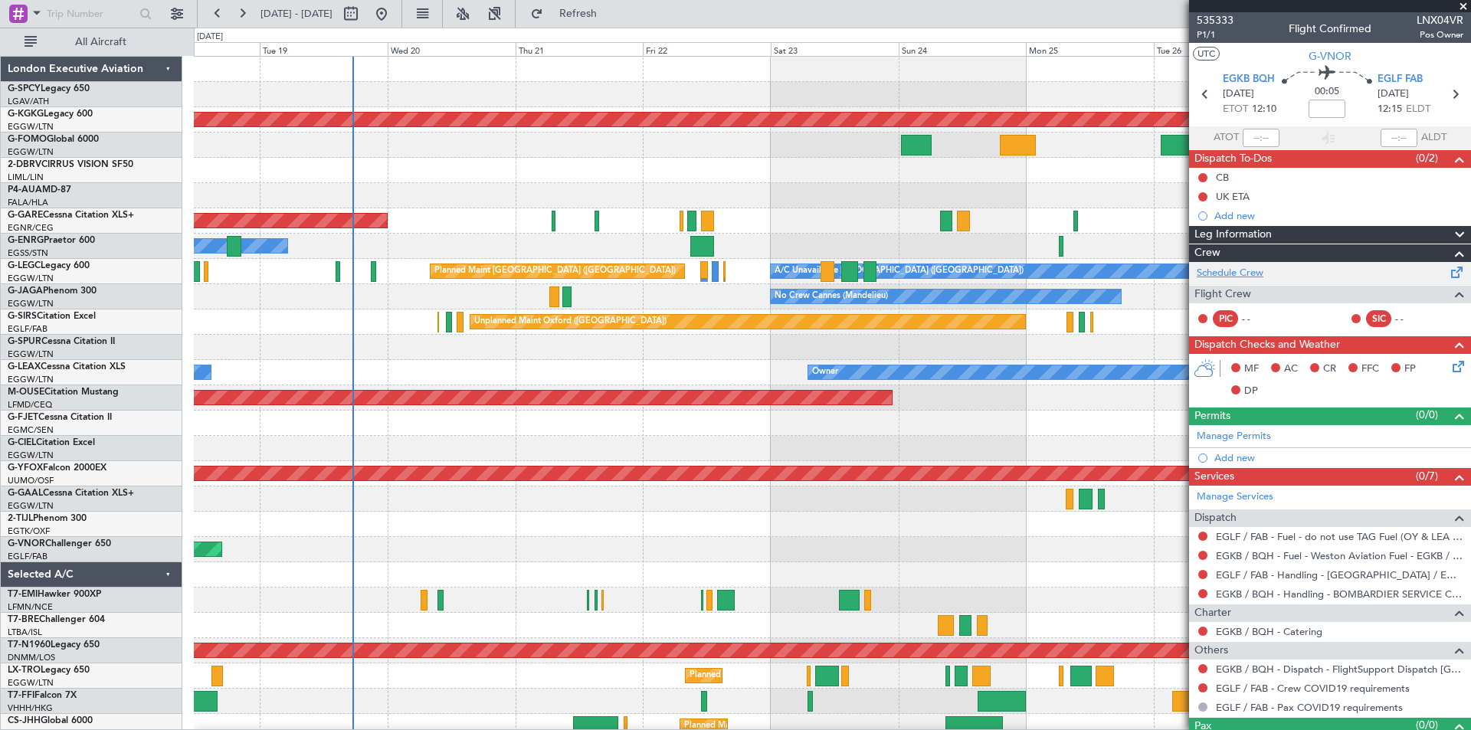
click at [1256, 275] on link "Schedule Crew" at bounding box center [1230, 273] width 67 height 15
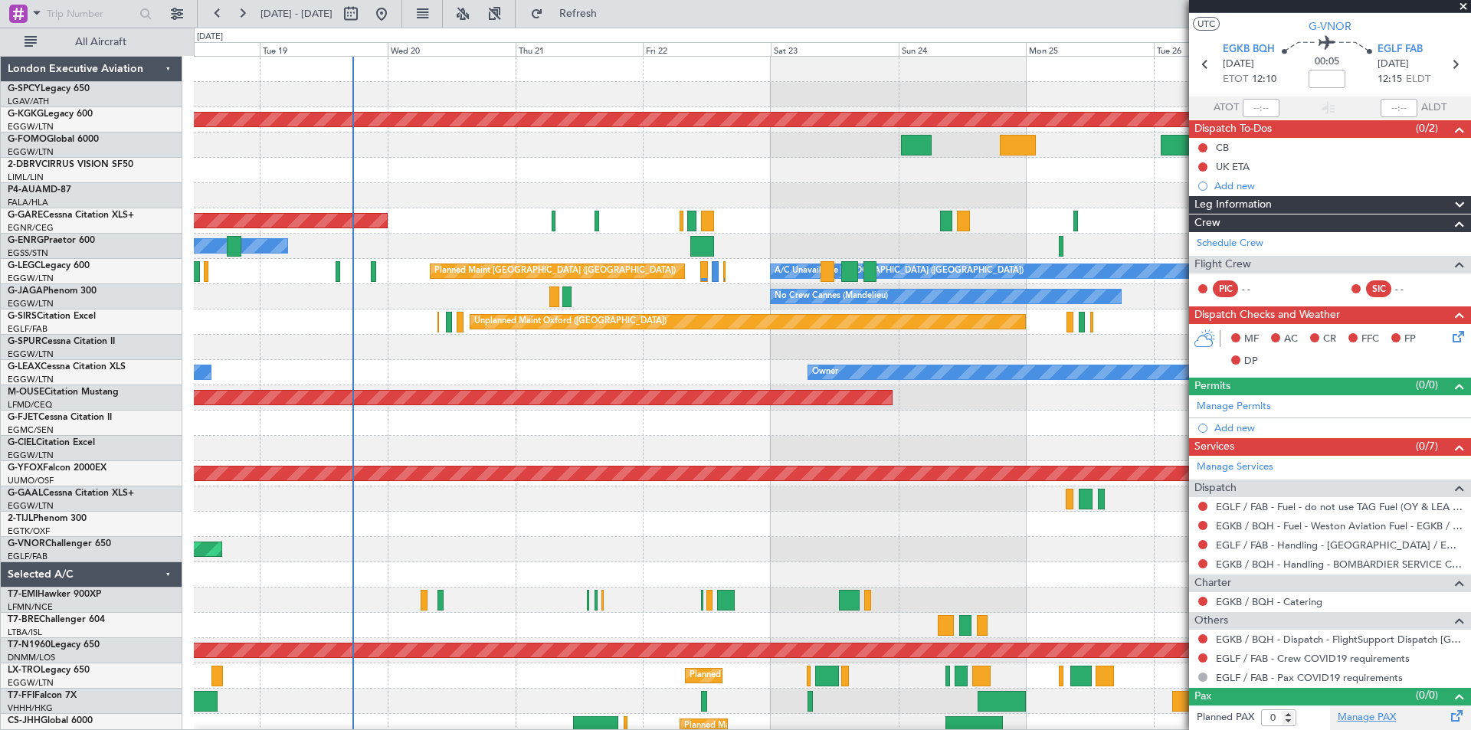
click at [1371, 713] on link "Manage PAX" at bounding box center [1367, 717] width 58 height 15
click at [611, 8] on span "Refresh" at bounding box center [578, 13] width 64 height 11
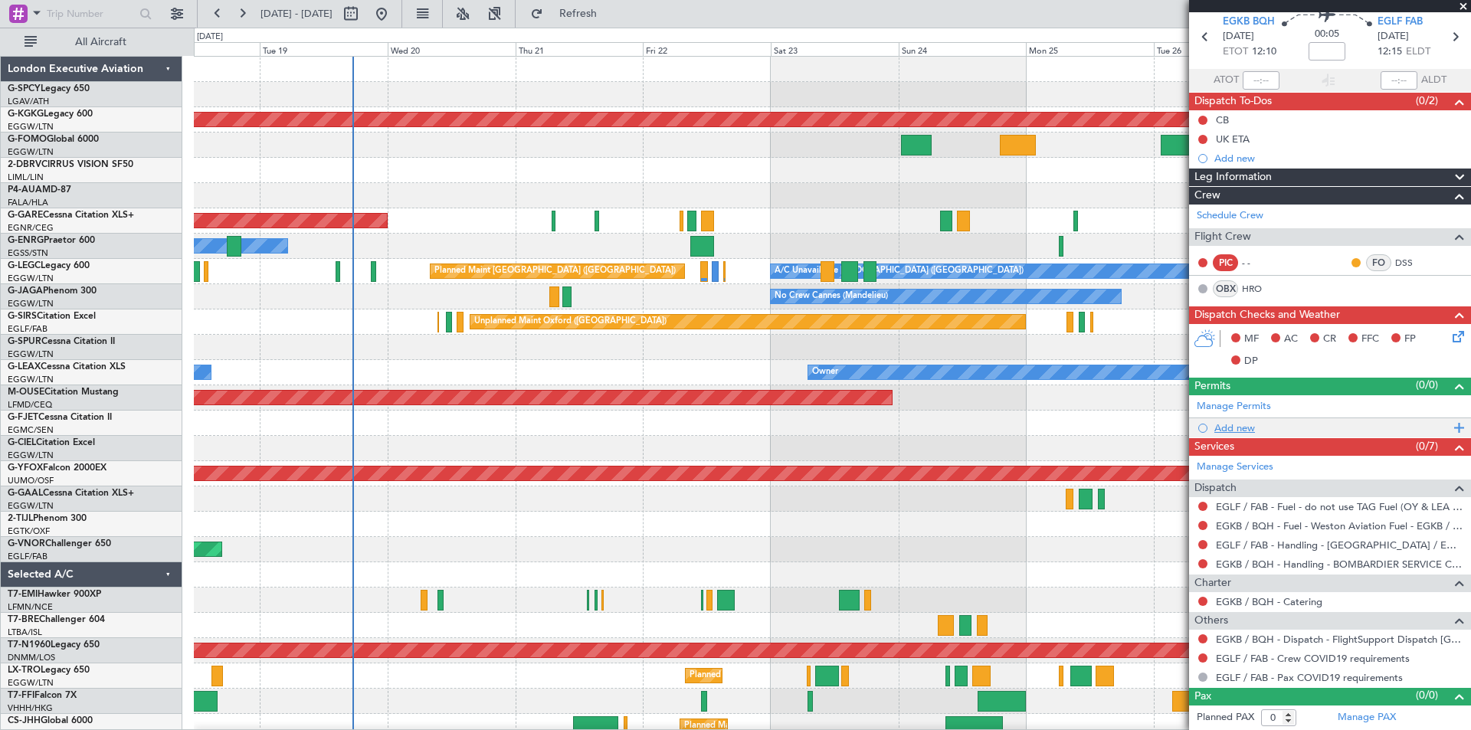
scroll to position [0, 0]
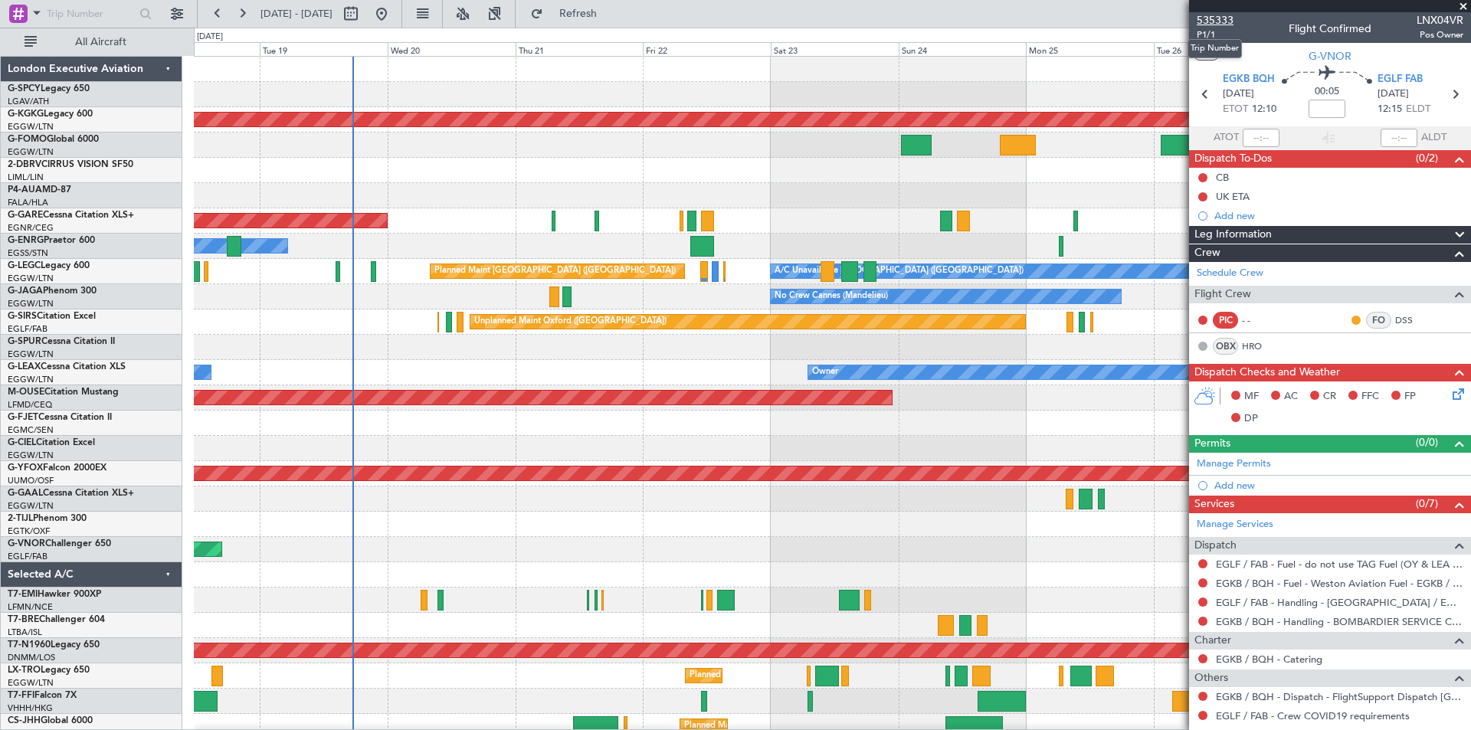
click at [1220, 21] on span "535333" at bounding box center [1215, 20] width 37 height 16
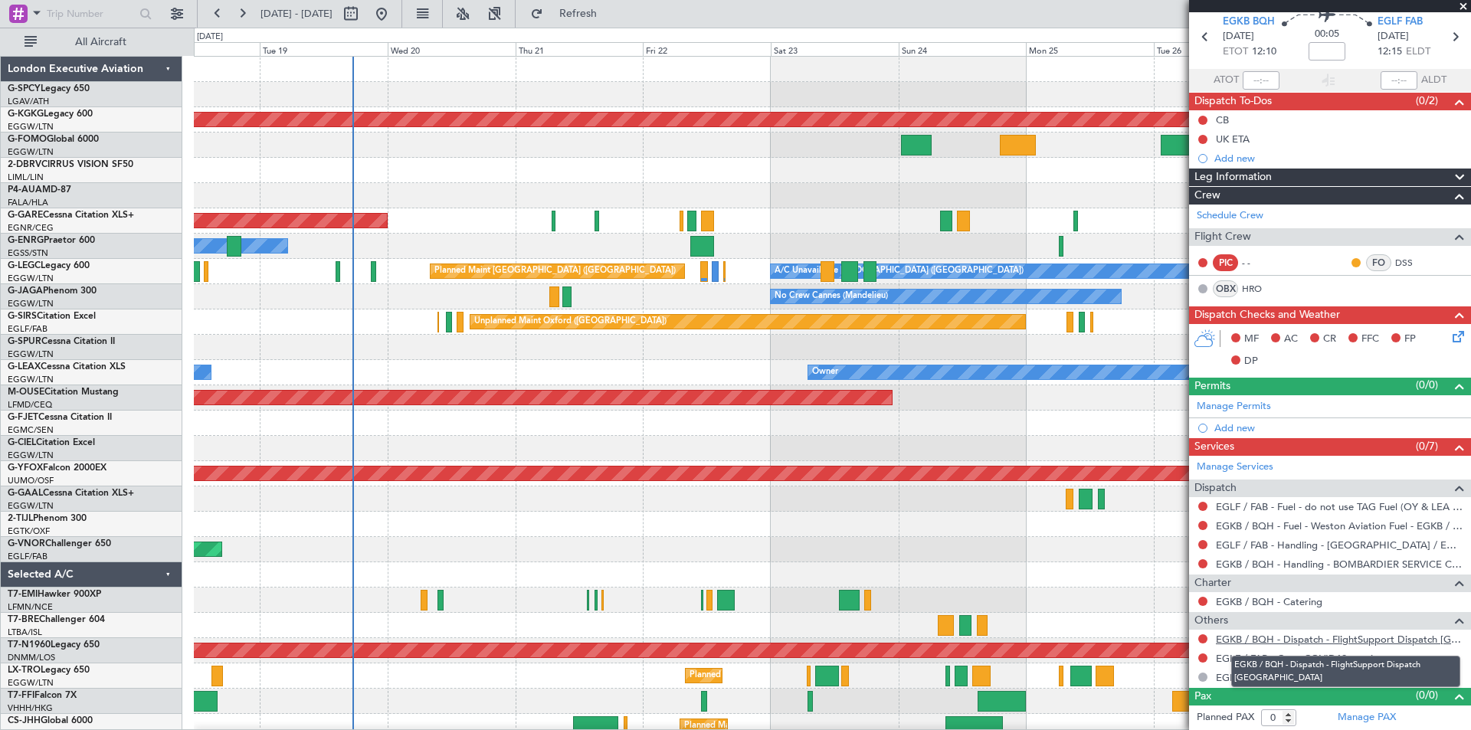
click at [1324, 641] on link "EGKB / BQH - Dispatch - FlightSupport Dispatch UK" at bounding box center [1340, 639] width 248 height 13
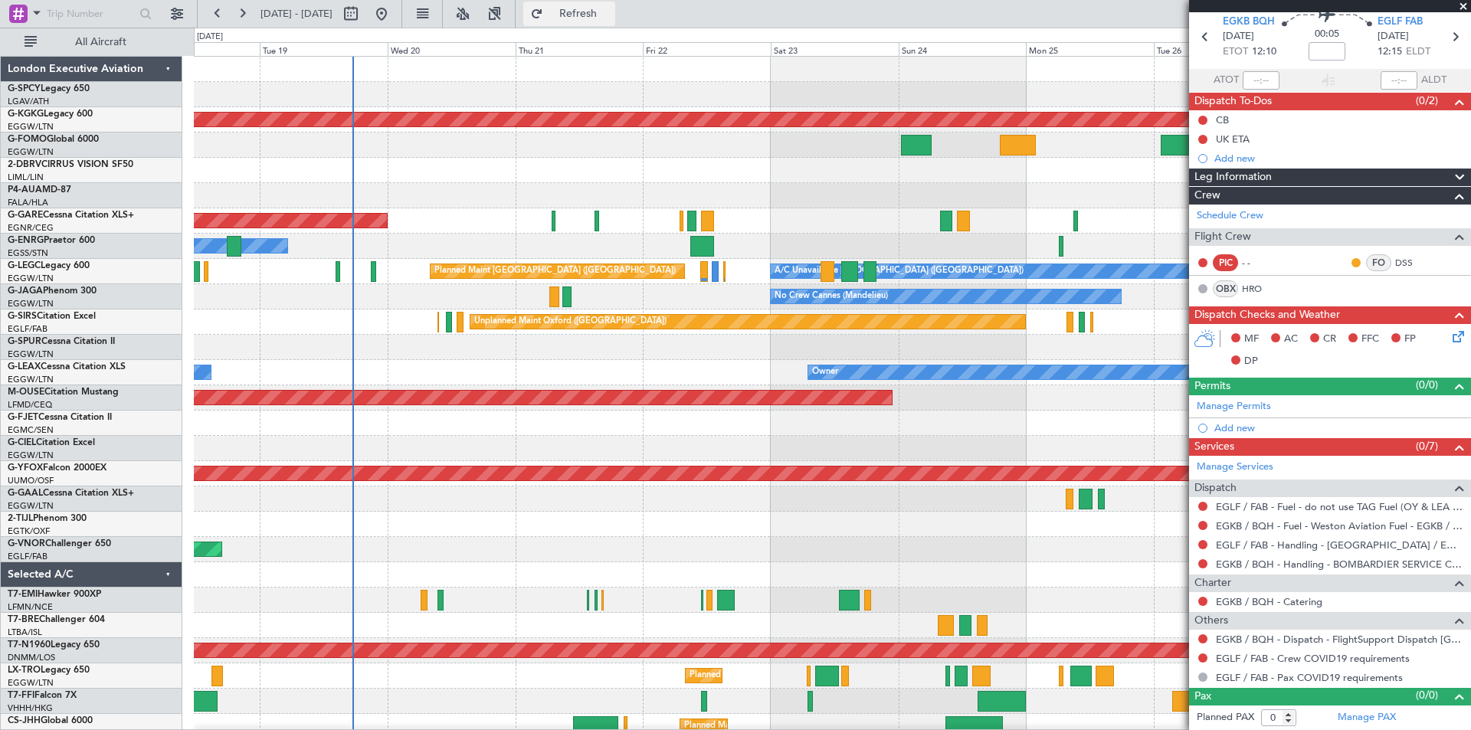
click at [611, 19] on span "Refresh" at bounding box center [578, 13] width 64 height 11
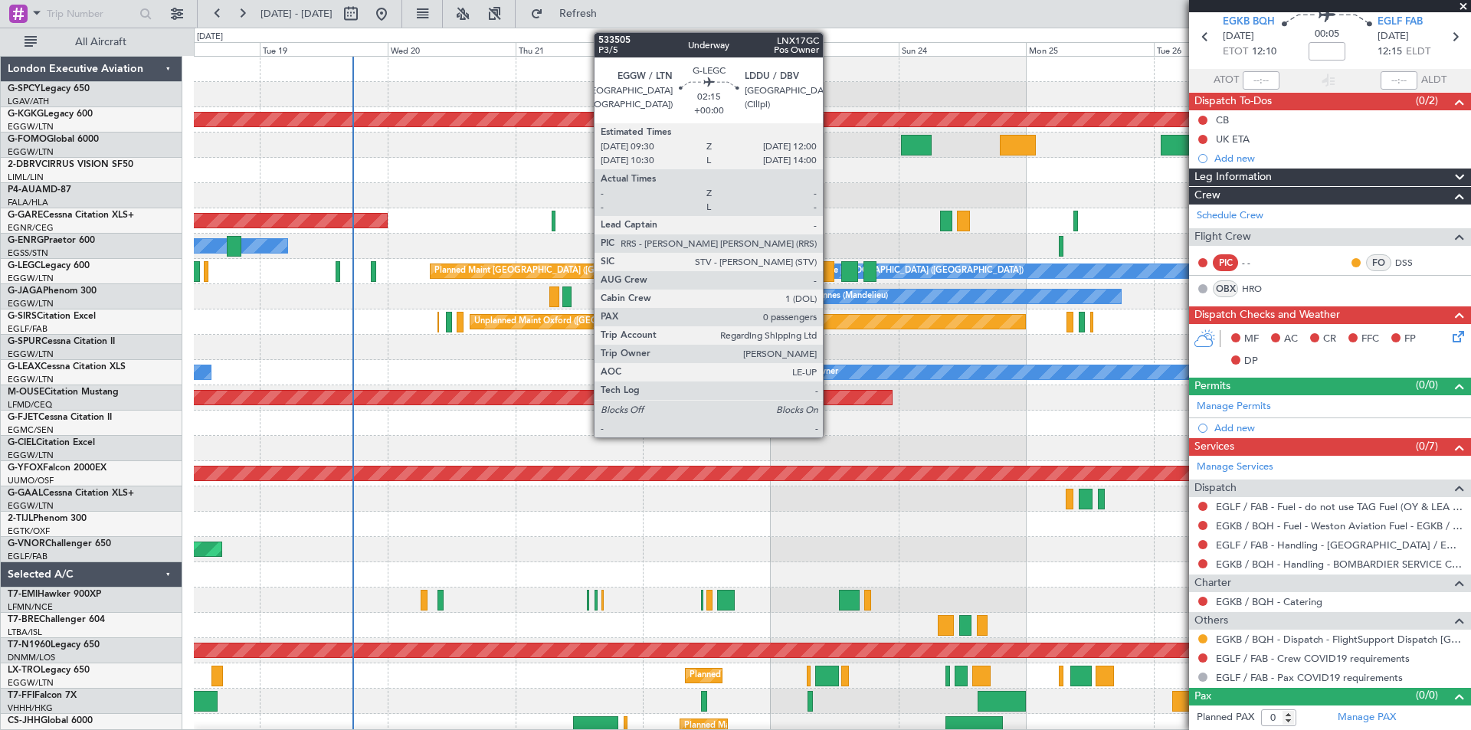
click at [830, 266] on div at bounding box center [828, 271] width 14 height 21
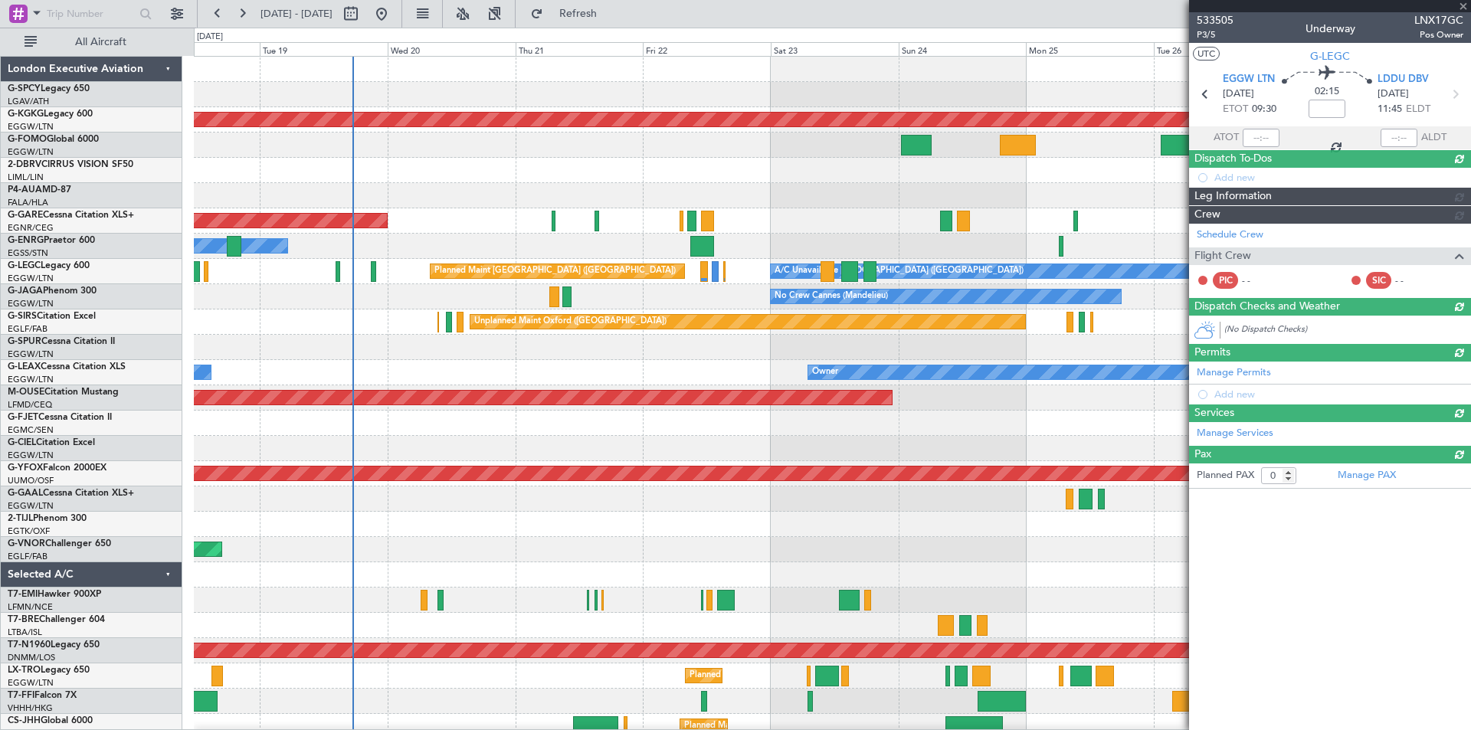
scroll to position [0, 0]
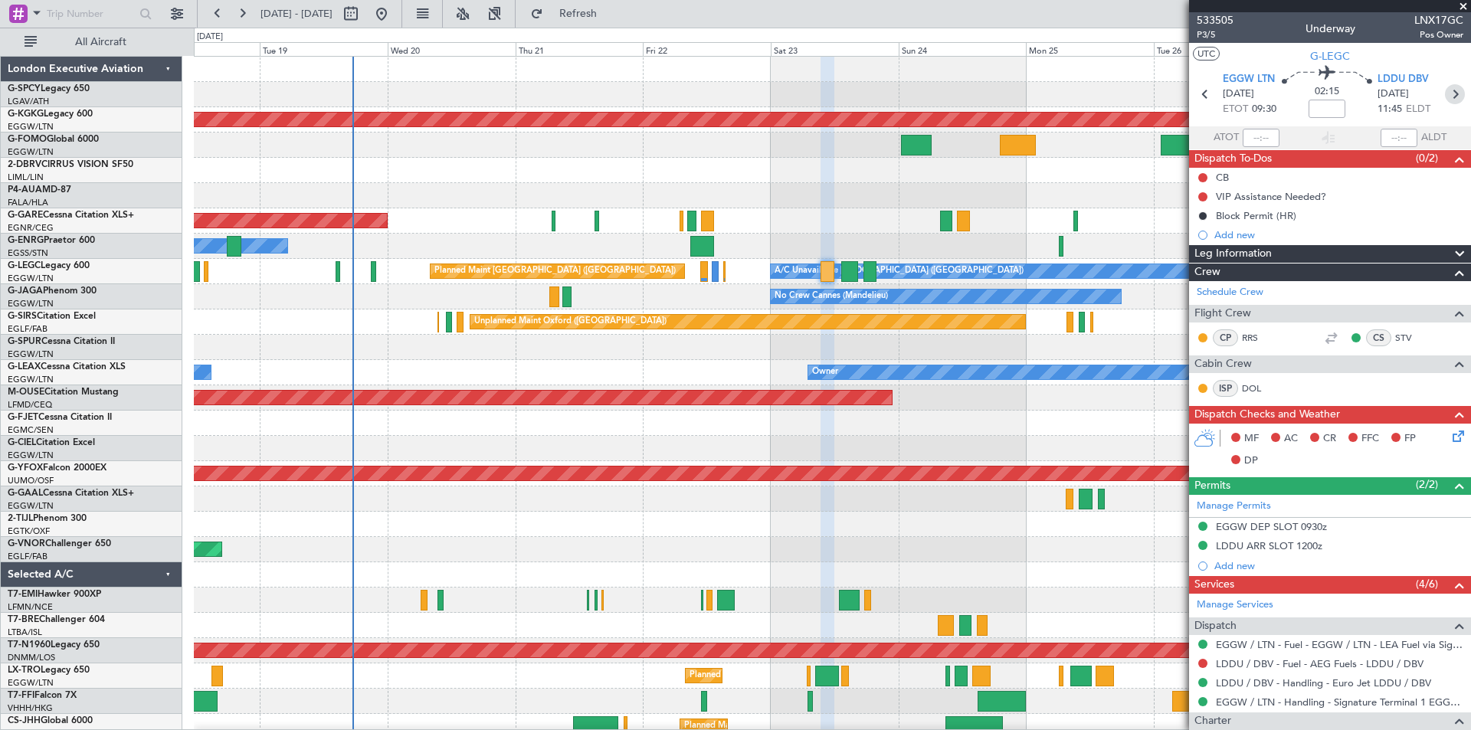
click at [1448, 98] on icon at bounding box center [1455, 94] width 20 height 20
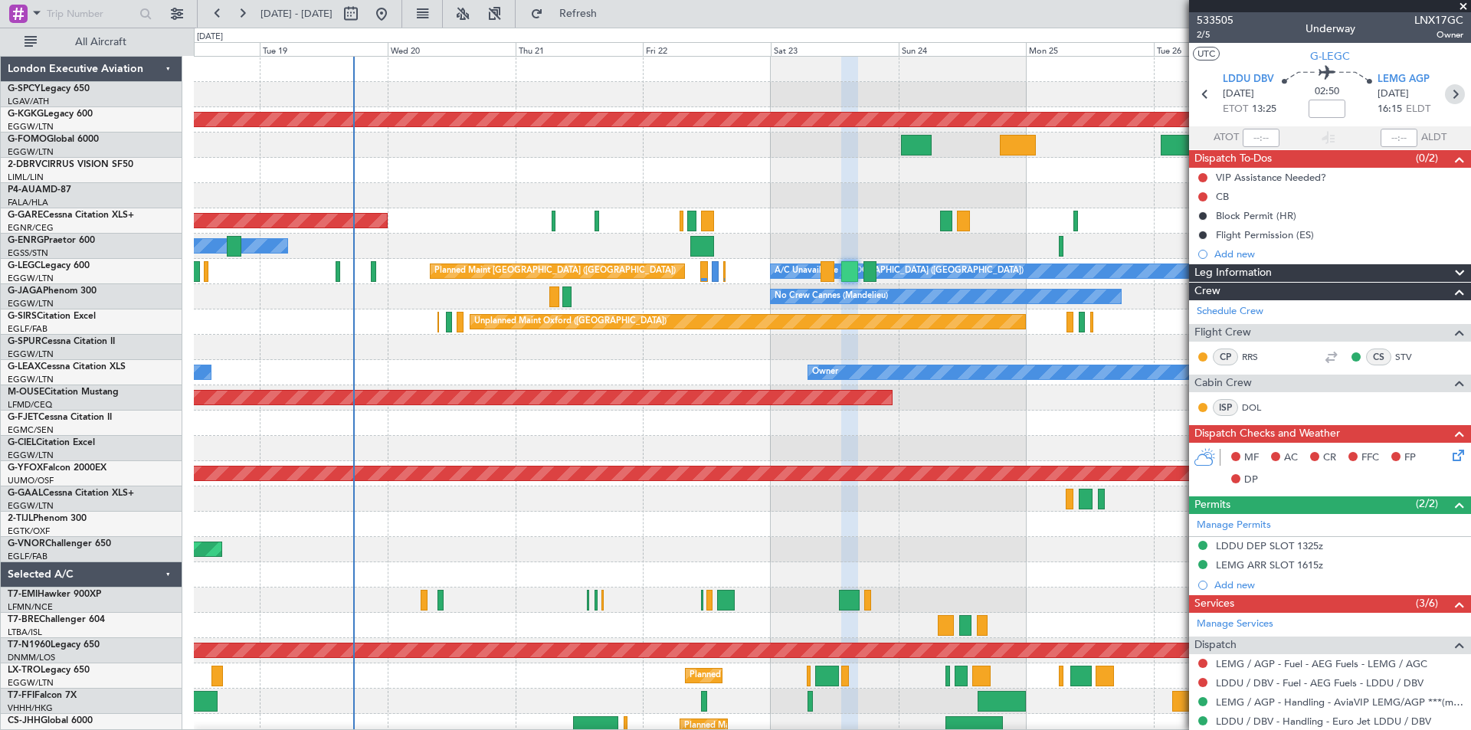
click at [1452, 96] on icon at bounding box center [1455, 94] width 20 height 20
type input "4"
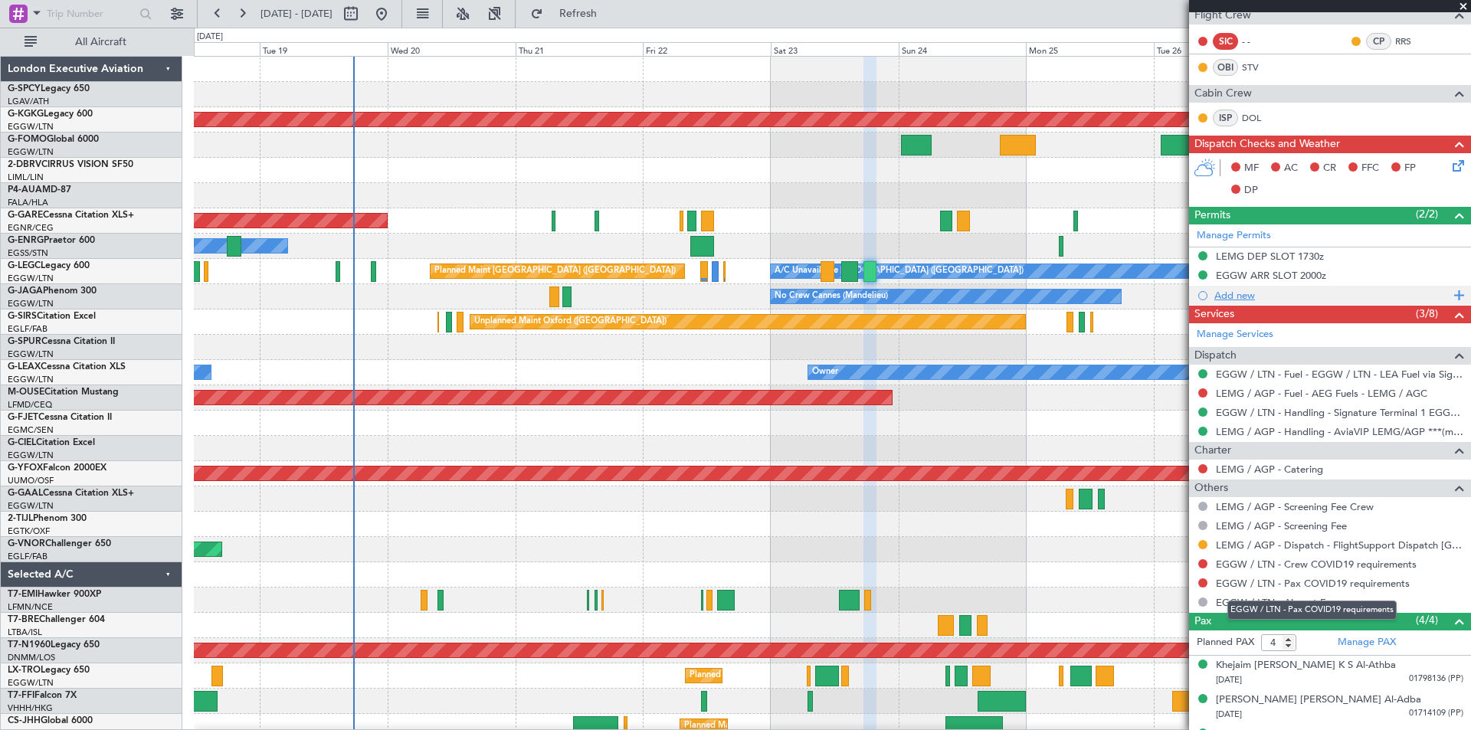
scroll to position [361, 0]
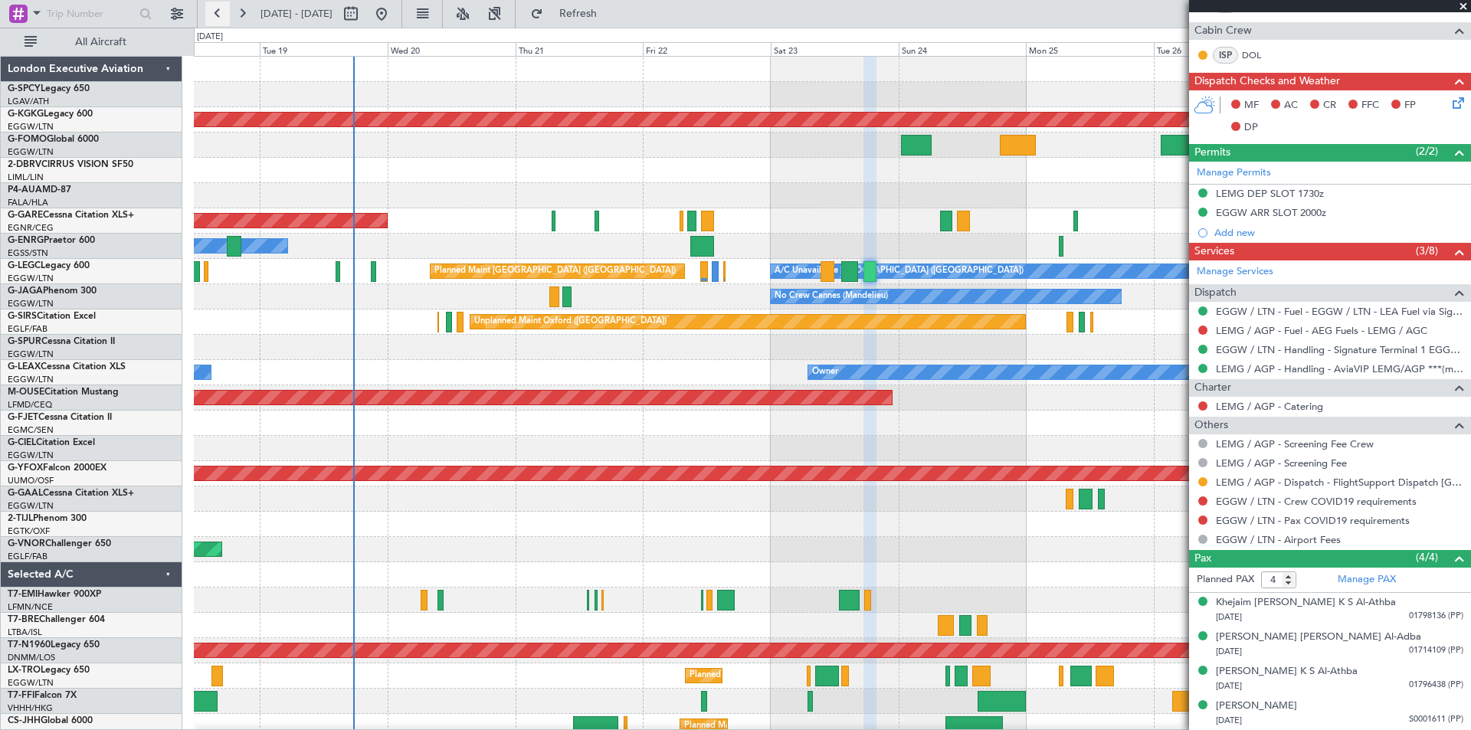
click at [219, 16] on button at bounding box center [217, 14] width 25 height 25
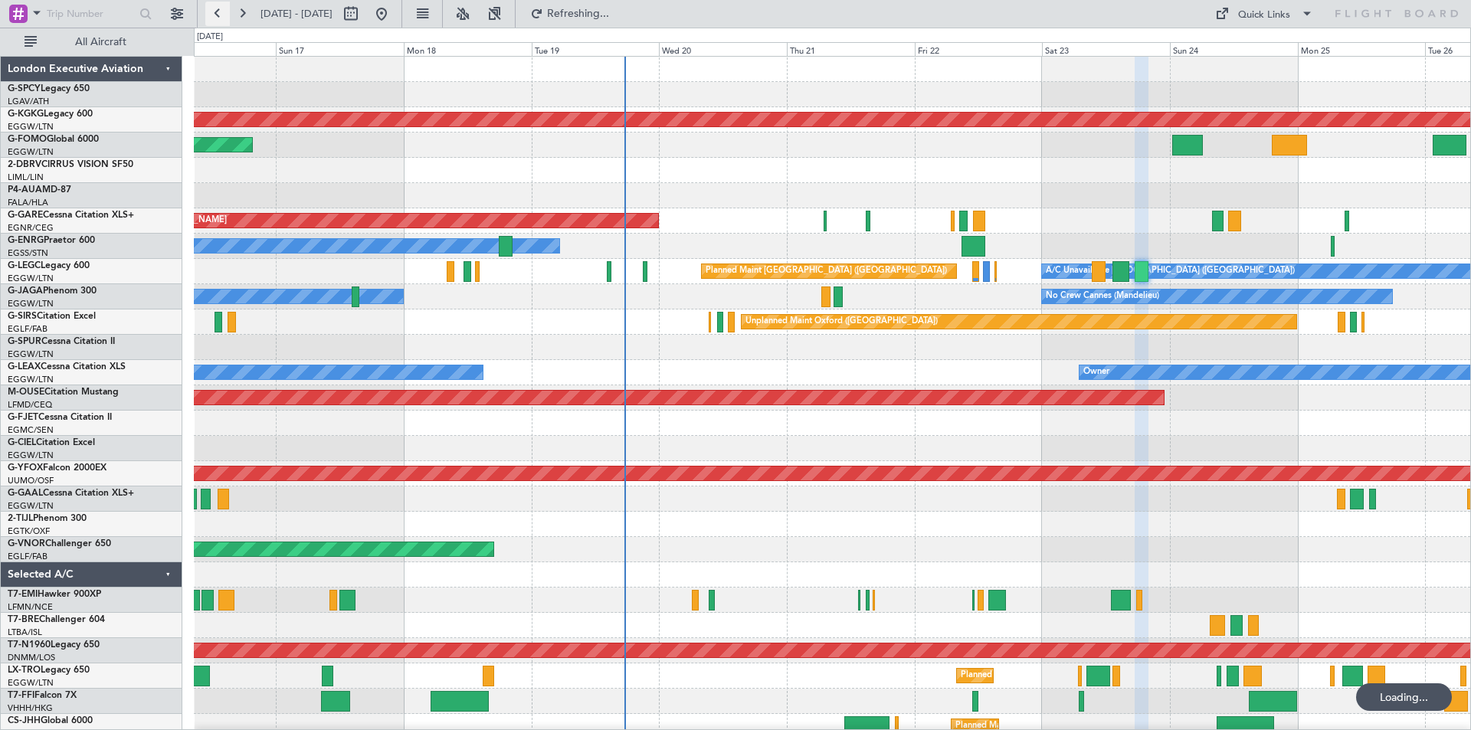
click at [219, 16] on button at bounding box center [217, 14] width 25 height 25
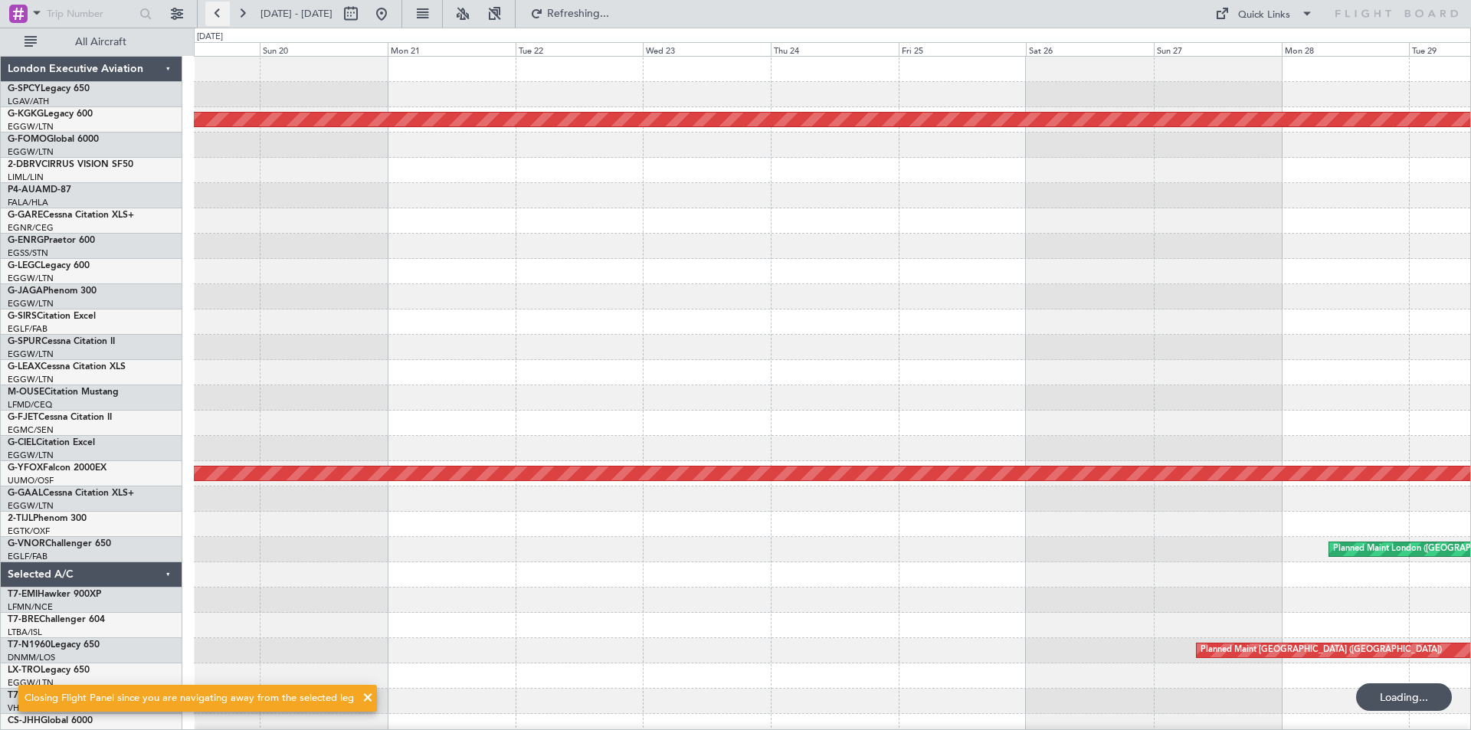
click at [219, 16] on button at bounding box center [217, 14] width 25 height 25
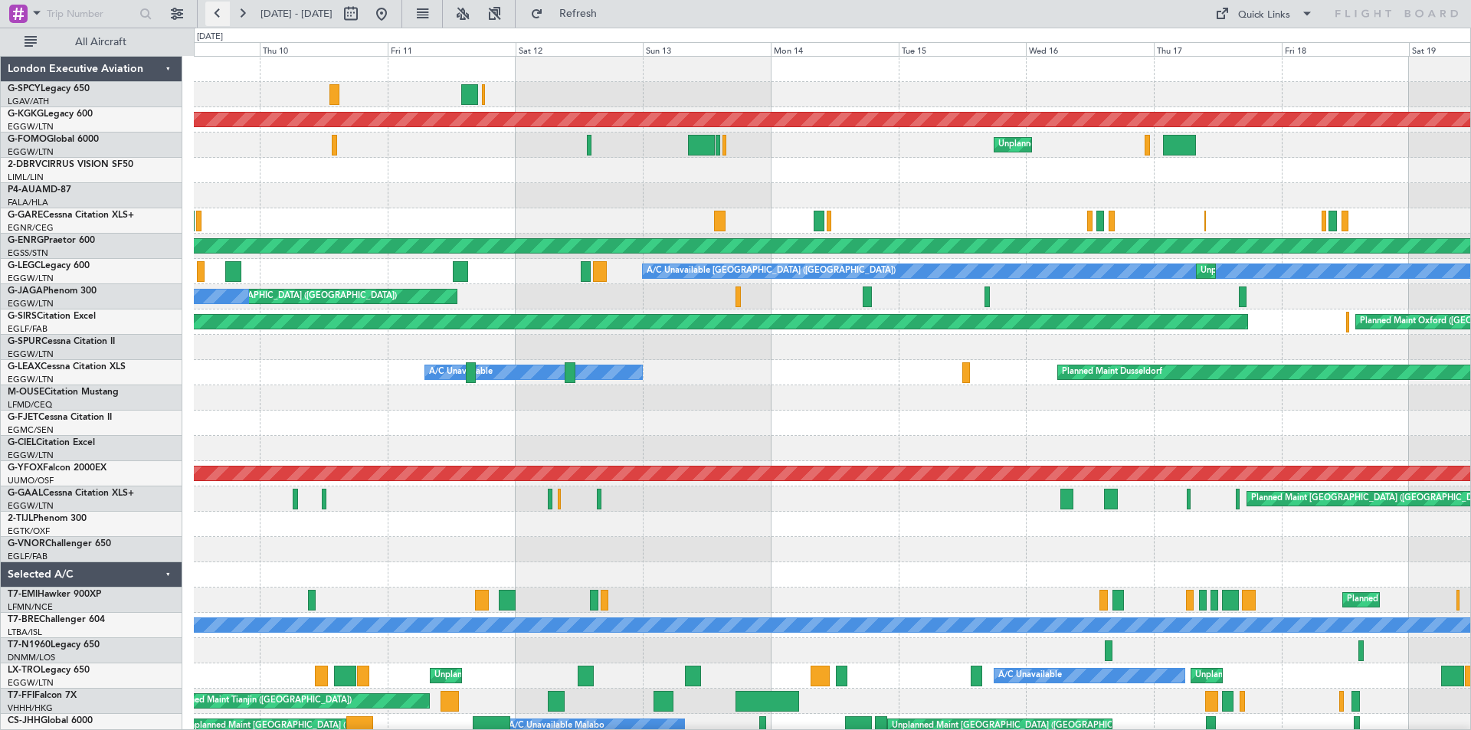
click at [218, 19] on button at bounding box center [217, 14] width 25 height 25
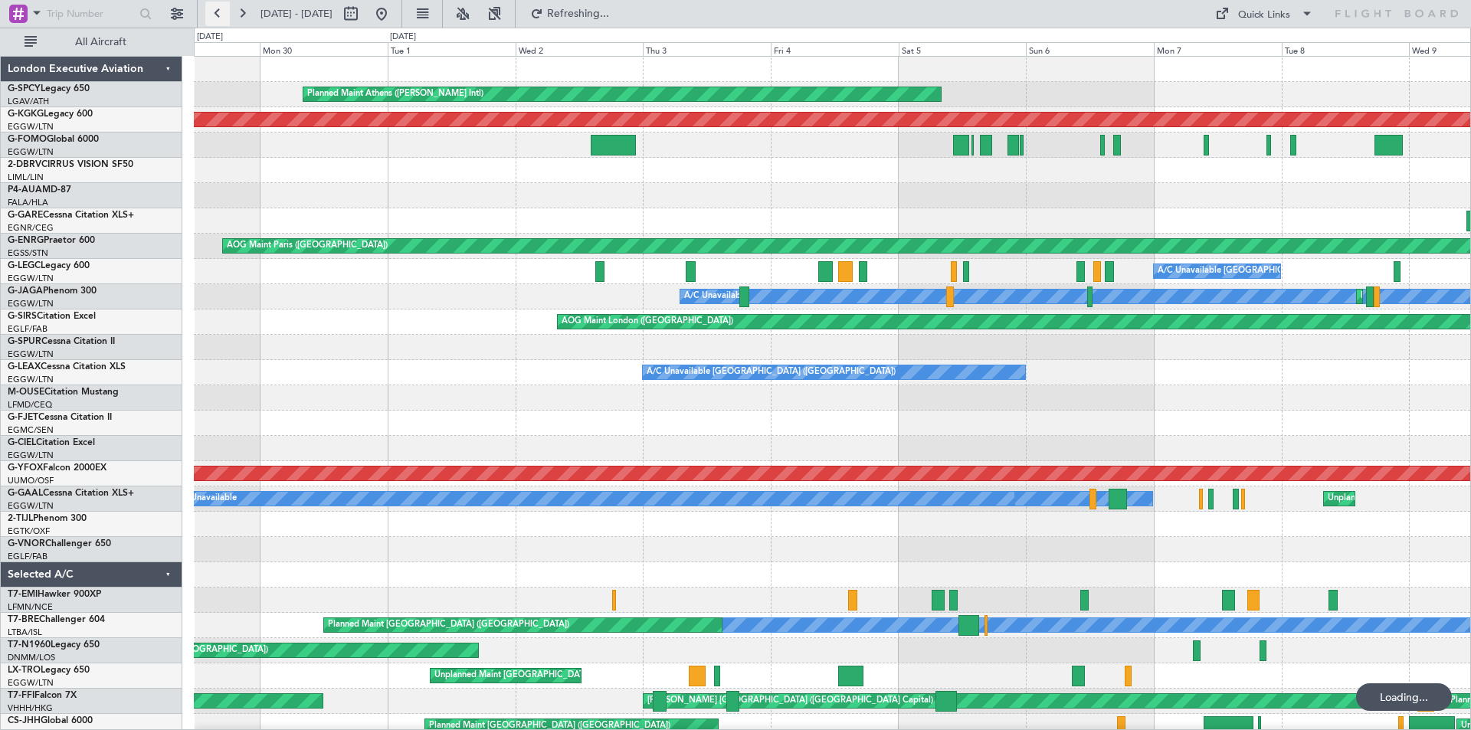
click at [218, 19] on button at bounding box center [217, 14] width 25 height 25
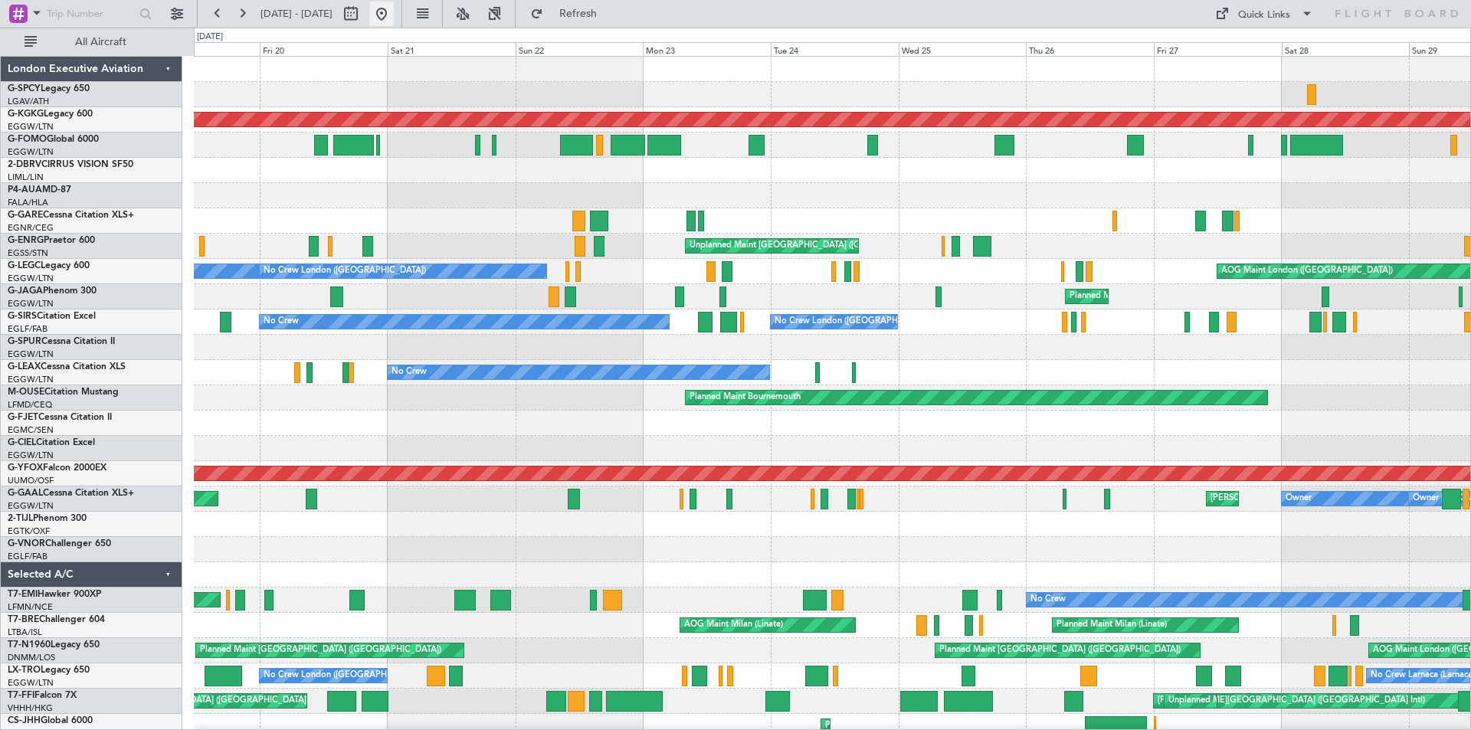
click at [394, 18] on button at bounding box center [381, 14] width 25 height 25
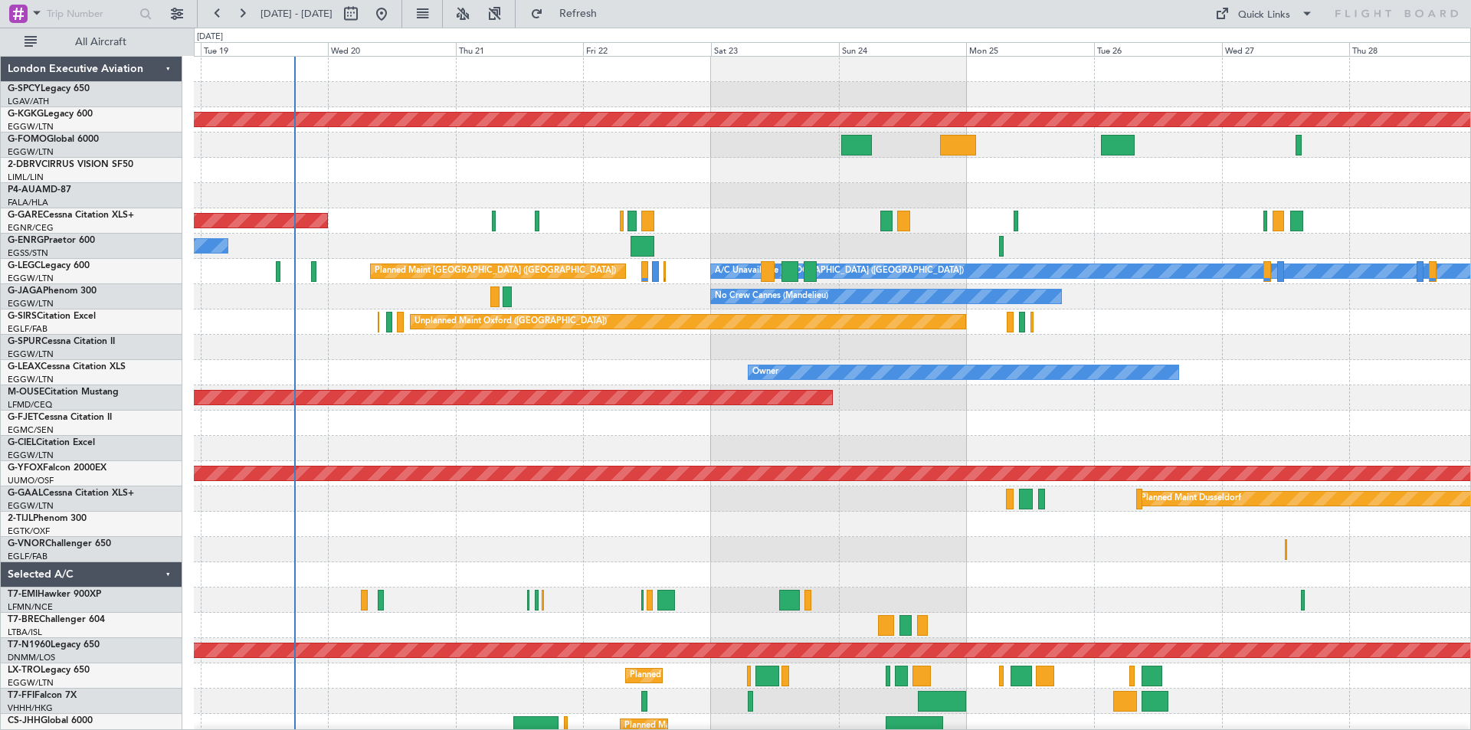
click at [604, 386] on div "AOG Maint Istanbul (Ataturk) Planned Maint Windsor Locks (Bradley Intl) Unplann…" at bounding box center [832, 461] width 1277 height 809
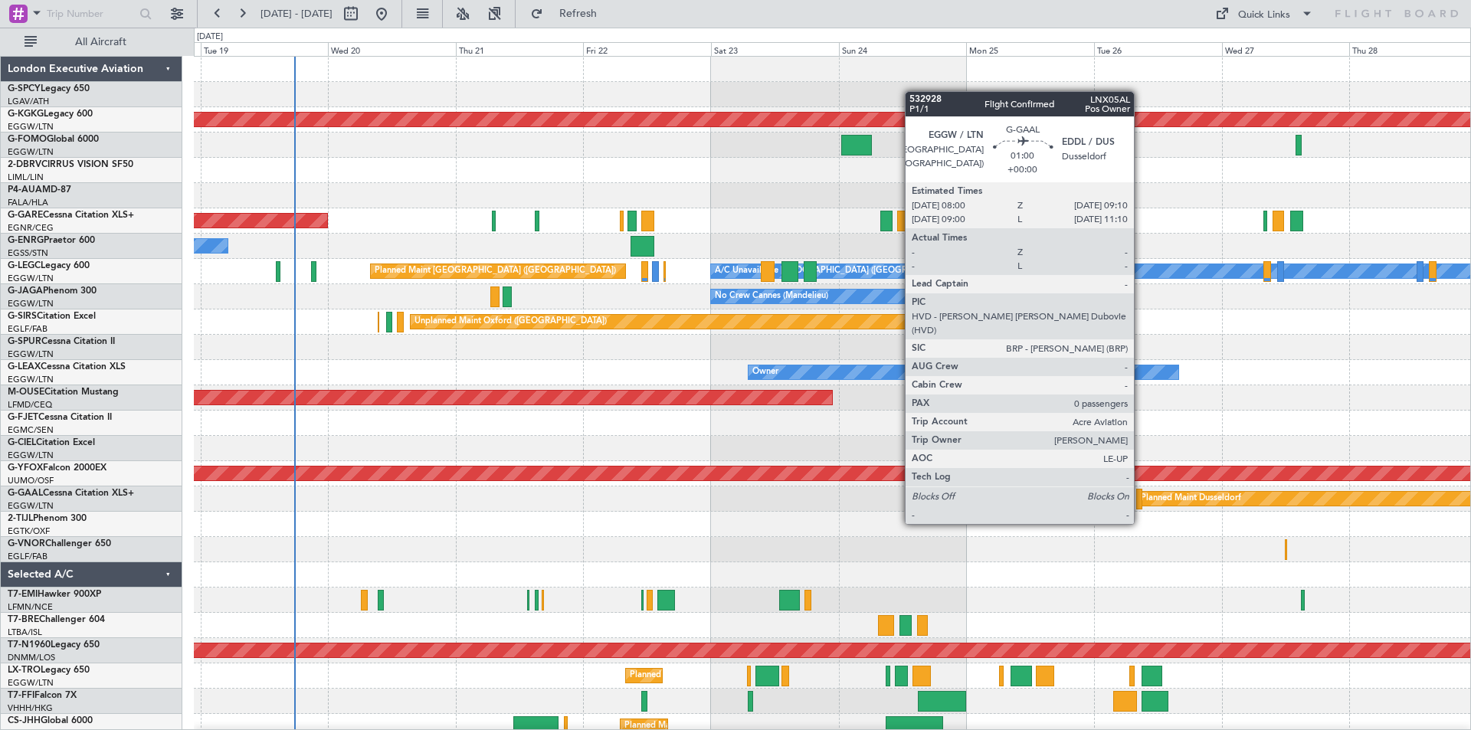
click at [1141, 495] on div at bounding box center [1140, 499] width 7 height 21
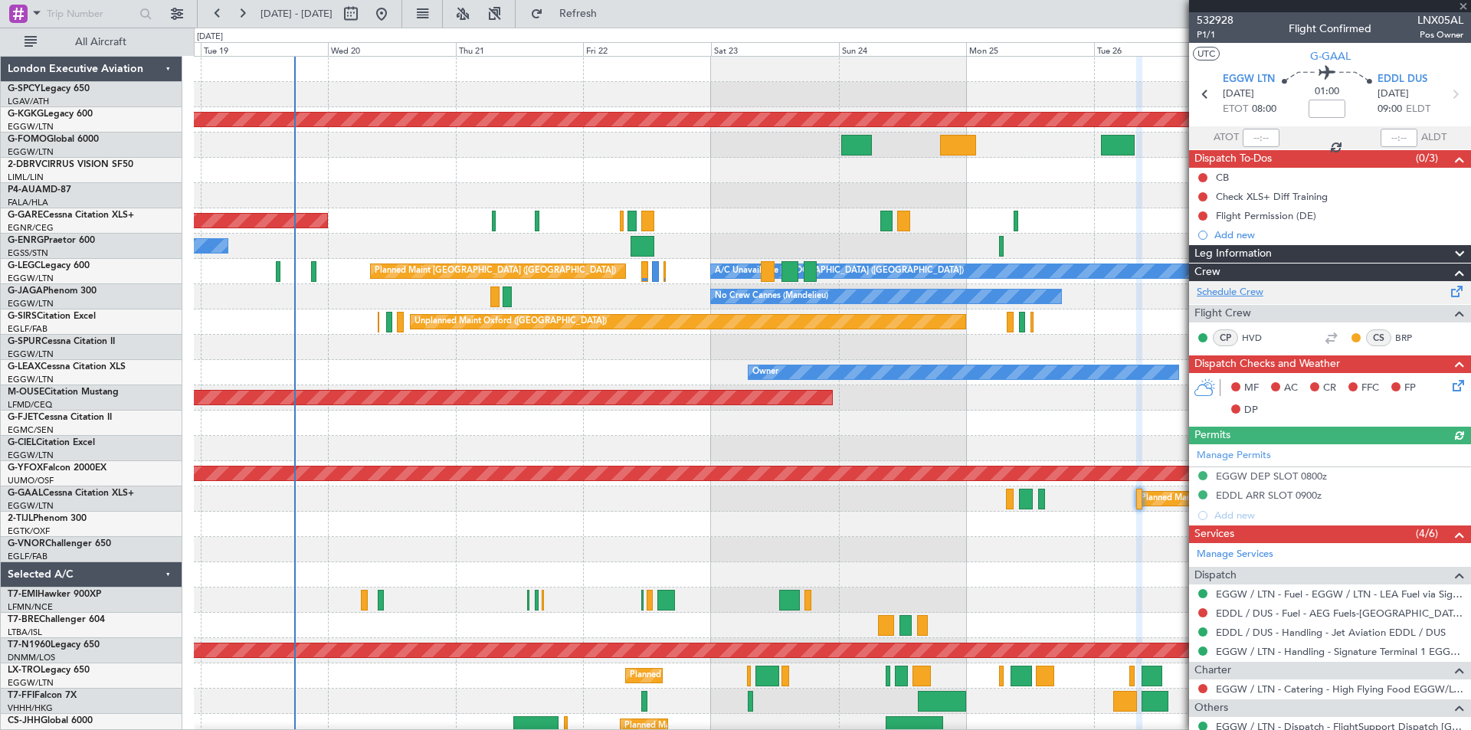
click at [1248, 288] on link "Schedule Crew" at bounding box center [1230, 292] width 67 height 15
click at [394, 14] on button at bounding box center [381, 14] width 25 height 25
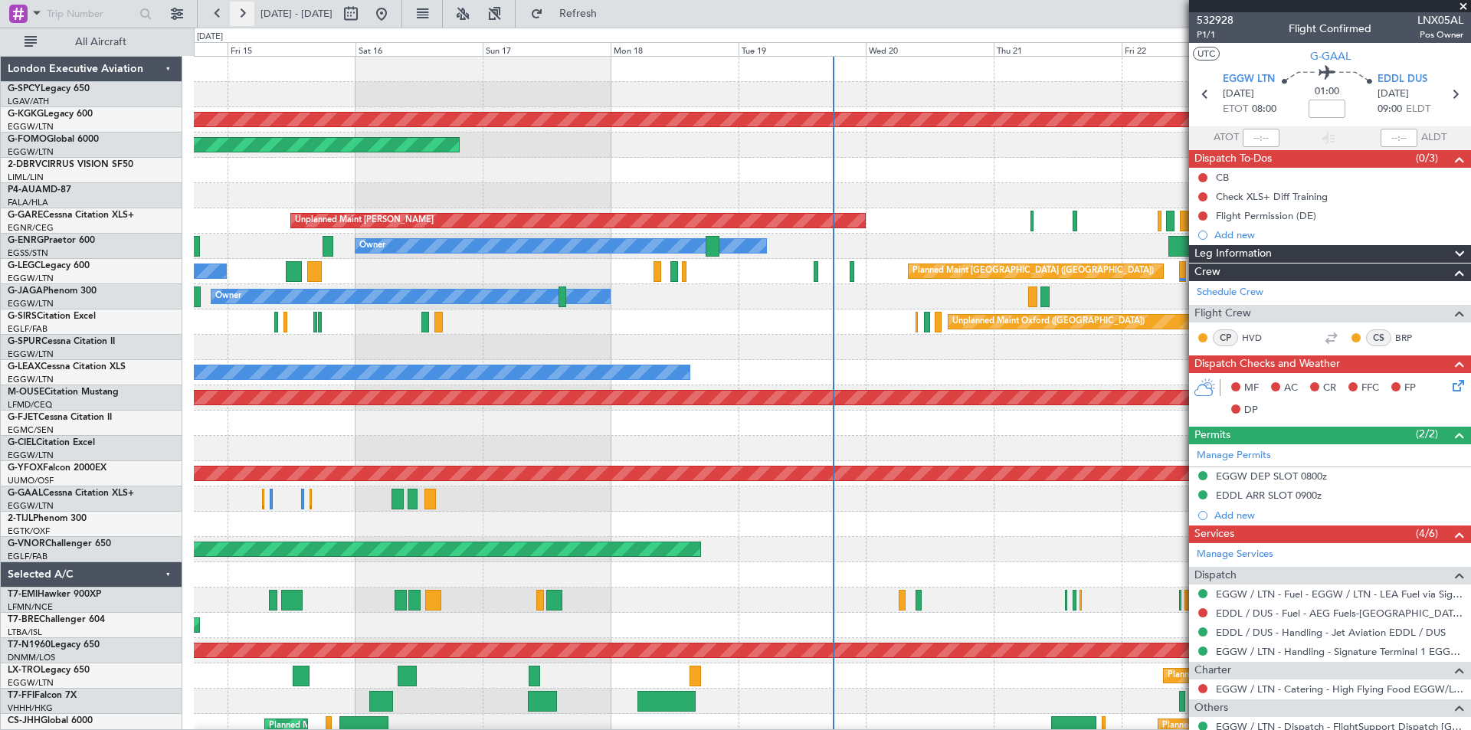
click at [234, 8] on button at bounding box center [242, 14] width 25 height 25
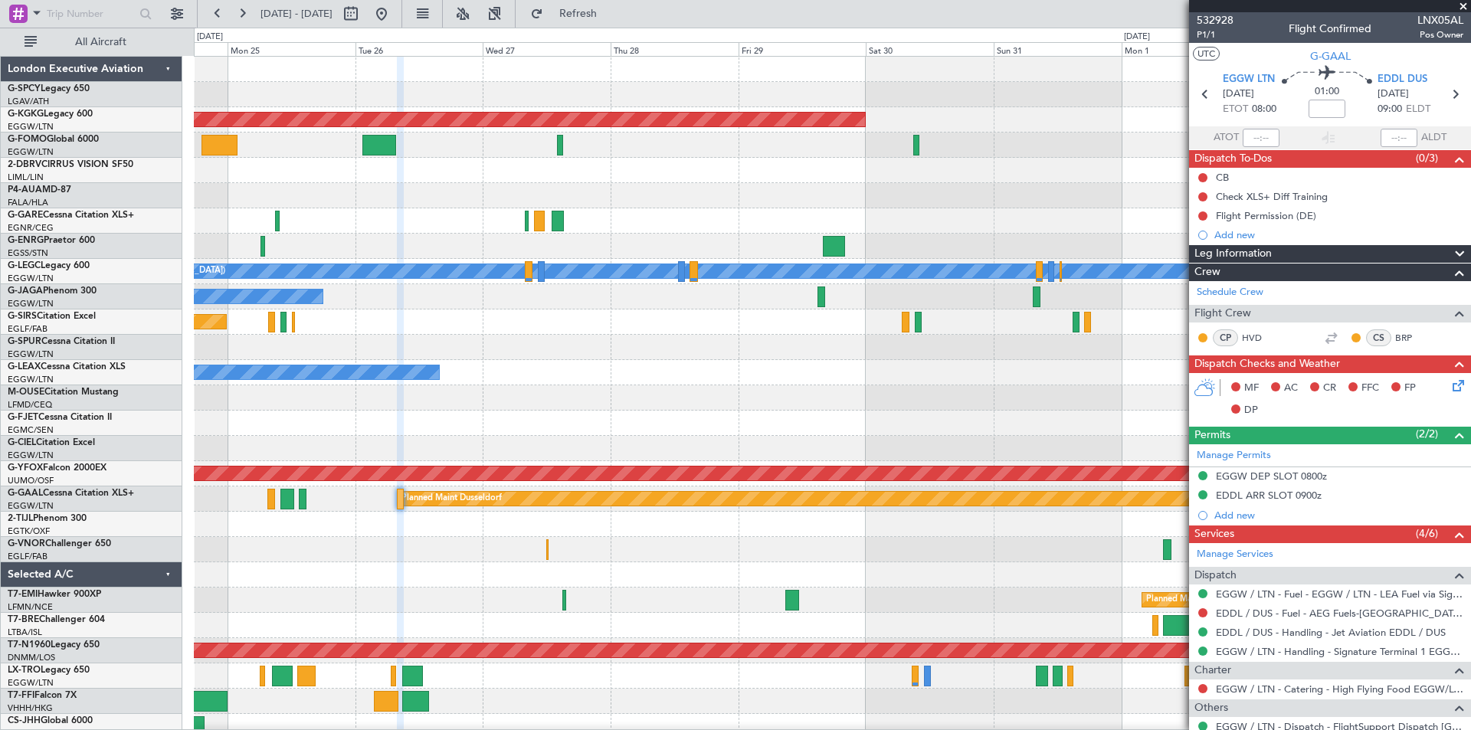
click at [1467, 4] on span at bounding box center [1463, 7] width 15 height 14
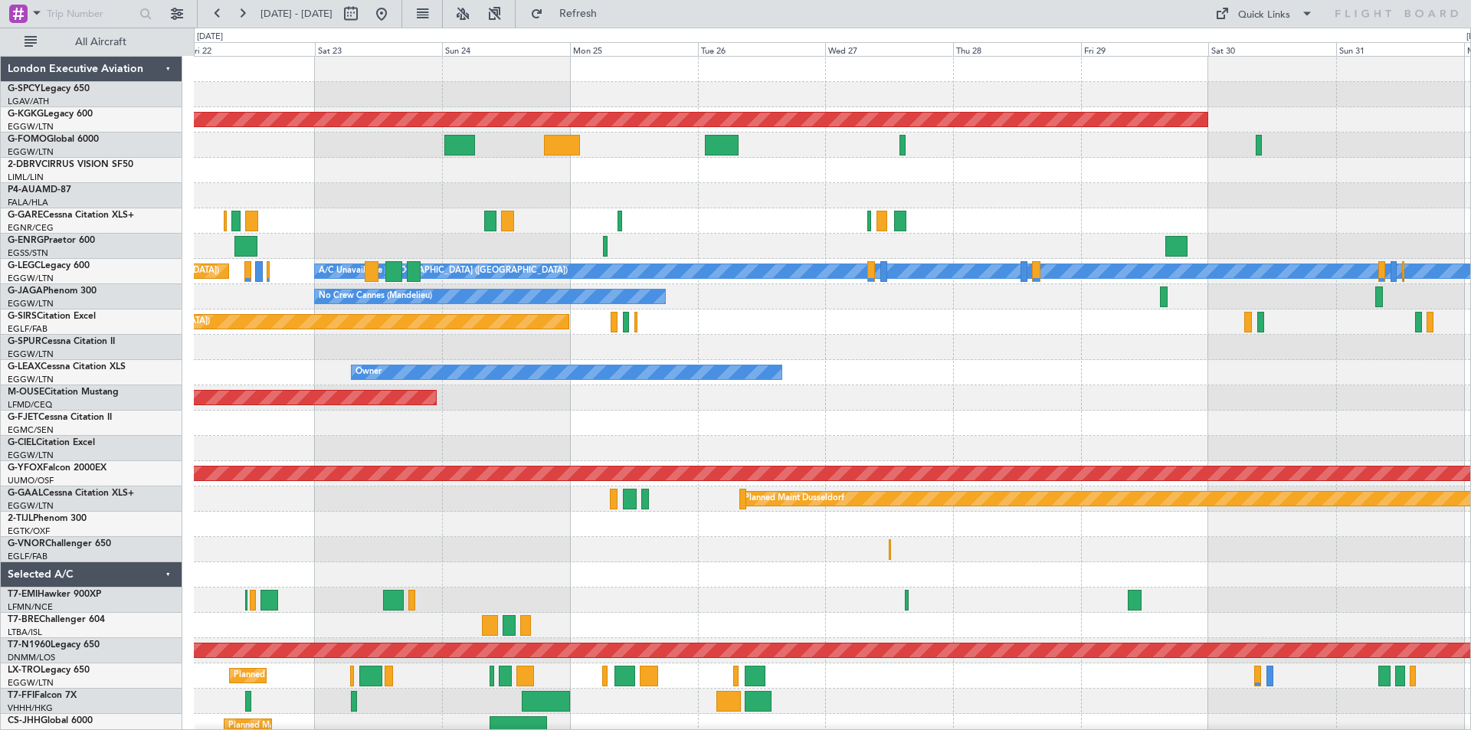
click at [844, 379] on div "AOG Maint Istanbul (Ataturk) Unplanned Maint Chester A/C Unavailable London (Lu…" at bounding box center [832, 436] width 1277 height 759
